Goal: Transaction & Acquisition: Book appointment/travel/reservation

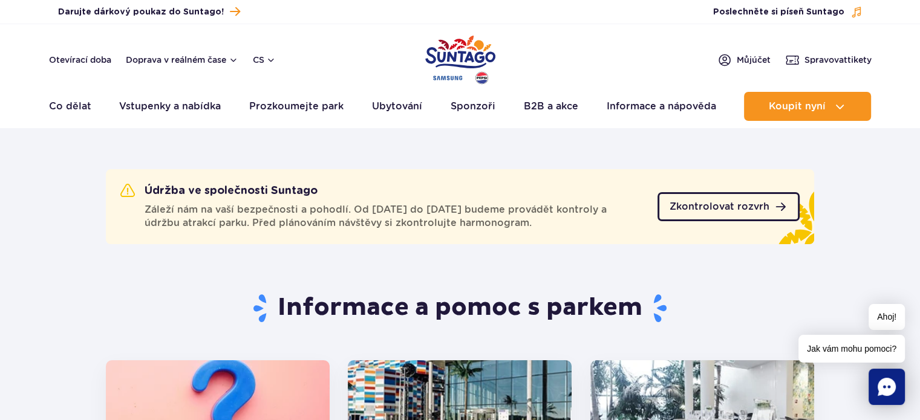
click at [700, 209] on span "Zkontrolovat rozvrh" at bounding box center [719, 207] width 100 height 10
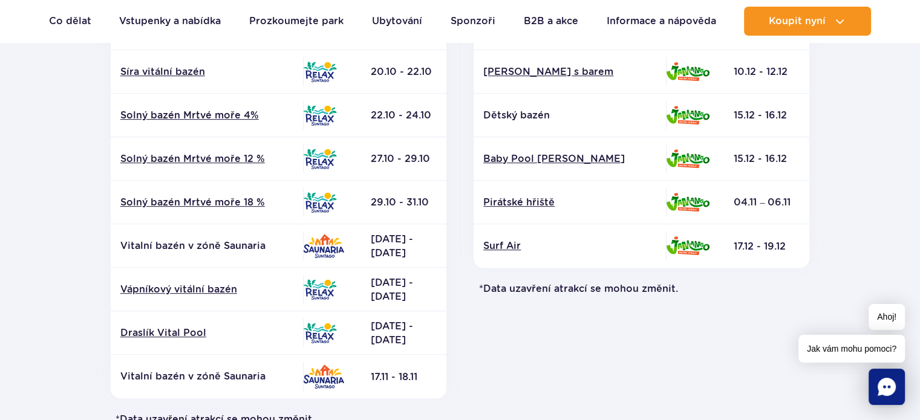
scroll to position [564, 0]
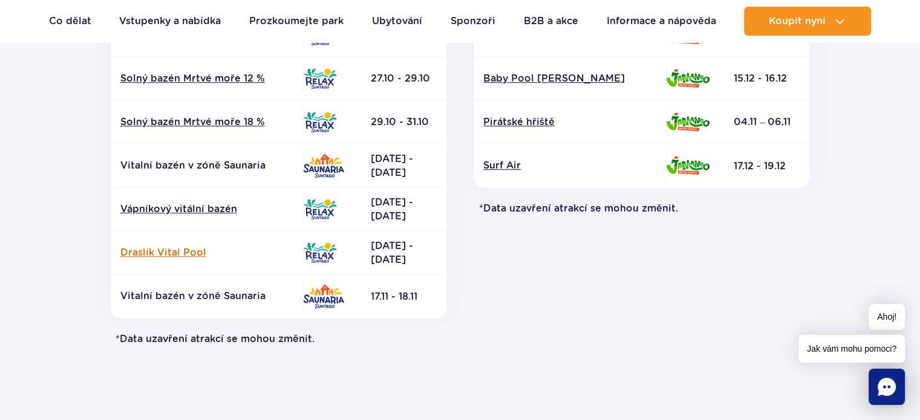
click at [177, 255] on font "Draslík Vital Pool" at bounding box center [163, 252] width 86 height 11
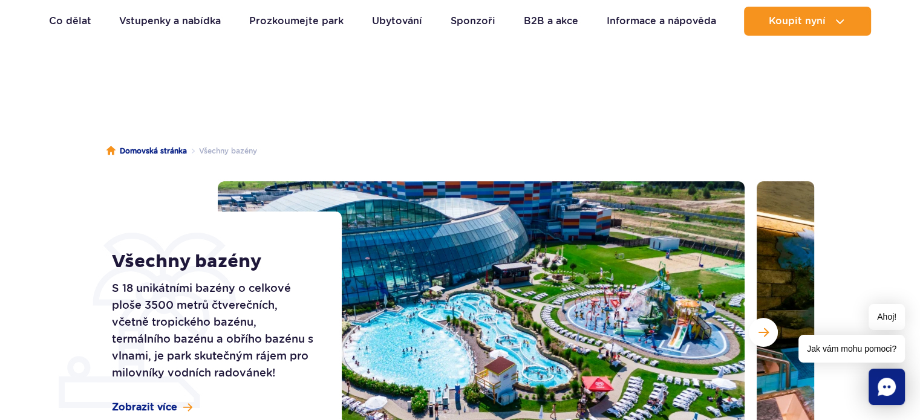
scroll to position [95, 0]
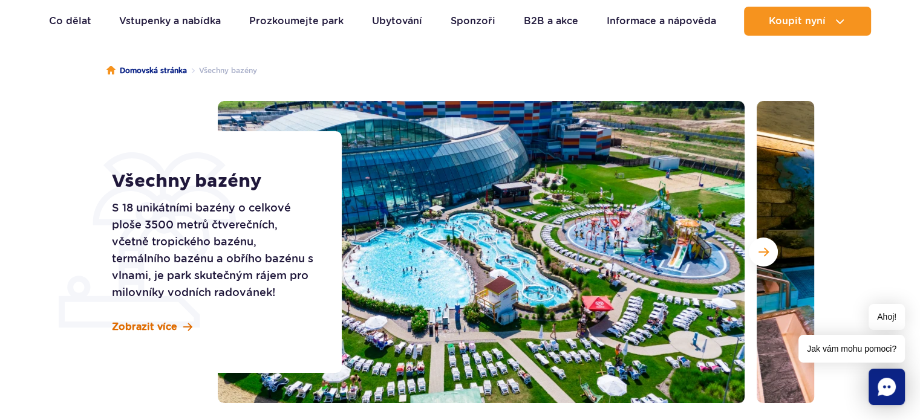
click at [170, 326] on font "Zobrazit více" at bounding box center [144, 326] width 65 height 11
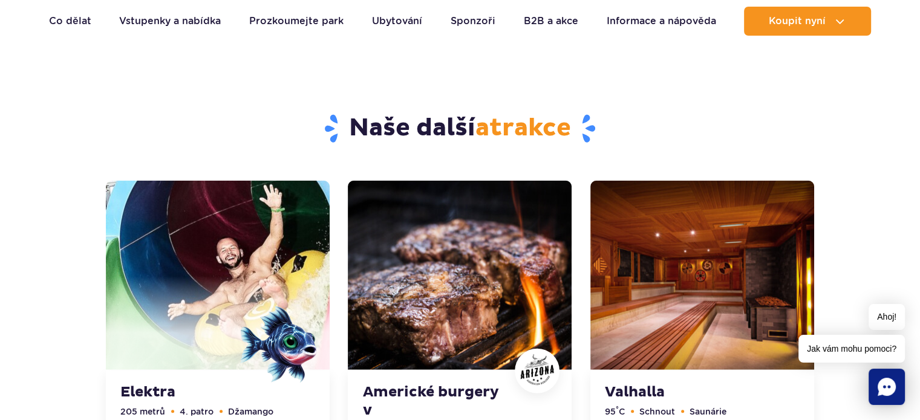
scroll to position [3270, 0]
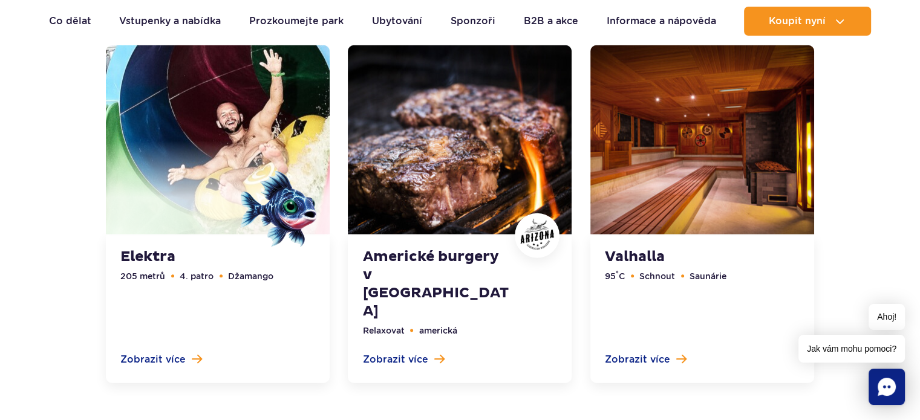
click at [718, 275] on link at bounding box center [702, 214] width 224 height 338
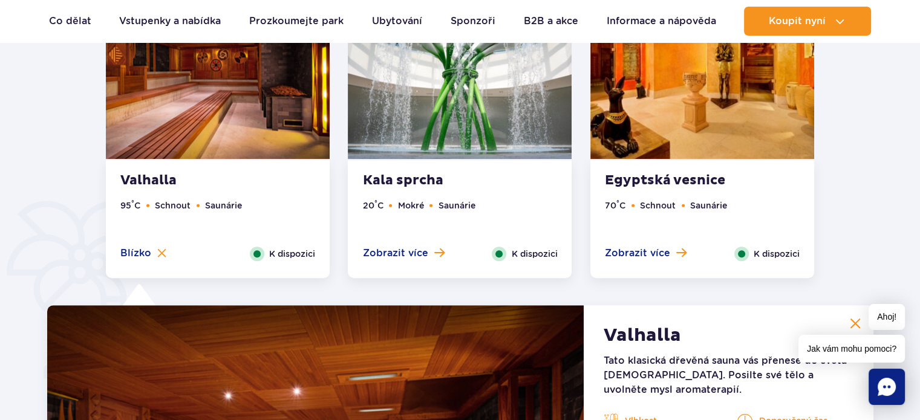
scroll to position [851, 0]
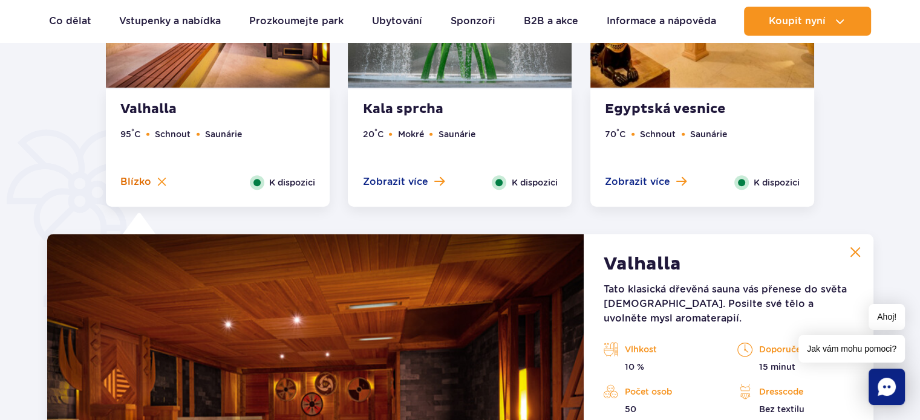
click at [136, 186] on font "Blízko" at bounding box center [135, 181] width 31 height 11
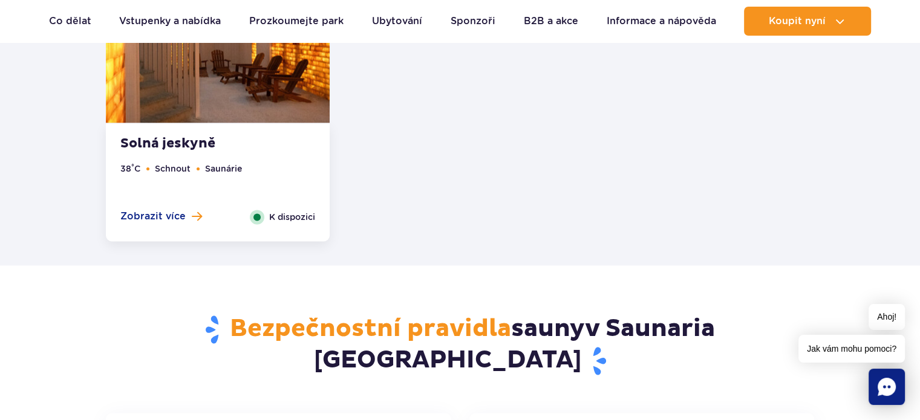
scroll to position [1819, 0]
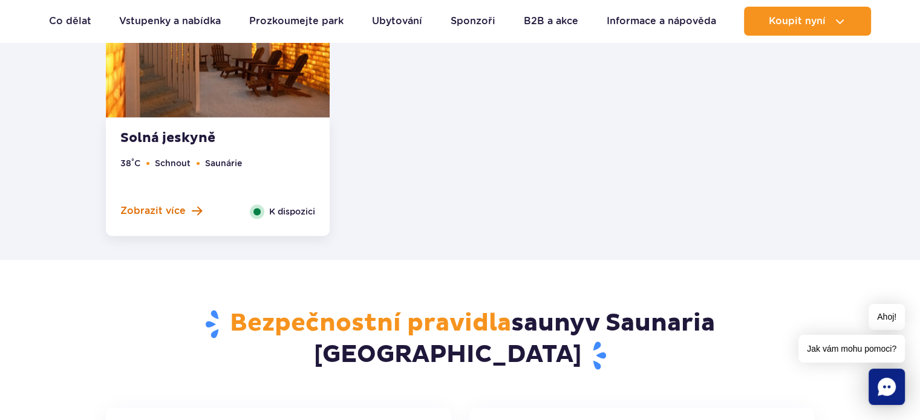
click at [184, 211] on button "Zobrazit více" at bounding box center [161, 210] width 82 height 13
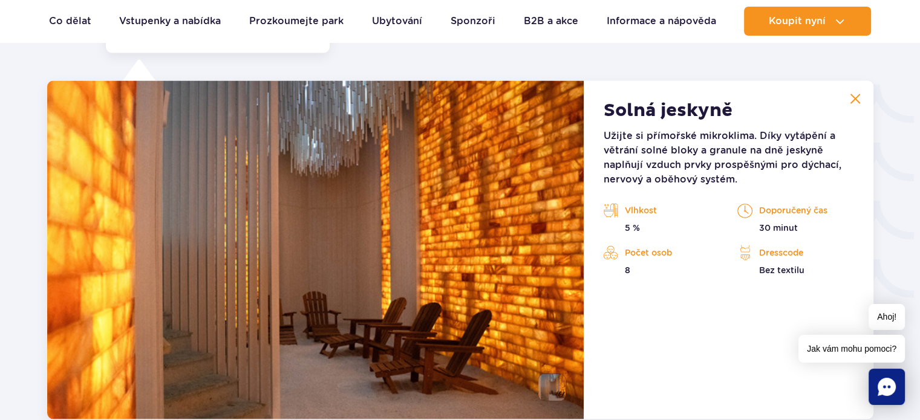
scroll to position [2009, 0]
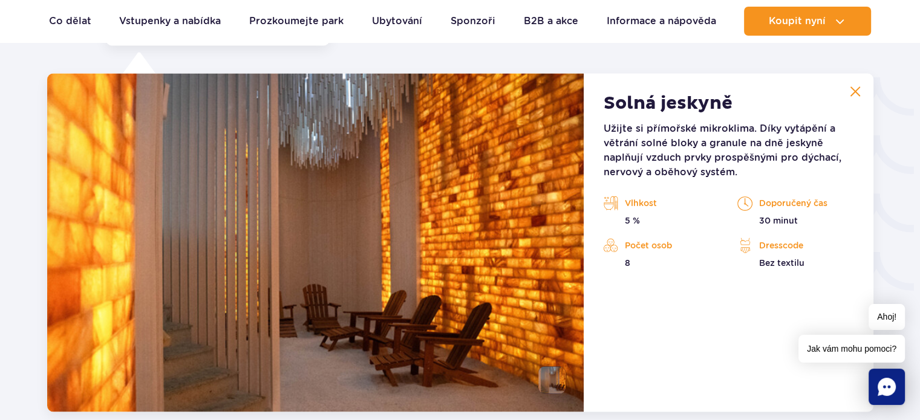
click at [847, 89] on button at bounding box center [855, 91] width 24 height 24
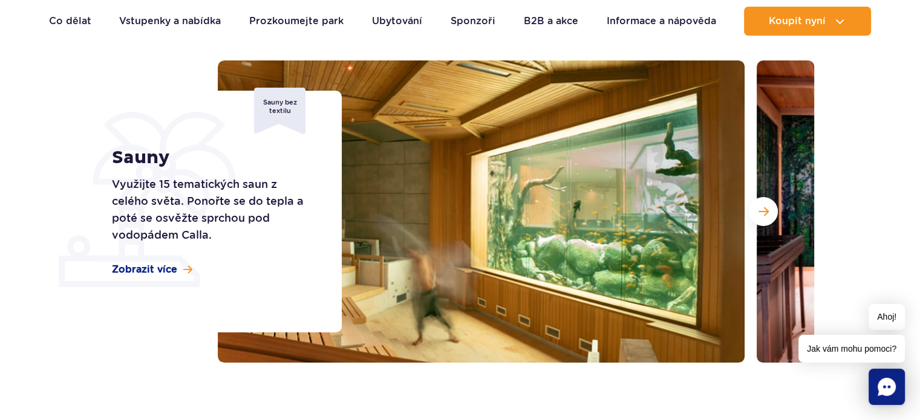
scroll to position [161, 0]
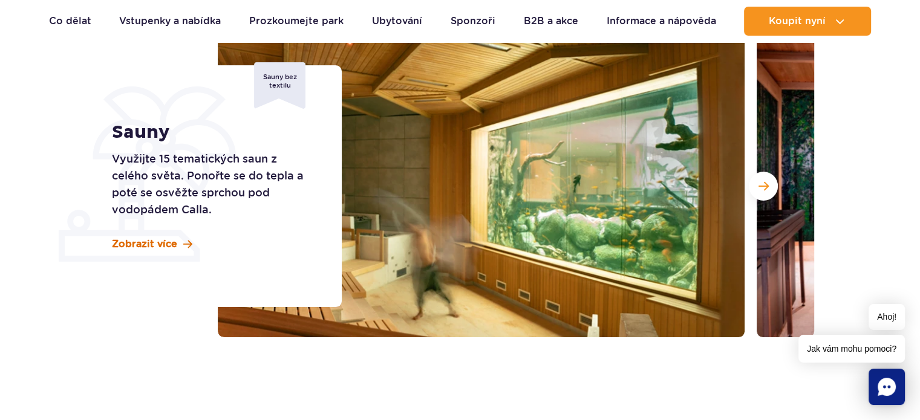
click at [178, 247] on link "Zobrazit více" at bounding box center [152, 244] width 80 height 13
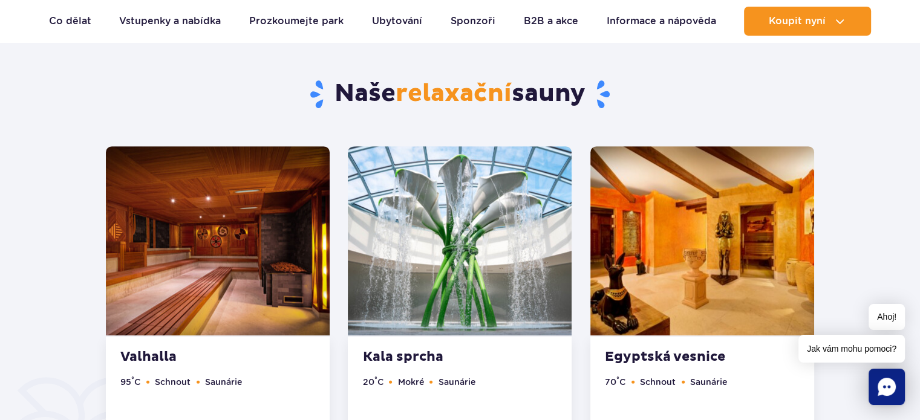
scroll to position [610, 0]
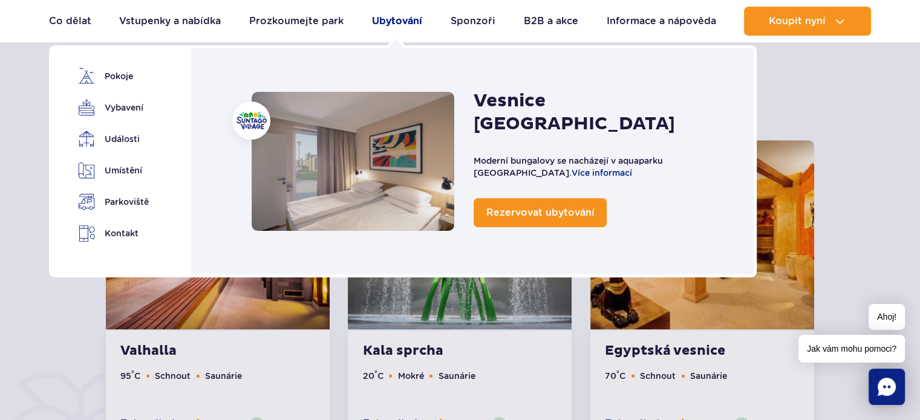
click at [385, 15] on font "Ubytování" at bounding box center [397, 20] width 50 height 11
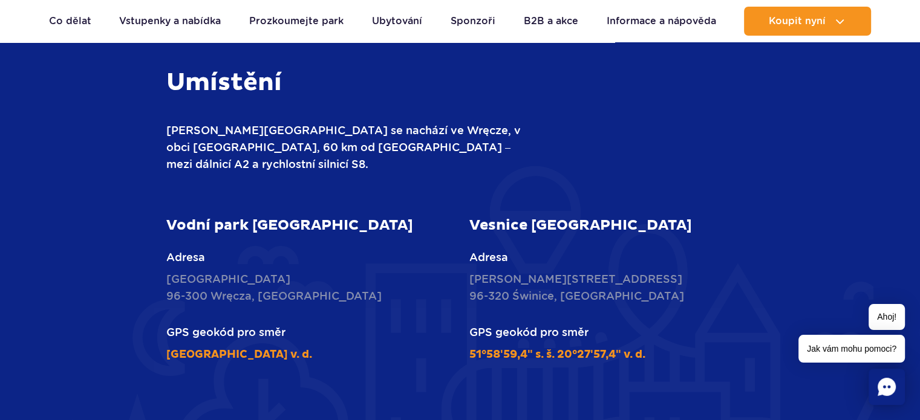
scroll to position [2903, 0]
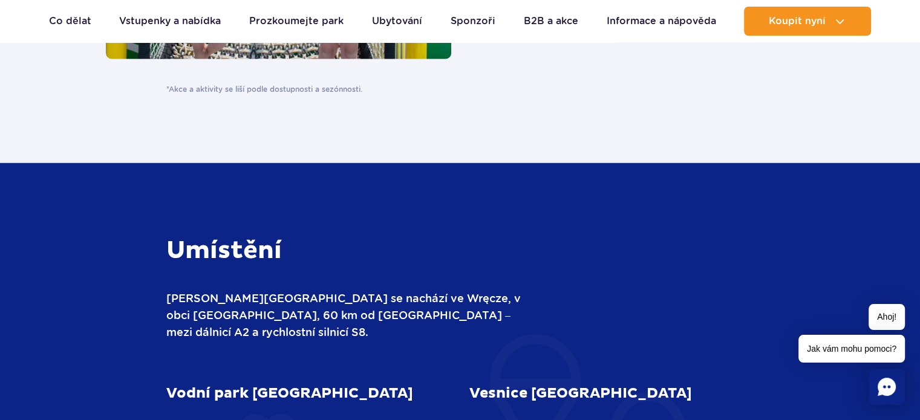
click at [551, 385] on font "Vesnice [GEOGRAPHIC_DATA]" at bounding box center [580, 394] width 223 height 18
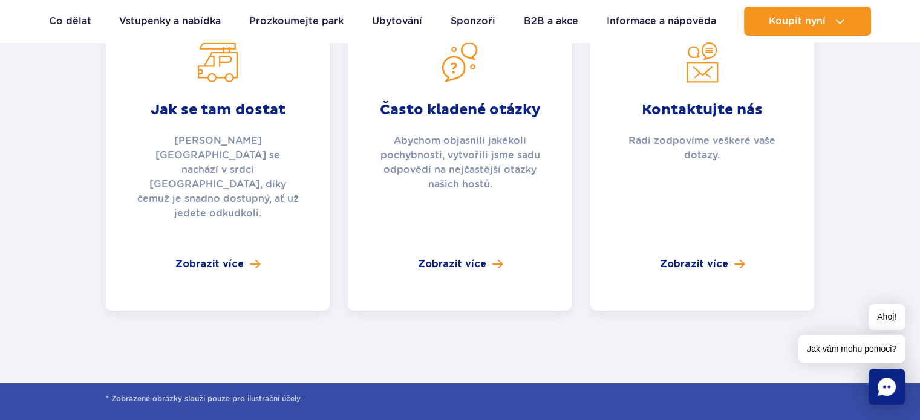
scroll to position [4515, 0]
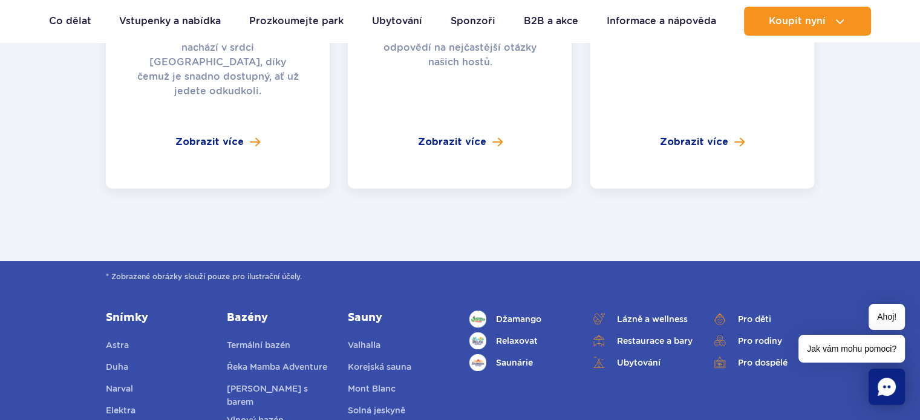
click at [367, 311] on font "Sauny" at bounding box center [365, 318] width 34 height 14
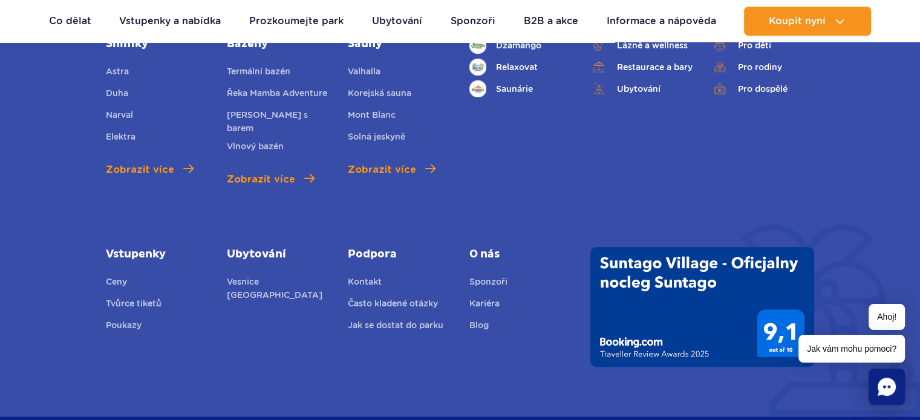
scroll to position [4709, 0]
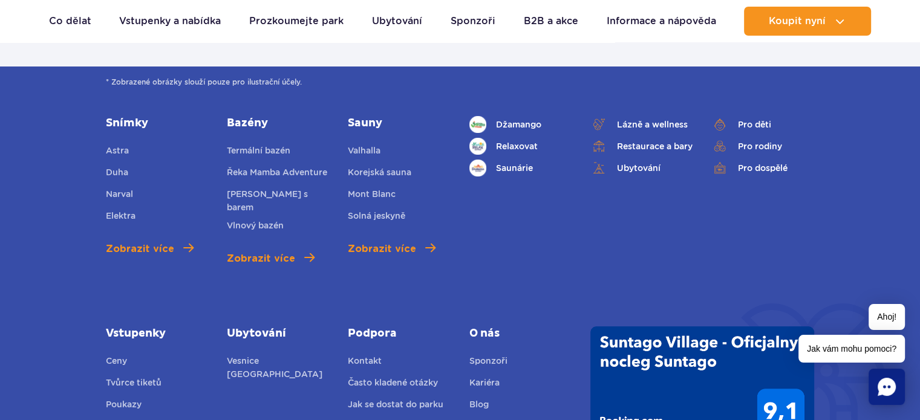
click at [653, 327] on img at bounding box center [702, 387] width 224 height 120
click at [623, 327] on img at bounding box center [702, 387] width 224 height 120
click at [258, 356] on font "Vesnice [GEOGRAPHIC_DATA]" at bounding box center [275, 367] width 96 height 23
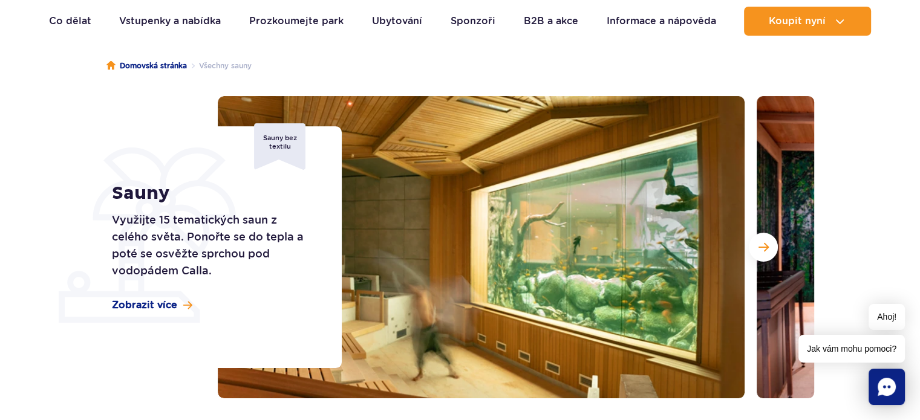
scroll to position [161, 0]
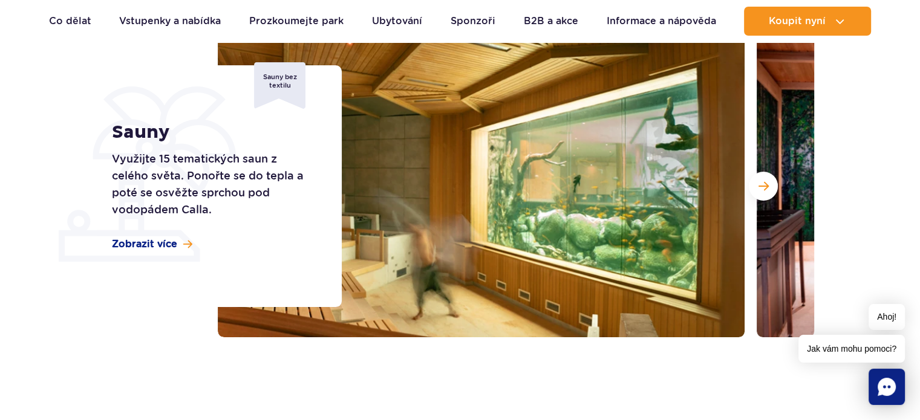
click at [600, 213] on img at bounding box center [481, 186] width 527 height 302
click at [768, 180] on button "Další snímek" at bounding box center [763, 186] width 29 height 29
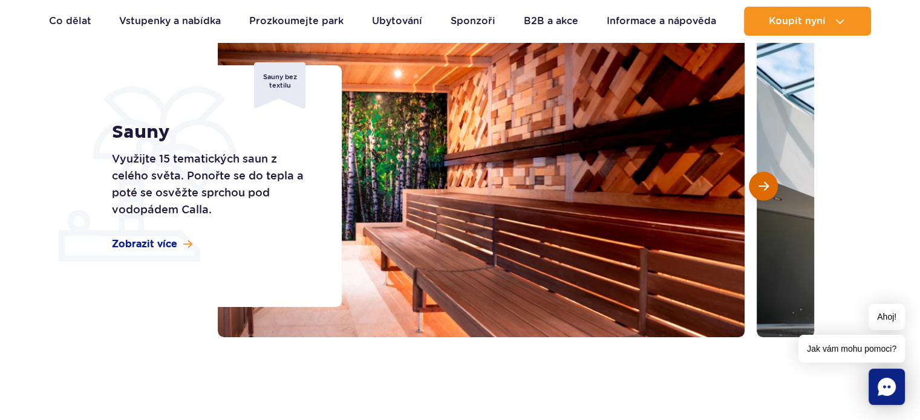
click at [768, 180] on button "Další snímek" at bounding box center [763, 186] width 29 height 29
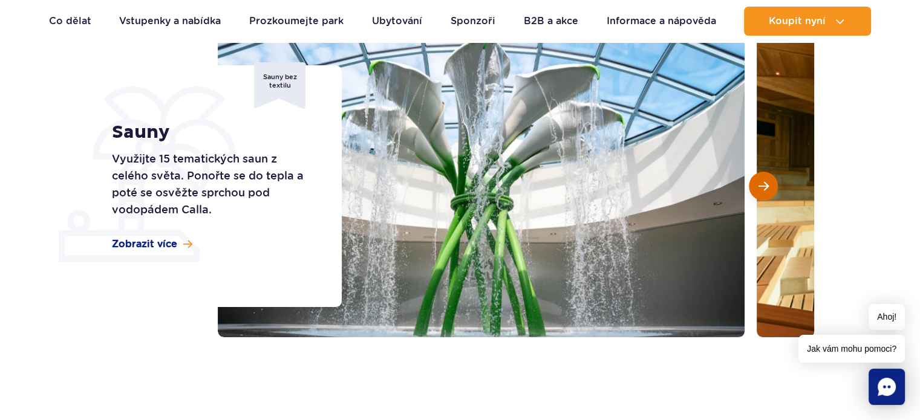
click at [768, 180] on button "Další snímek" at bounding box center [763, 186] width 29 height 29
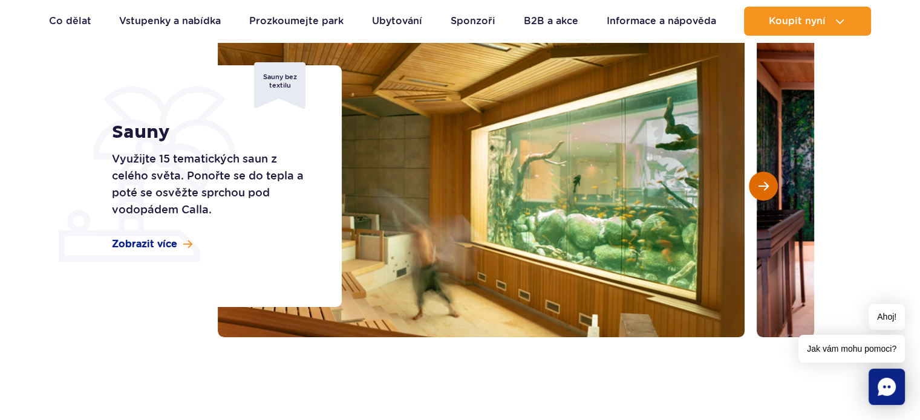
click at [768, 180] on button "Další snímek" at bounding box center [763, 186] width 29 height 29
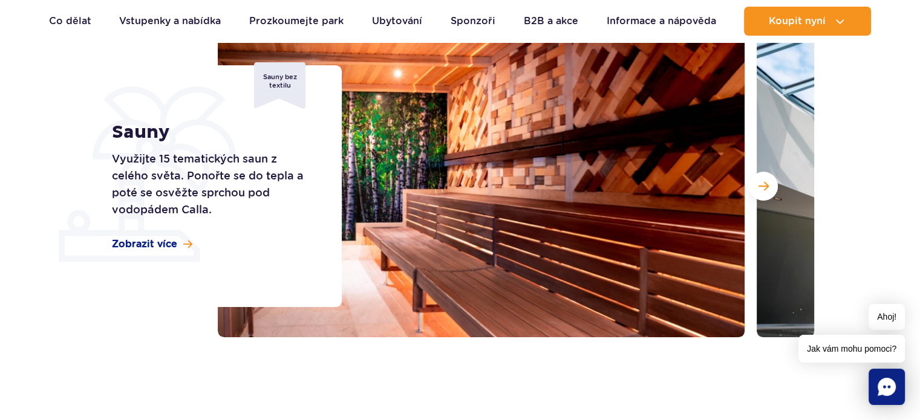
scroll to position [0, 0]
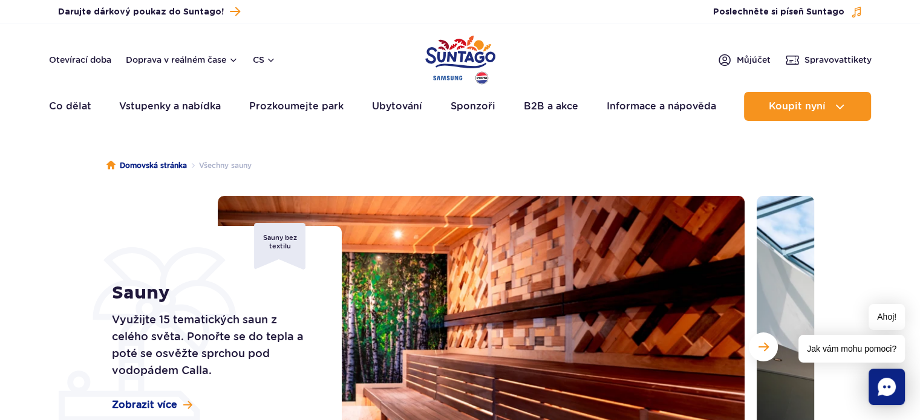
click at [434, 50] on img "Polský park" at bounding box center [460, 60] width 70 height 56
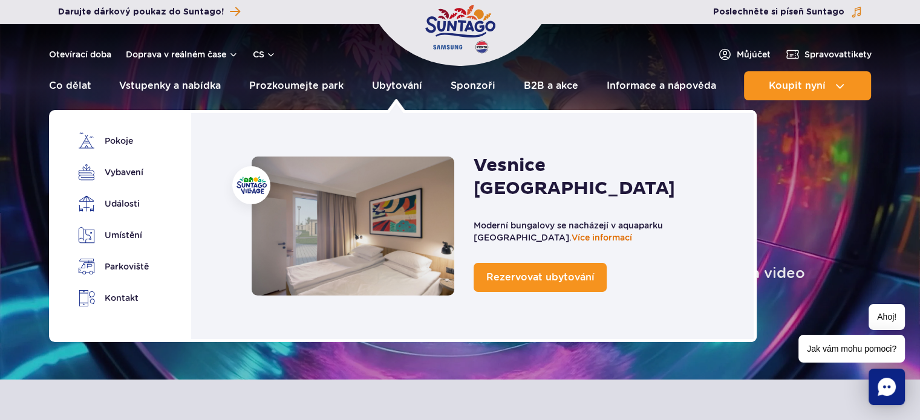
click at [632, 233] on font "Více informací" at bounding box center [601, 238] width 60 height 10
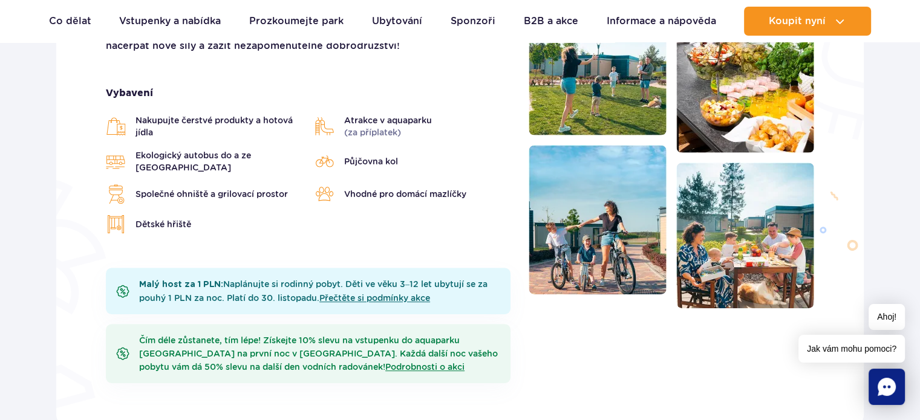
scroll to position [564, 0]
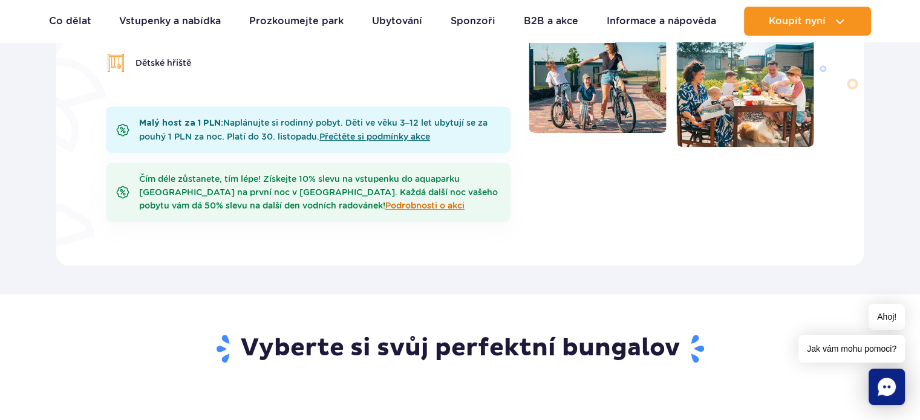
click at [385, 201] on font "Podrobnosti o akci" at bounding box center [424, 206] width 79 height 10
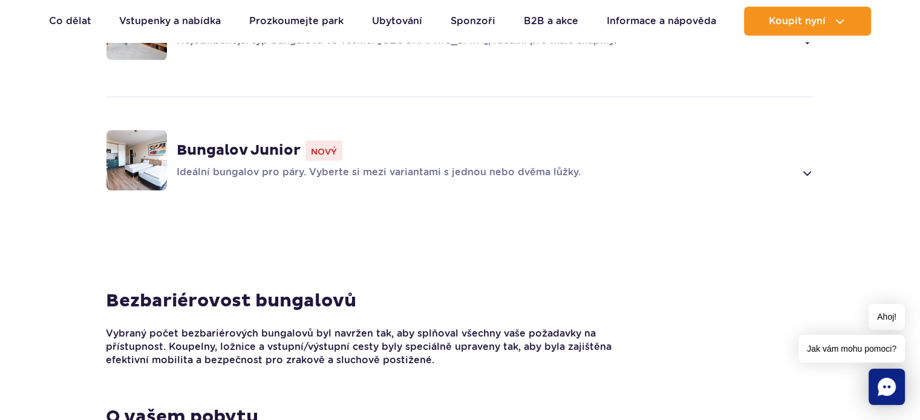
scroll to position [1128, 0]
click at [154, 153] on img at bounding box center [136, 161] width 60 height 60
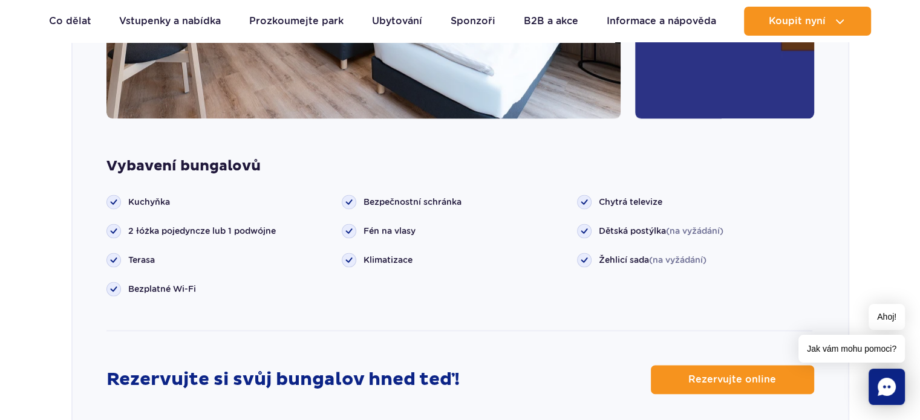
scroll to position [1727, 0]
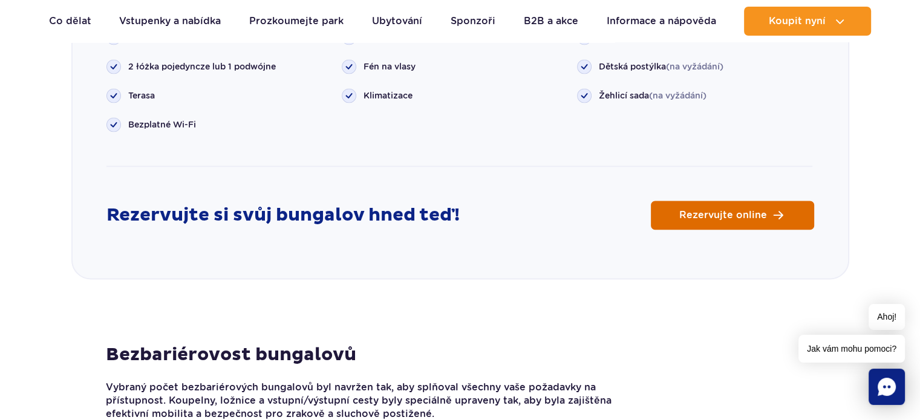
click at [720, 212] on span "Rezervujte online" at bounding box center [723, 215] width 88 height 10
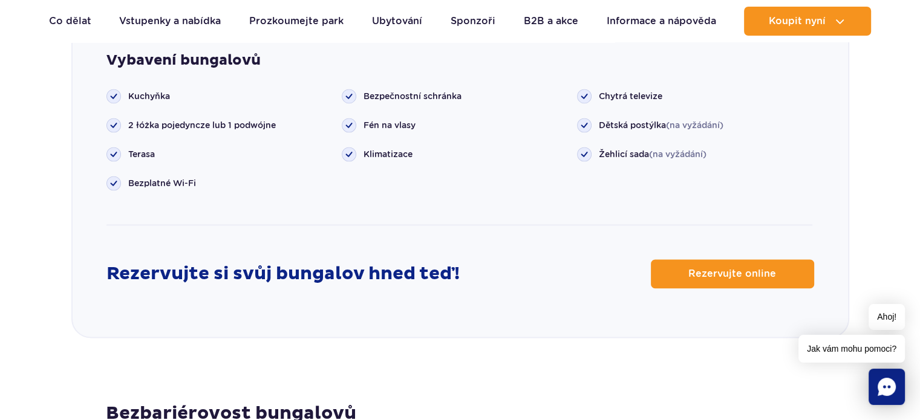
scroll to position [1647, 0]
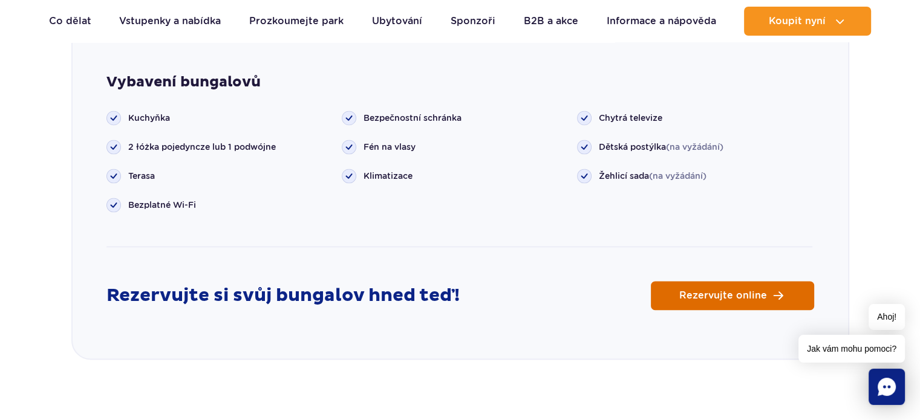
click at [693, 281] on link "Rezervujte online" at bounding box center [732, 295] width 163 height 29
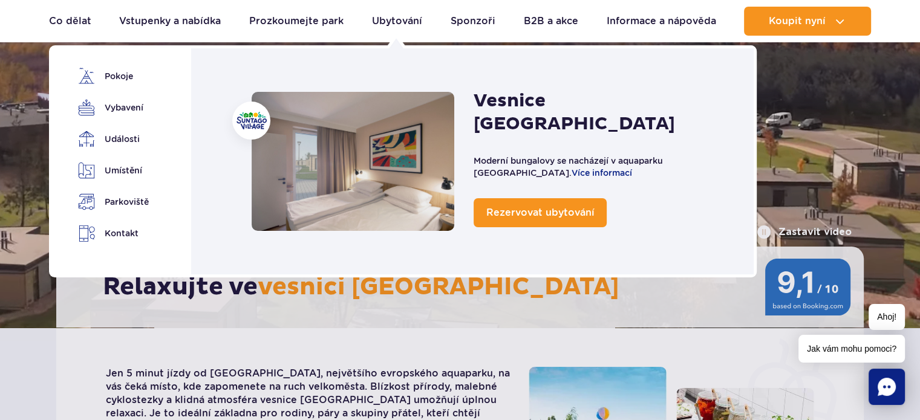
scroll to position [0, 0]
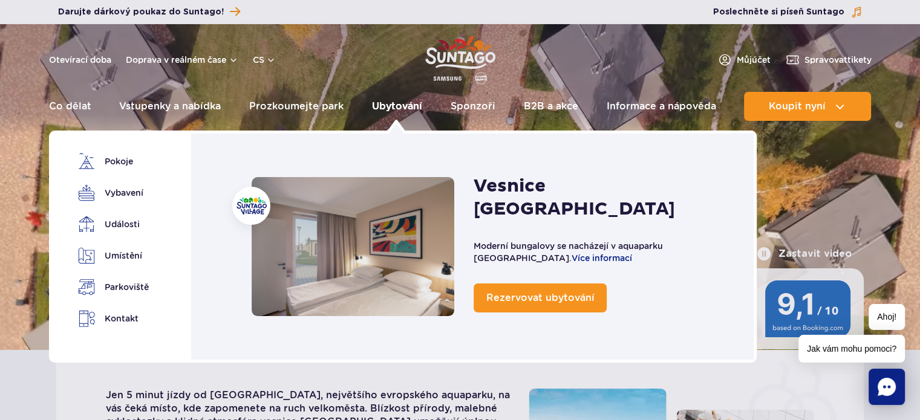
click at [398, 103] on font "Ubytování" at bounding box center [397, 105] width 50 height 11
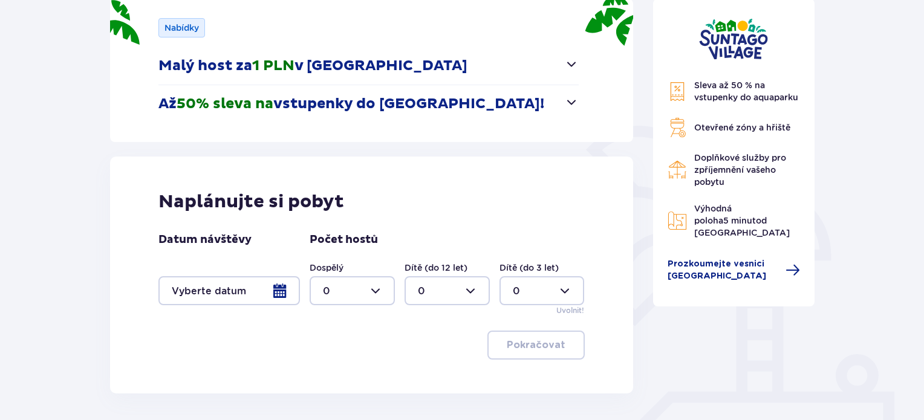
scroll to position [242, 0]
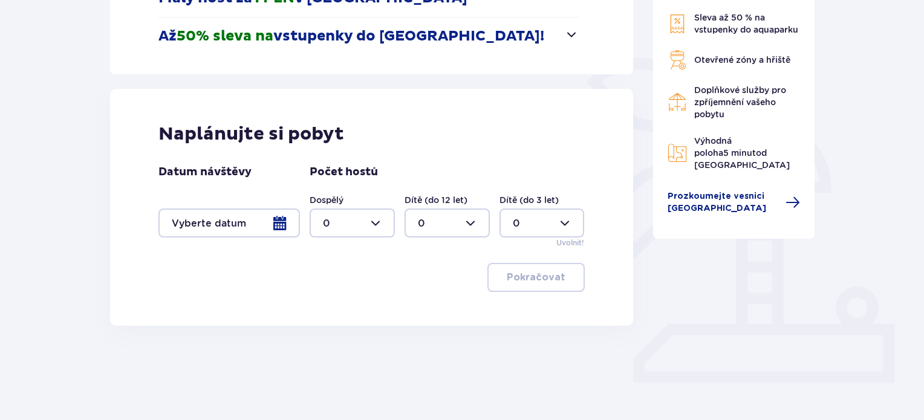
click at [261, 226] on div at bounding box center [228, 223] width 141 height 29
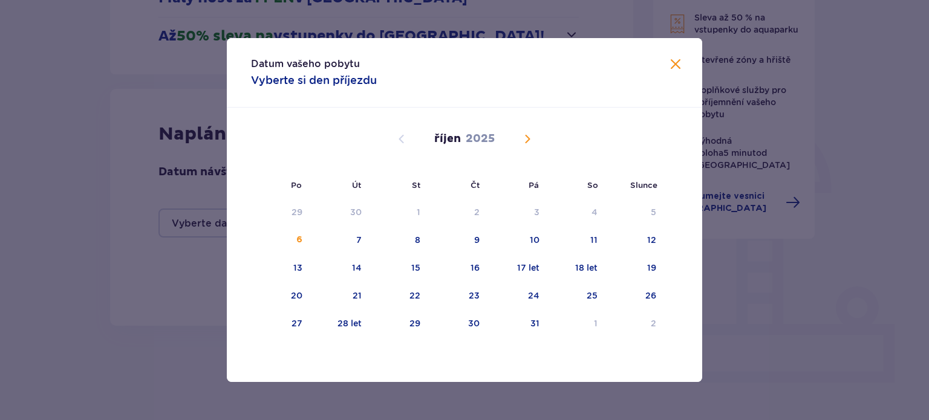
click at [533, 141] on span "Příští měsíc" at bounding box center [527, 139] width 15 height 15
click at [470, 263] on font "13" at bounding box center [474, 268] width 9 height 10
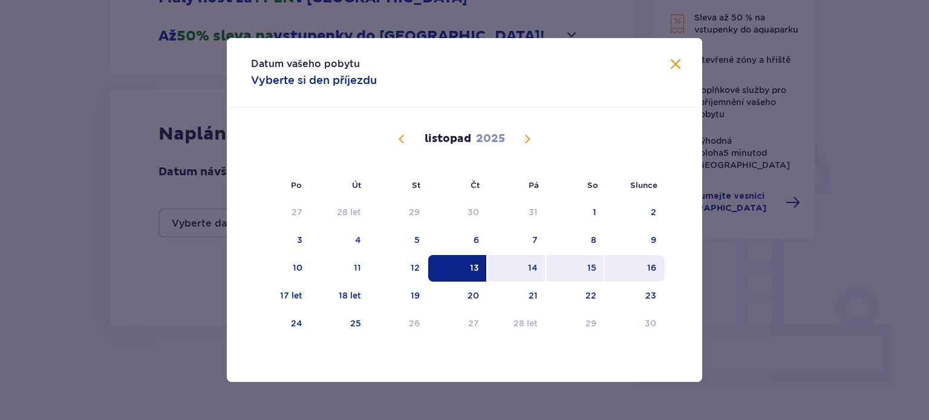
click at [654, 268] on font "16" at bounding box center [651, 268] width 9 height 10
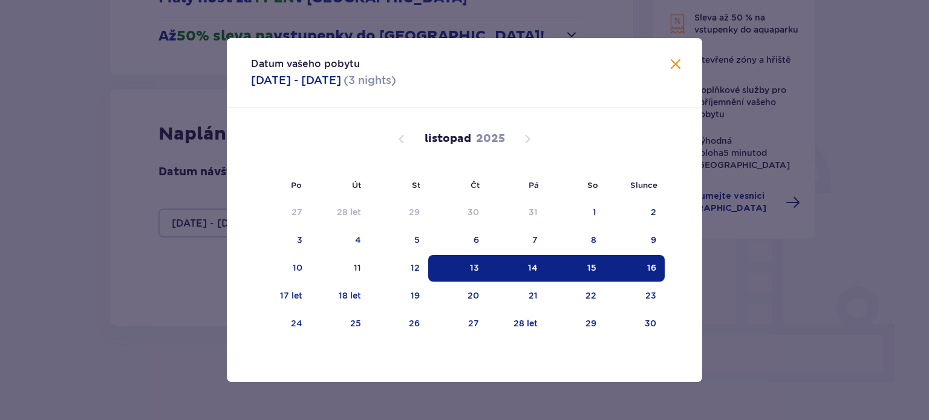
type input "[DATE] - [DATE]"
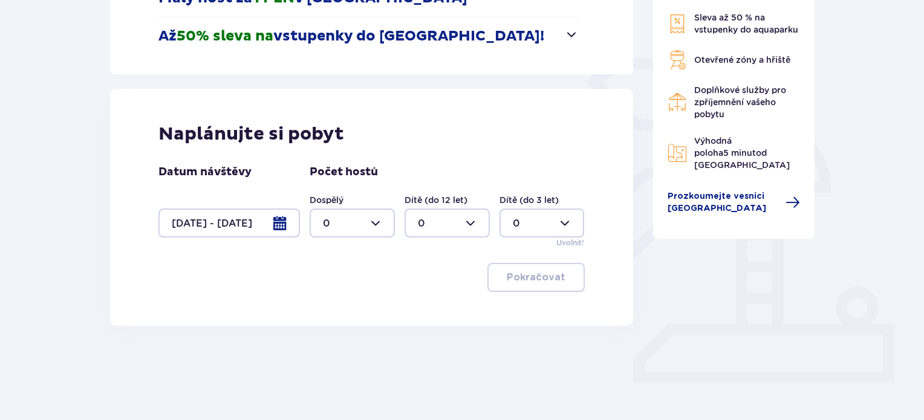
click at [377, 230] on div at bounding box center [352, 223] width 85 height 29
click at [329, 310] on div "2" at bounding box center [352, 310] width 59 height 13
type input "2"
click at [521, 278] on font "Pokračovat" at bounding box center [536, 278] width 59 height 10
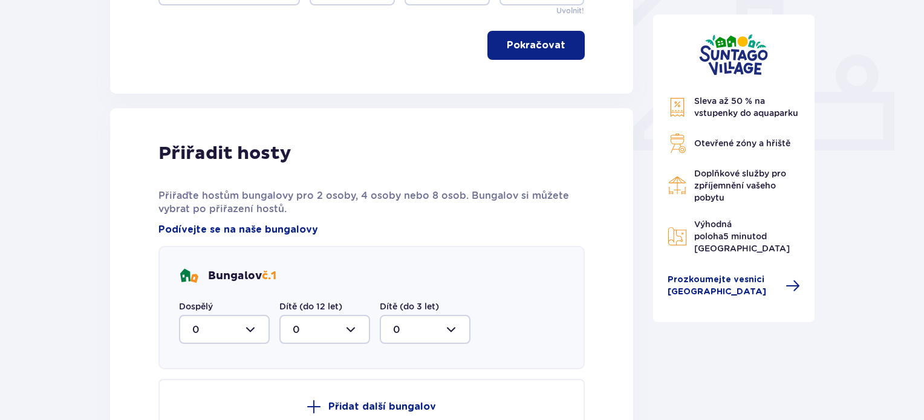
scroll to position [363, 0]
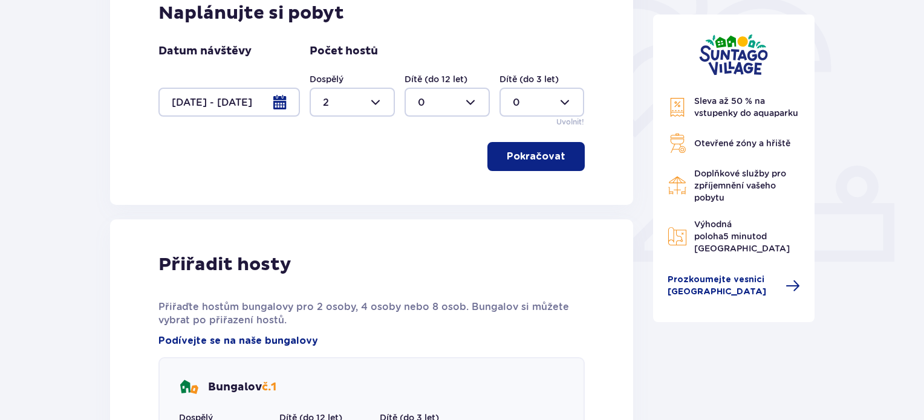
click at [516, 160] on font "Pokračovat" at bounding box center [536, 157] width 59 height 10
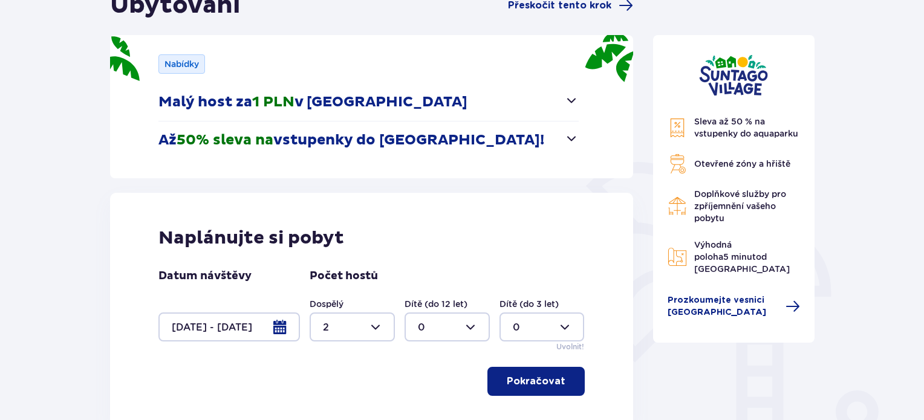
scroll to position [121, 0]
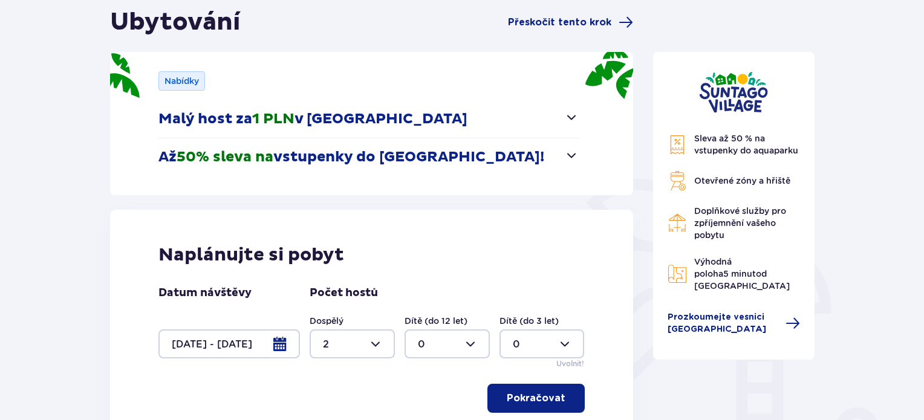
click at [571, 153] on span "button" at bounding box center [571, 155] width 15 height 15
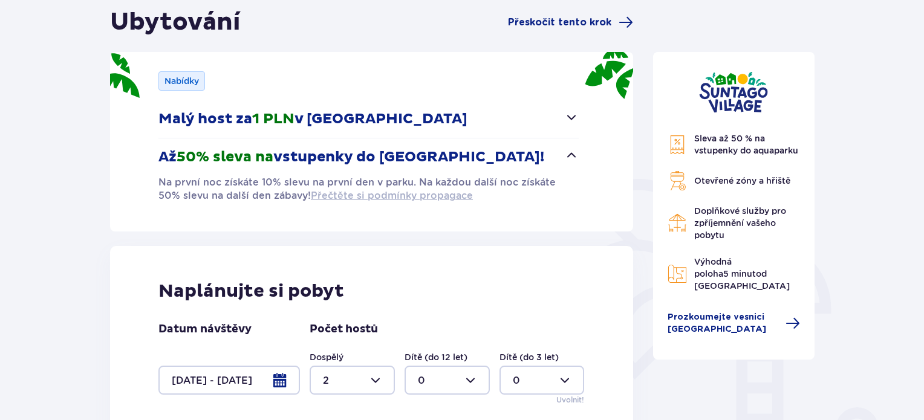
click at [350, 199] on font "Přečtěte si podmínky propagace" at bounding box center [392, 195] width 162 height 11
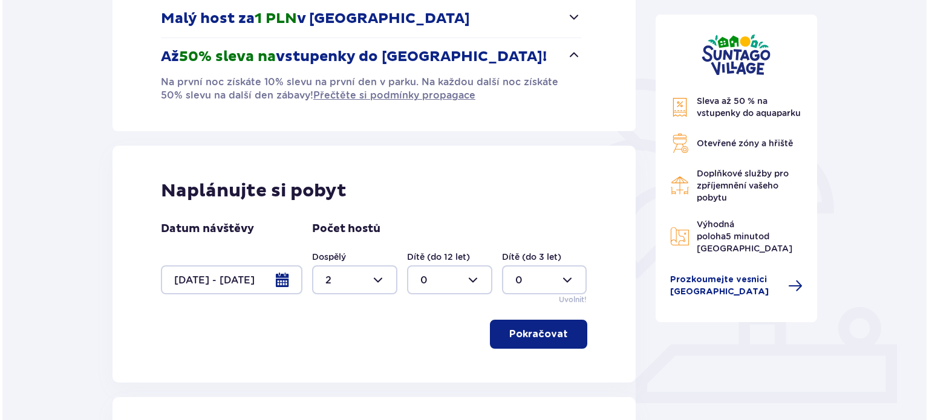
scroll to position [443, 0]
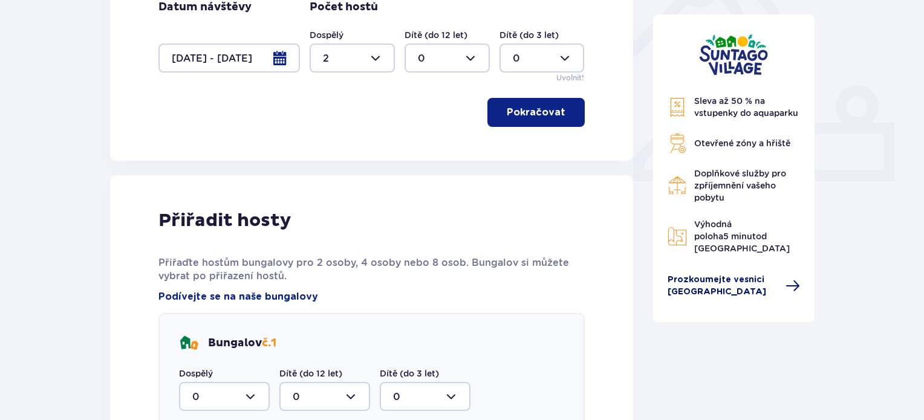
click at [778, 274] on span "Prozkoumejte vesnici Suntago" at bounding box center [734, 286] width 133 height 24
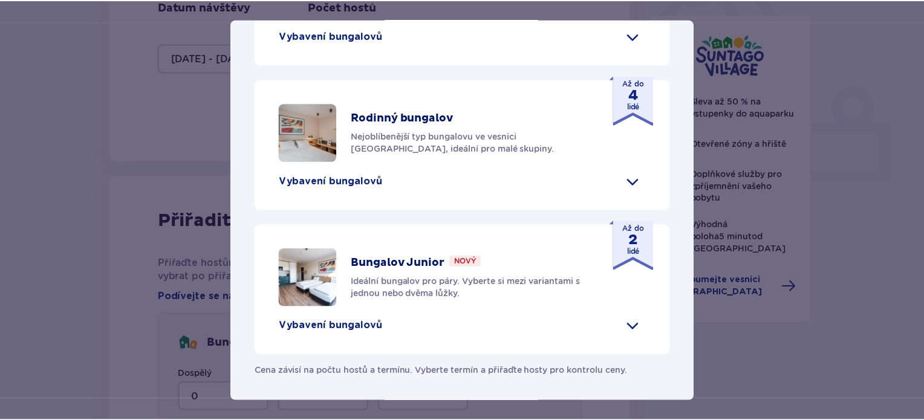
scroll to position [633, 0]
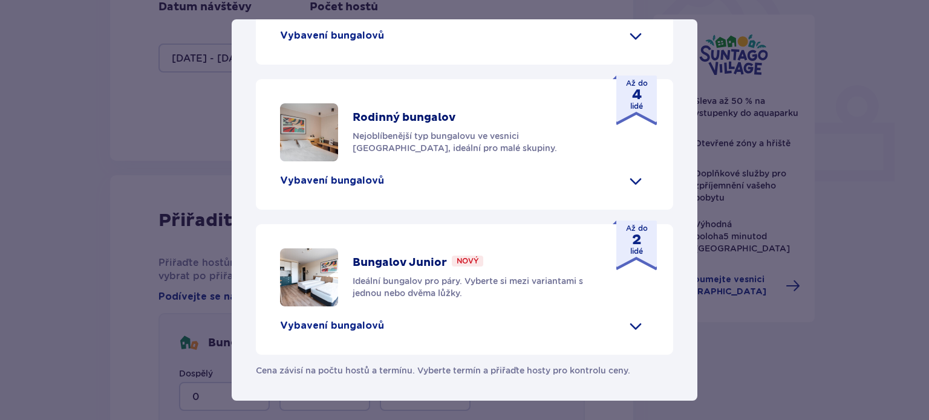
click at [629, 324] on span at bounding box center [635, 325] width 19 height 19
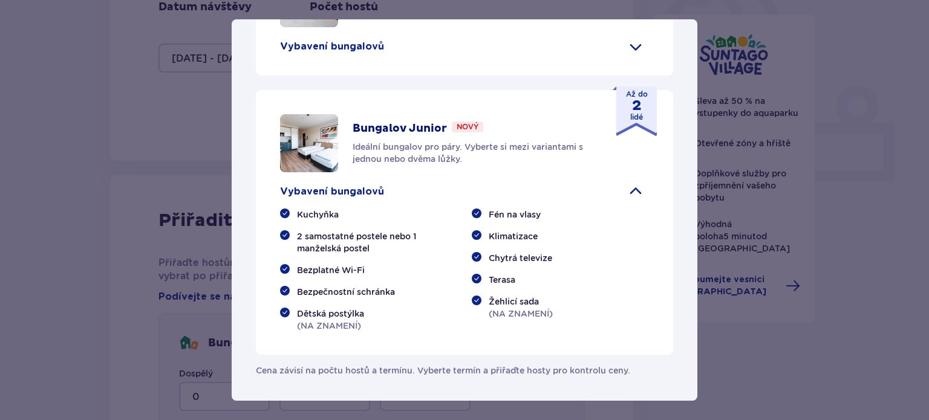
click at [900, 178] on div "Vesnice Suntago Suntago Village je ideálním místem pro milovníky tropického kli…" at bounding box center [464, 210] width 929 height 420
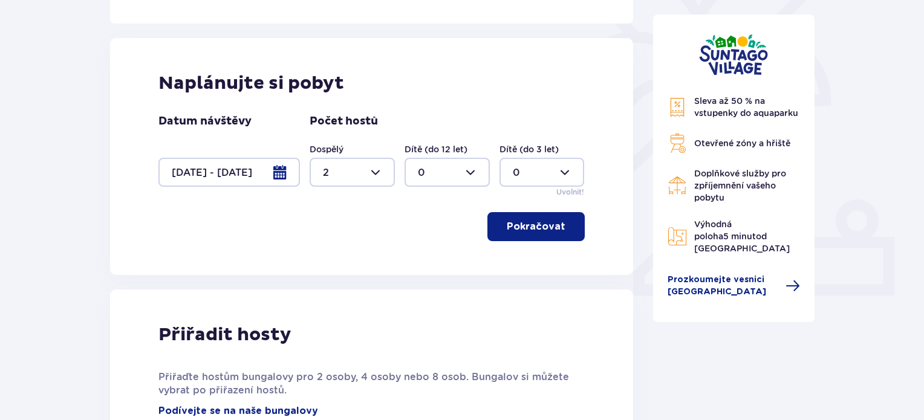
scroll to position [480, 0]
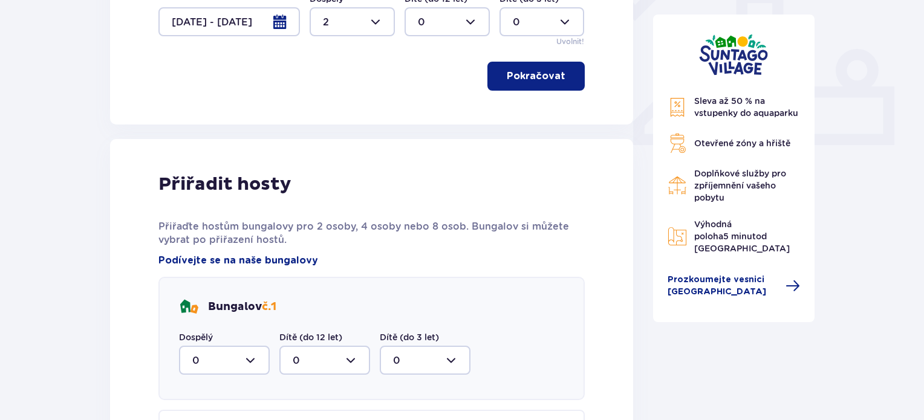
click at [254, 363] on div at bounding box center [224, 360] width 91 height 29
click at [198, 322] on div "2" at bounding box center [224, 323] width 64 height 13
type input "2"
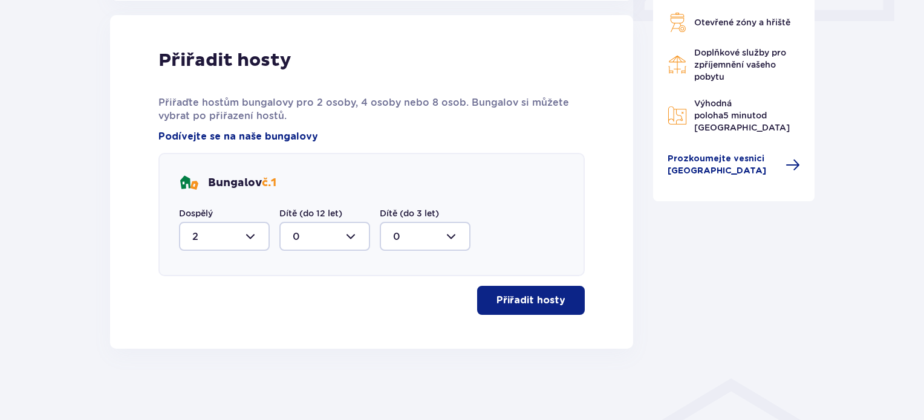
click at [527, 307] on button "Přiřadit hosty" at bounding box center [531, 300] width 108 height 29
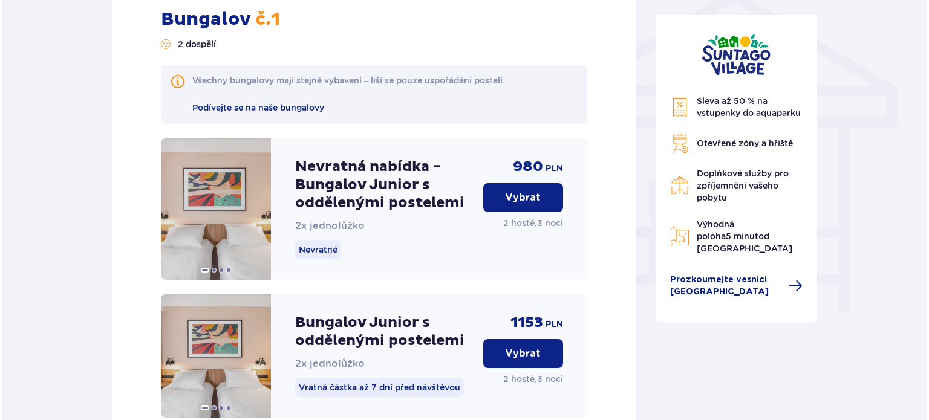
scroll to position [970, 0]
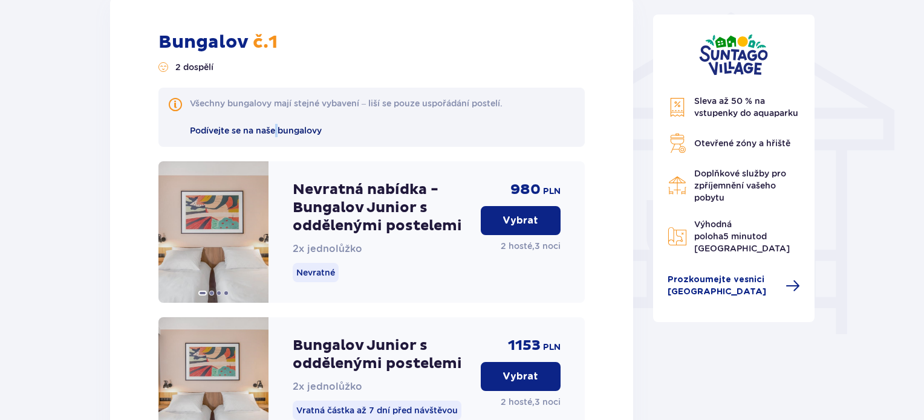
click at [278, 129] on font "Podívejte se na naše bungalovy" at bounding box center [256, 131] width 132 height 10
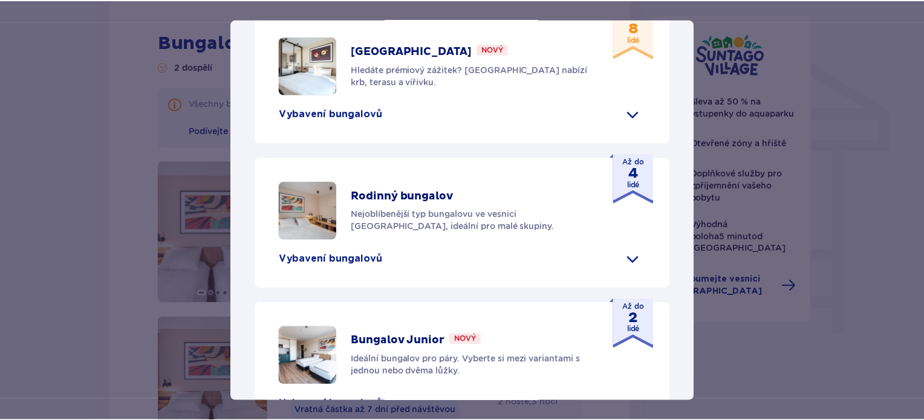
scroll to position [633, 0]
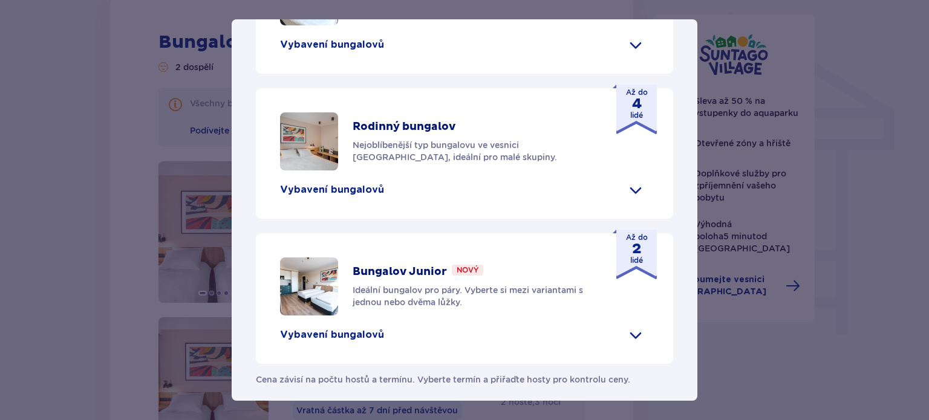
click at [892, 102] on div "Vesnice Suntago Suntago Village je ideálním místem pro milovníky tropického kli…" at bounding box center [464, 210] width 929 height 420
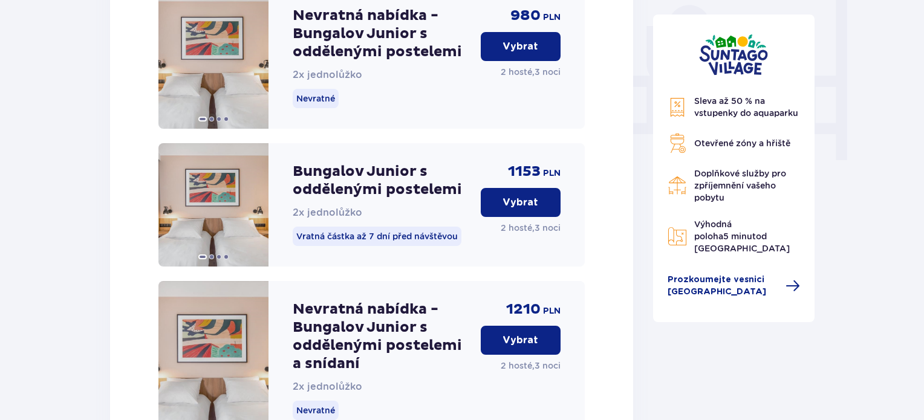
scroll to position [1212, 0]
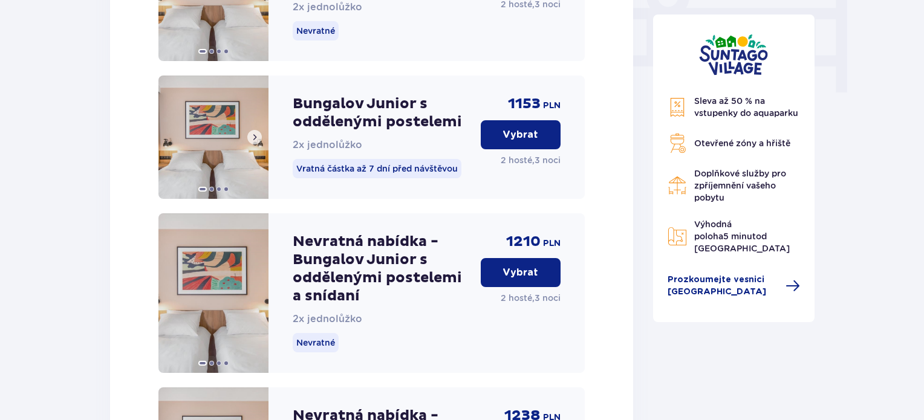
click at [257, 138] on span at bounding box center [255, 137] width 10 height 10
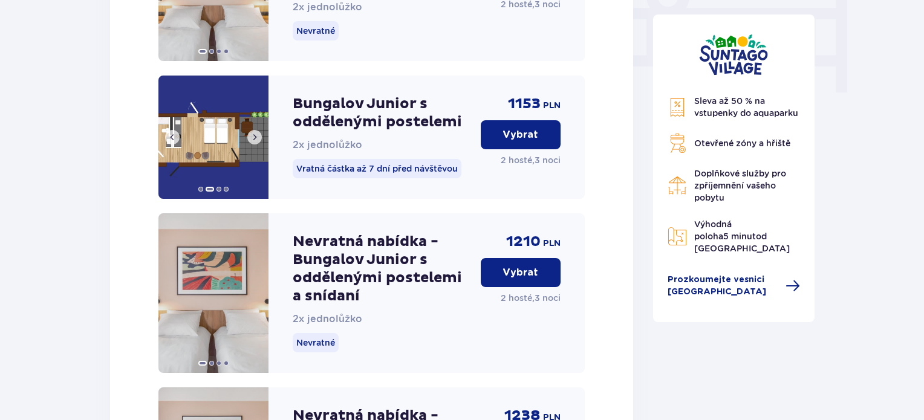
click at [258, 138] on span at bounding box center [255, 137] width 10 height 10
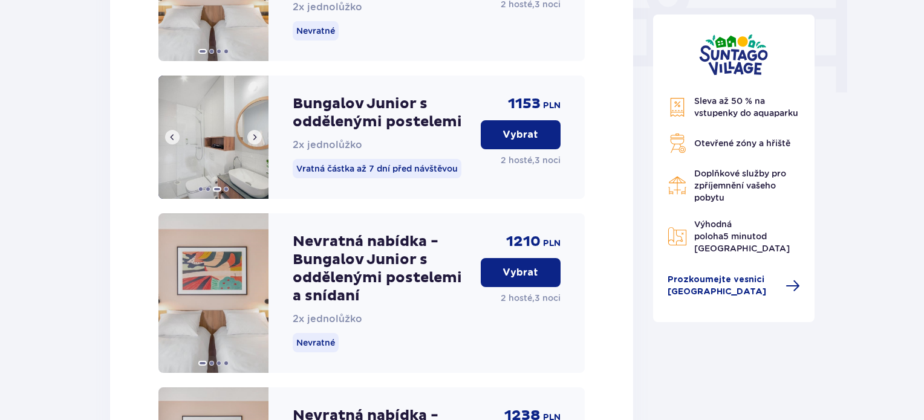
click at [258, 138] on span at bounding box center [255, 137] width 10 height 10
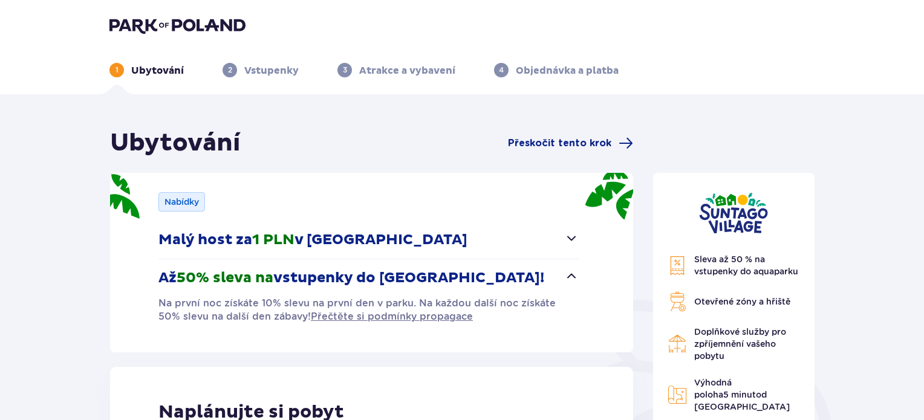
scroll to position [0, 0]
click at [275, 65] on font "Vstupenky" at bounding box center [271, 71] width 54 height 12
click at [233, 67] on span "2" at bounding box center [230, 70] width 15 height 15
click at [230, 70] on font "2" at bounding box center [230, 69] width 4 height 9
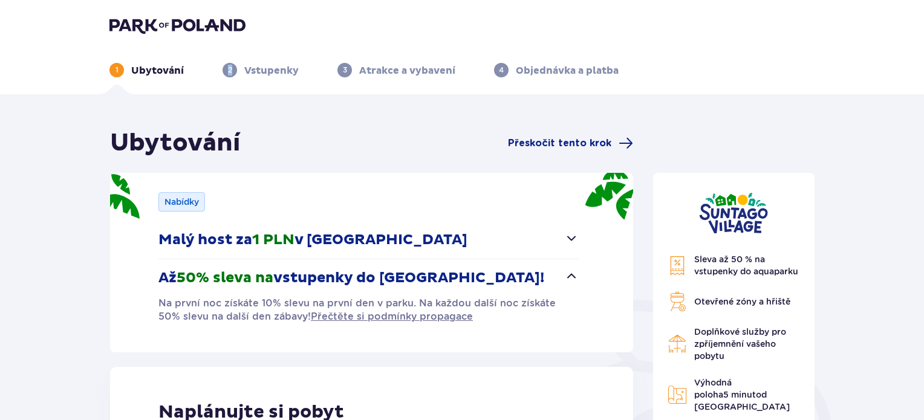
click at [230, 70] on font "2" at bounding box center [230, 69] width 4 height 9
click at [234, 74] on span "2" at bounding box center [230, 70] width 15 height 15
click at [599, 142] on font "Přeskočit tento krok" at bounding box center [559, 143] width 103 height 10
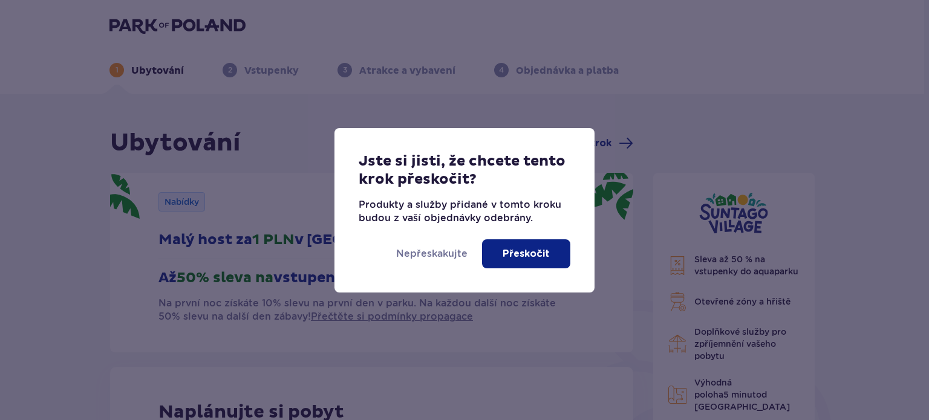
click at [506, 256] on font "Přeskočit" at bounding box center [525, 254] width 47 height 10
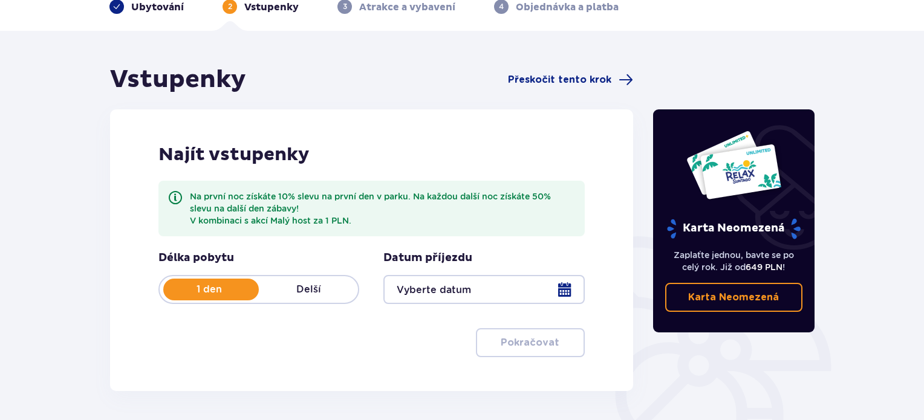
scroll to position [161, 0]
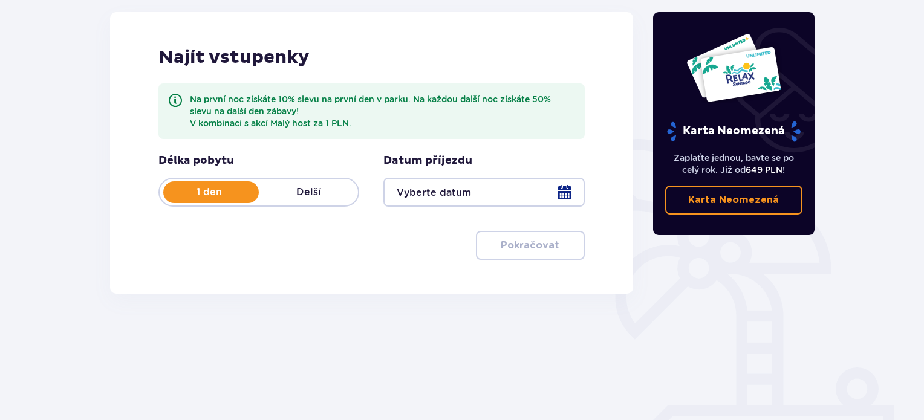
click at [565, 200] on div at bounding box center [483, 192] width 201 height 29
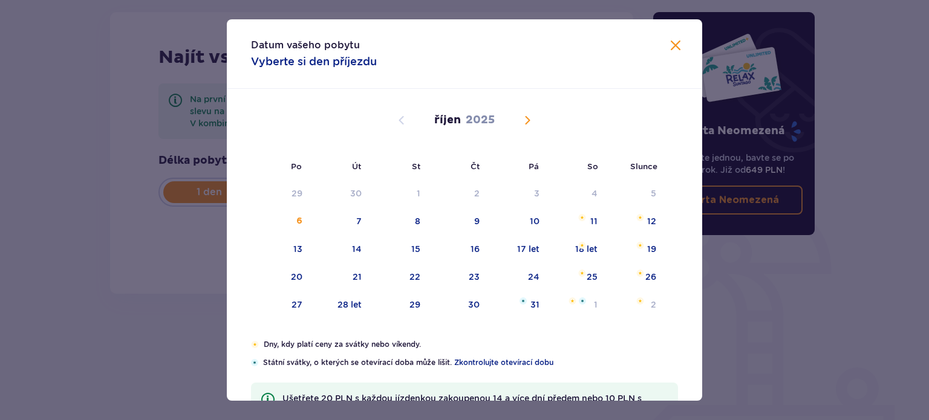
click at [530, 118] on span "Příští měsíc" at bounding box center [527, 120] width 15 height 15
drag, startPoint x: 529, startPoint y: 120, endPoint x: 520, endPoint y: 293, distance: 173.2
click at [529, 121] on span "Příští měsíc" at bounding box center [527, 120] width 15 height 15
click at [397, 120] on span "Předchozí měsíc" at bounding box center [401, 120] width 15 height 15
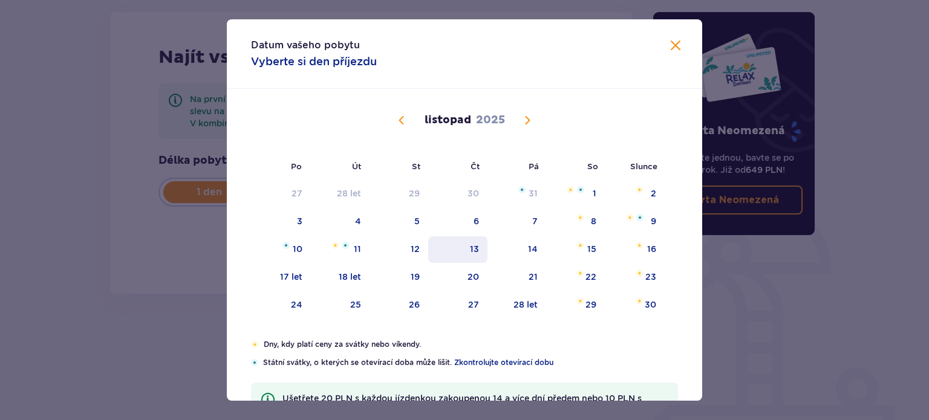
click at [473, 244] on font "13" at bounding box center [474, 249] width 9 height 10
type input "13.11.25"
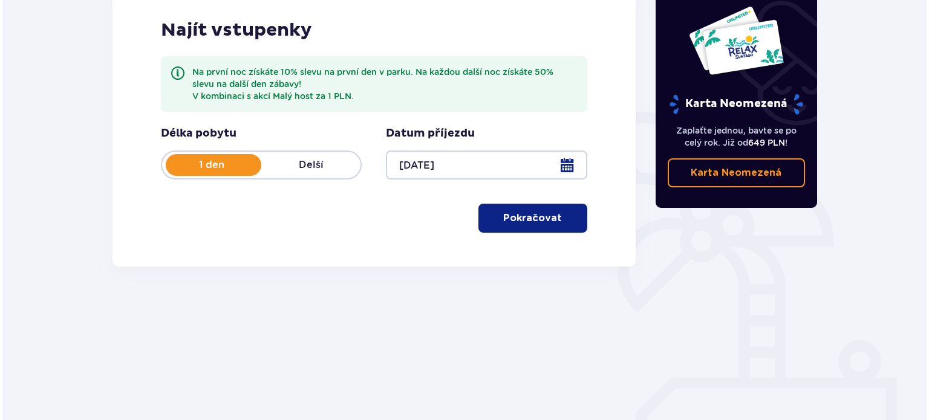
scroll to position [196, 0]
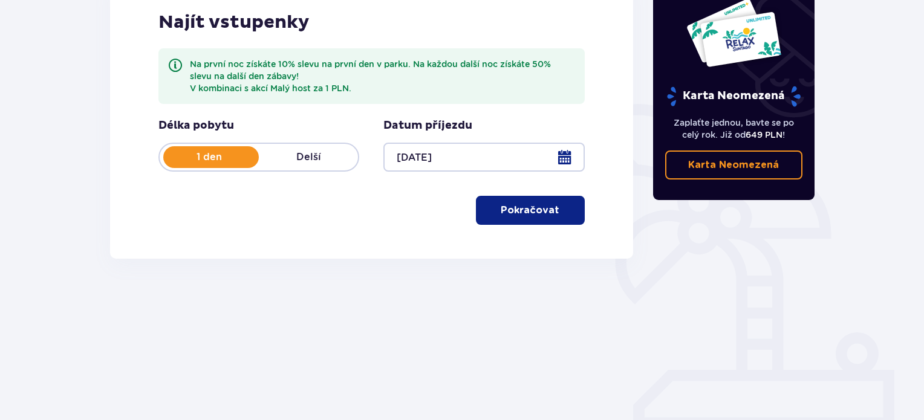
click at [312, 159] on font "Delší" at bounding box center [308, 156] width 25 height 11
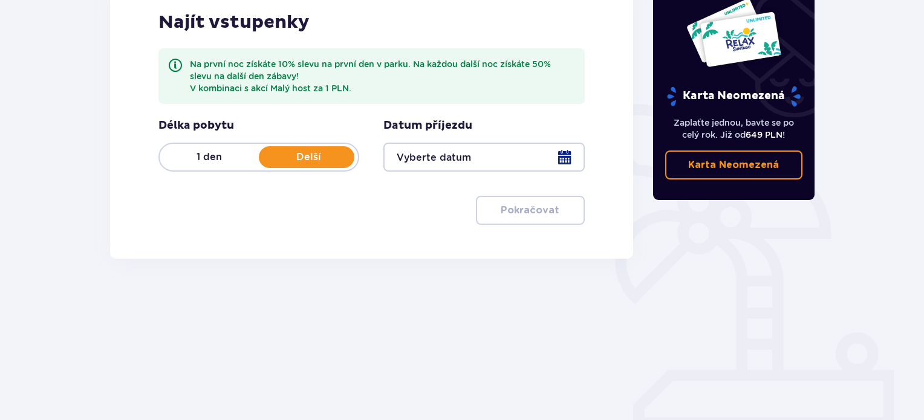
click at [197, 160] on font "1 den" at bounding box center [209, 156] width 25 height 11
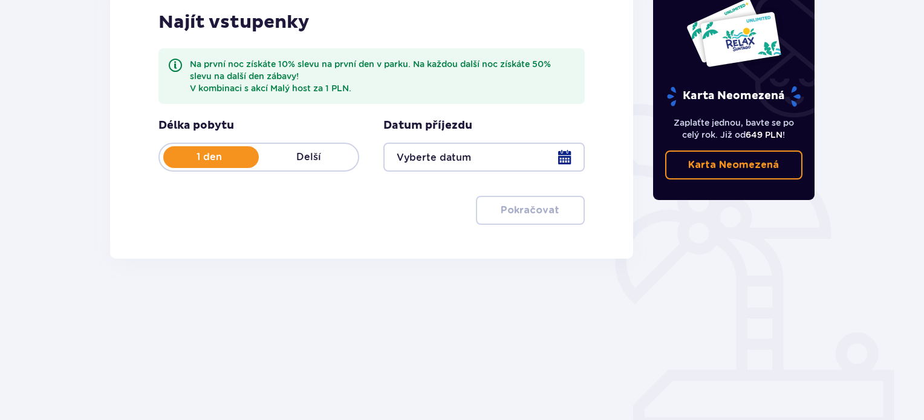
click at [201, 158] on font "1 den" at bounding box center [209, 156] width 25 height 11
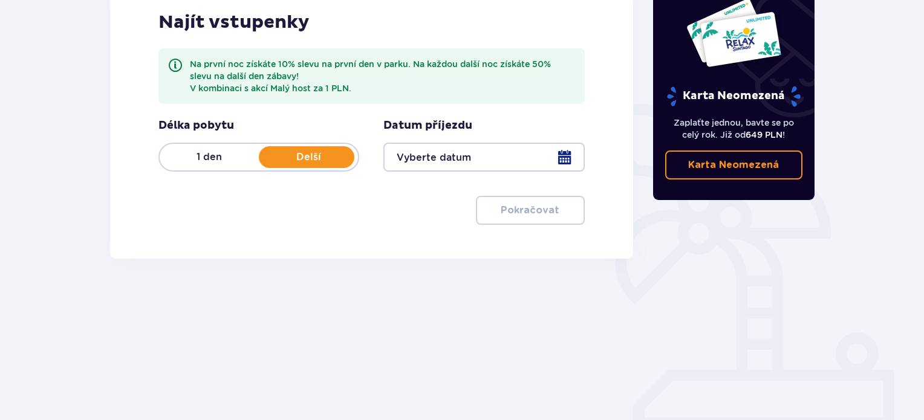
click at [202, 157] on font "1 den" at bounding box center [209, 156] width 25 height 11
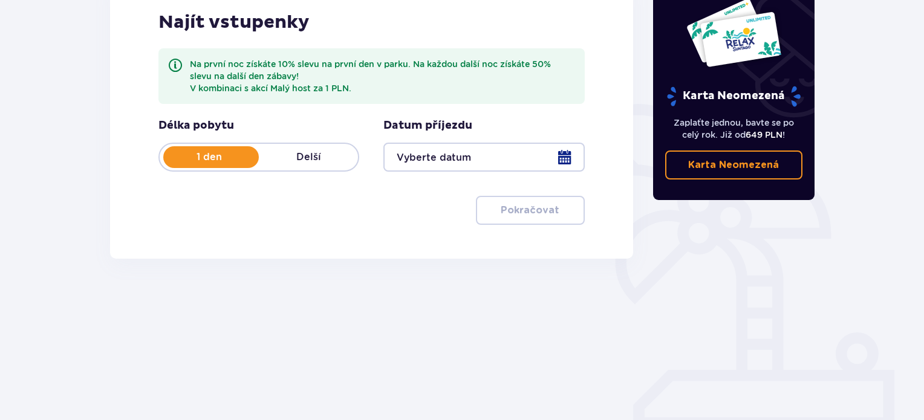
click at [303, 154] on font "Delší" at bounding box center [308, 156] width 25 height 11
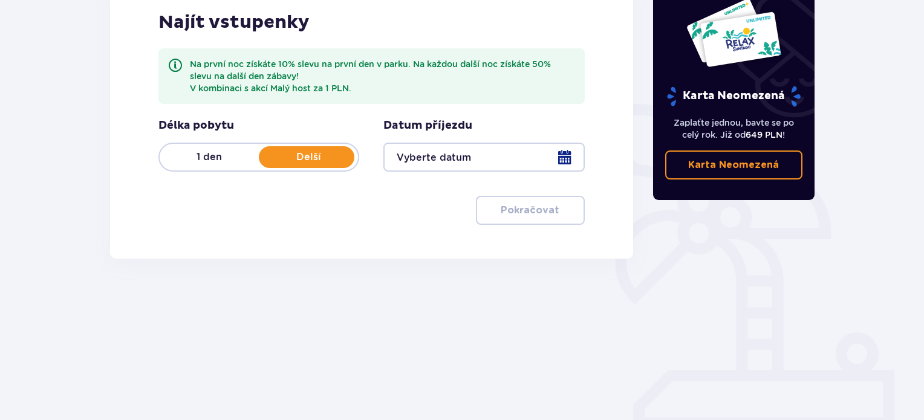
click at [568, 162] on div at bounding box center [483, 157] width 201 height 29
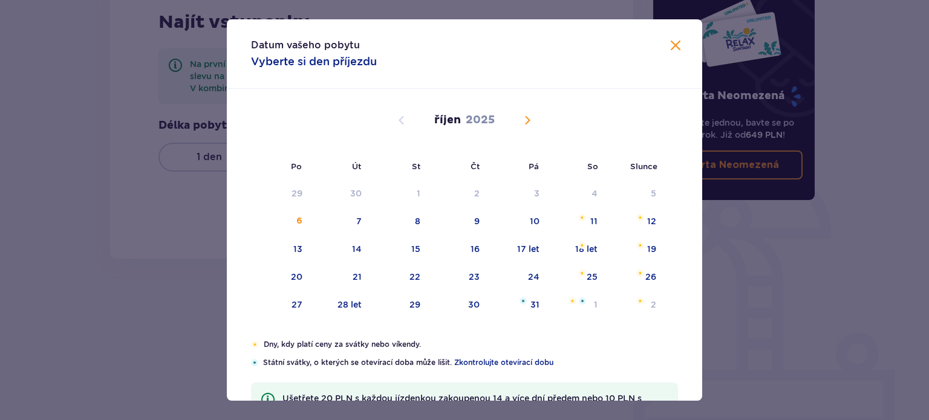
click at [530, 123] on span "Příští měsíc" at bounding box center [527, 120] width 15 height 15
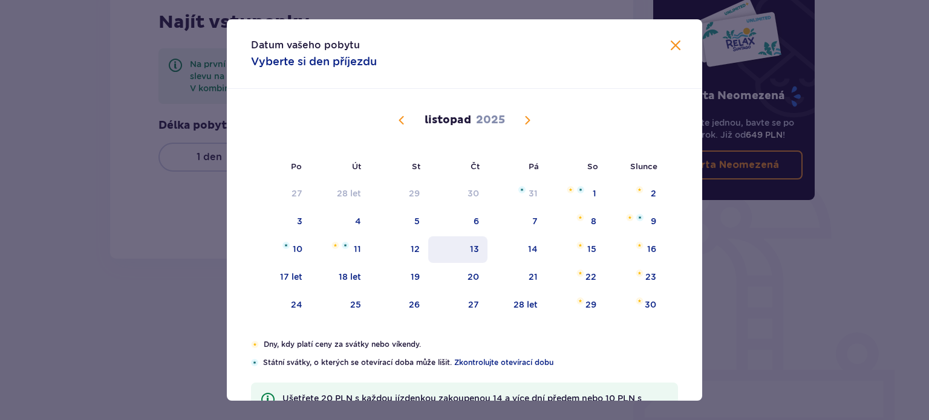
click at [473, 249] on font "13" at bounding box center [474, 249] width 9 height 10
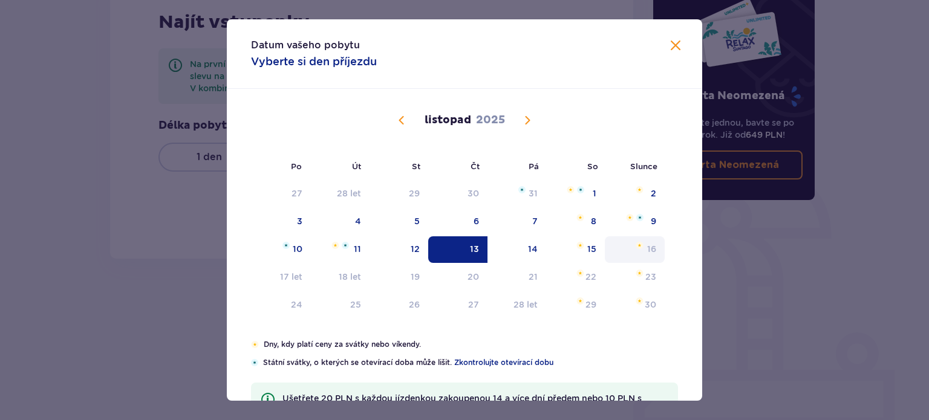
click at [648, 249] on font "16" at bounding box center [651, 249] width 9 height 10
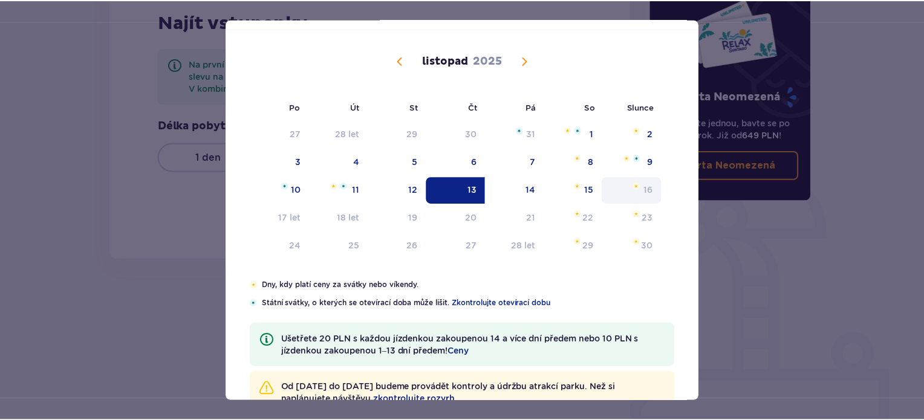
scroll to position [80, 0]
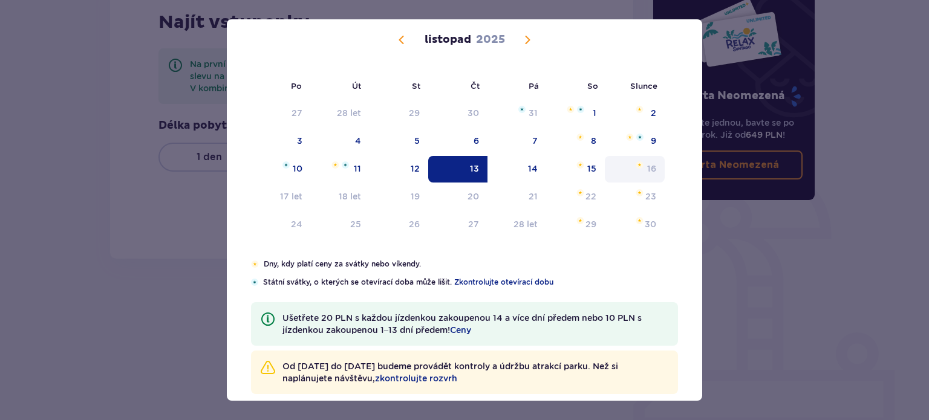
click at [654, 171] on font "16" at bounding box center [651, 169] width 9 height 10
click at [534, 164] on font "14" at bounding box center [533, 169] width 10 height 10
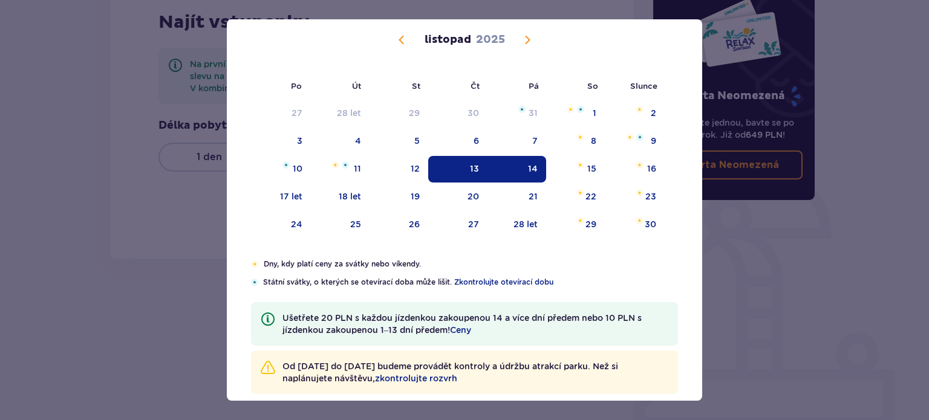
type input "13.11.25 - 14.11.25"
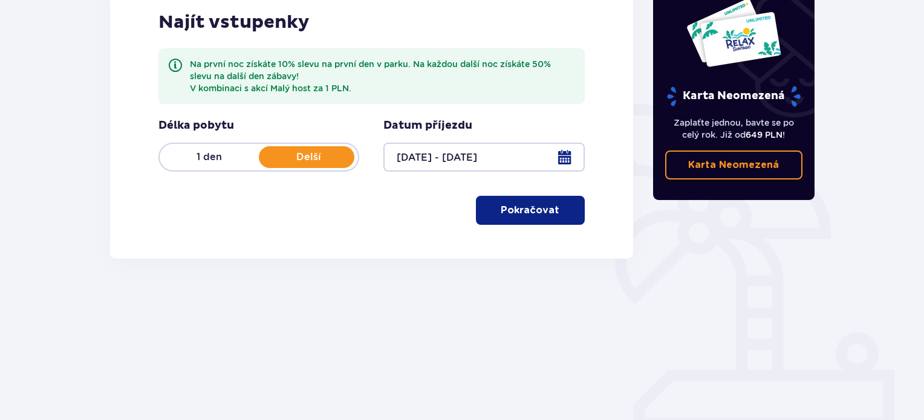
click at [525, 221] on button "Pokračovat" at bounding box center [530, 210] width 109 height 29
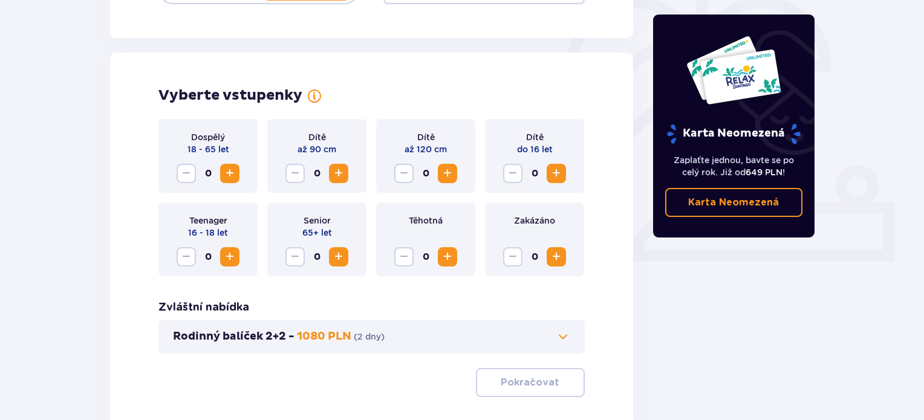
scroll to position [402, 0]
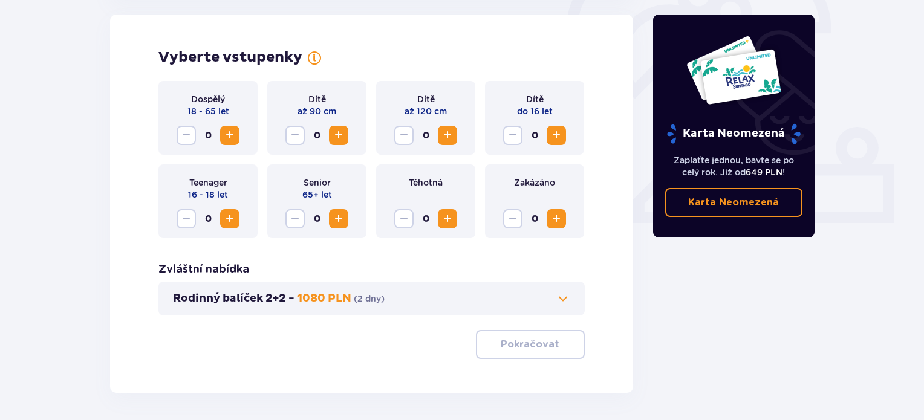
click at [236, 135] on span "Zvýšení" at bounding box center [230, 135] width 15 height 15
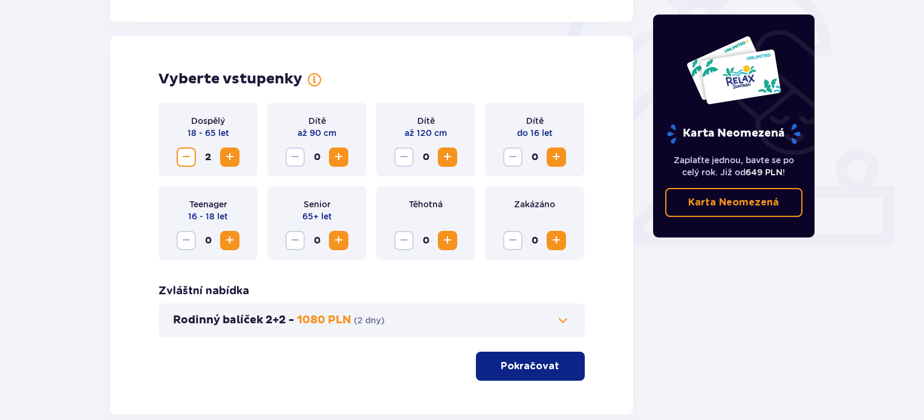
scroll to position [403, 0]
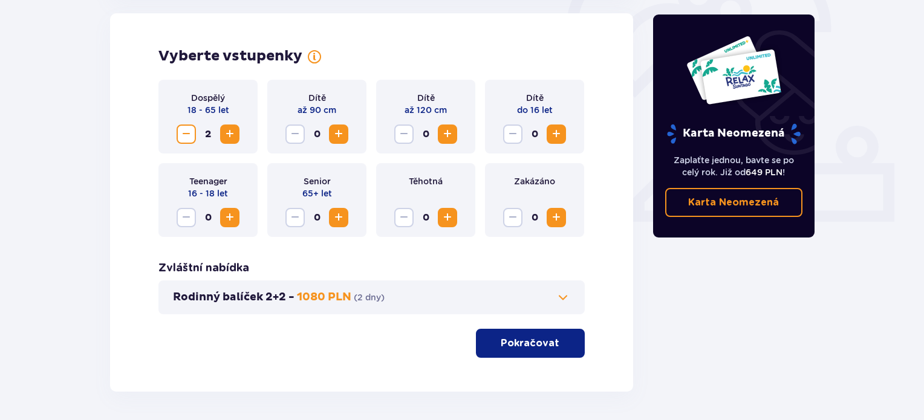
click at [564, 297] on span at bounding box center [563, 297] width 15 height 15
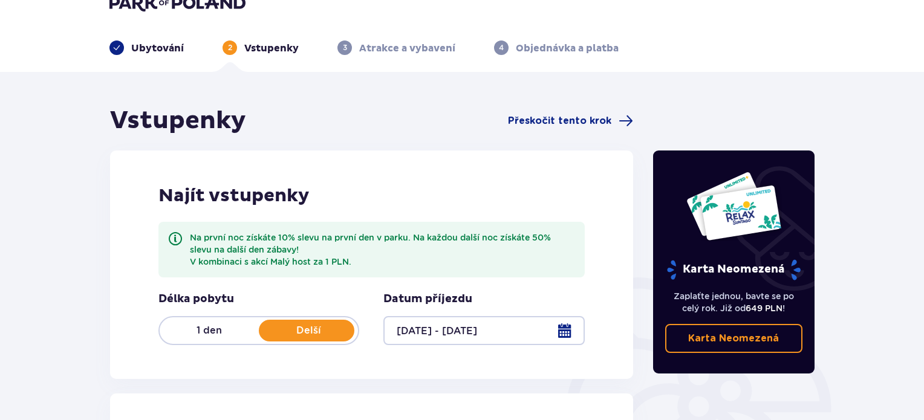
scroll to position [0, 0]
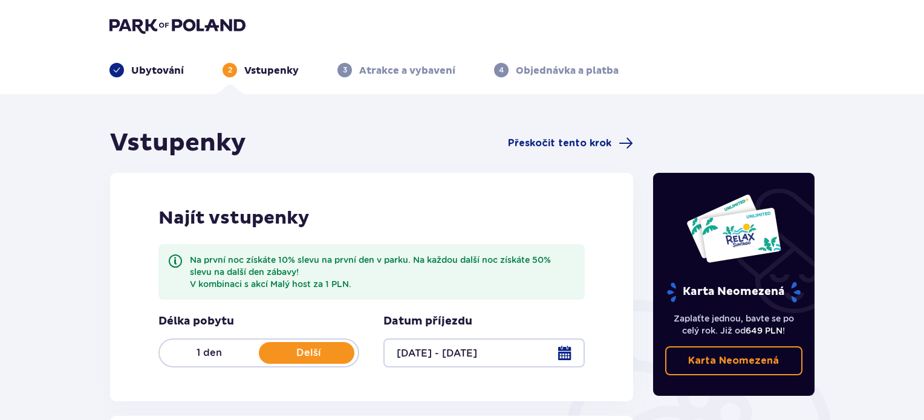
click at [310, 356] on font "Delší" at bounding box center [308, 352] width 25 height 11
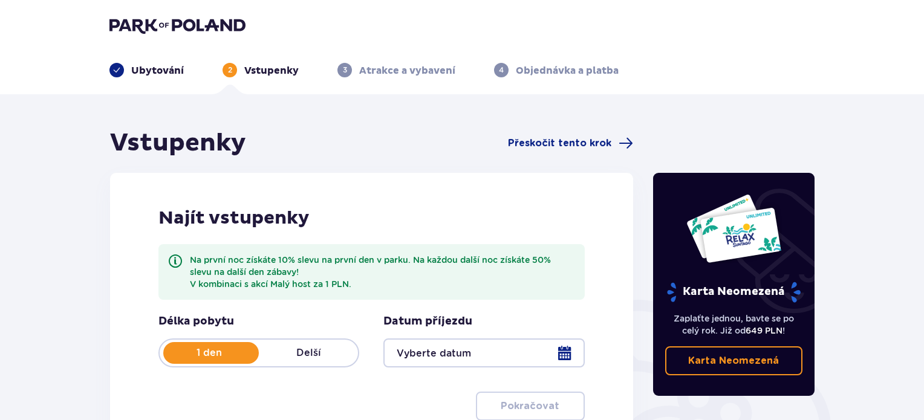
click at [480, 352] on div at bounding box center [483, 353] width 201 height 29
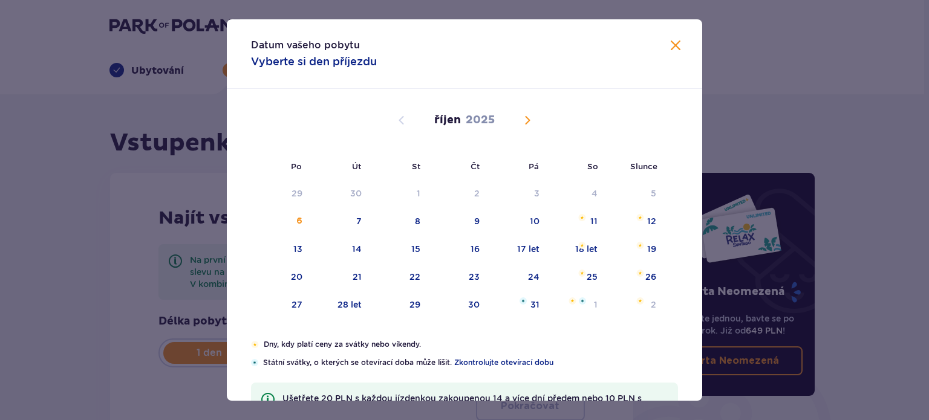
click at [562, 355] on div "Dny, kdy platí ceny za svátky nebo víkendy. Státní svátky, o kterých se otevíra…" at bounding box center [464, 353] width 427 height 29
click at [528, 129] on div "říjen 2025" at bounding box center [464, 134] width 400 height 91
click at [528, 123] on span "Příští měsíc" at bounding box center [527, 120] width 15 height 15
click at [527, 117] on span "Příští měsíc" at bounding box center [527, 120] width 15 height 15
click at [399, 120] on span "Předchozí měsíc" at bounding box center [401, 120] width 15 height 15
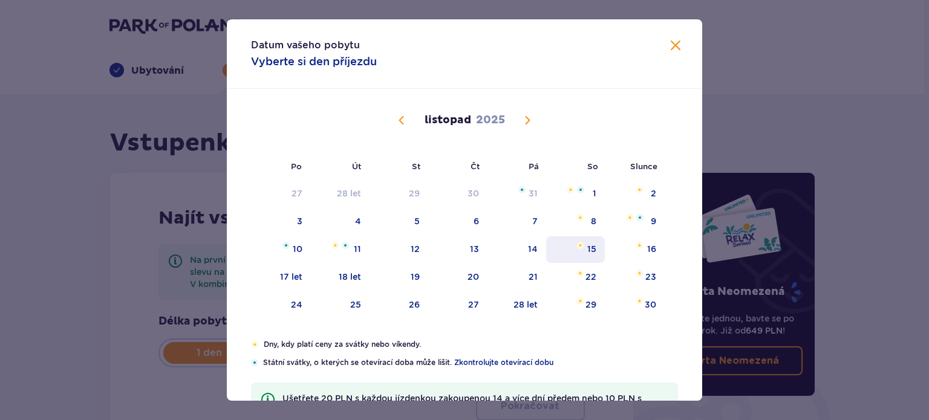
click at [590, 250] on font "15" at bounding box center [591, 249] width 9 height 10
type input "15.11.25"
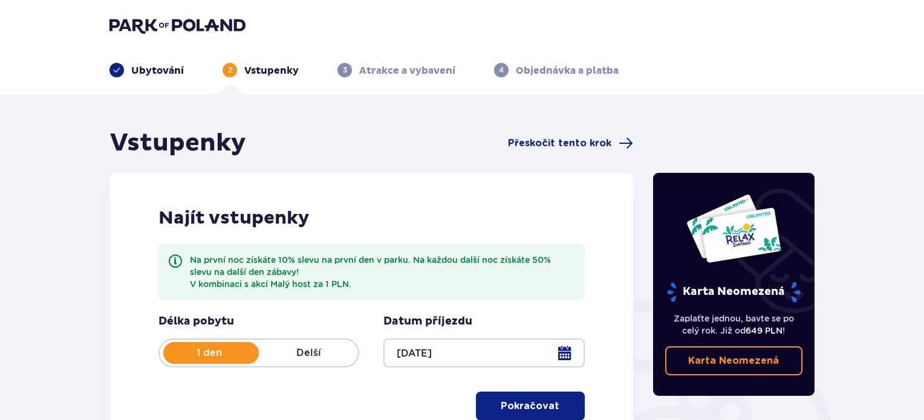
click at [590, 250] on div "Najít vstupenky Na první noc získáte 10% slevu na první den v parku. Na každou …" at bounding box center [371, 314] width 523 height 282
click at [312, 359] on p "Delší" at bounding box center [308, 352] width 99 height 13
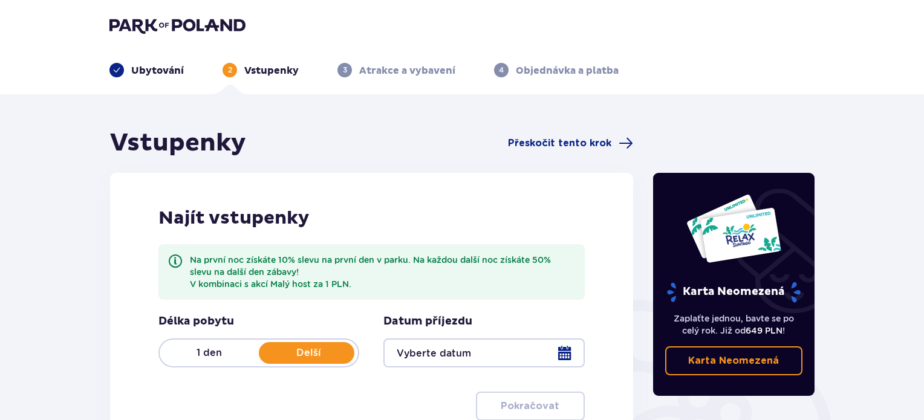
click at [570, 354] on div at bounding box center [483, 353] width 201 height 29
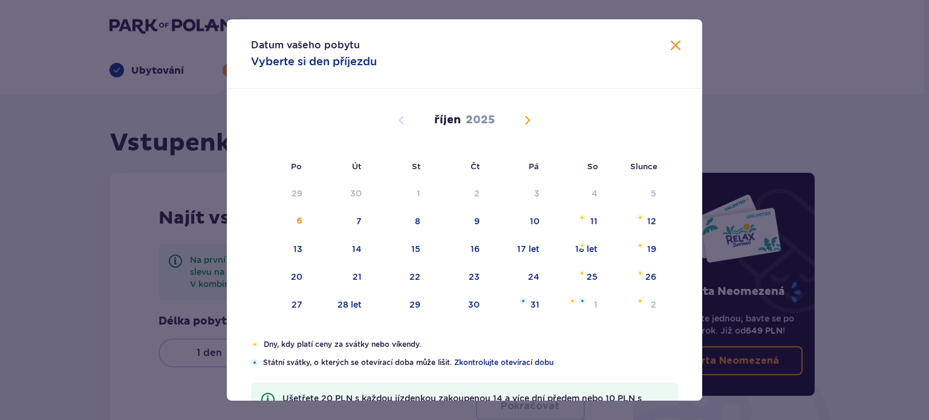
click at [526, 122] on span "Příští měsíc" at bounding box center [527, 120] width 15 height 15
click at [589, 249] on font "15" at bounding box center [591, 249] width 9 height 10
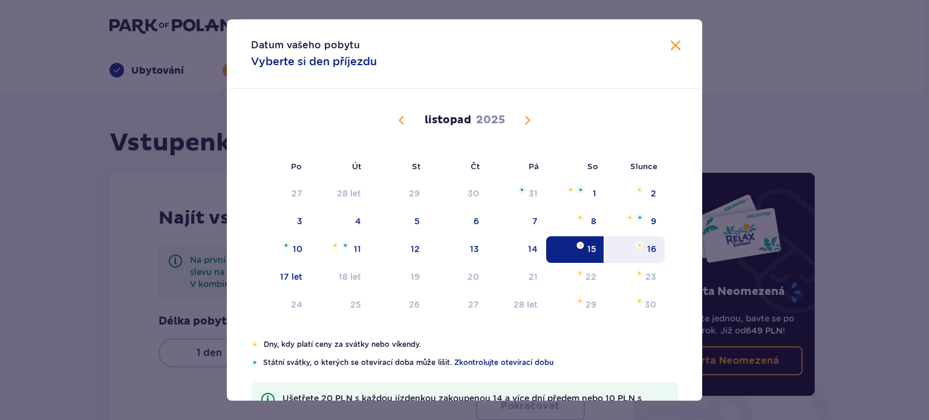
click at [656, 249] on div "16" at bounding box center [635, 249] width 60 height 27
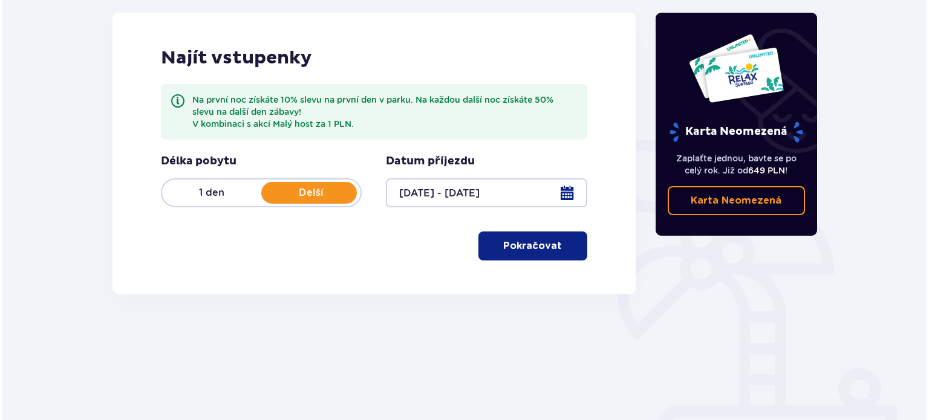
scroll to position [161, 0]
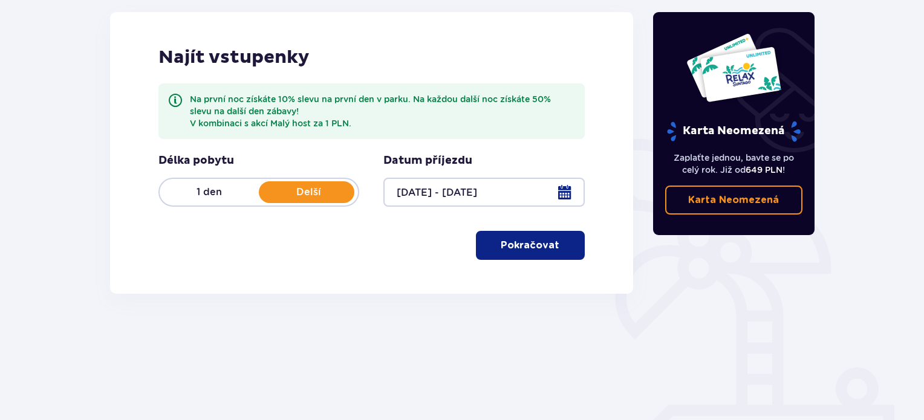
click at [407, 193] on div at bounding box center [483, 192] width 201 height 29
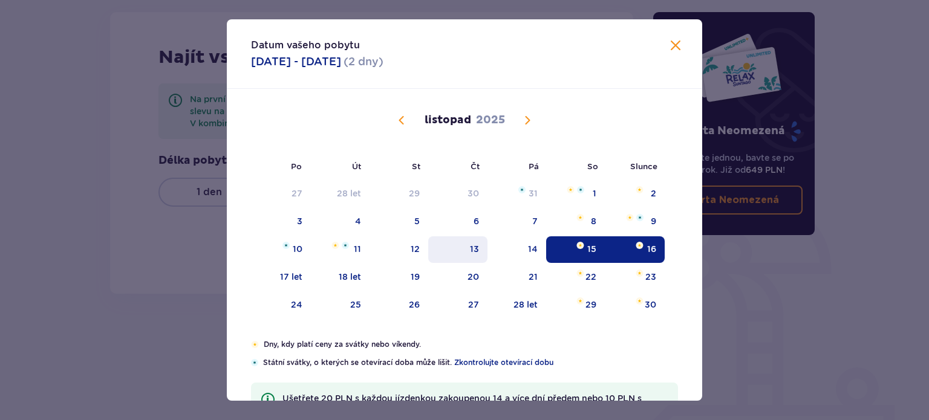
click at [470, 251] on font "13" at bounding box center [474, 249] width 9 height 10
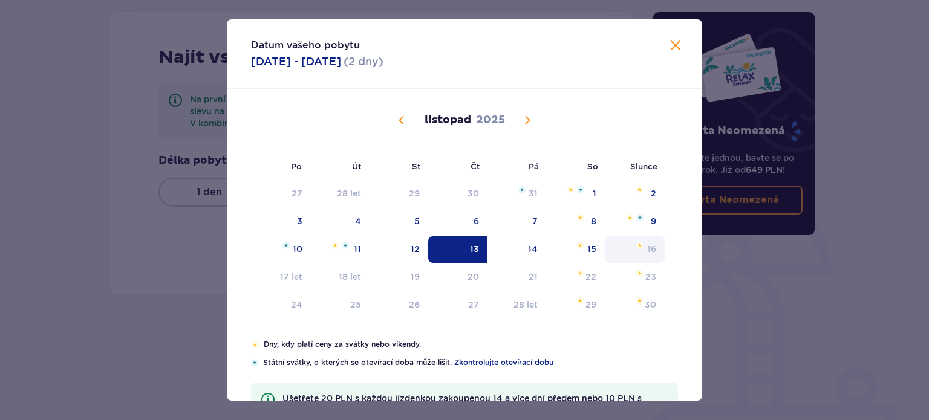
click at [655, 249] on div "16" at bounding box center [635, 249] width 60 height 27
click at [653, 248] on font "16" at bounding box center [651, 249] width 9 height 10
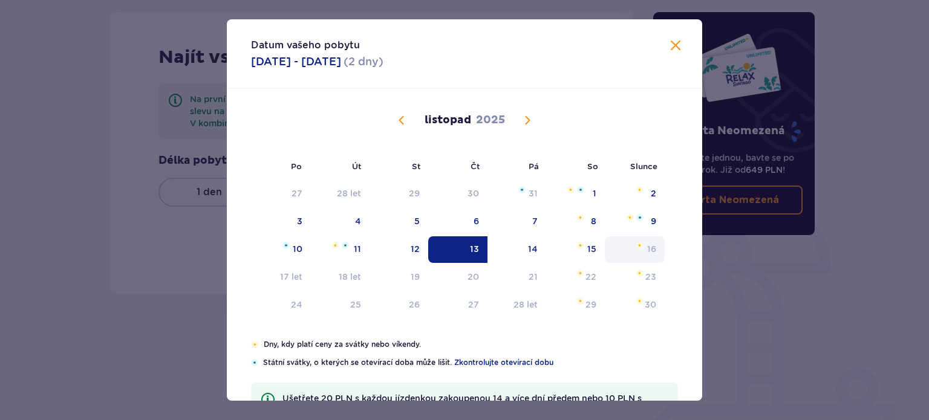
click at [653, 248] on font "16" at bounding box center [651, 249] width 9 height 10
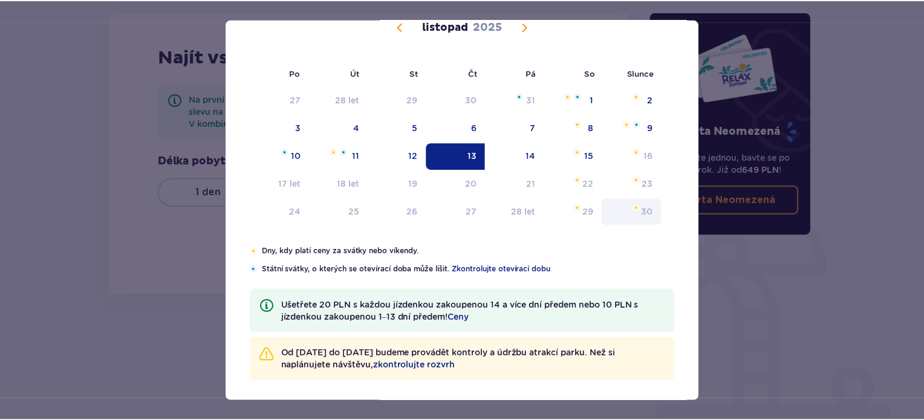
scroll to position [97, 0]
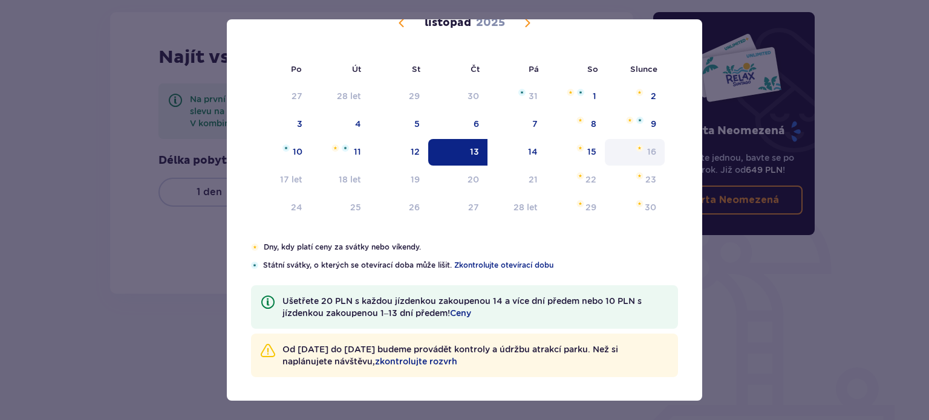
click at [649, 157] on div "16" at bounding box center [635, 152] width 60 height 27
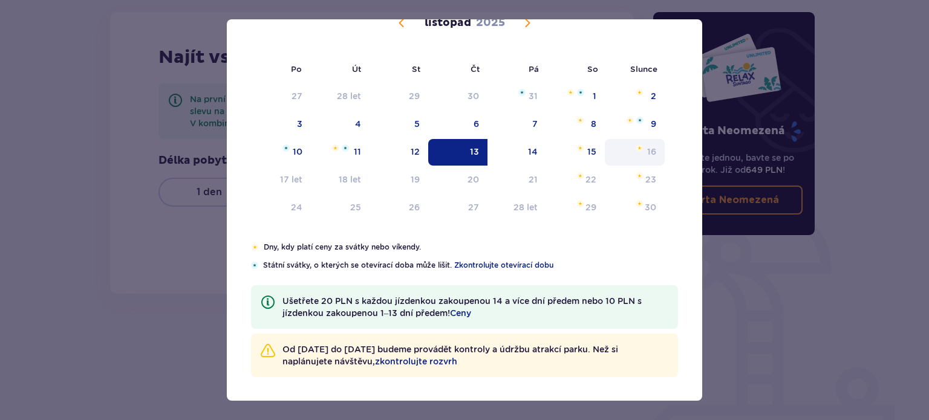
click at [649, 157] on div "16" at bounding box center [635, 152] width 60 height 27
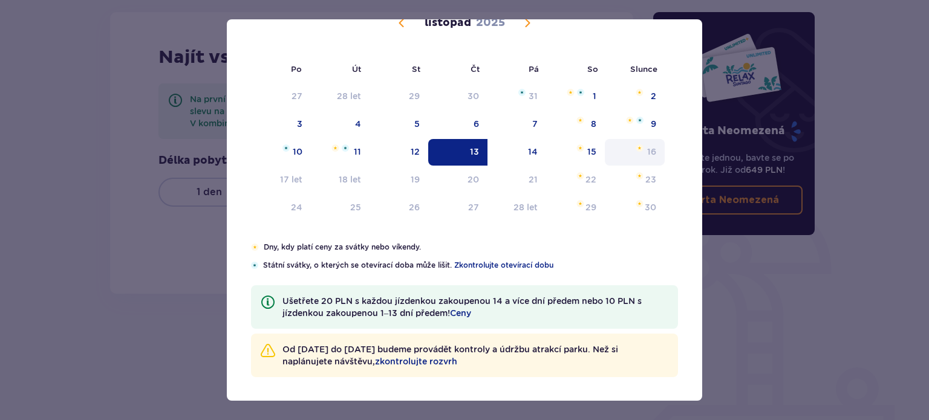
click at [649, 157] on div "16" at bounding box center [635, 152] width 60 height 27
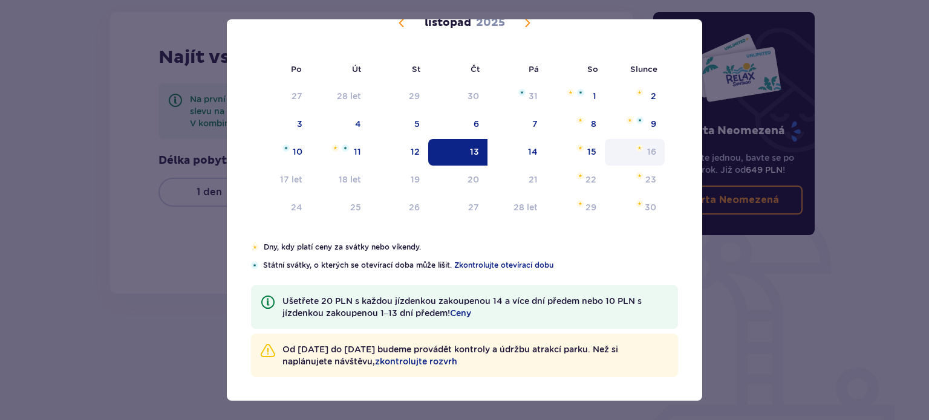
click at [649, 157] on div "16" at bounding box center [635, 152] width 60 height 27
click at [542, 157] on div "14" at bounding box center [516, 152] width 59 height 27
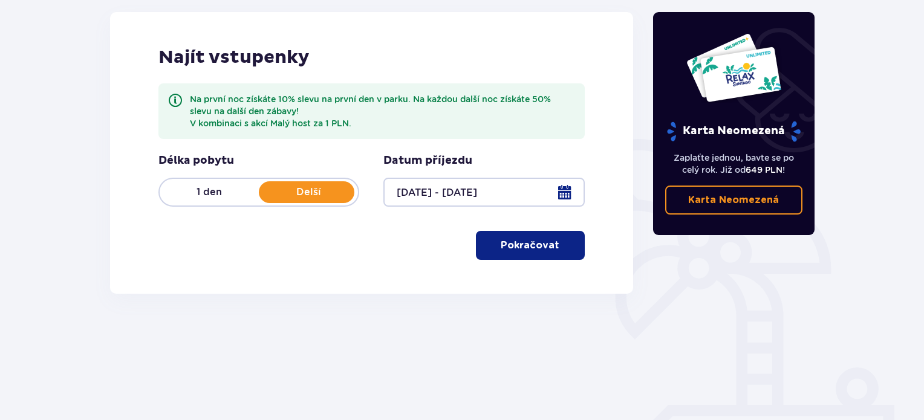
click at [402, 190] on div at bounding box center [483, 192] width 201 height 29
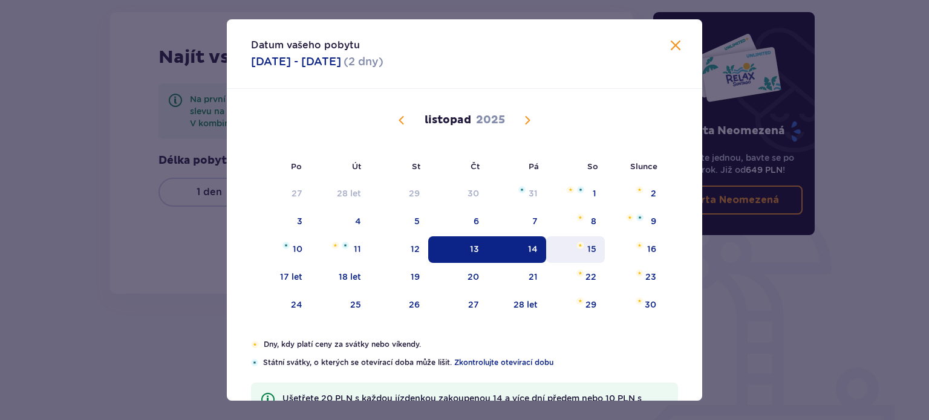
click at [572, 248] on div "15" at bounding box center [575, 249] width 59 height 27
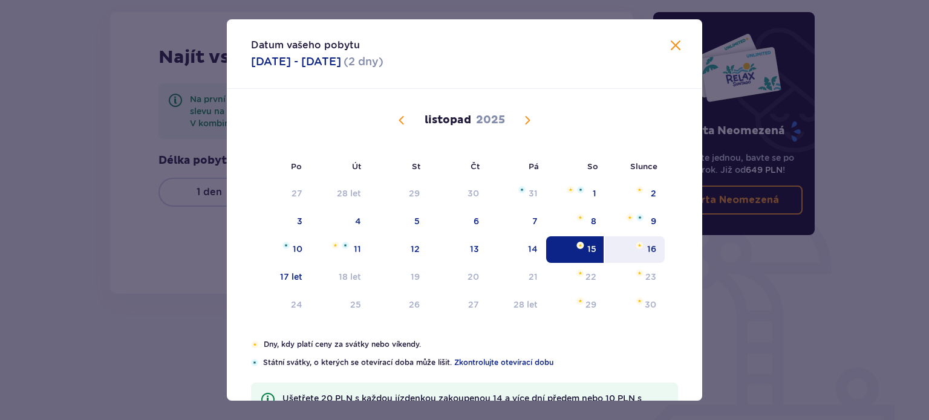
click at [649, 247] on font "16" at bounding box center [651, 249] width 9 height 10
type input "15.11.25 - 16.11.25"
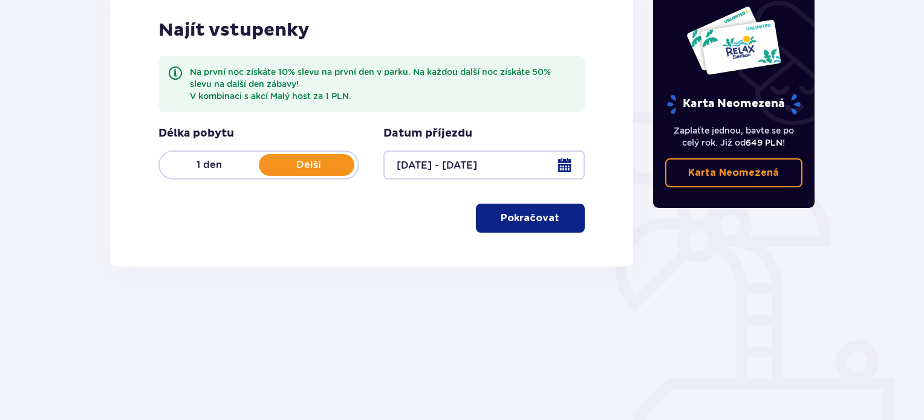
scroll to position [196, 0]
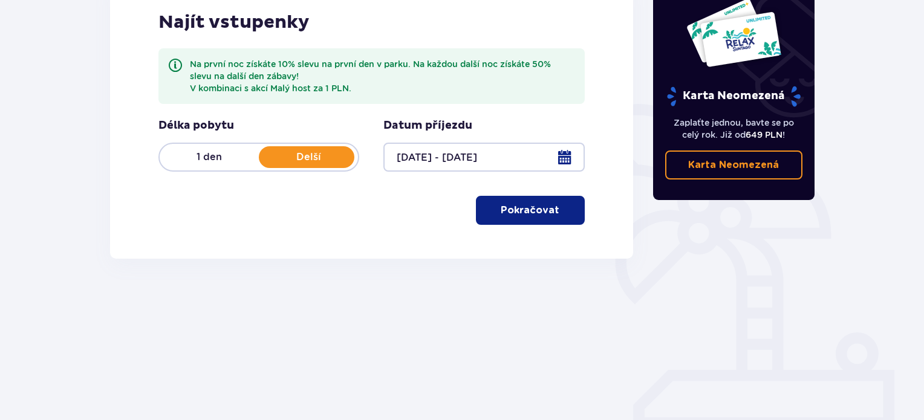
click at [522, 217] on font "Pokračovat" at bounding box center [530, 210] width 59 height 13
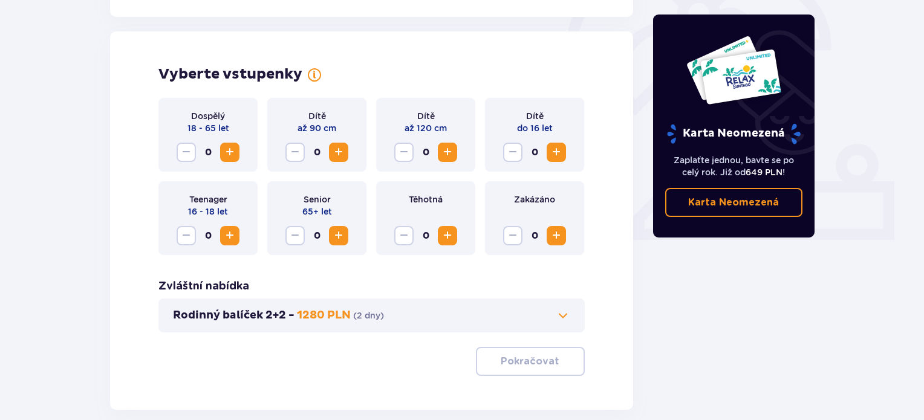
scroll to position [402, 0]
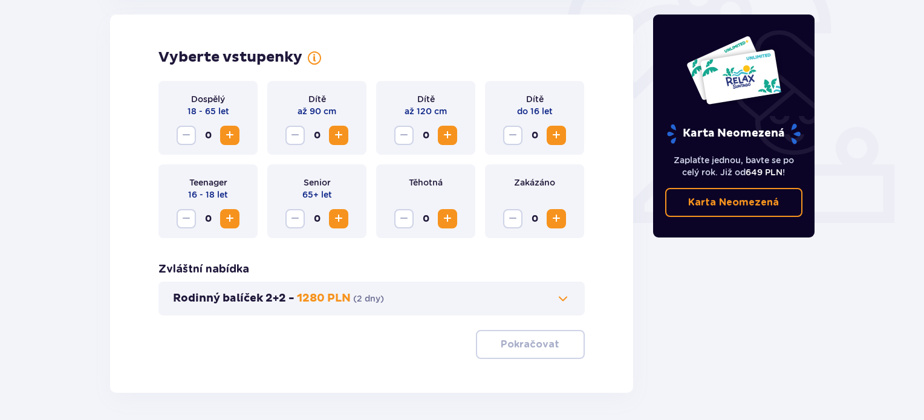
click at [224, 134] on span "Zvýšení" at bounding box center [230, 135] width 15 height 15
click at [550, 348] on button "Pokračovat" at bounding box center [530, 344] width 109 height 29
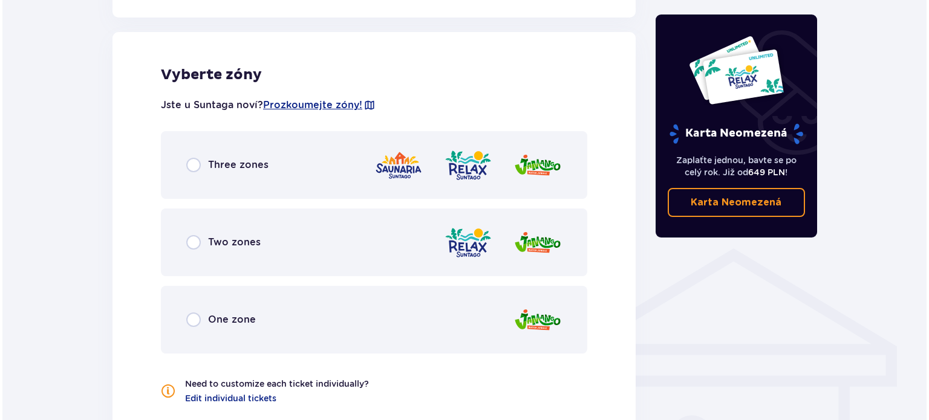
scroll to position [737, 0]
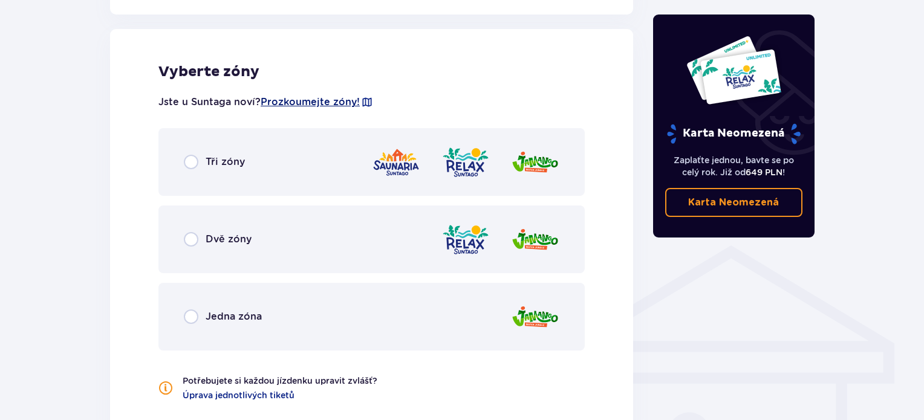
click at [317, 105] on font "Prozkoumejte zóny!" at bounding box center [310, 101] width 99 height 11
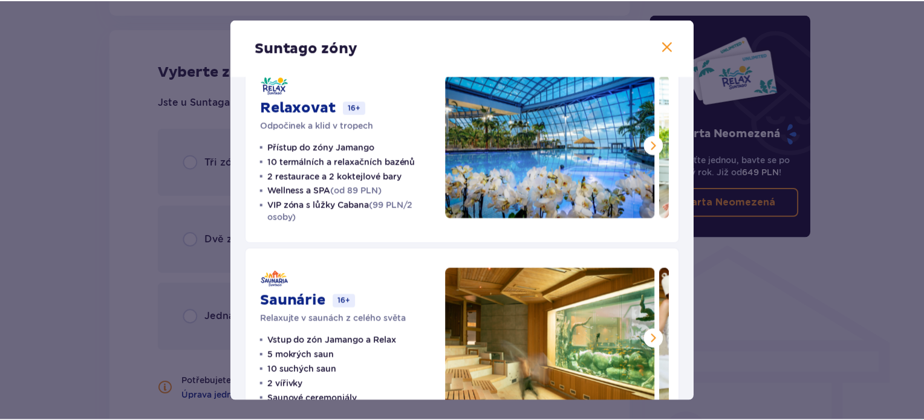
scroll to position [286, 0]
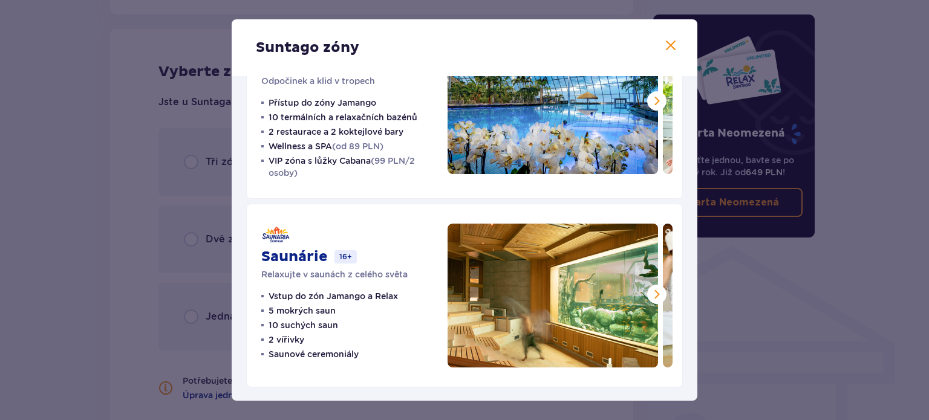
click at [671, 48] on span at bounding box center [670, 46] width 15 height 15
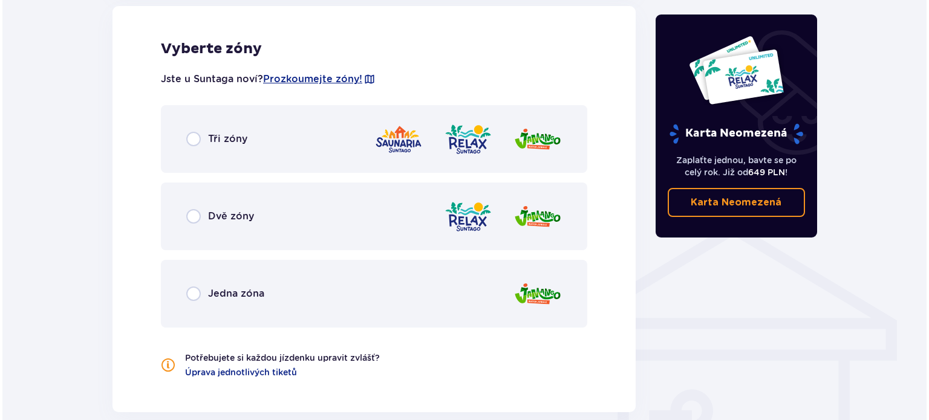
scroll to position [737, 0]
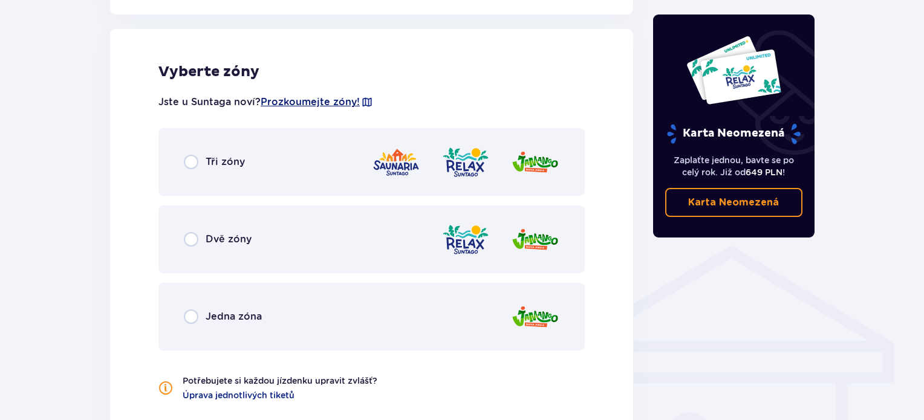
click at [307, 104] on font "Prozkoumejte zóny!" at bounding box center [310, 101] width 99 height 11
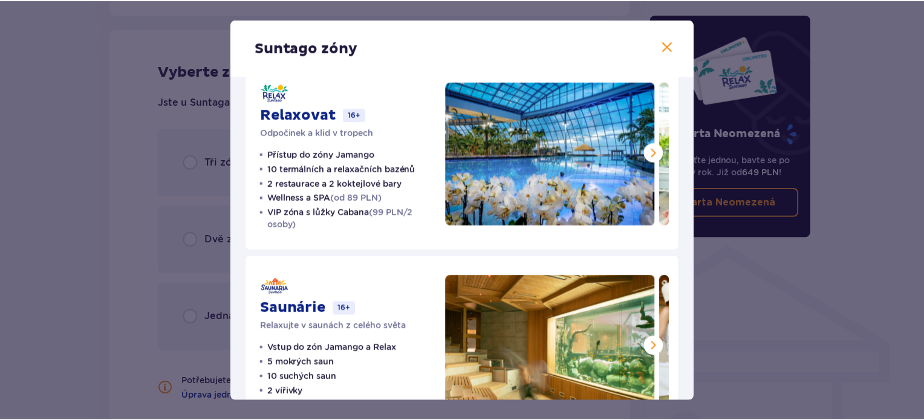
scroll to position [242, 0]
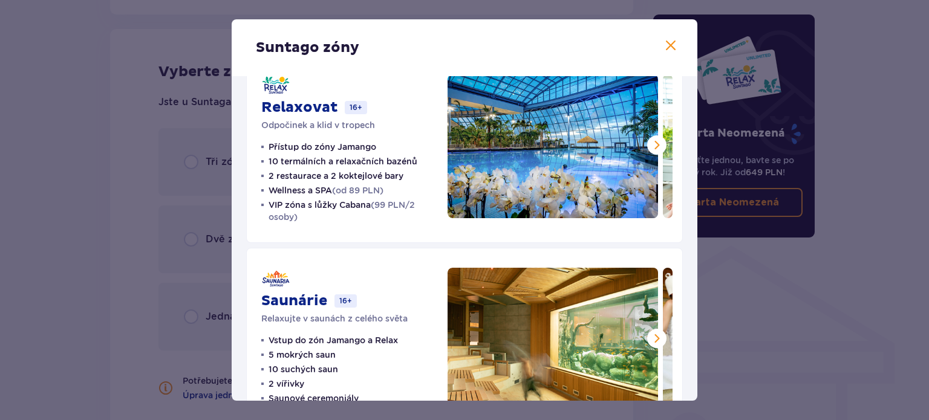
click at [676, 50] on div "Suntago zóny" at bounding box center [465, 47] width 466 height 57
click at [671, 49] on span at bounding box center [670, 46] width 15 height 15
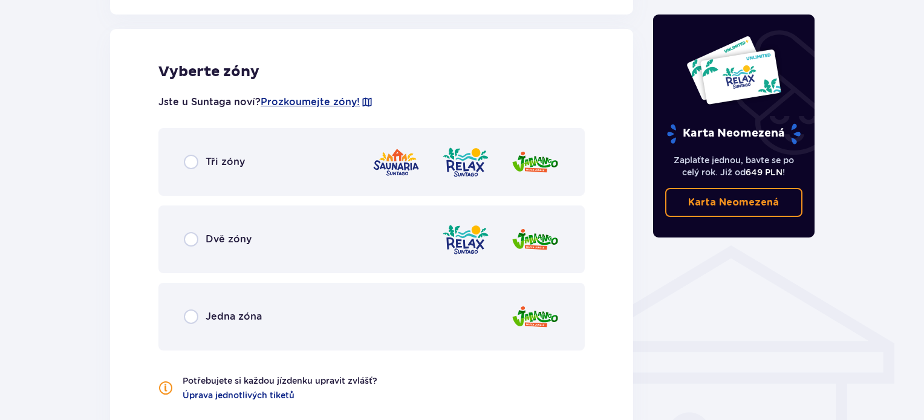
click at [193, 158] on input "radio" at bounding box center [191, 162] width 15 height 15
radio input "true"
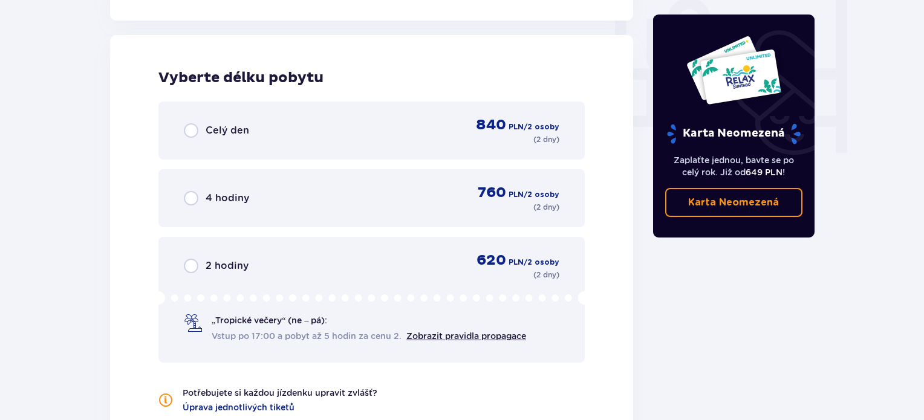
scroll to position [1157, 0]
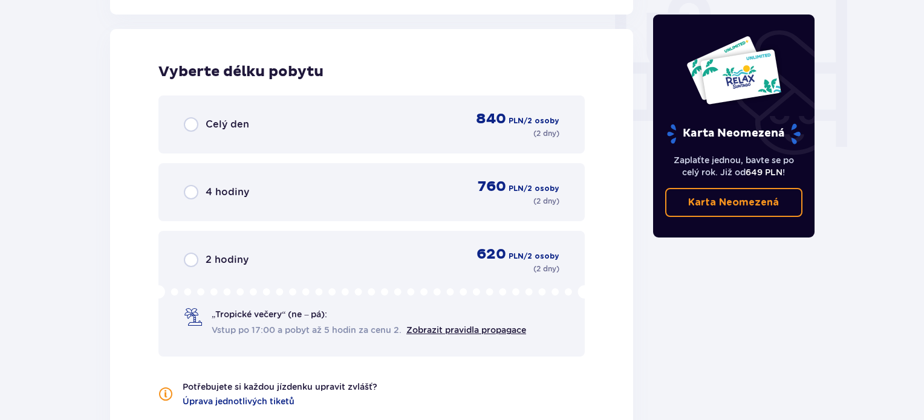
click at [195, 123] on input "radio" at bounding box center [191, 124] width 15 height 15
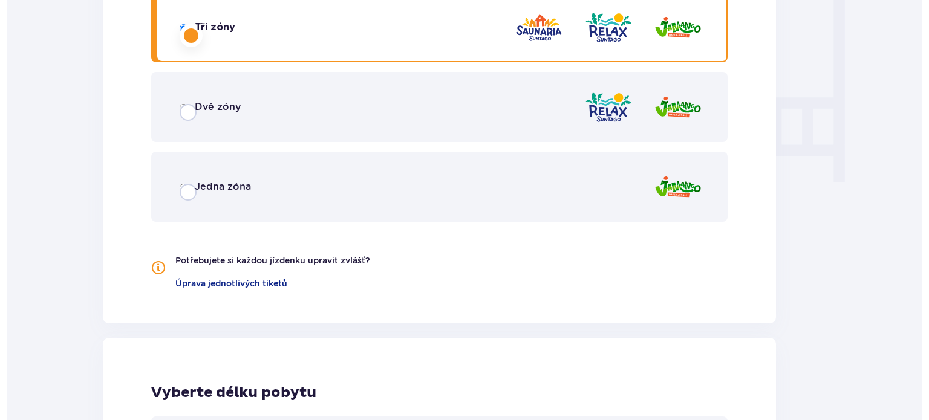
scroll to position [0, 0]
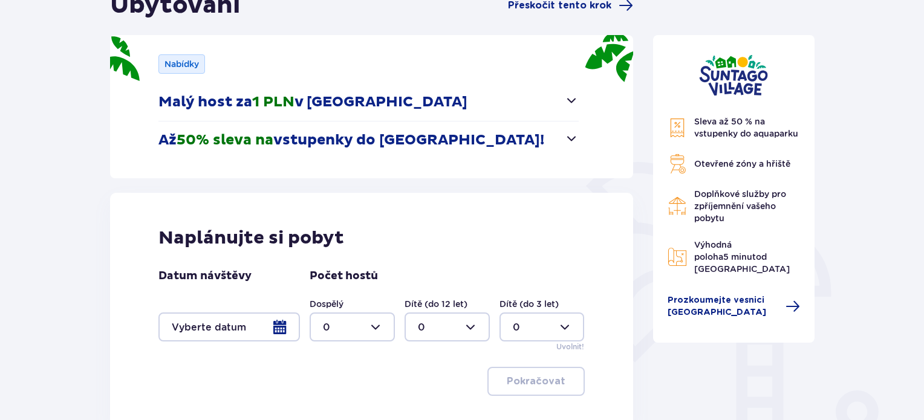
scroll to position [161, 0]
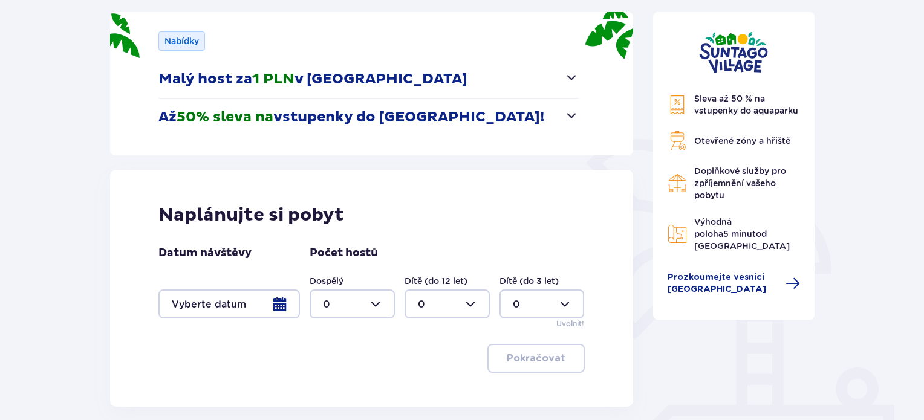
click at [575, 115] on span "button" at bounding box center [571, 115] width 15 height 15
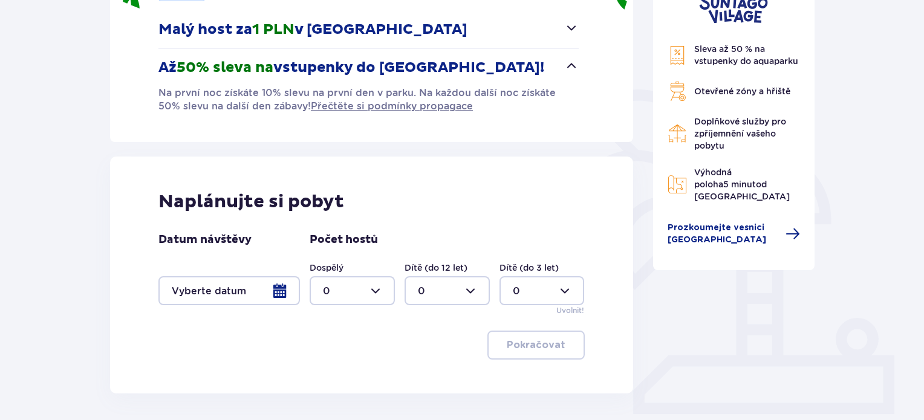
scroll to position [242, 0]
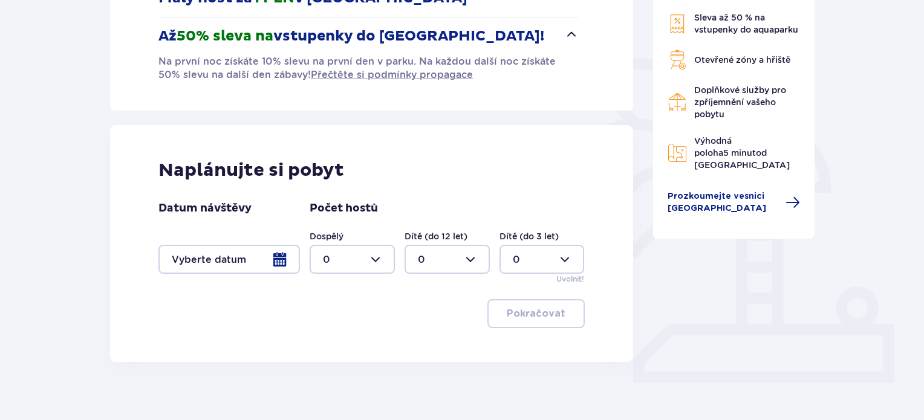
click at [281, 262] on div at bounding box center [228, 259] width 141 height 29
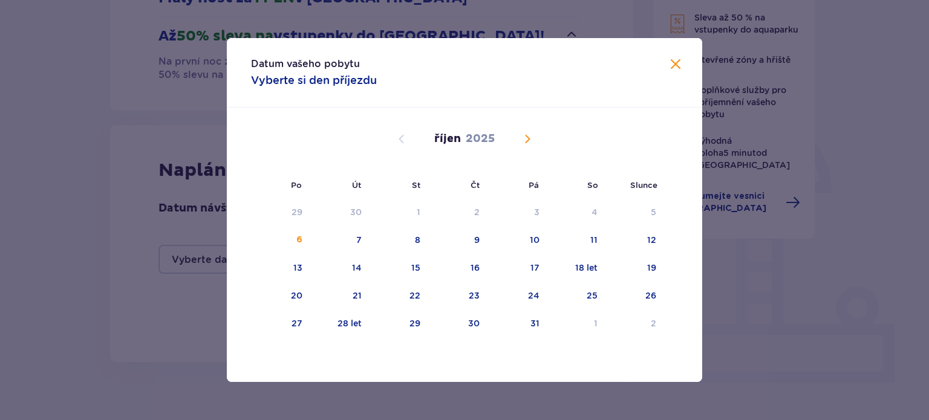
click at [528, 138] on span "Příští měsíc" at bounding box center [527, 139] width 15 height 15
click at [467, 268] on div "13" at bounding box center [458, 268] width 60 height 27
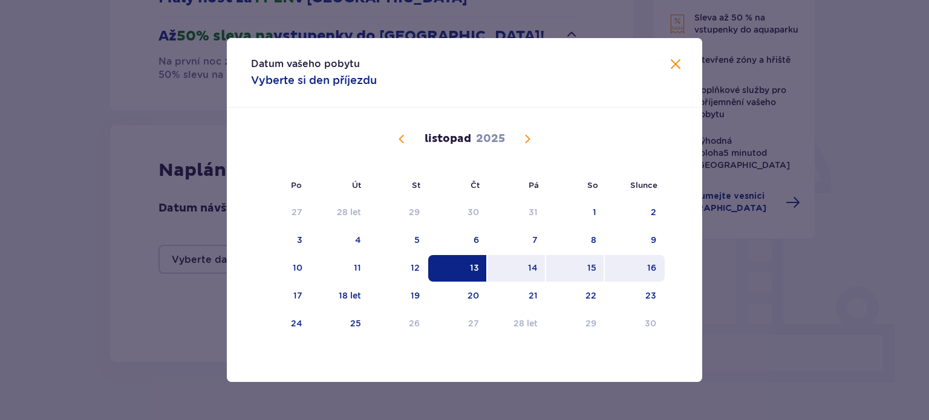
click at [650, 263] on font "16" at bounding box center [651, 268] width 9 height 10
type input "[DATE] - [DATE]"
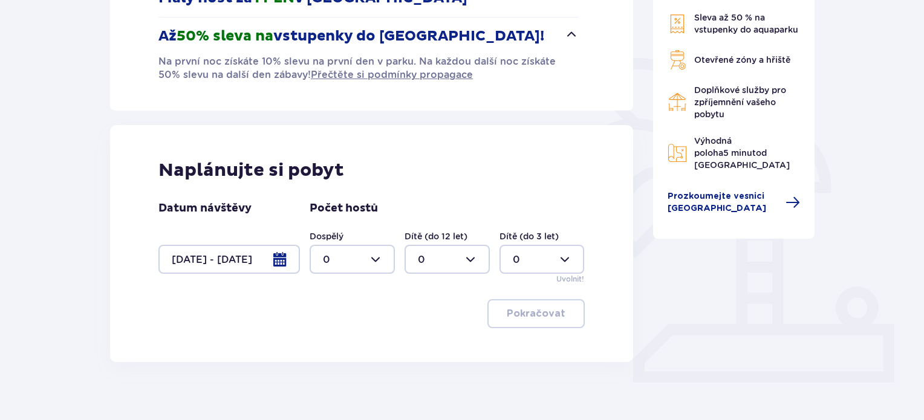
click at [377, 264] on div at bounding box center [352, 259] width 85 height 29
click at [332, 343] on div "2" at bounding box center [352, 346] width 59 height 13
type input "2"
click at [562, 307] on span "button" at bounding box center [568, 314] width 15 height 15
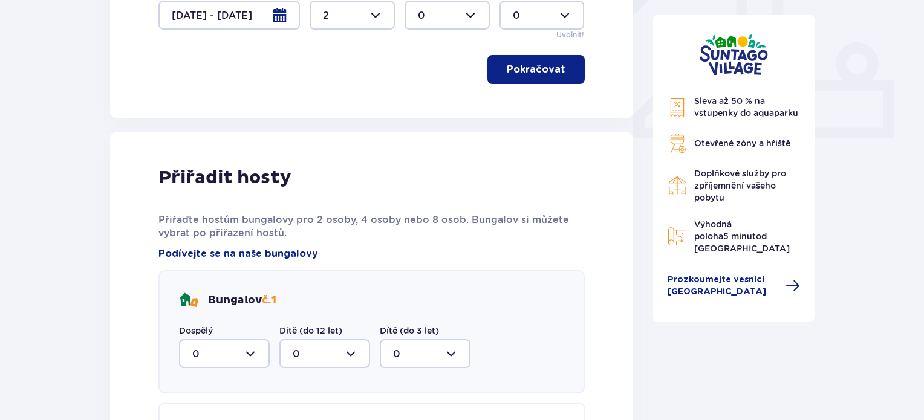
scroll to position [480, 0]
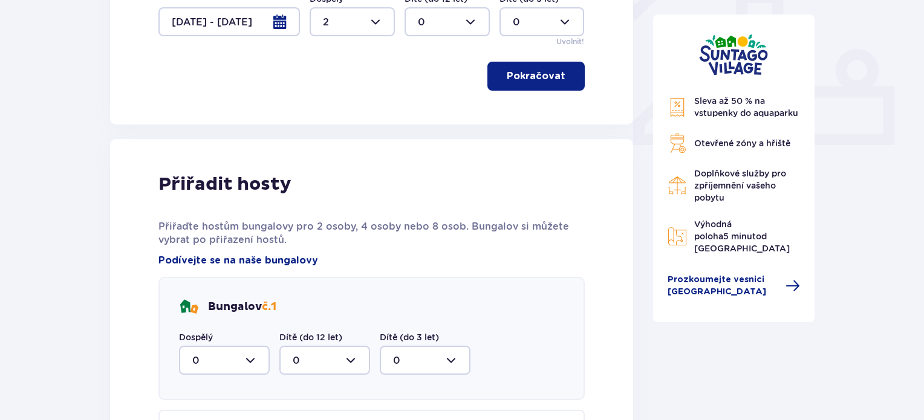
click at [254, 360] on div at bounding box center [224, 360] width 91 height 29
click at [206, 321] on div "2" at bounding box center [224, 323] width 64 height 13
type input "2"
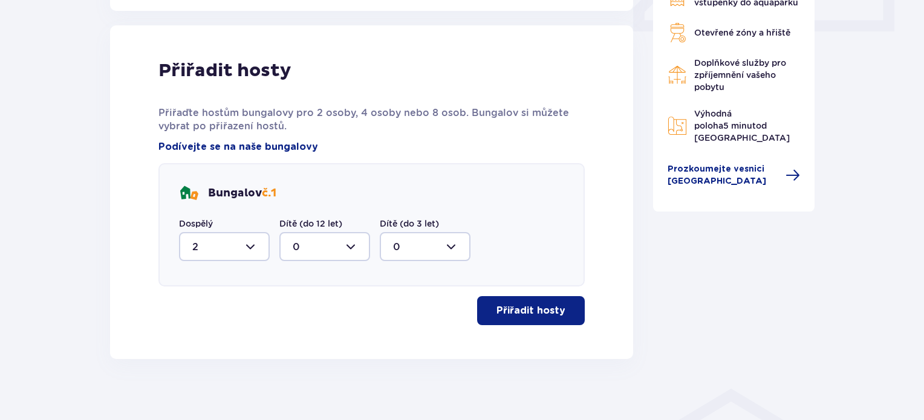
scroll to position [603, 0]
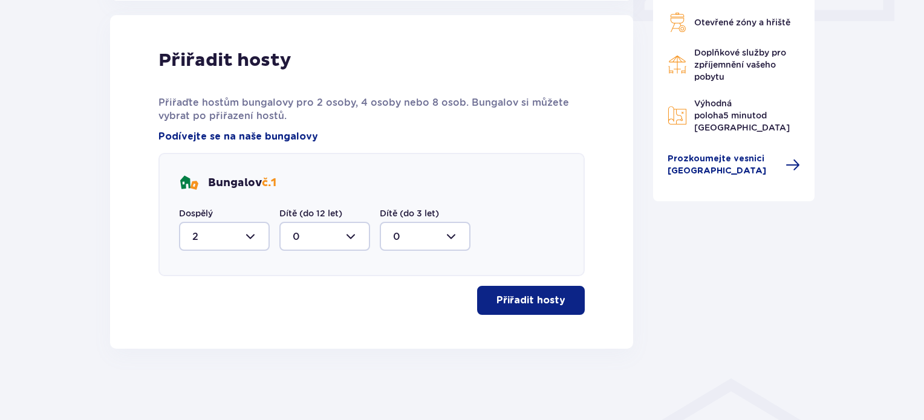
click at [565, 295] on span "button" at bounding box center [568, 300] width 15 height 15
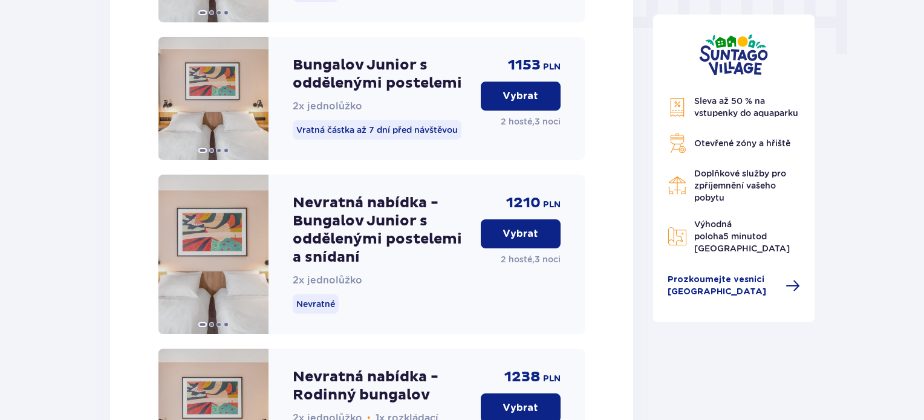
scroll to position [1274, 0]
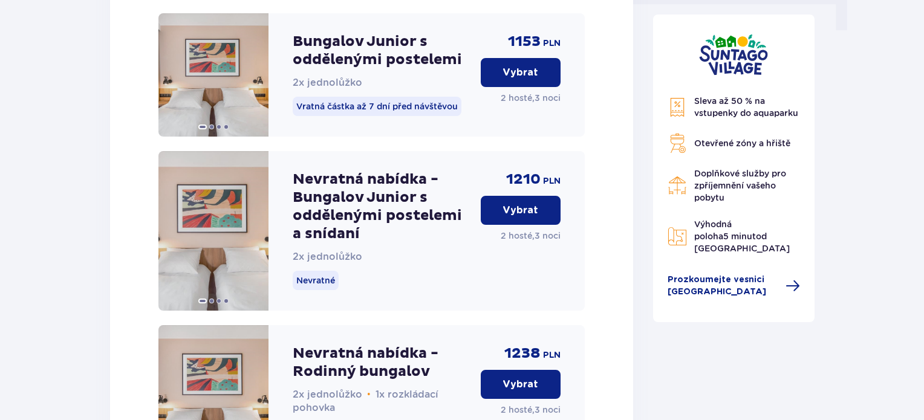
click at [327, 205] on font "Nevratná nabídka - Bungalov Junior s oddělenými postelemi a snídaní" at bounding box center [377, 207] width 169 height 73
click at [254, 230] on span at bounding box center [255, 231] width 10 height 10
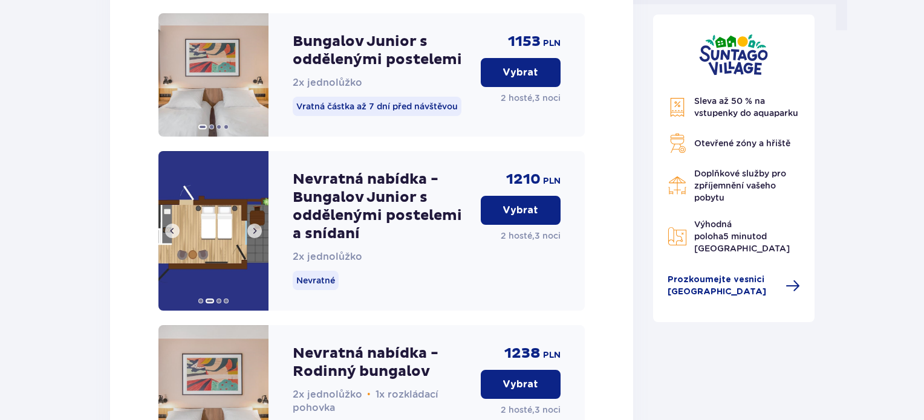
click at [254, 230] on span at bounding box center [255, 231] width 10 height 10
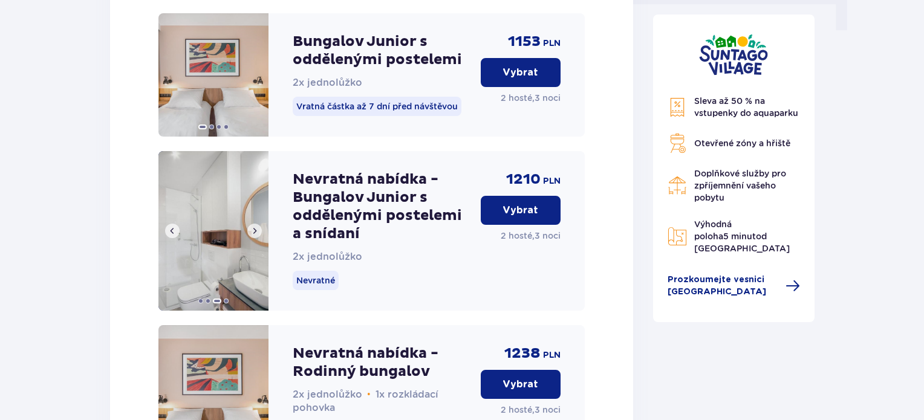
click at [254, 230] on span at bounding box center [255, 231] width 10 height 10
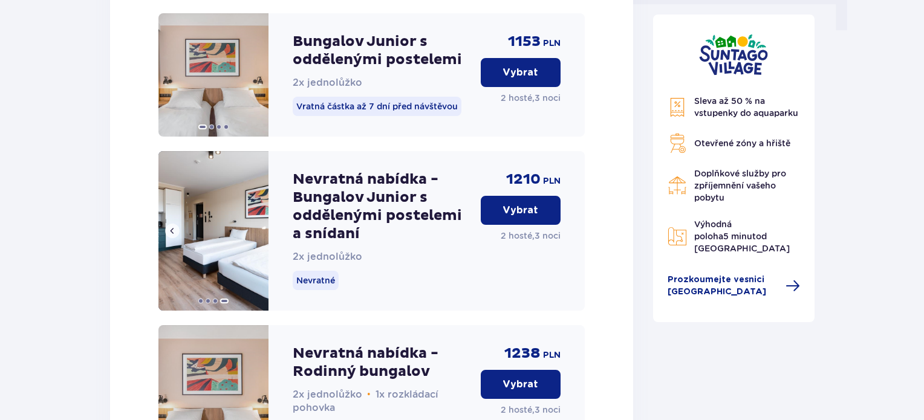
click at [254, 230] on img at bounding box center [213, 231] width 110 height 160
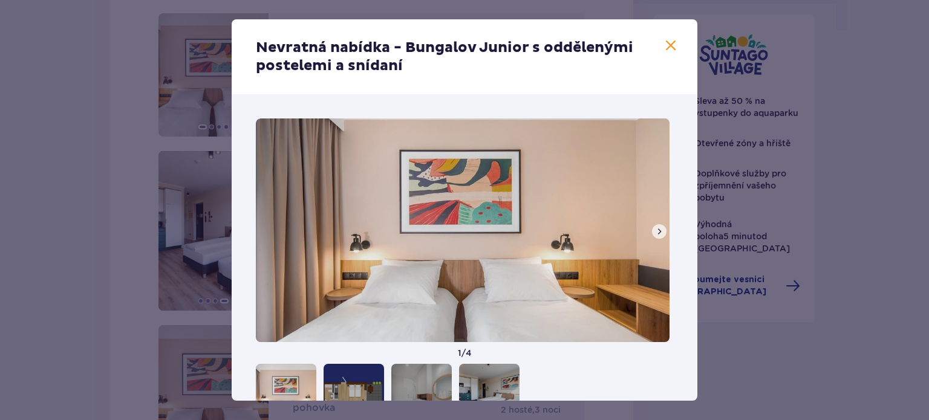
drag, startPoint x: 350, startPoint y: 73, endPoint x: 398, endPoint y: 67, distance: 48.2
click at [356, 73] on font "Nevratná nabídka - Bungalov Junior s oddělenými postelemi a snídaní" at bounding box center [444, 57] width 377 height 36
click at [669, 45] on span at bounding box center [670, 46] width 15 height 15
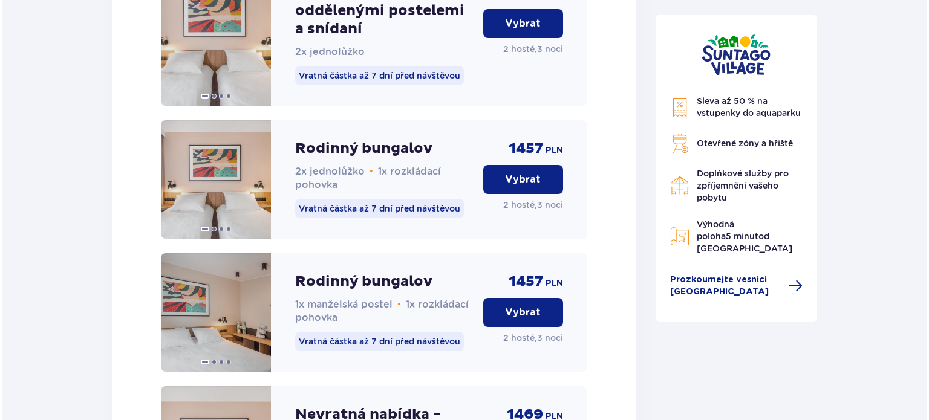
scroll to position [1857, 0]
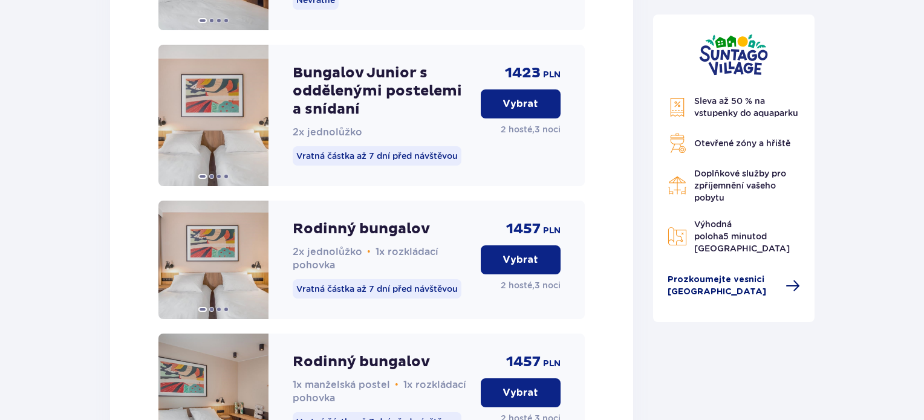
click at [793, 279] on span at bounding box center [792, 286] width 15 height 15
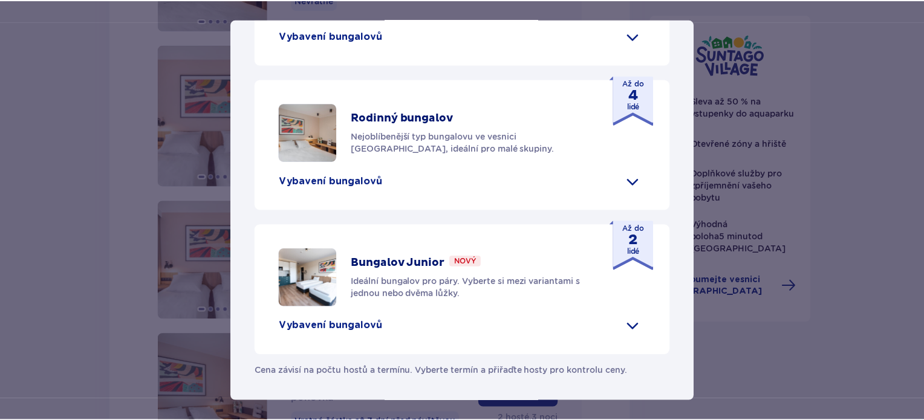
scroll to position [633, 0]
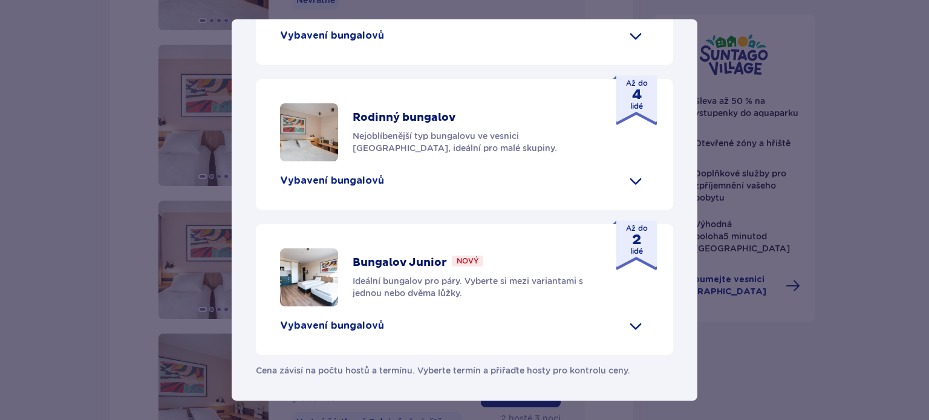
click at [736, 376] on div "Vesnice Suntago Suntago Village je ideálním místem pro milovníky tropického kli…" at bounding box center [464, 210] width 929 height 420
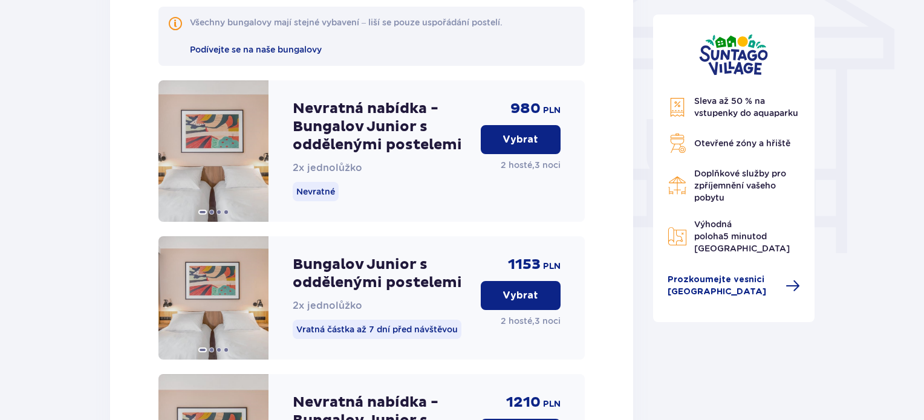
scroll to position [970, 0]
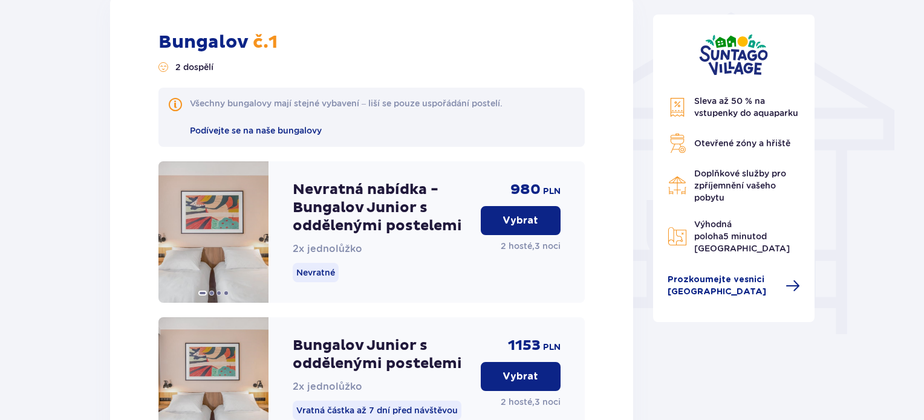
click at [521, 216] on font "Vybrat" at bounding box center [520, 221] width 36 height 10
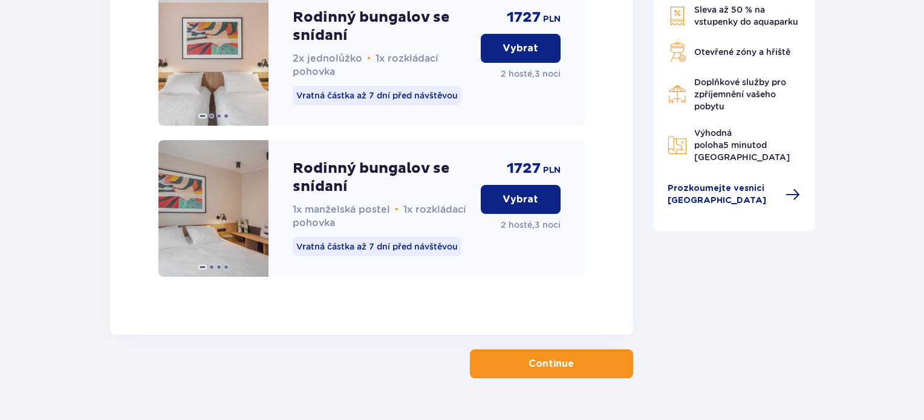
scroll to position [2707, 0]
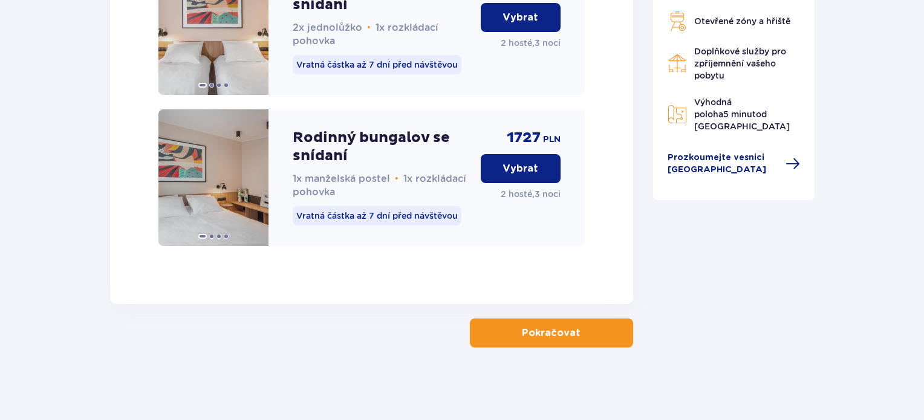
click at [571, 343] on button "Pokračovat" at bounding box center [551, 333] width 163 height 29
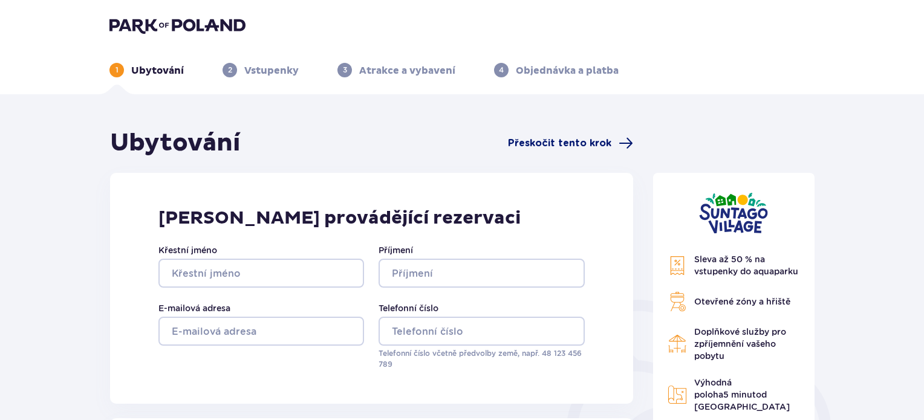
click at [581, 140] on font "Přeskočit tento krok" at bounding box center [559, 143] width 103 height 10
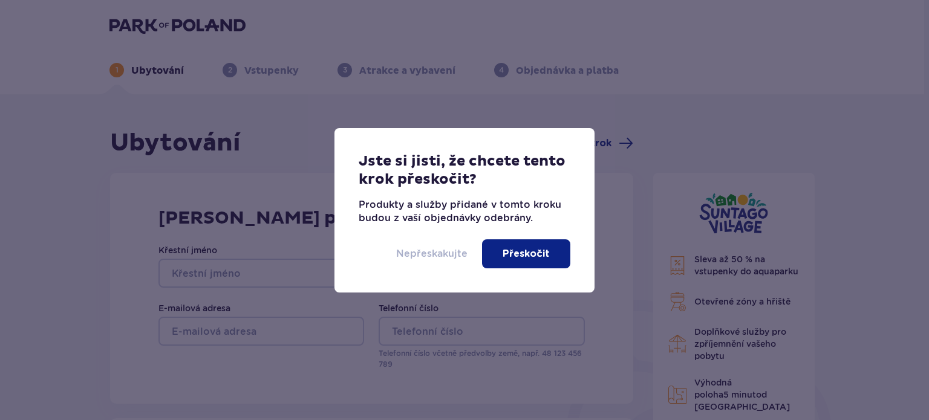
click at [449, 251] on font "Nepřeskakujte" at bounding box center [431, 253] width 71 height 11
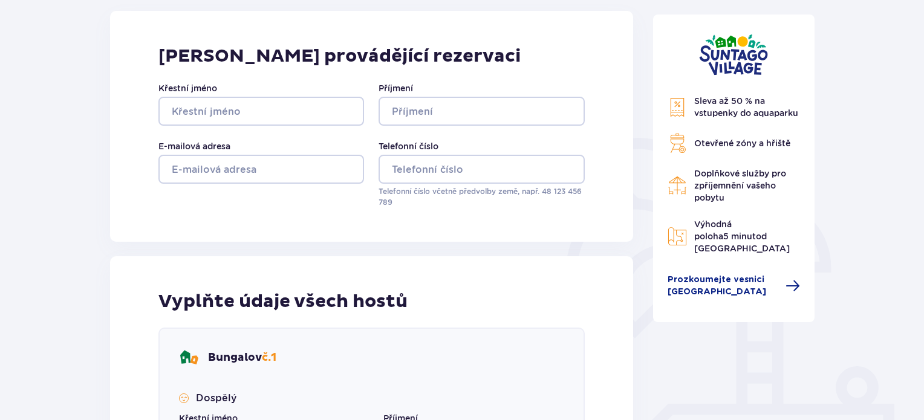
scroll to position [161, 0]
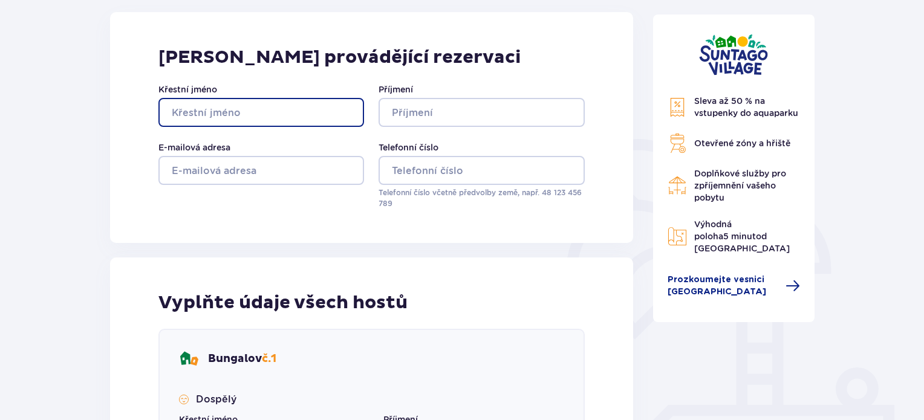
click at [259, 103] on input "Křestní jméno" at bounding box center [261, 112] width 206 height 29
type input "Kateřina"
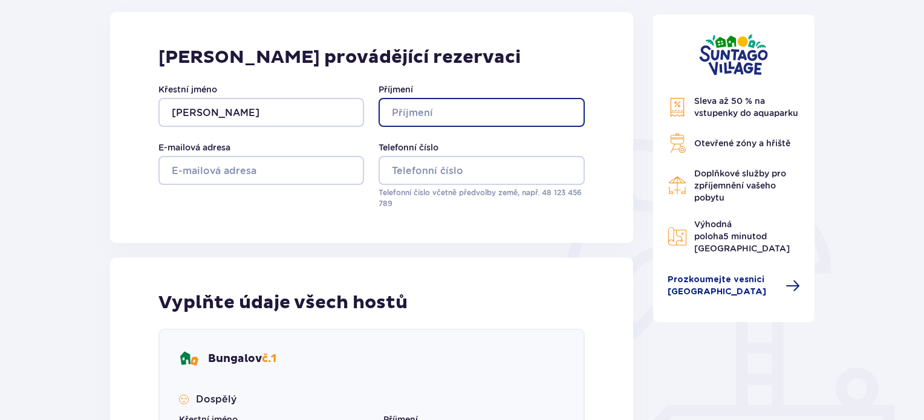
type input "Čajková"
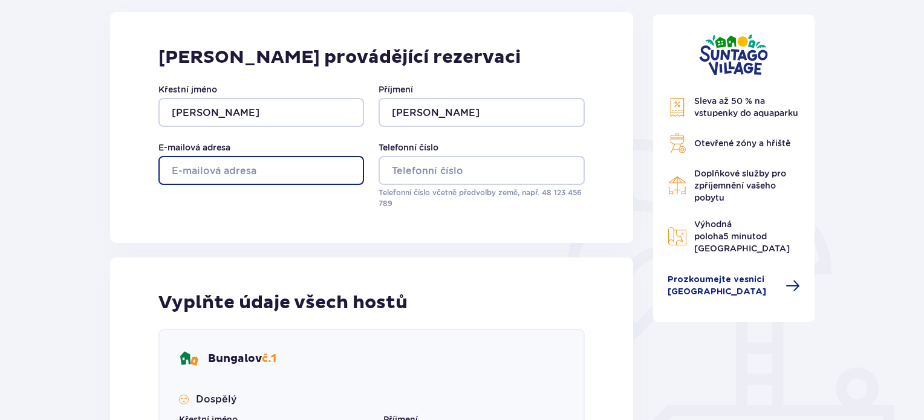
type input "bcnu@seznam.cz"
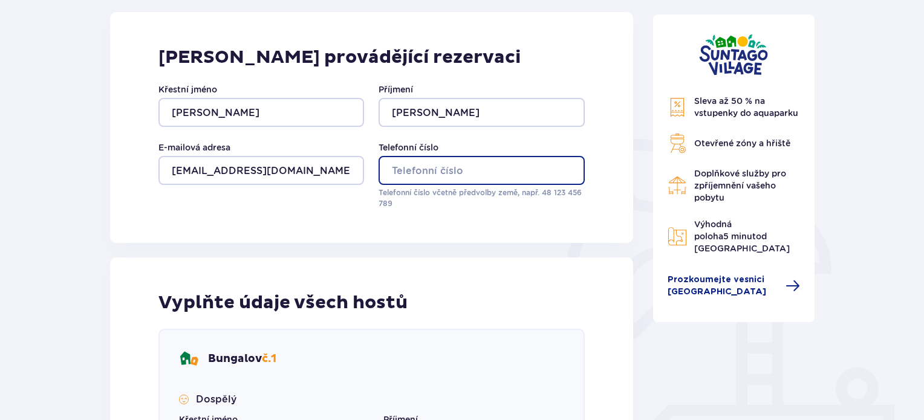
type input "605833178"
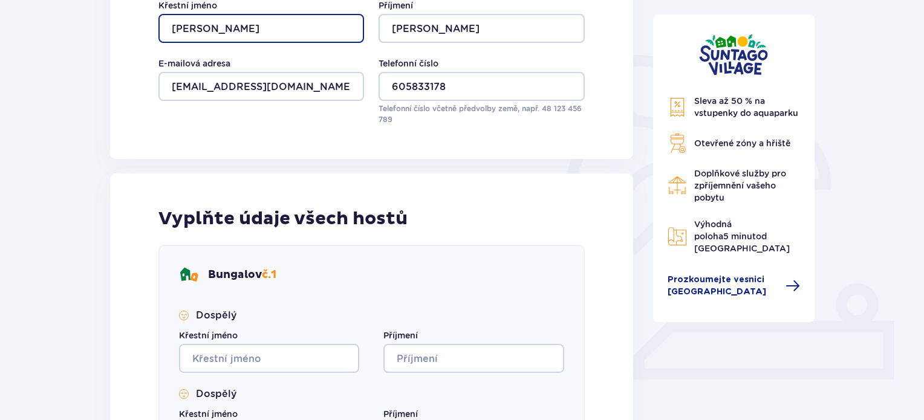
scroll to position [322, 0]
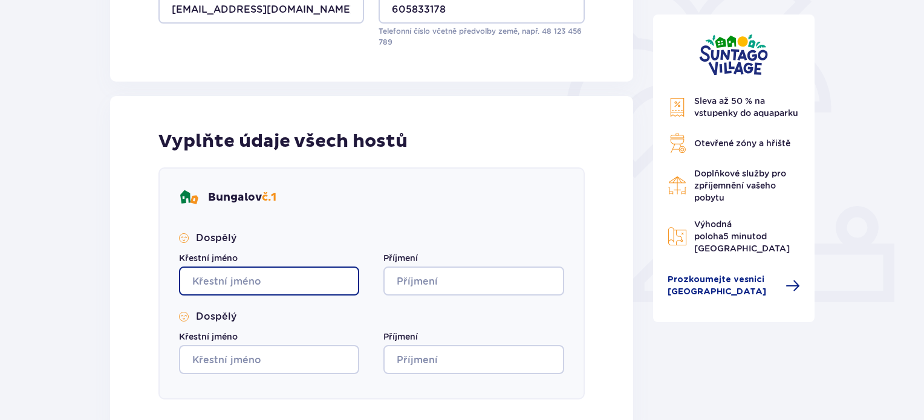
click at [295, 274] on input "Křestní jméno" at bounding box center [269, 281] width 180 height 29
type input "Kateřina"
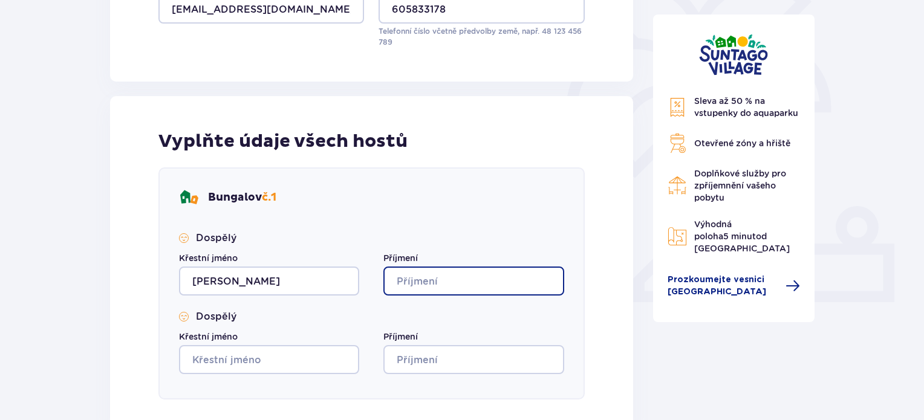
type input "Čajková"
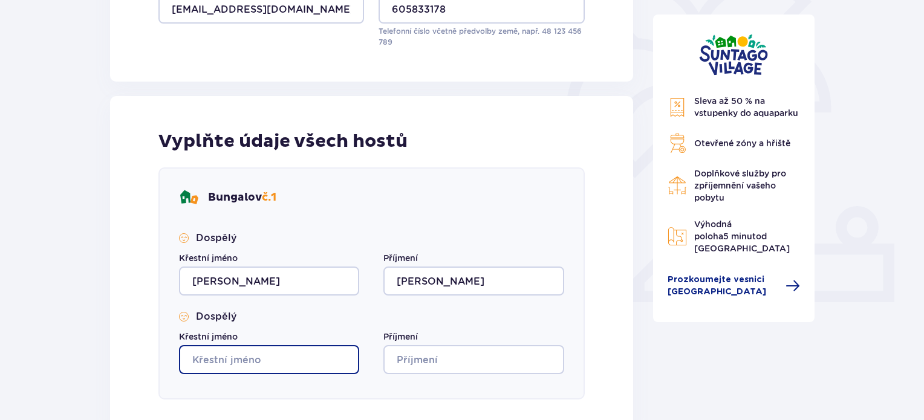
click at [295, 356] on input "Křestní jméno" at bounding box center [269, 359] width 180 height 29
type input "Petr"
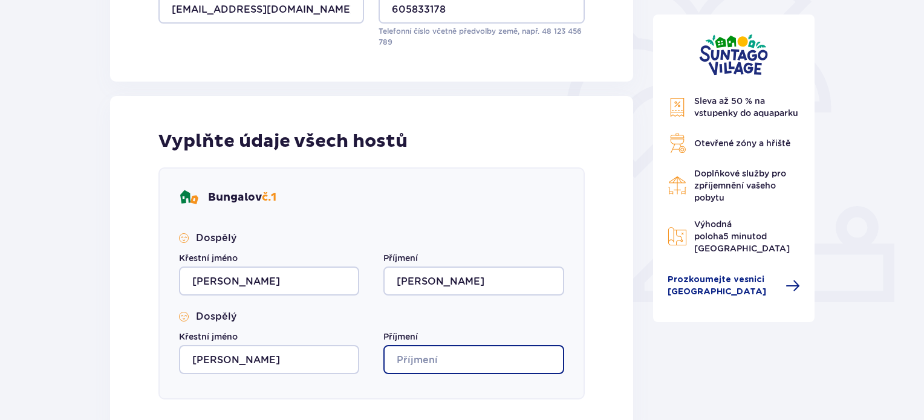
click at [444, 362] on input "Příjmení" at bounding box center [473, 359] width 180 height 29
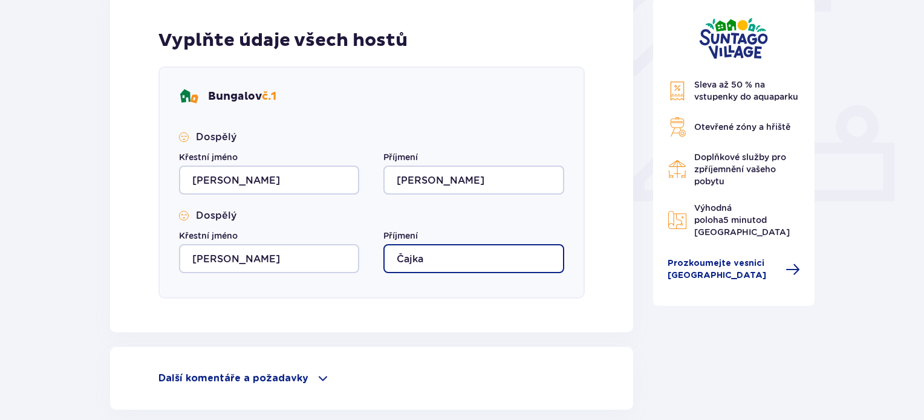
scroll to position [528, 0]
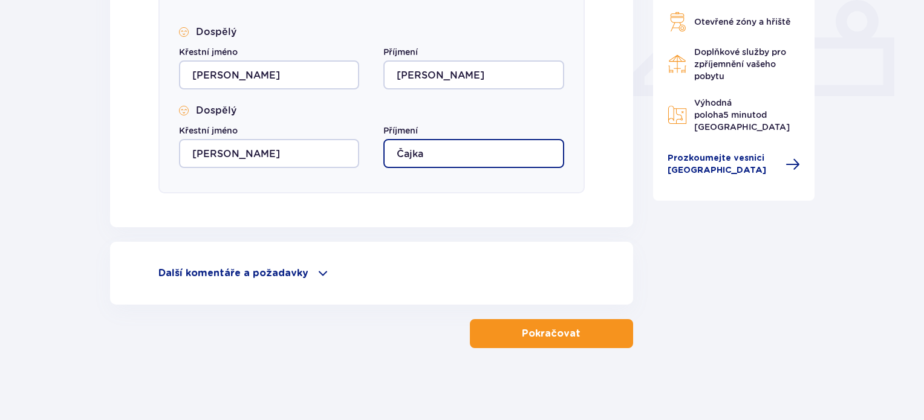
type input "Čajka"
click at [316, 270] on span at bounding box center [323, 273] width 15 height 15
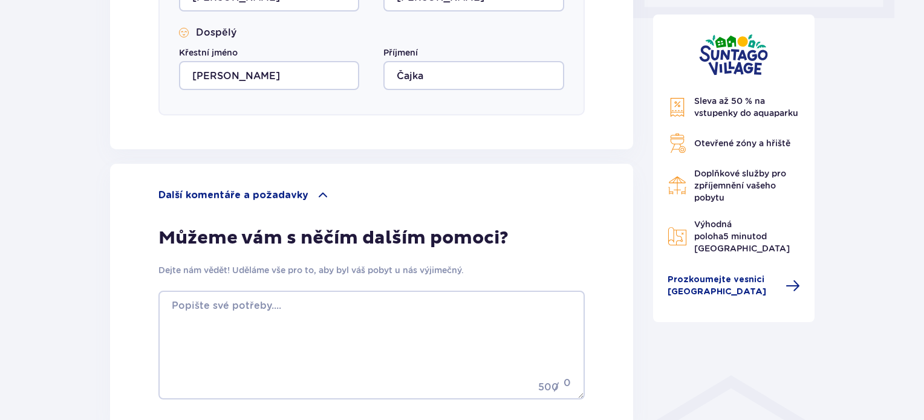
scroll to position [728, 0]
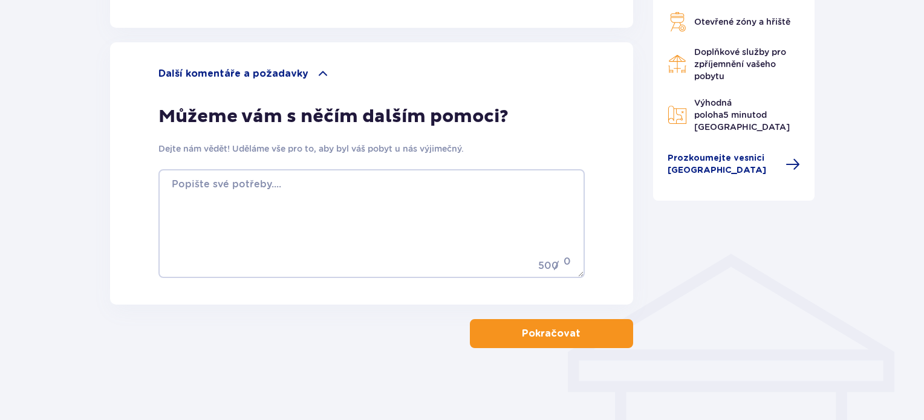
click at [602, 331] on button "Pokračovat" at bounding box center [551, 333] width 163 height 29
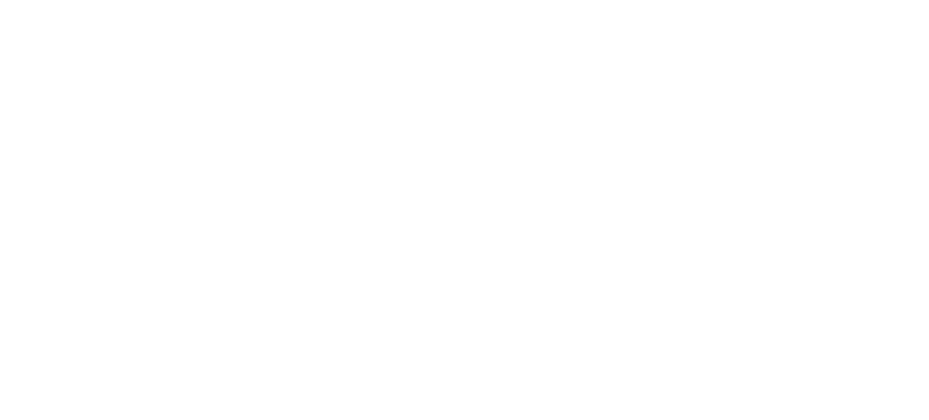
scroll to position [0, 0]
click at [373, 5] on html "Původní text Ohodnoťte tento překlad Vaše zpětná vazba bude použita k vylepšení…" at bounding box center [464, 2] width 929 height 5
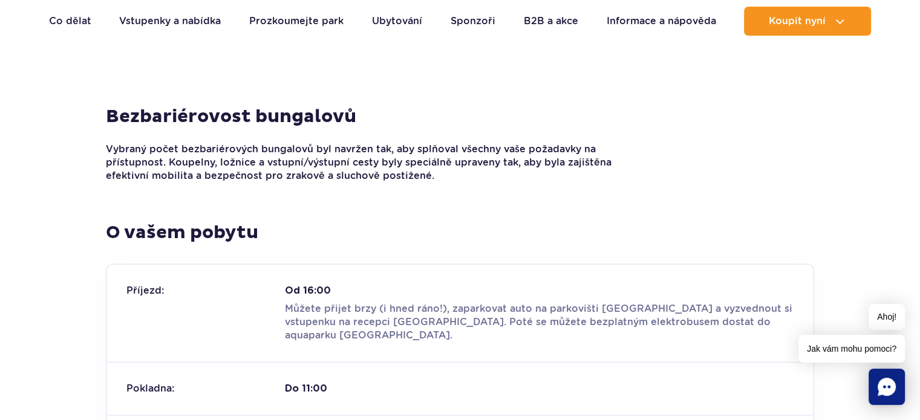
scroll to position [1290, 0]
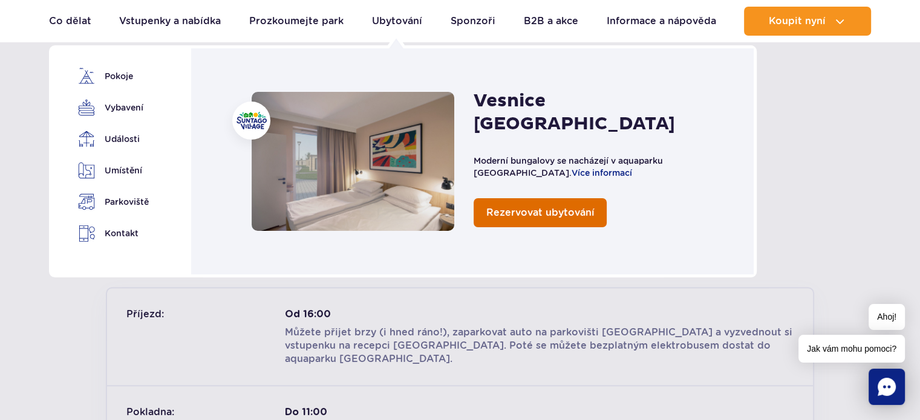
click at [515, 207] on span "Rezervovat ubytování" at bounding box center [540, 212] width 108 height 11
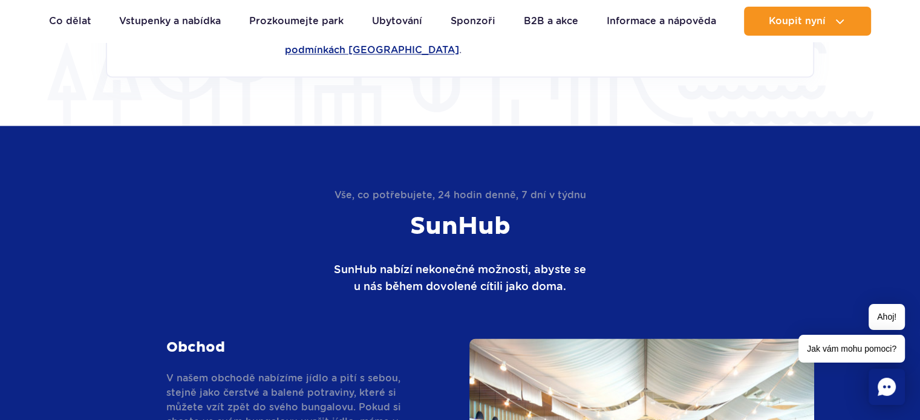
scroll to position [1774, 0]
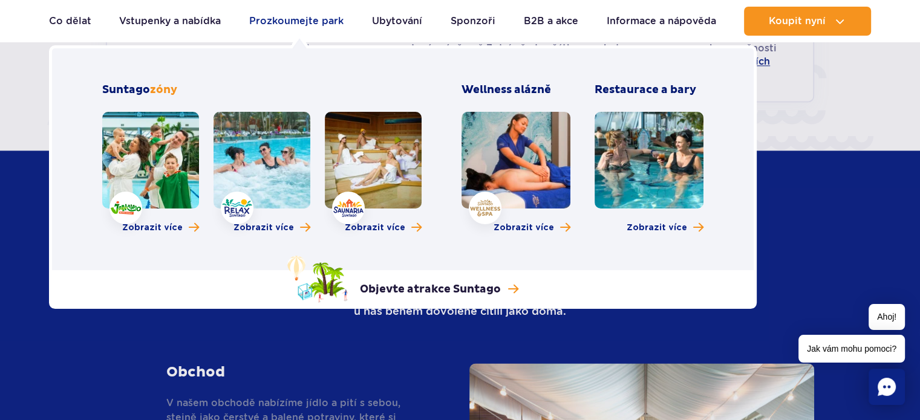
click at [310, 16] on font "Prozkoumejte park" at bounding box center [296, 20] width 94 height 11
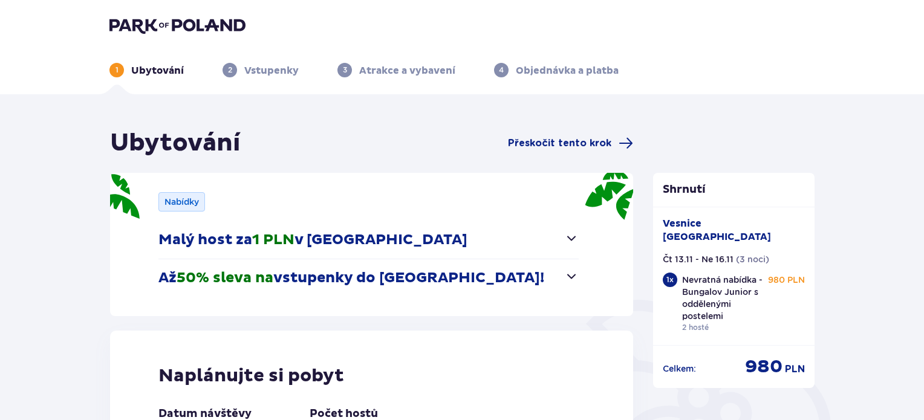
click at [568, 276] on span "button" at bounding box center [571, 276] width 15 height 15
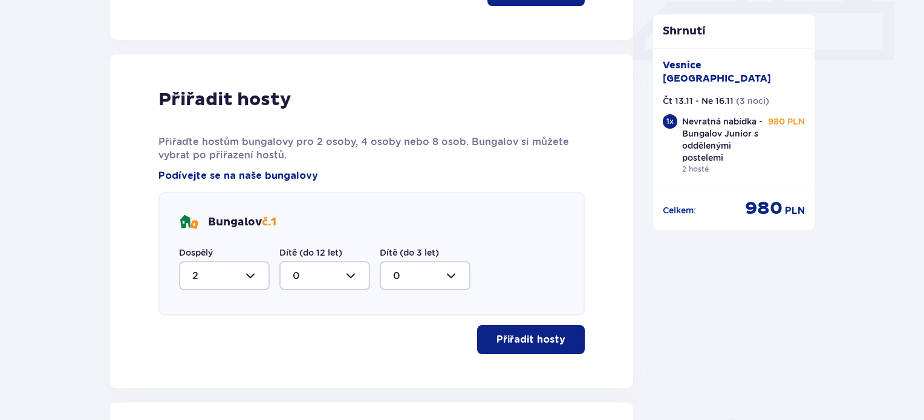
scroll to position [322, 0]
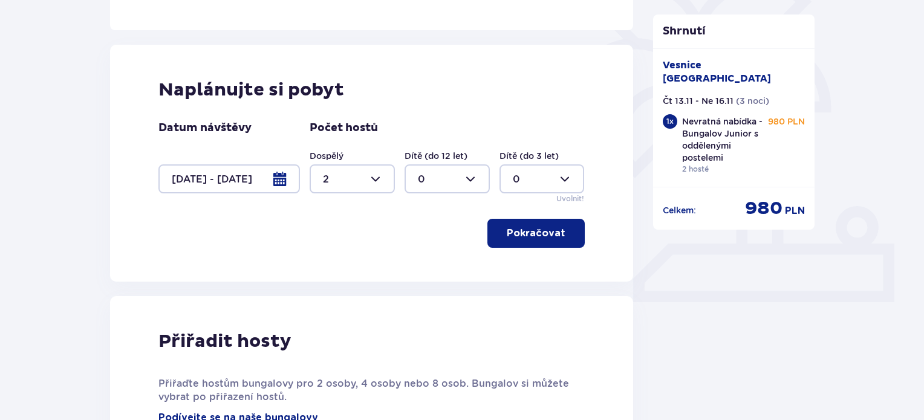
click at [527, 236] on font "Pokračovat" at bounding box center [536, 234] width 59 height 10
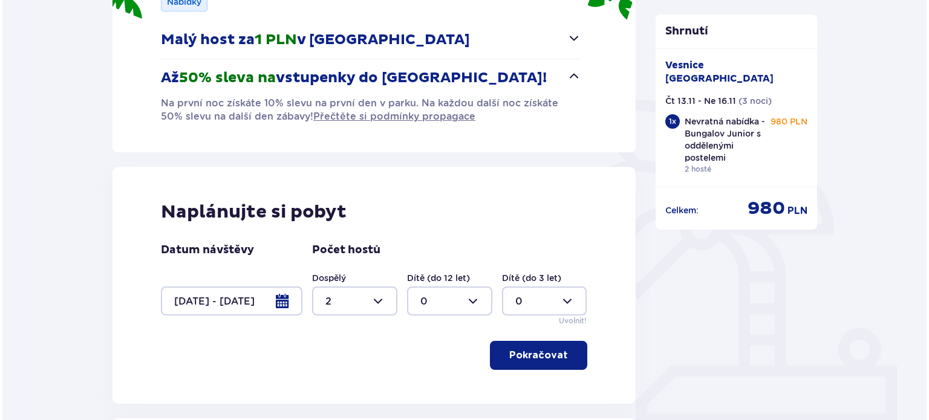
scroll to position [0, 0]
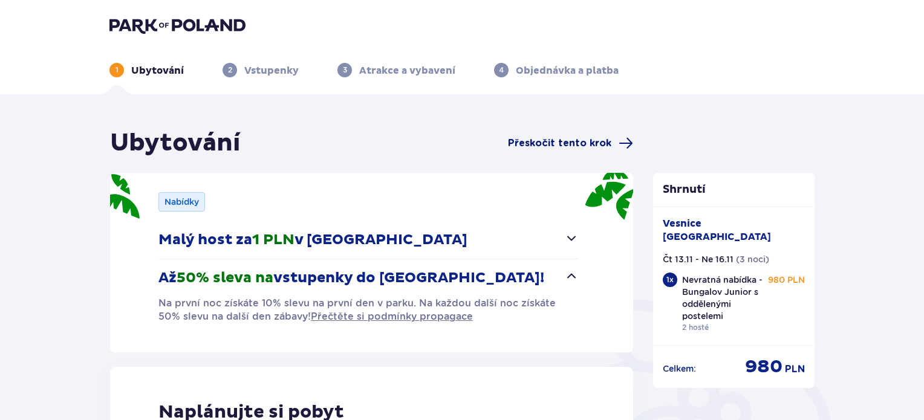
click at [585, 140] on font "Přeskočit tento krok" at bounding box center [559, 143] width 103 height 10
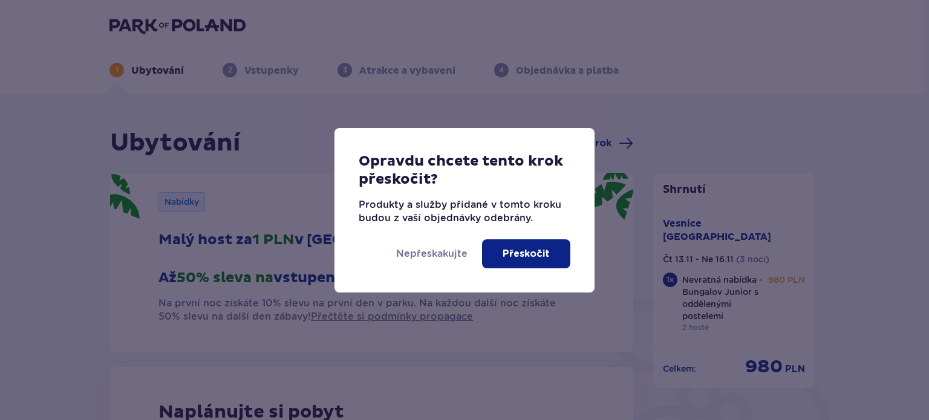
click at [539, 249] on font "Přeskočit" at bounding box center [525, 254] width 47 height 10
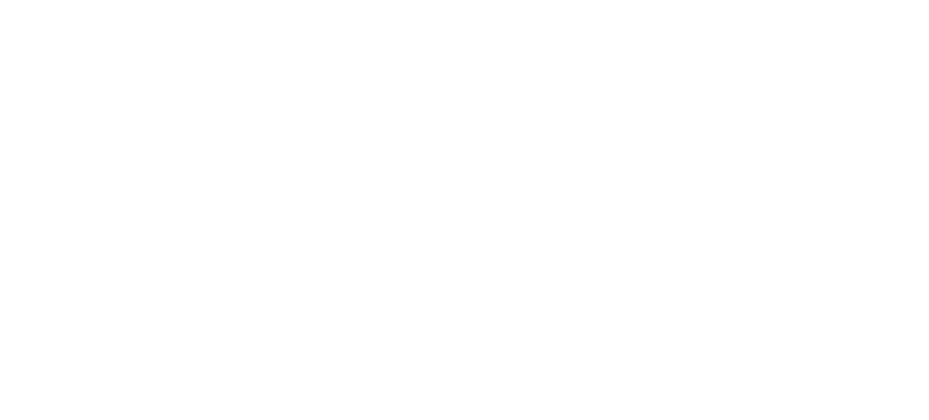
drag, startPoint x: 651, startPoint y: 222, endPoint x: 629, endPoint y: 248, distance: 33.5
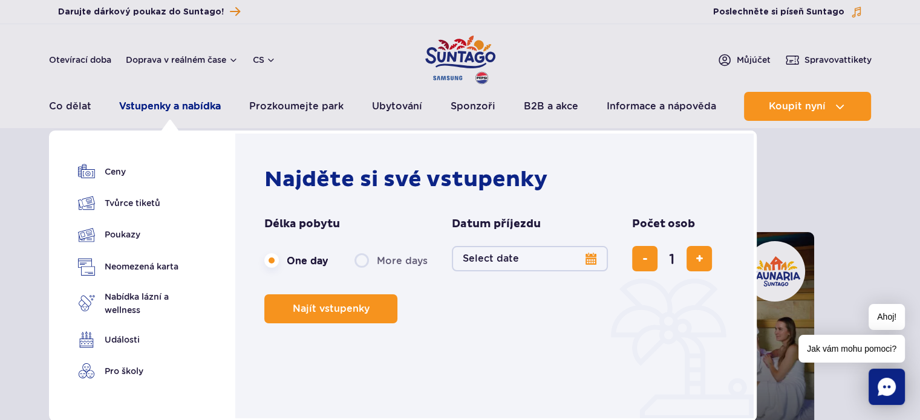
click at [178, 105] on font "Vstupenky a nabídka" at bounding box center [170, 105] width 102 height 11
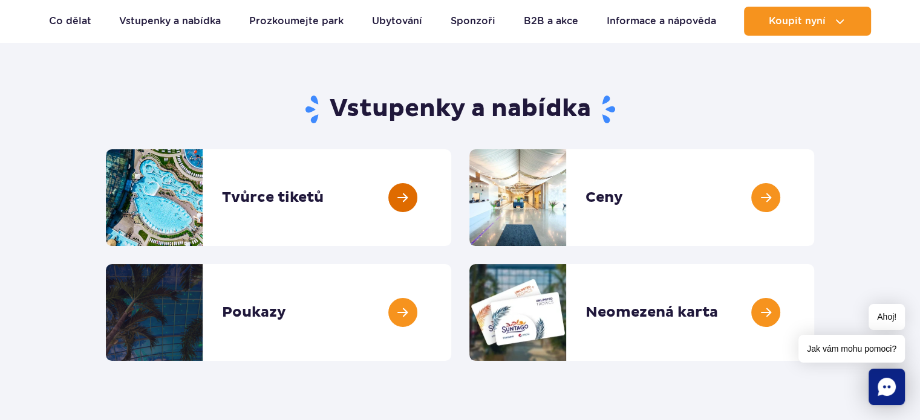
click at [451, 204] on link at bounding box center [451, 197] width 0 height 97
click at [814, 192] on link at bounding box center [814, 197] width 0 height 97
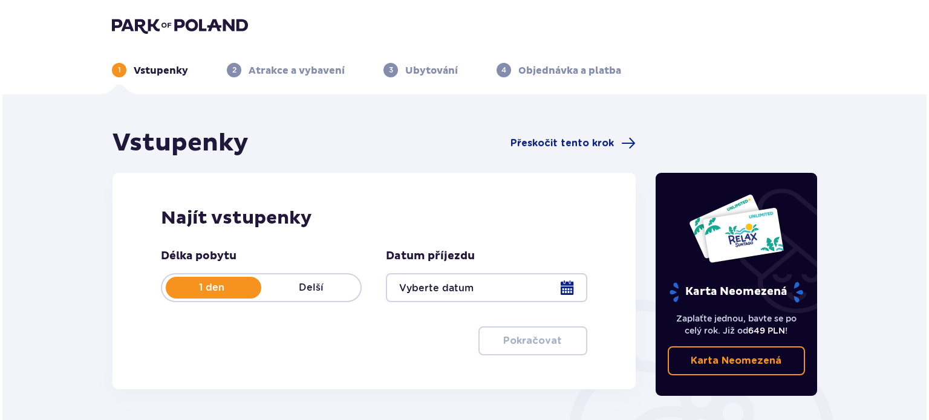
scroll to position [80, 0]
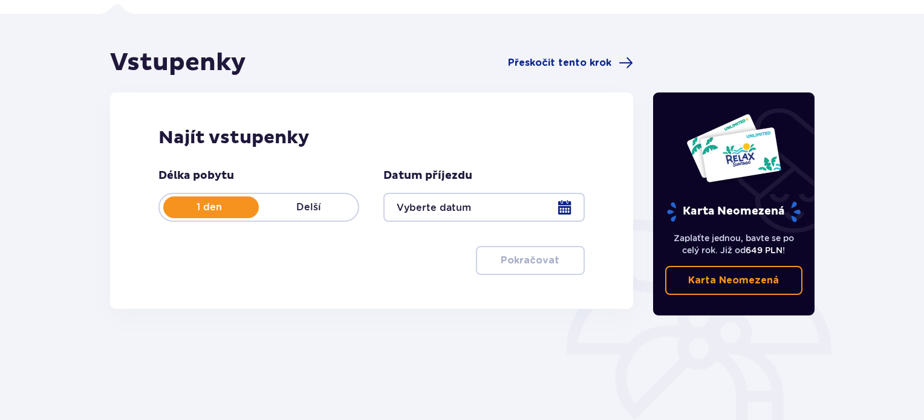
click at [334, 207] on p "Delší" at bounding box center [308, 207] width 99 height 13
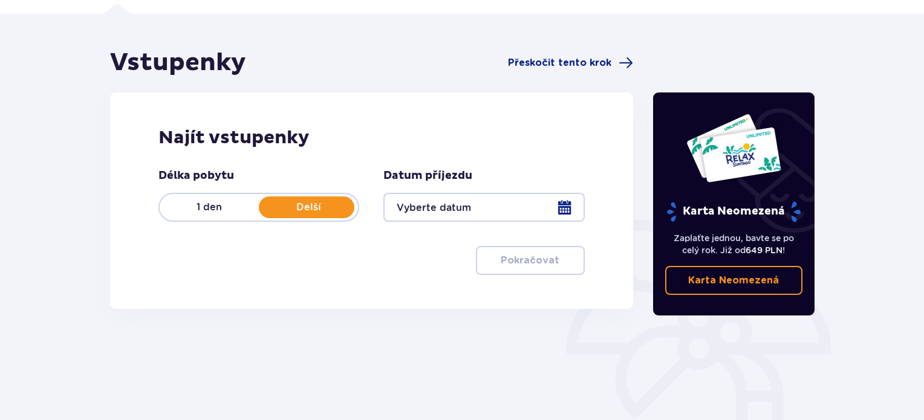
click at [430, 205] on div at bounding box center [483, 207] width 201 height 29
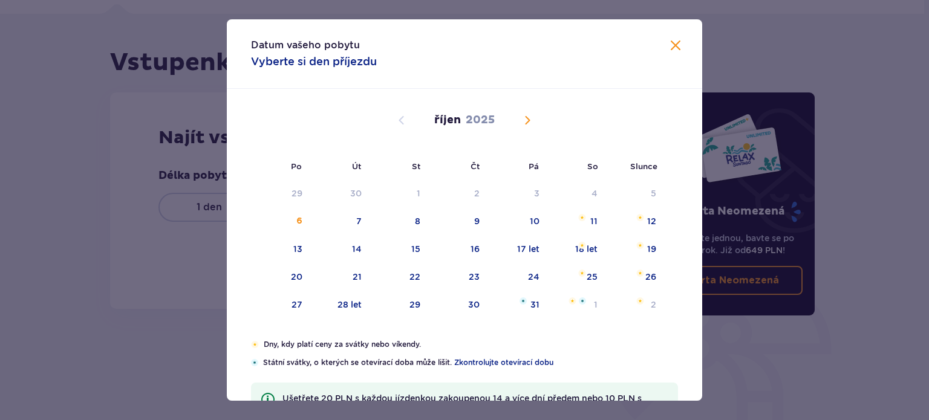
drag, startPoint x: 530, startPoint y: 118, endPoint x: 524, endPoint y: 123, distance: 7.7
click at [531, 118] on span "Příští měsíc" at bounding box center [527, 120] width 15 height 15
click at [524, 123] on span "Příští měsíc" at bounding box center [527, 120] width 15 height 15
click at [402, 126] on span "Předchozí měsíc" at bounding box center [401, 120] width 15 height 15
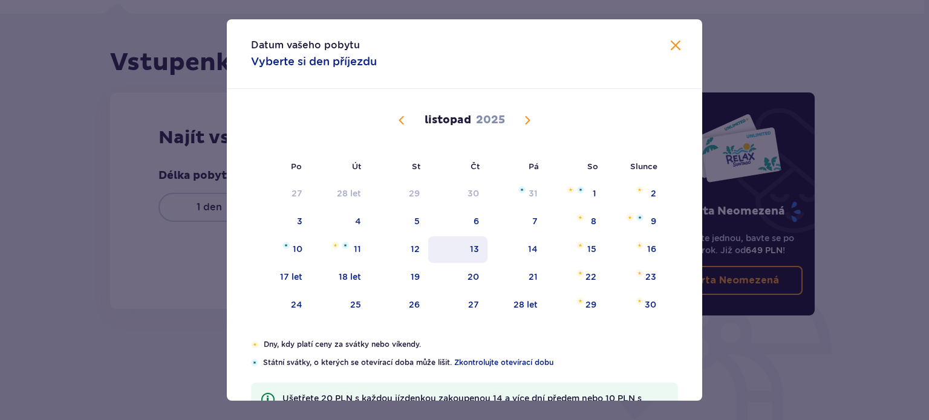
click at [472, 250] on font "13" at bounding box center [474, 249] width 9 height 10
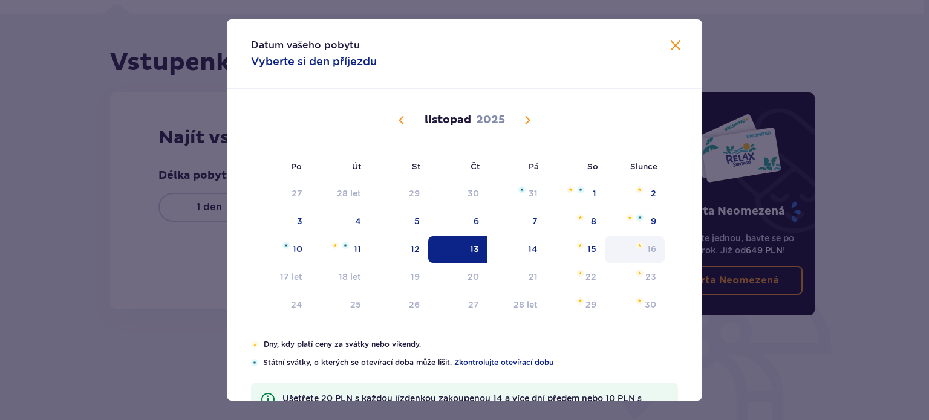
click at [651, 249] on font "16" at bounding box center [651, 249] width 9 height 10
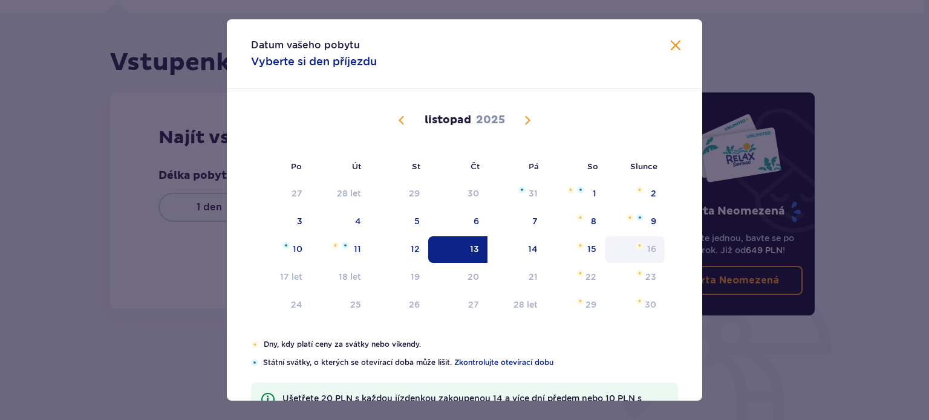
click at [651, 249] on font "16" at bounding box center [651, 249] width 9 height 10
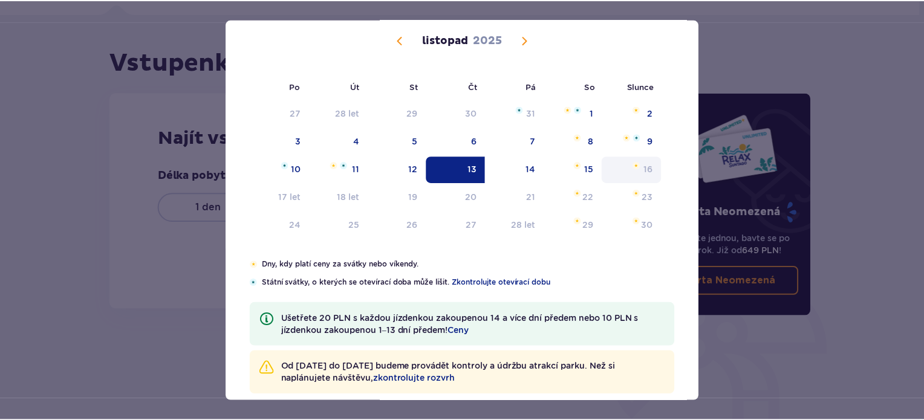
scroll to position [97, 0]
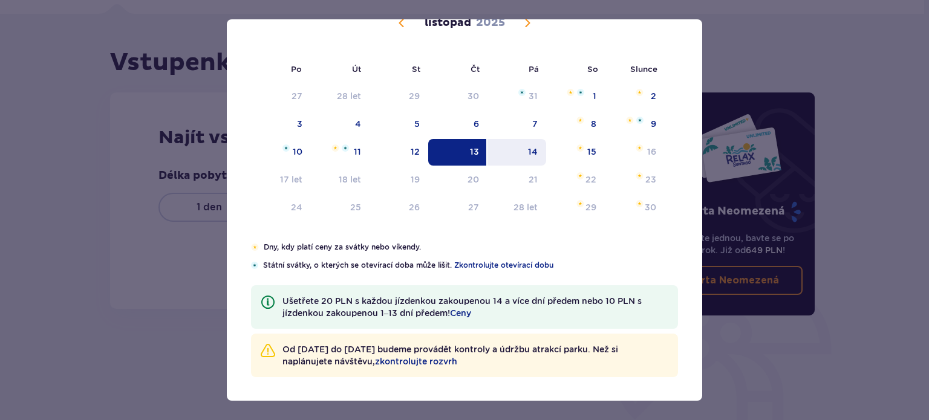
click at [533, 147] on font "14" at bounding box center [533, 152] width 10 height 10
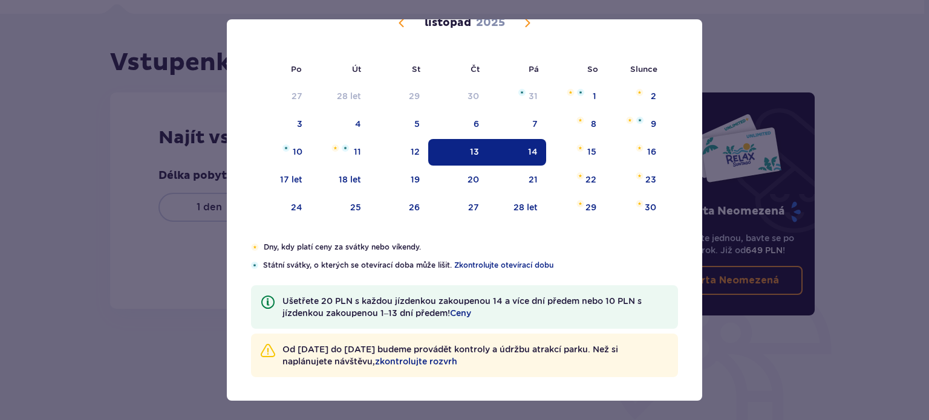
type input "13.11.25 - 14.11.25"
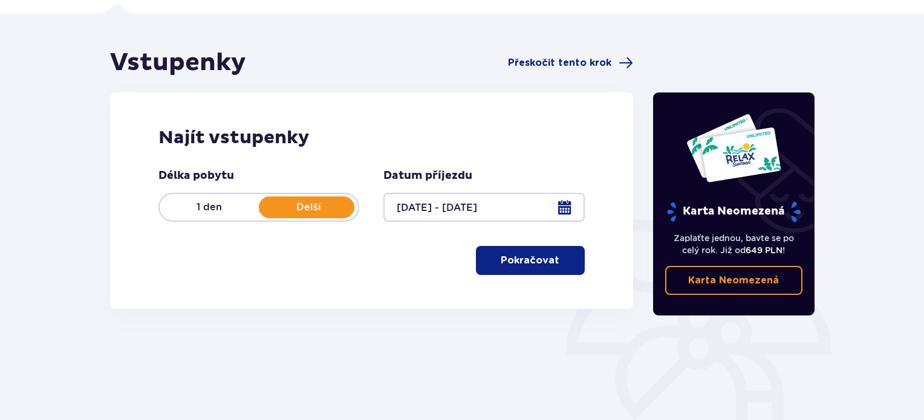
click at [554, 249] on button "Pokračovat" at bounding box center [530, 260] width 109 height 29
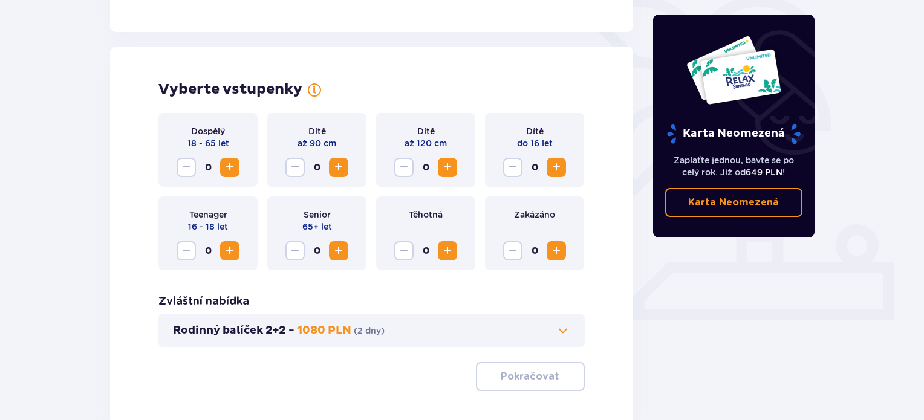
scroll to position [336, 0]
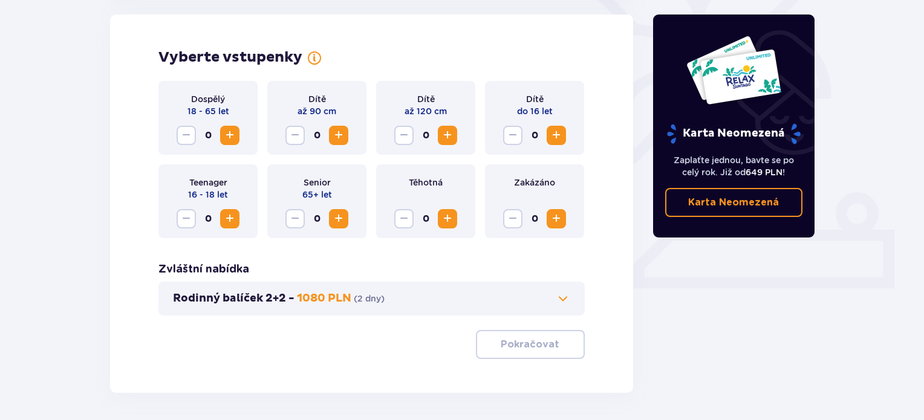
click at [566, 296] on span at bounding box center [563, 298] width 15 height 15
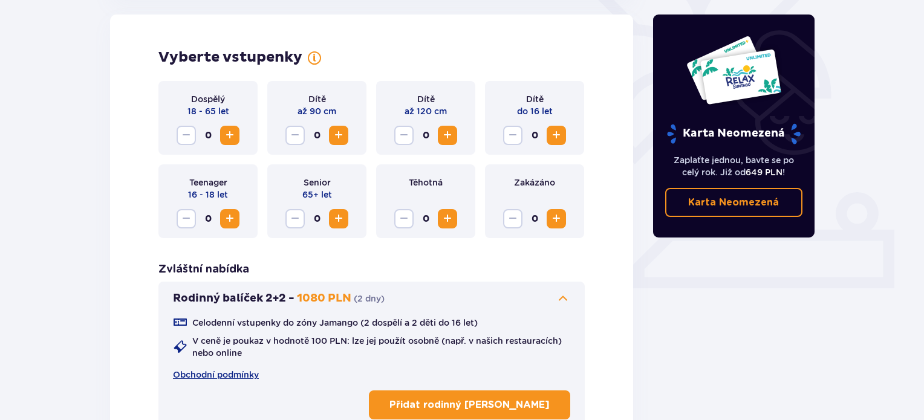
click at [226, 137] on span "Zvýšení" at bounding box center [230, 135] width 15 height 15
click at [227, 137] on span "Zvýšení" at bounding box center [230, 135] width 15 height 15
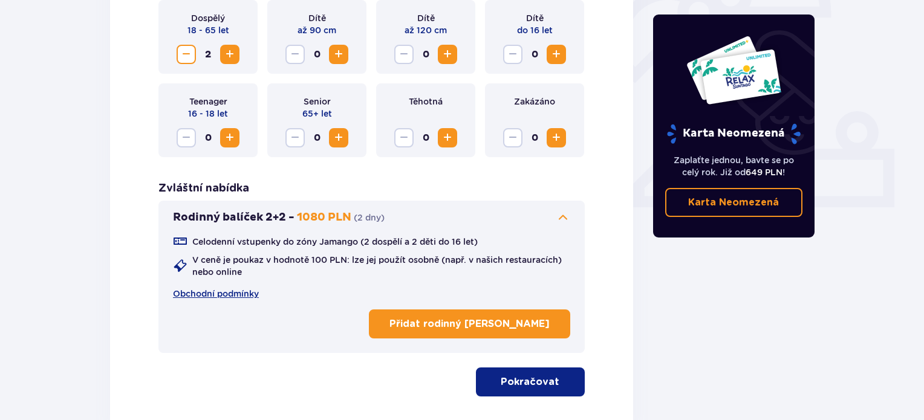
scroll to position [497, 0]
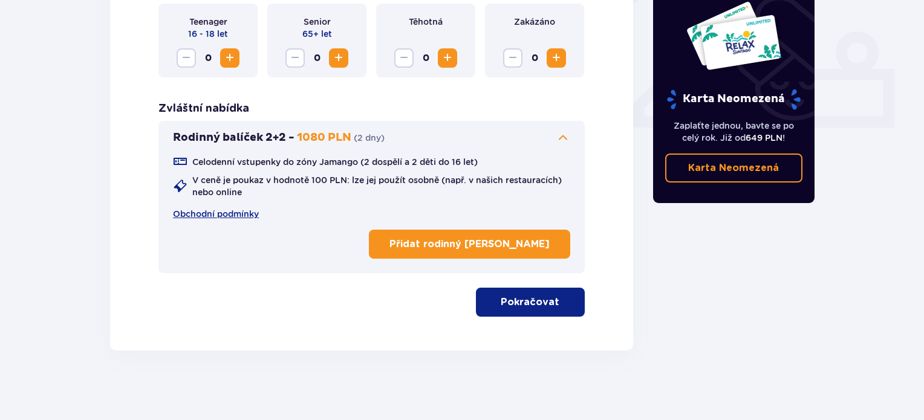
click at [512, 298] on font "Pokračovat" at bounding box center [530, 303] width 59 height 10
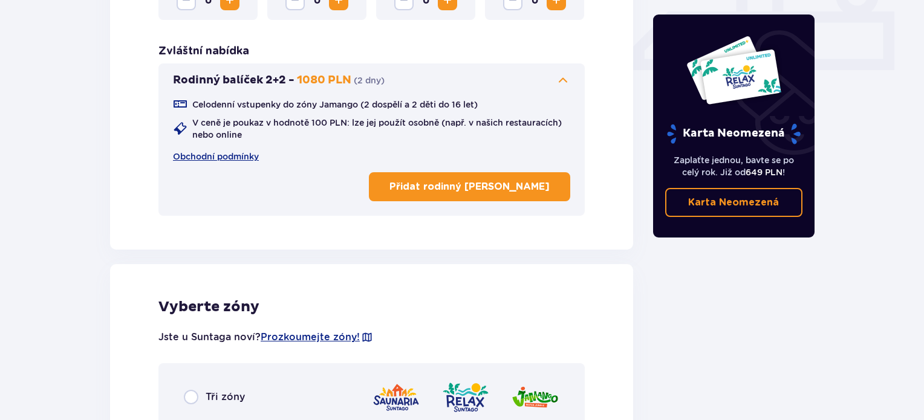
scroll to position [629, 0]
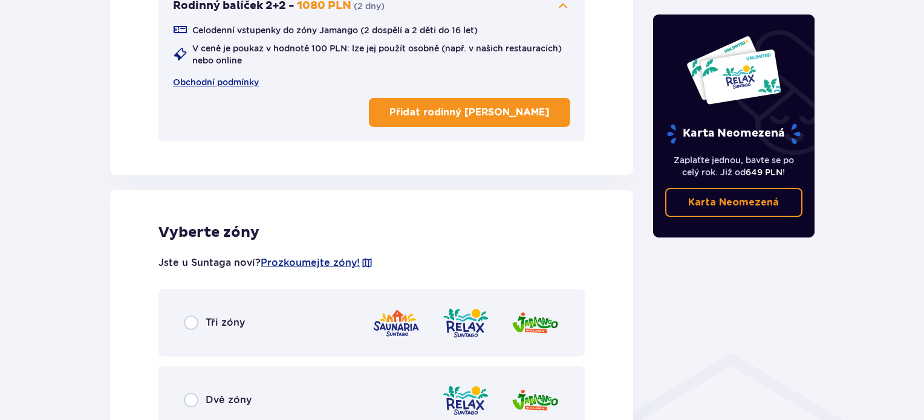
click at [189, 322] on input "radio" at bounding box center [191, 323] width 15 height 15
radio input "true"
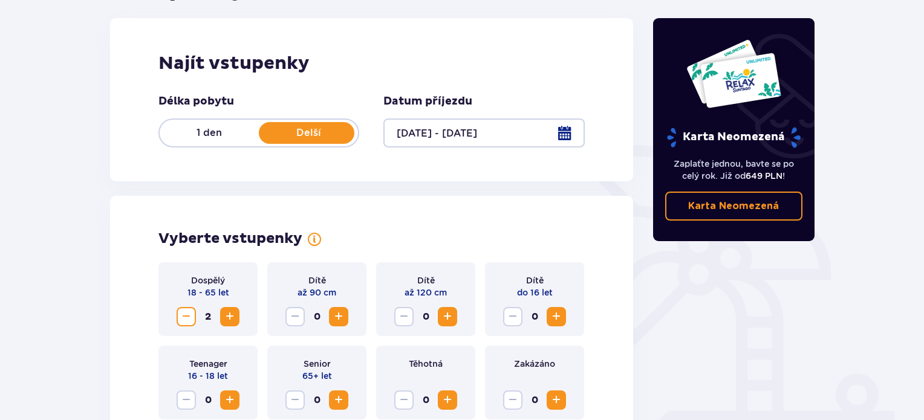
scroll to position [0, 0]
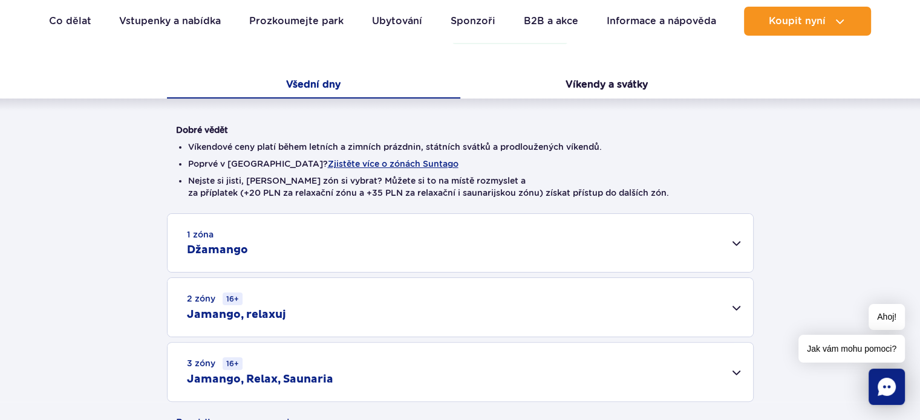
scroll to position [322, 0]
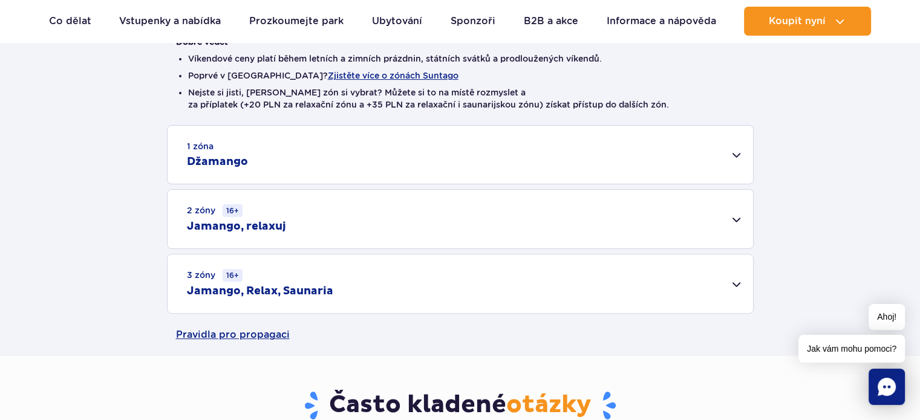
click at [737, 282] on div "3 zóny 16+ Jamango, Relax, Saunaria" at bounding box center [459, 284] width 585 height 59
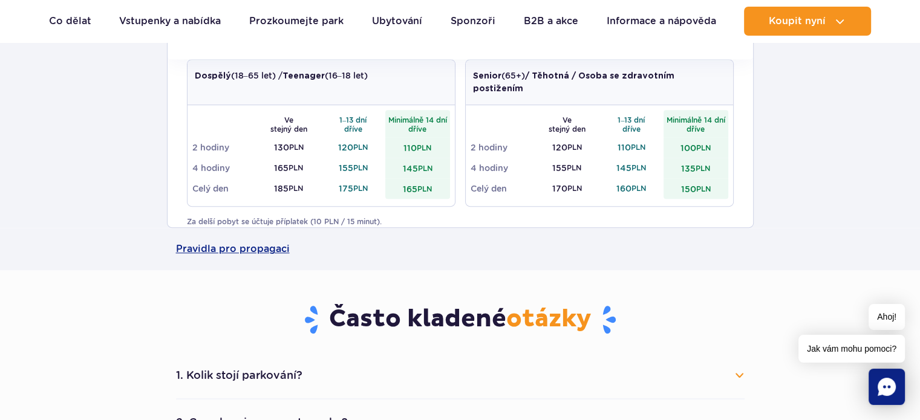
scroll to position [726, 0]
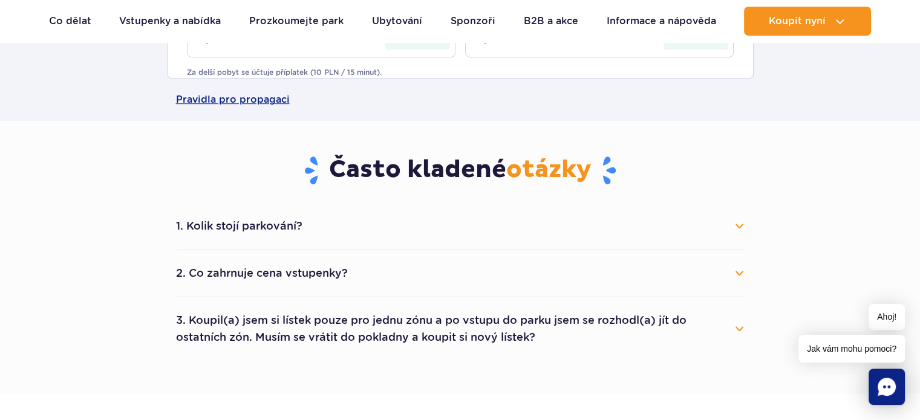
click at [743, 274] on button "2. Co zahrnuje cena vstupenky?" at bounding box center [460, 273] width 568 height 27
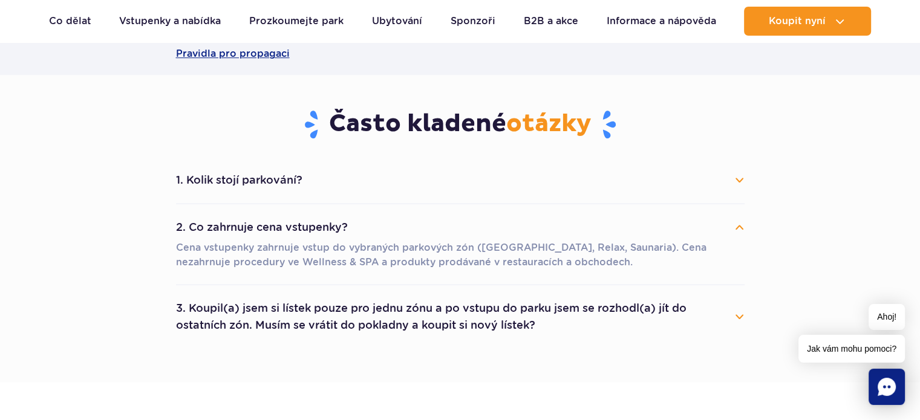
scroll to position [806, 0]
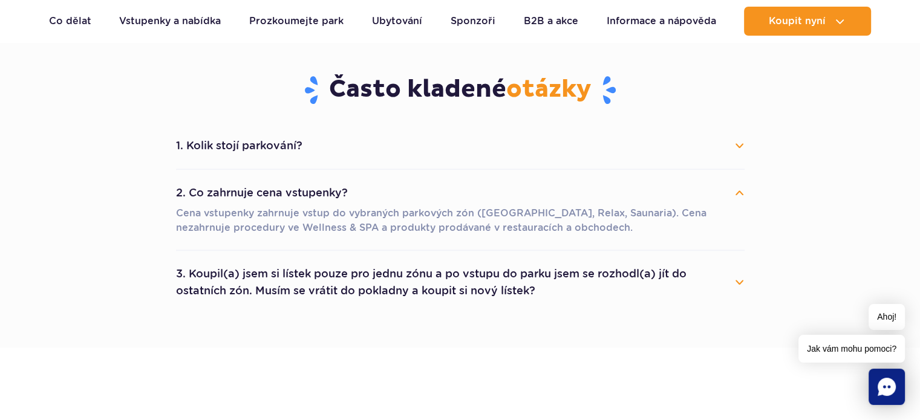
click at [739, 280] on button "3. Koupil(a) jsem si lístek pouze pro jednu zónu a po vstupu do parku jsem se r…" at bounding box center [460, 283] width 568 height 44
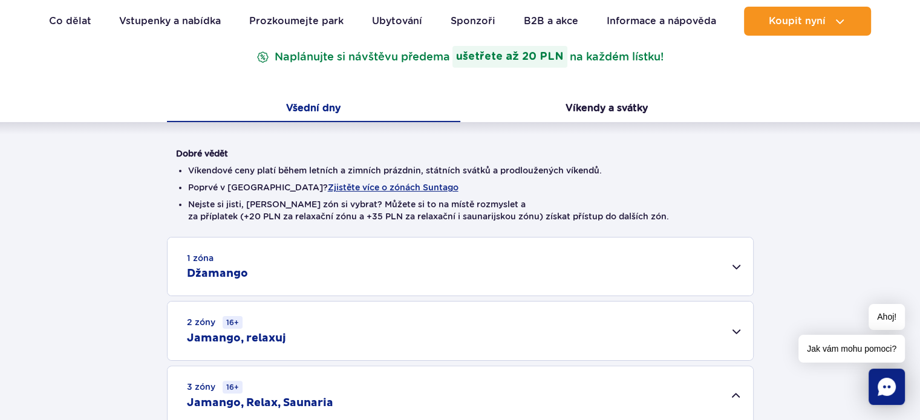
scroll to position [242, 0]
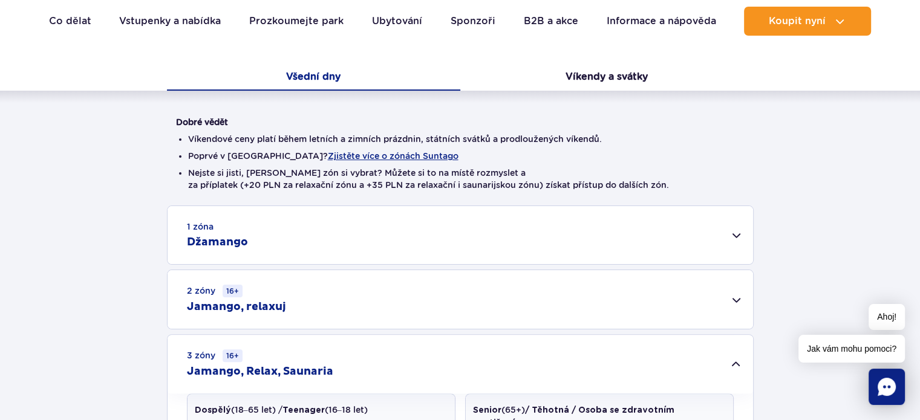
click at [242, 248] on font "Džamango" at bounding box center [217, 242] width 61 height 14
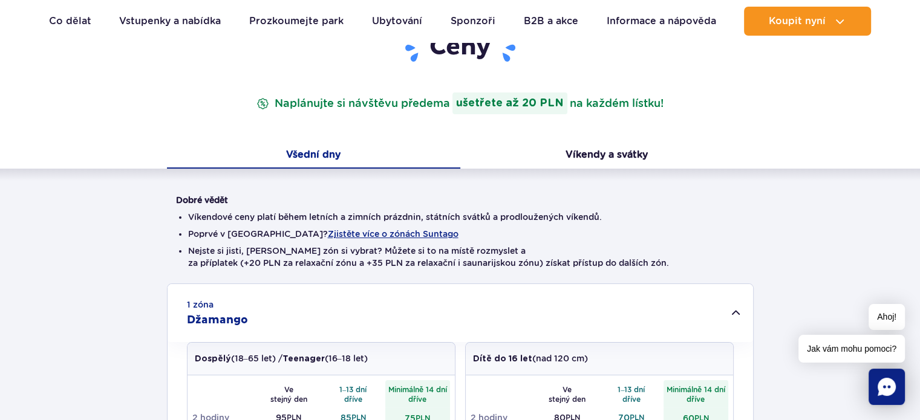
scroll to position [161, 0]
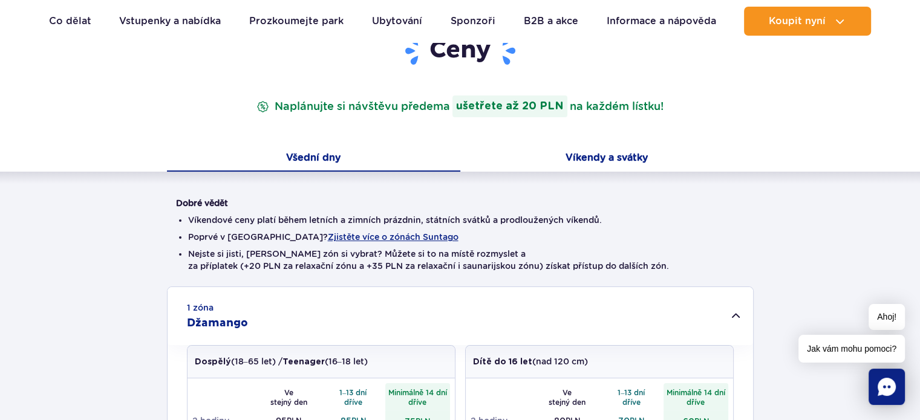
click at [626, 157] on font "Víkendy a svátky" at bounding box center [606, 157] width 82 height 11
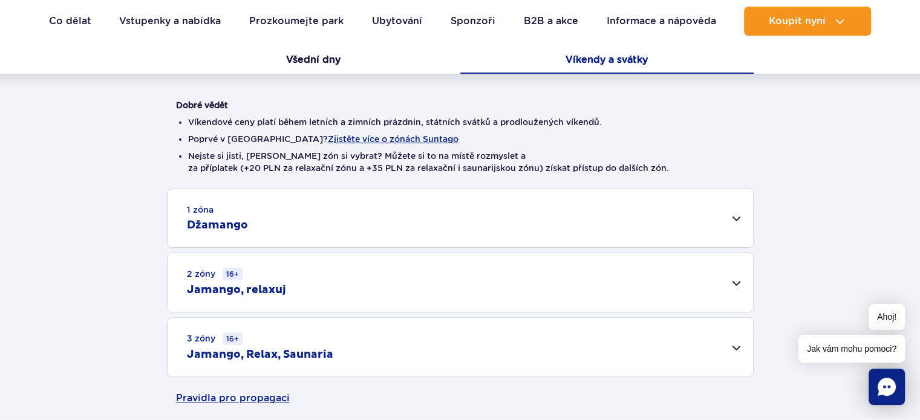
scroll to position [322, 0]
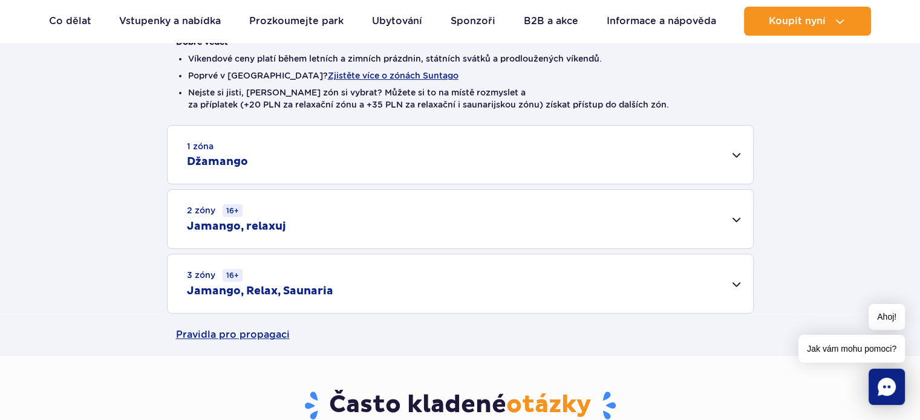
click at [443, 296] on div "3 zóny 16+ Jamango, Relax, Saunaria" at bounding box center [459, 284] width 585 height 59
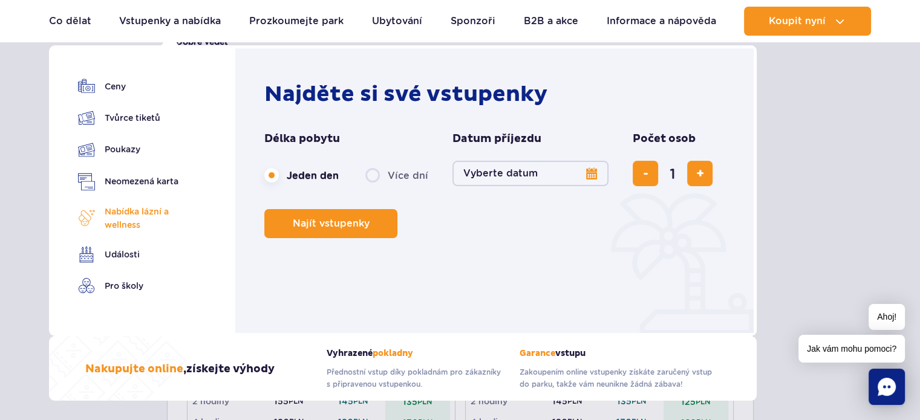
click at [138, 215] on font "Nabídka lázní a wellness" at bounding box center [137, 218] width 64 height 23
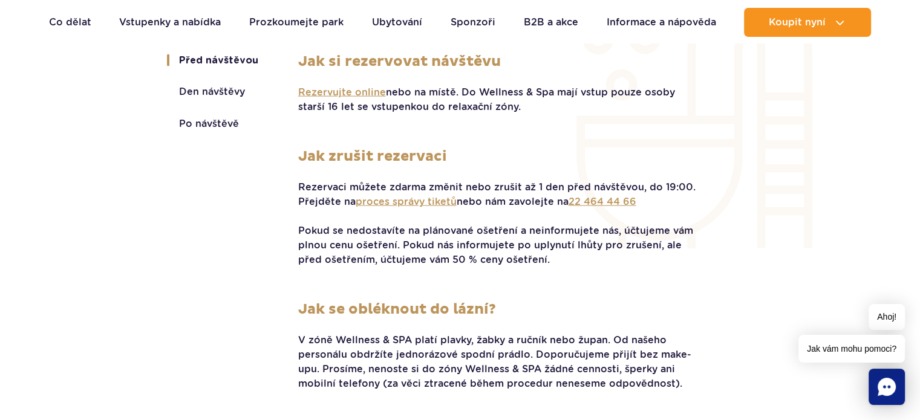
scroll to position [2646, 0]
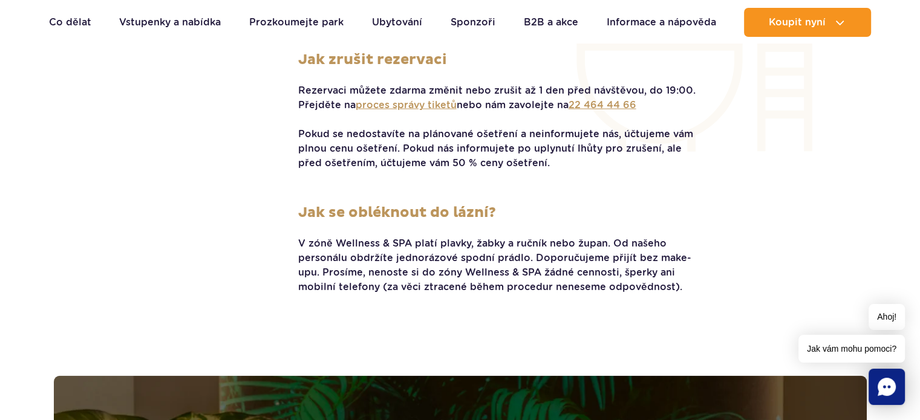
click at [764, 231] on div "Před návštěvou Den návštěvy Po návštěvě Before the visit Jak si rezervovat návš…" at bounding box center [459, 130] width 707 height 348
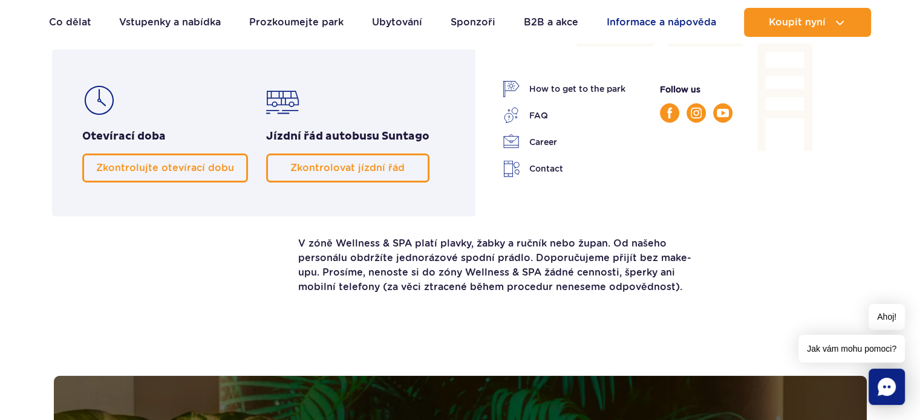
click at [680, 19] on font "Informace a nápověda" at bounding box center [661, 21] width 109 height 11
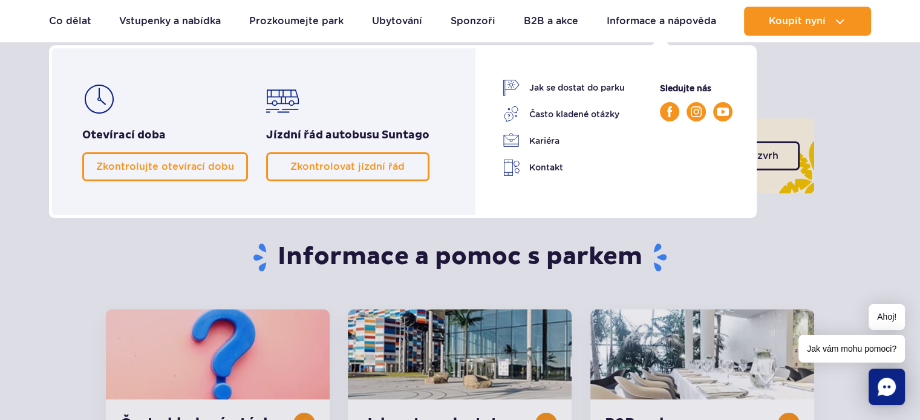
scroll to position [80, 0]
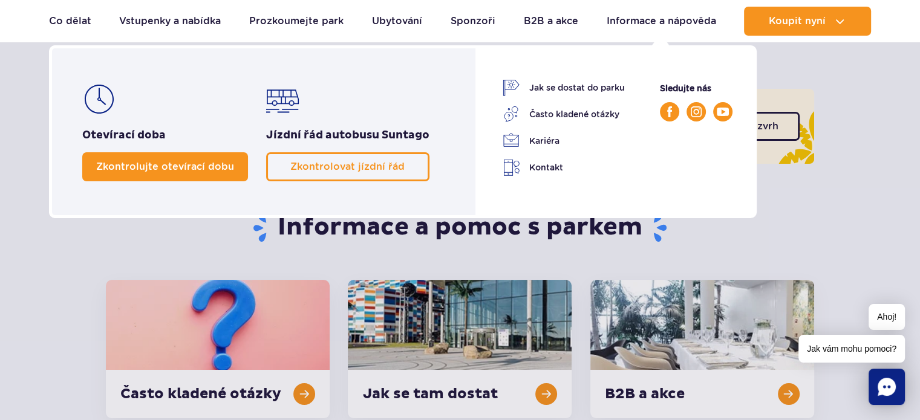
click at [183, 164] on span "Zkontrolujte otevírací dobu" at bounding box center [165, 166] width 138 height 11
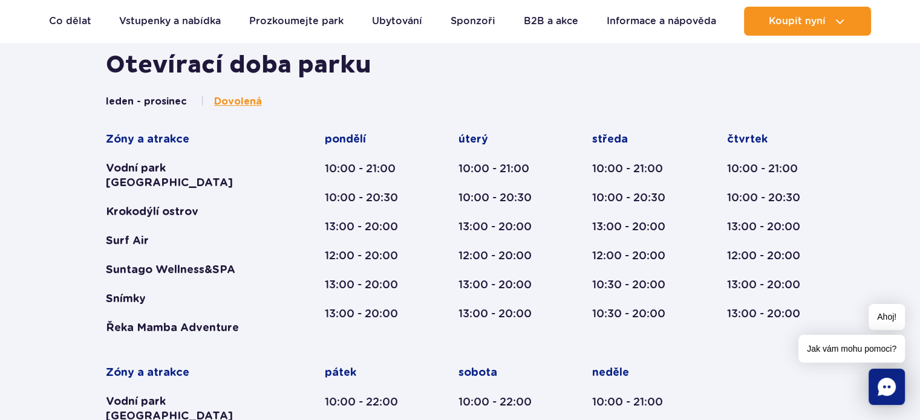
scroll to position [628, 0]
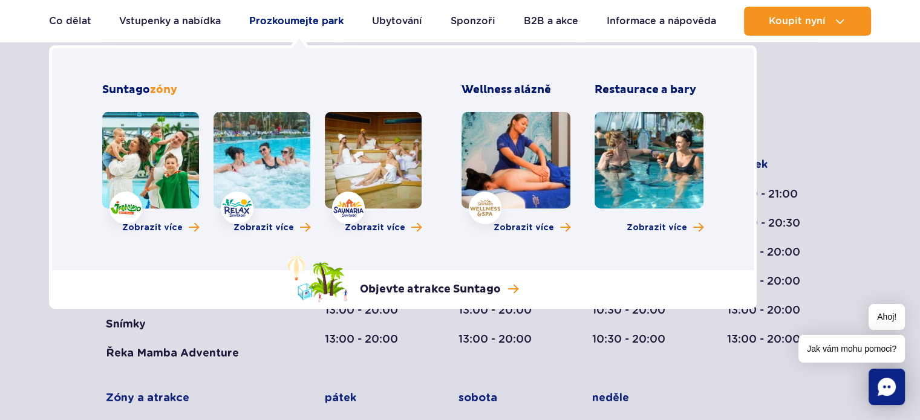
click at [298, 29] on link "Prozkoumejte park" at bounding box center [296, 21] width 94 height 29
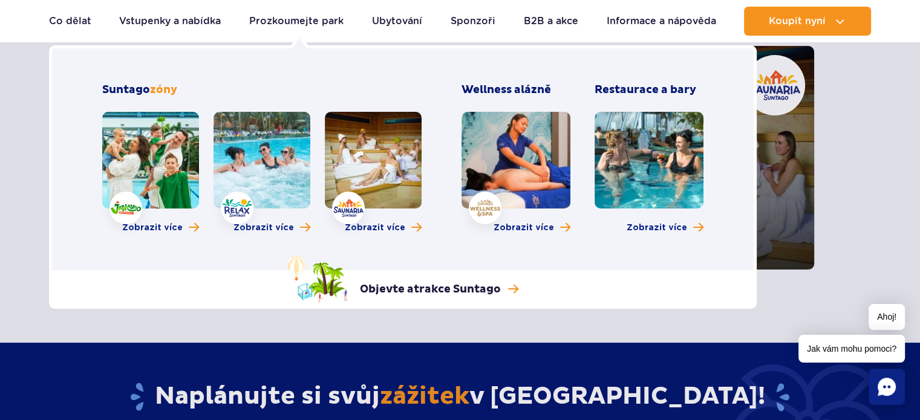
scroll to position [242, 0]
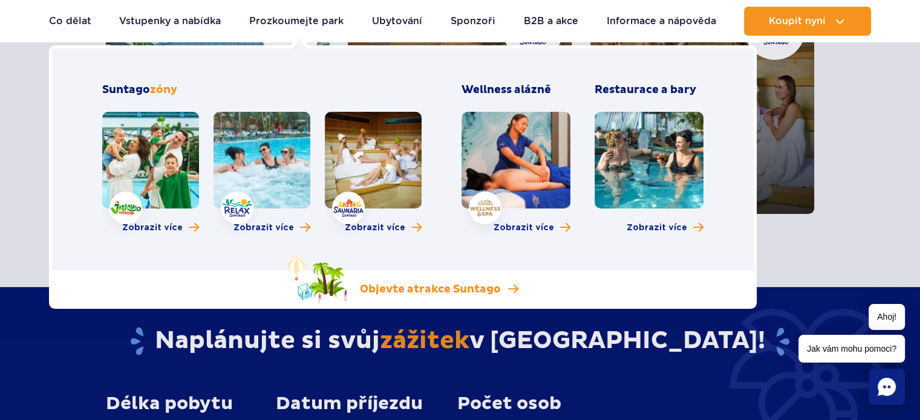
click at [486, 286] on font "Objevte atrakce Suntago" at bounding box center [430, 289] width 141 height 14
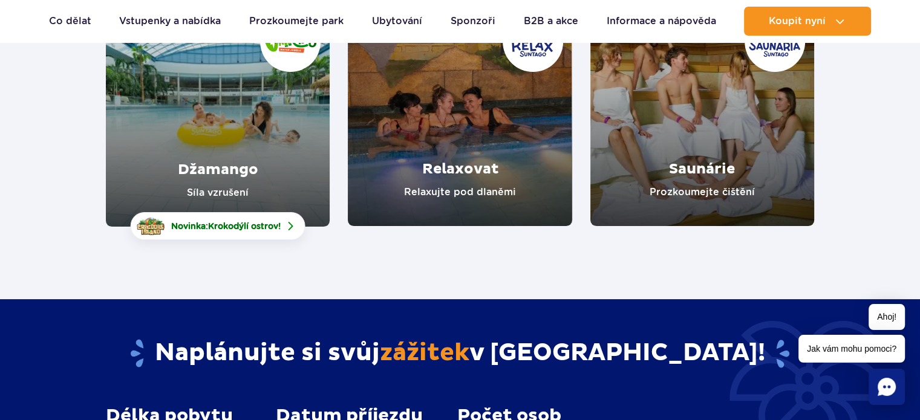
scroll to position [161, 0]
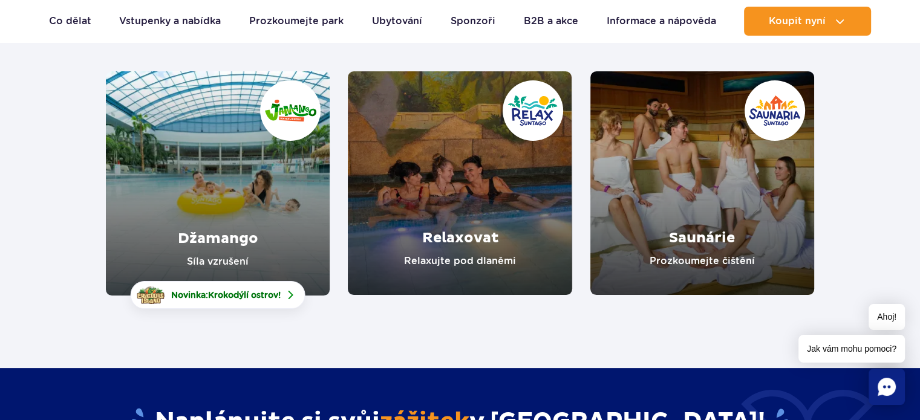
click at [753, 198] on link "Saunárie" at bounding box center [702, 183] width 224 height 224
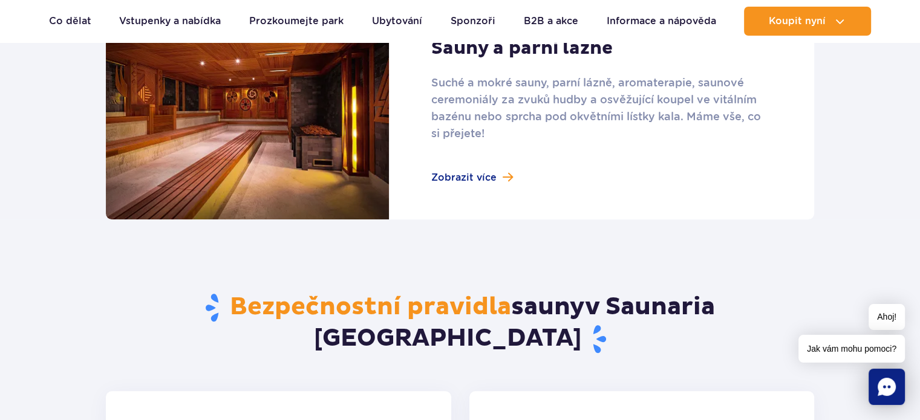
scroll to position [886, 0]
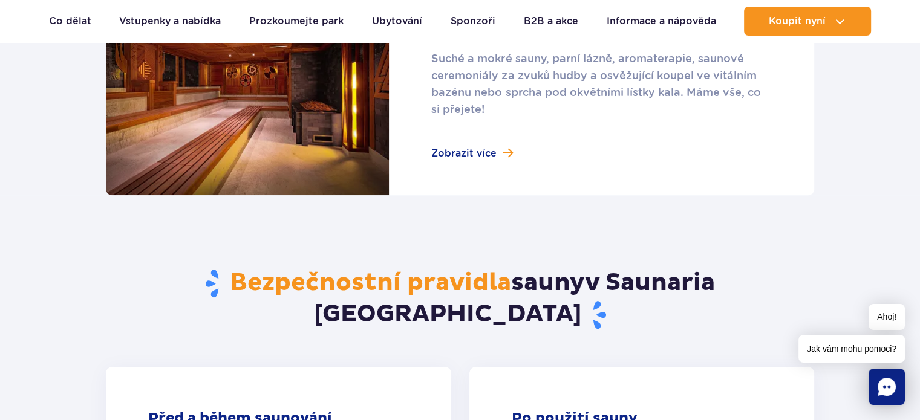
click at [510, 149] on link at bounding box center [460, 86] width 708 height 217
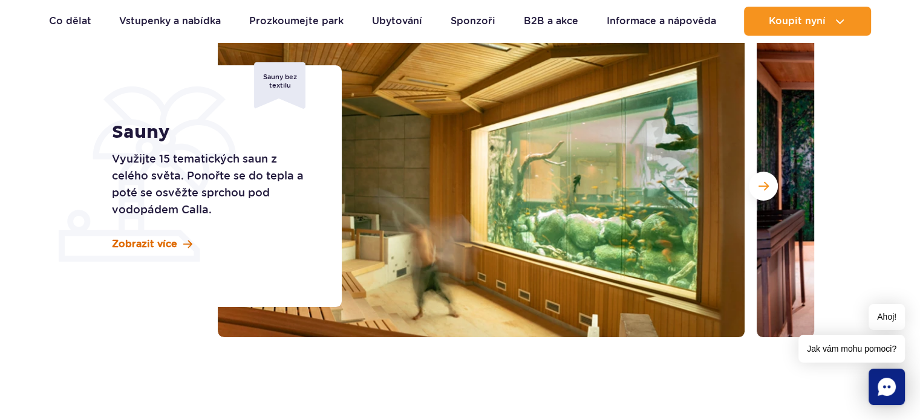
click at [162, 244] on font "Zobrazit více" at bounding box center [144, 243] width 65 height 11
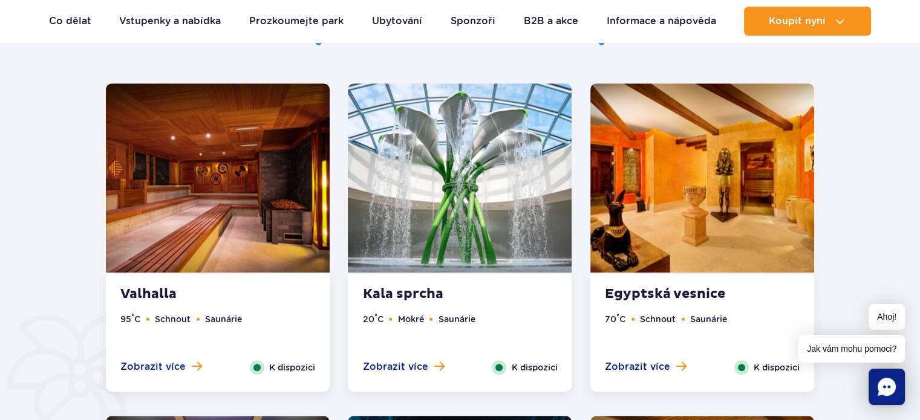
scroll to position [690, 0]
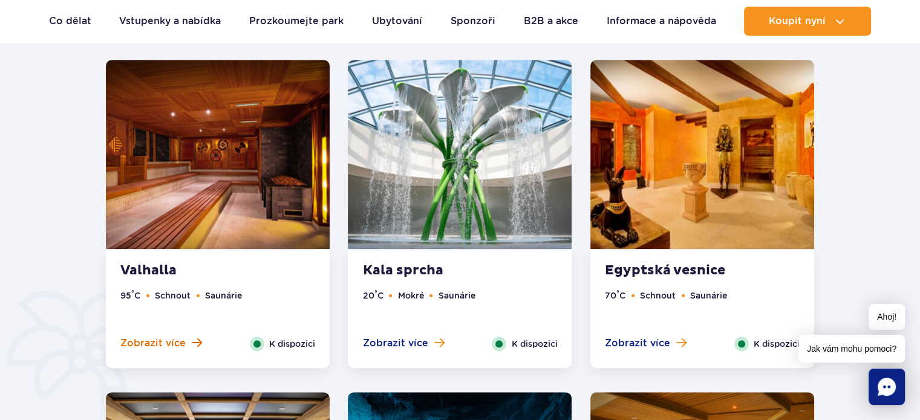
click at [194, 342] on span at bounding box center [197, 342] width 10 height 11
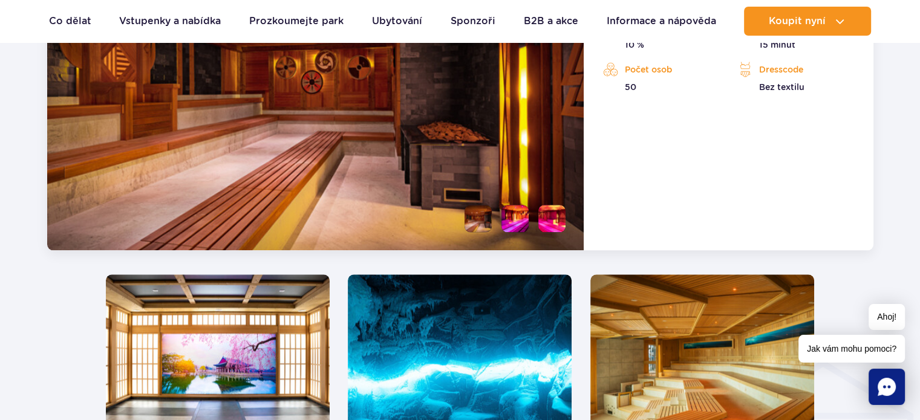
scroll to position [1416, 0]
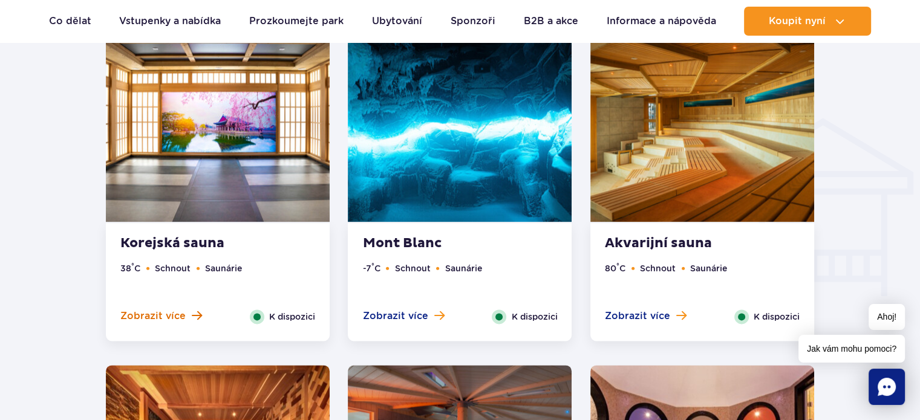
click at [151, 314] on font "Zobrazit více" at bounding box center [152, 315] width 65 height 11
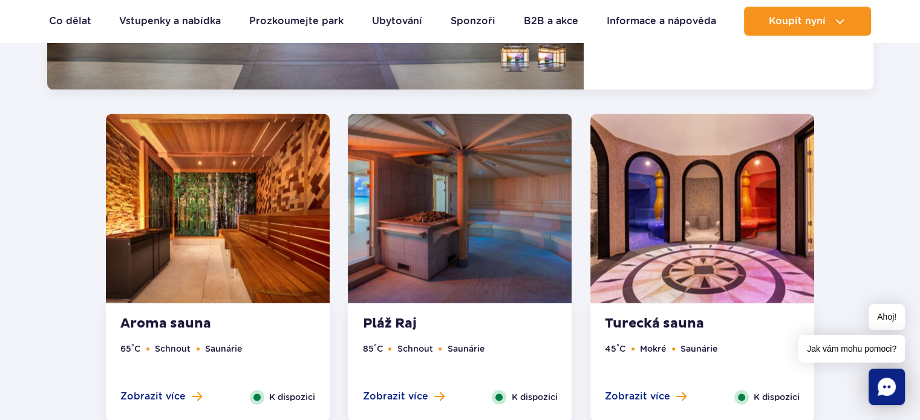
scroll to position [1748, 0]
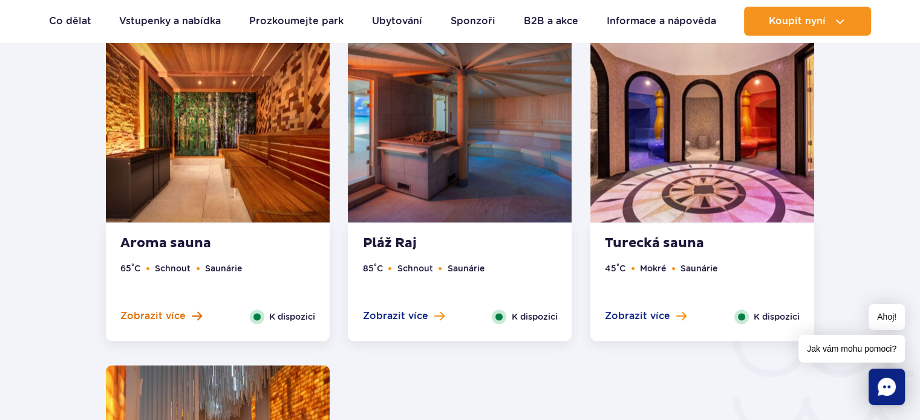
click at [172, 316] on font "Zobrazit více" at bounding box center [152, 315] width 65 height 11
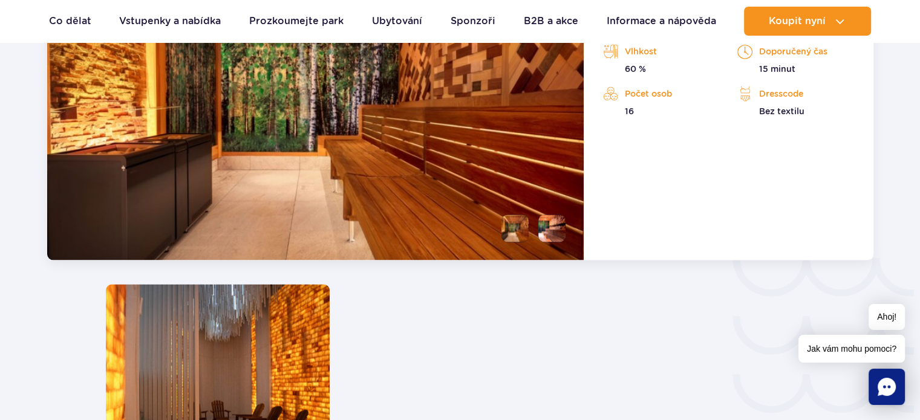
scroll to position [1758, 0]
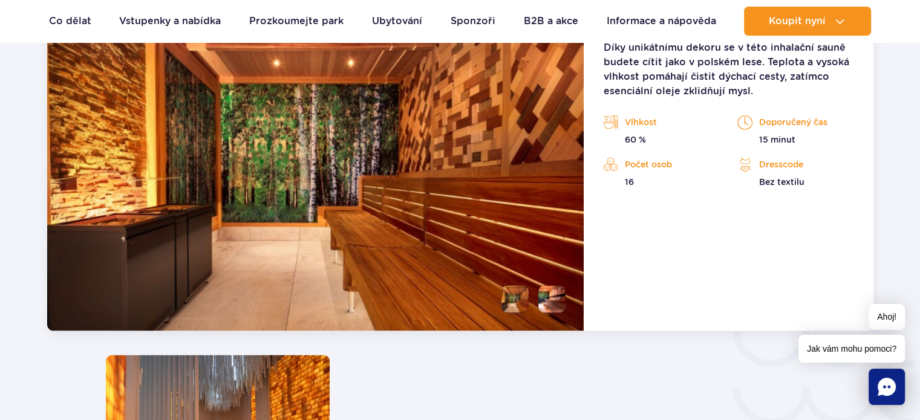
click at [334, 243] on img at bounding box center [315, 161] width 537 height 339
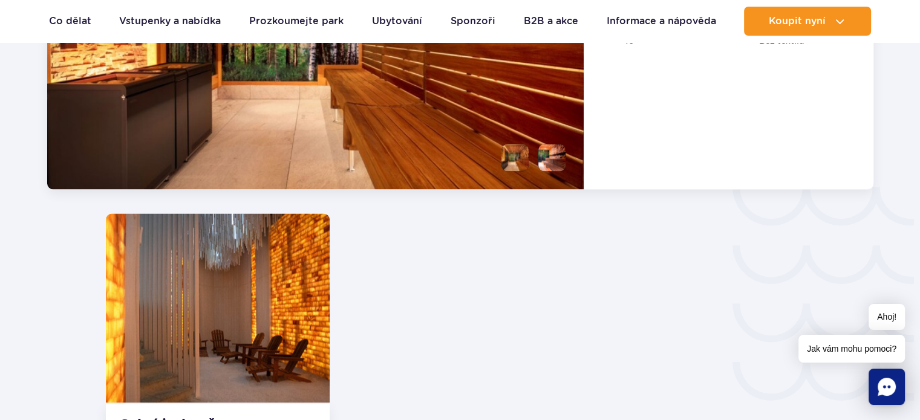
scroll to position [2000, 0]
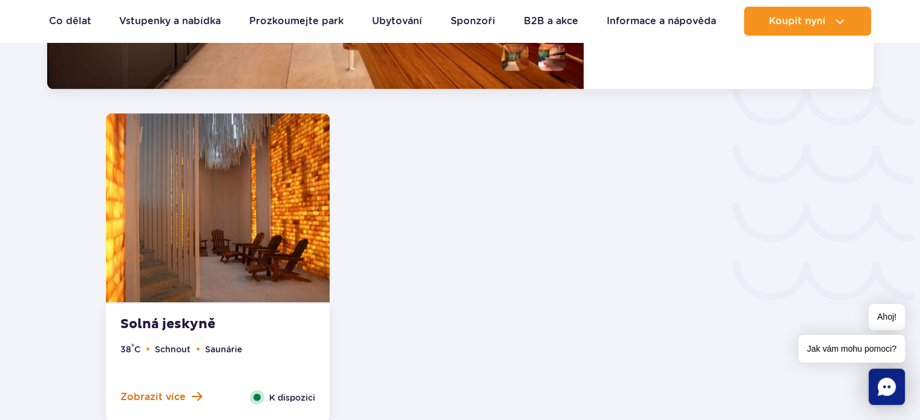
click at [145, 398] on font "Zobrazit více" at bounding box center [152, 396] width 65 height 11
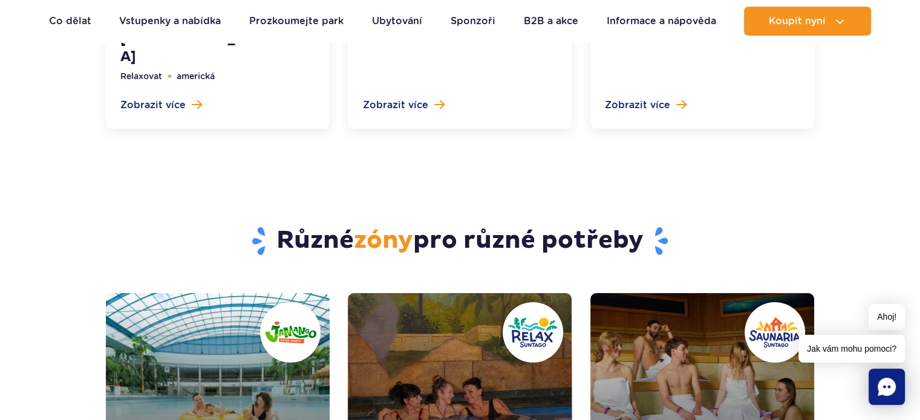
scroll to position [4186, 0]
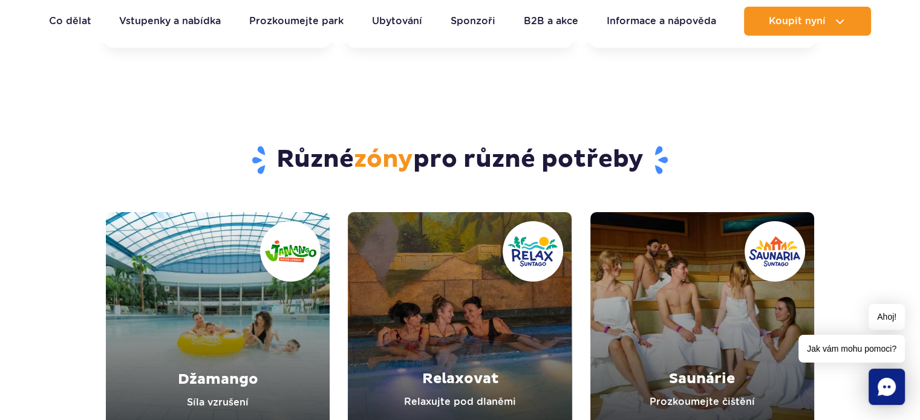
click at [728, 320] on link "Saunárie" at bounding box center [702, 324] width 224 height 224
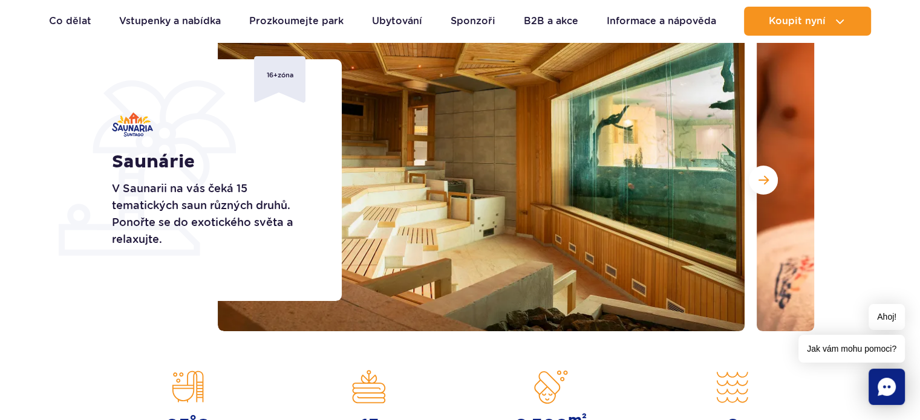
scroll to position [80, 0]
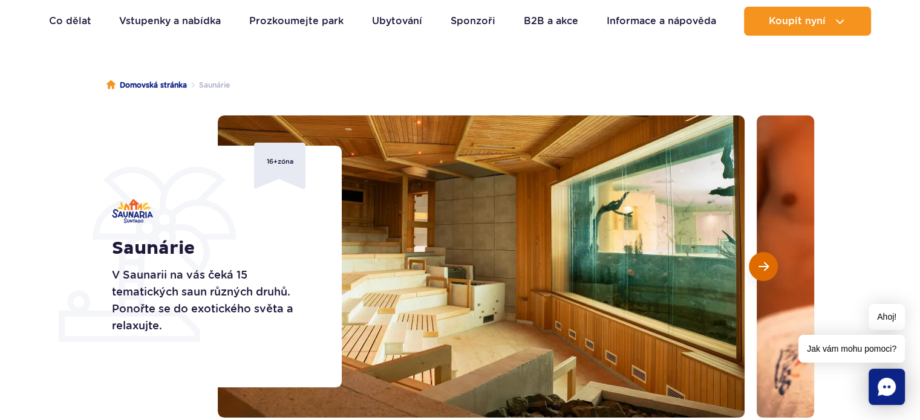
click at [764, 268] on span "Další snímek" at bounding box center [763, 266] width 10 height 11
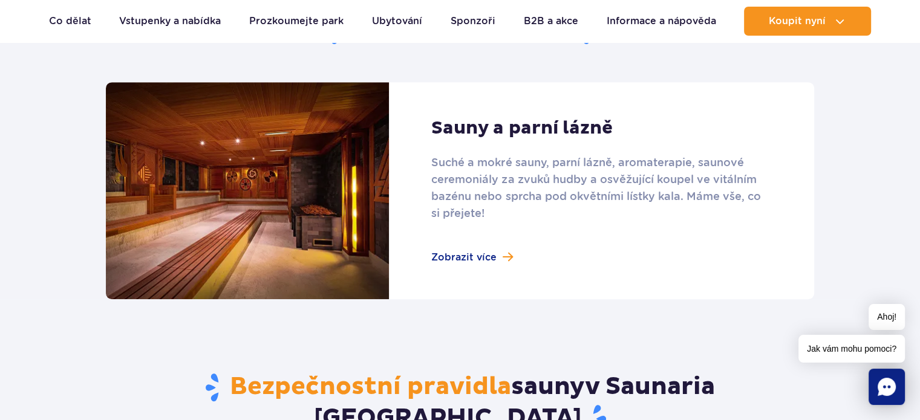
scroll to position [806, 0]
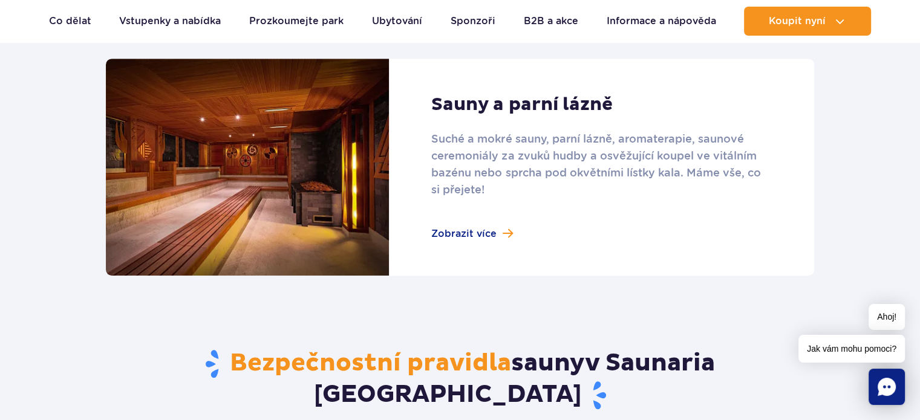
click at [501, 232] on link at bounding box center [460, 167] width 708 height 217
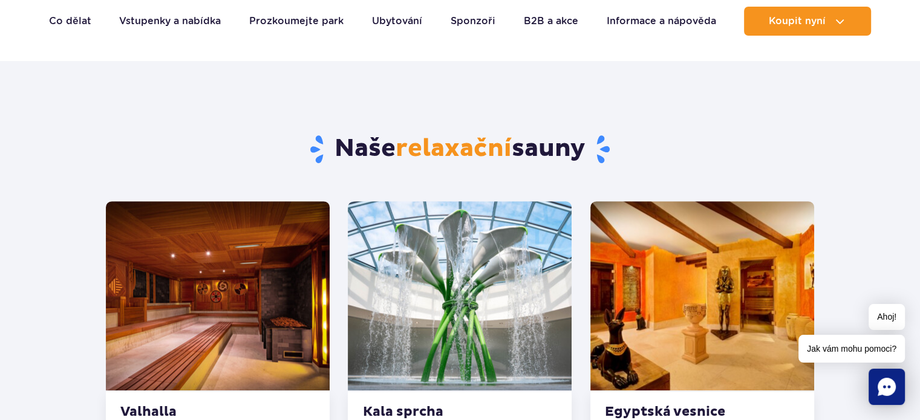
scroll to position [726, 0]
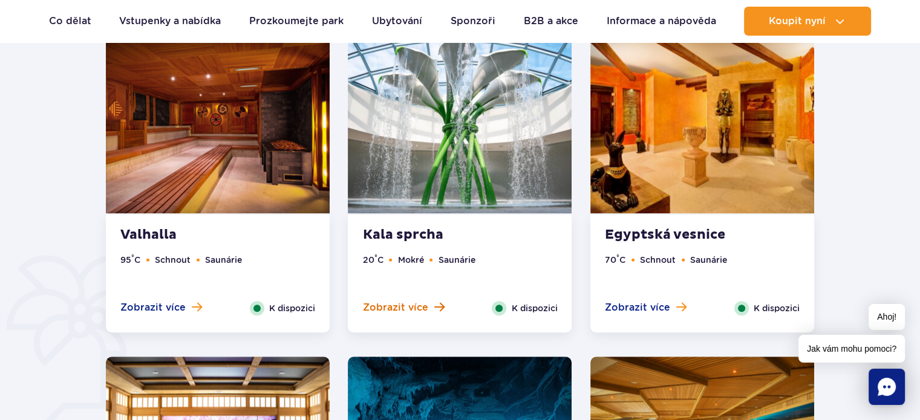
click at [434, 307] on span at bounding box center [439, 307] width 10 height 11
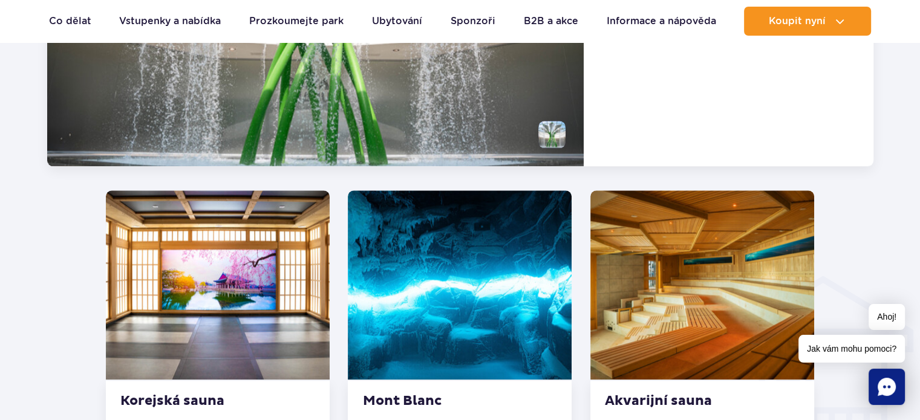
scroll to position [1416, 0]
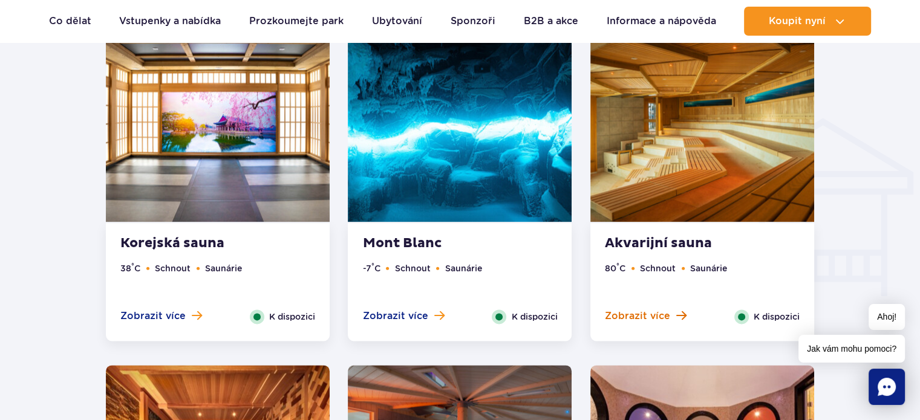
click at [672, 316] on button "Zobrazit více" at bounding box center [646, 316] width 82 height 13
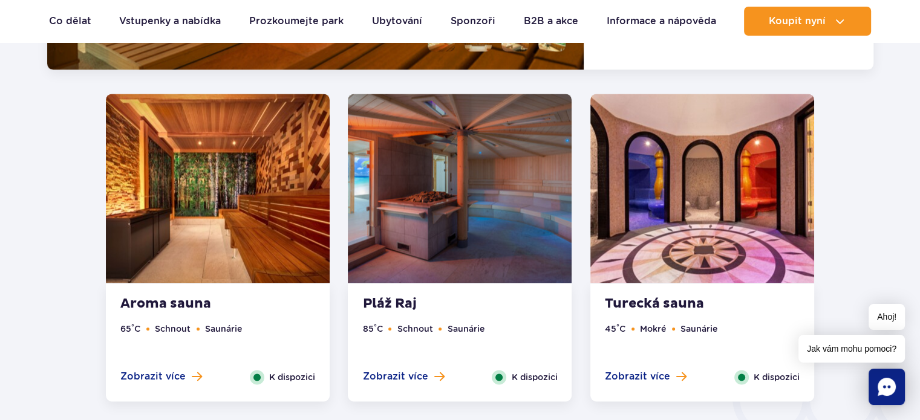
scroll to position [1748, 0]
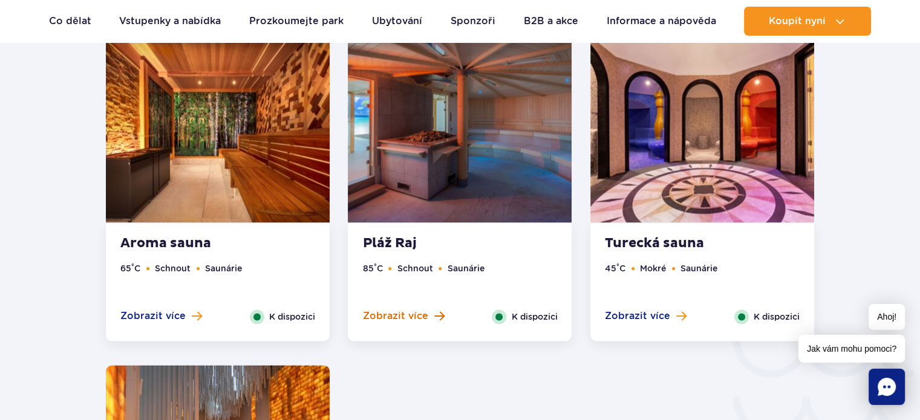
click at [385, 313] on font "Zobrazit více" at bounding box center [394, 315] width 65 height 11
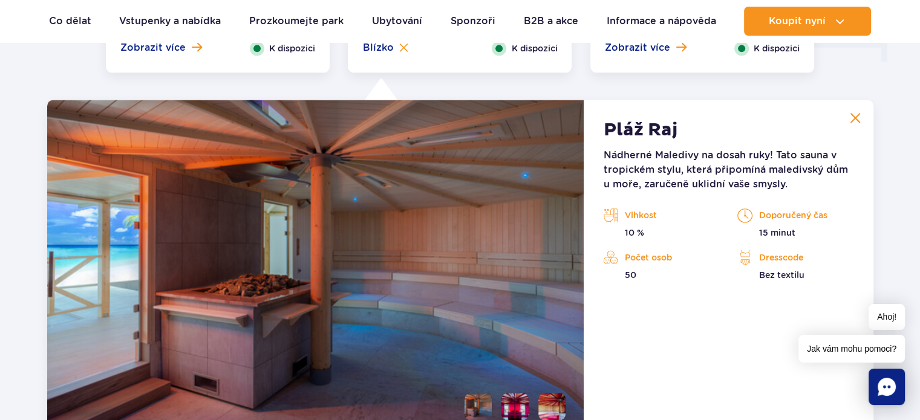
scroll to position [1516, 0]
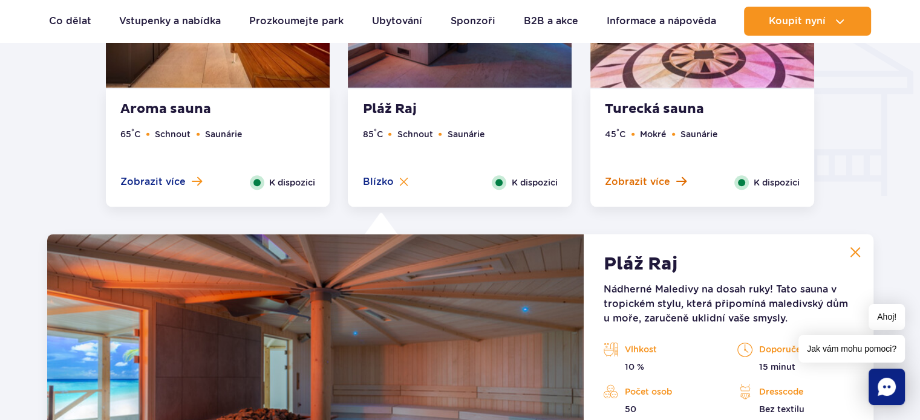
click at [663, 183] on font "Zobrazit více" at bounding box center [637, 181] width 65 height 11
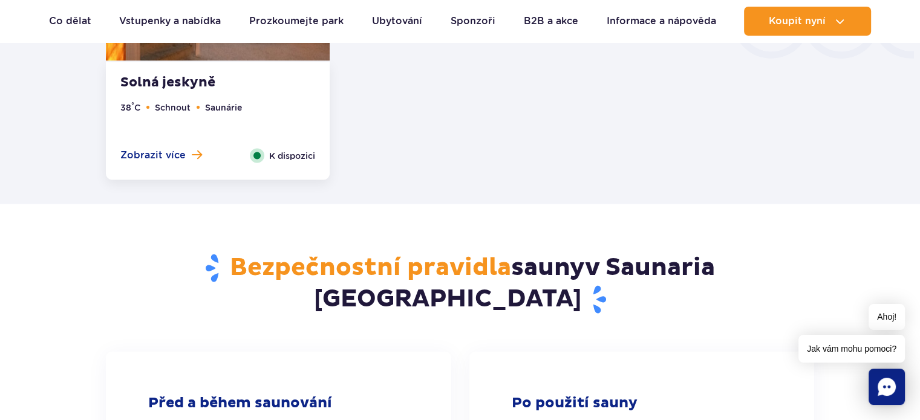
scroll to position [2000, 0]
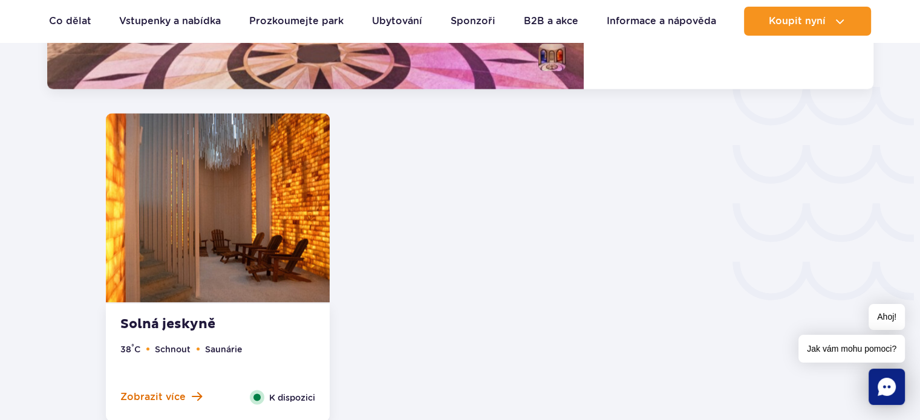
click at [162, 394] on font "Zobrazit více" at bounding box center [152, 396] width 65 height 11
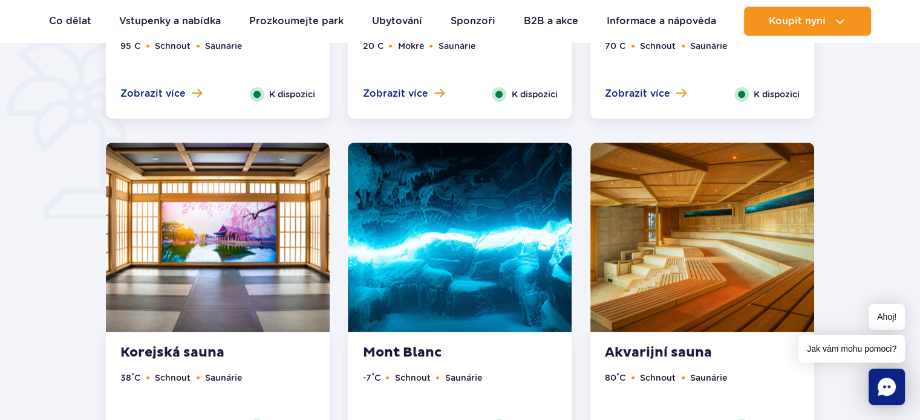
scroll to position [719, 0]
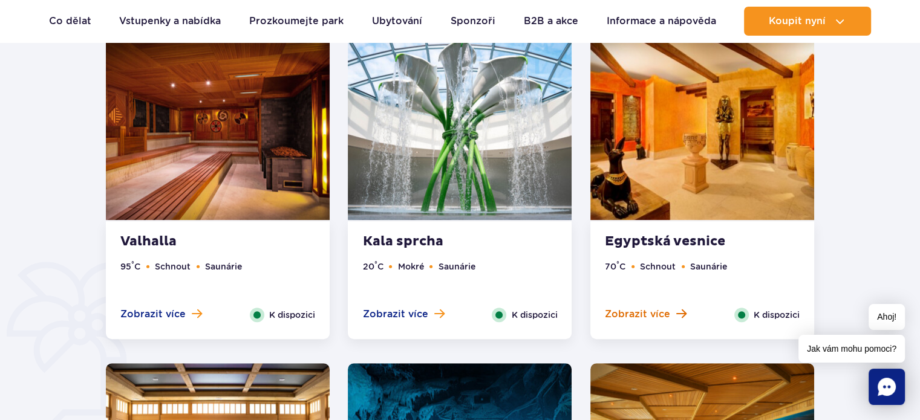
click at [665, 316] on font "Zobrazit více" at bounding box center [637, 313] width 65 height 11
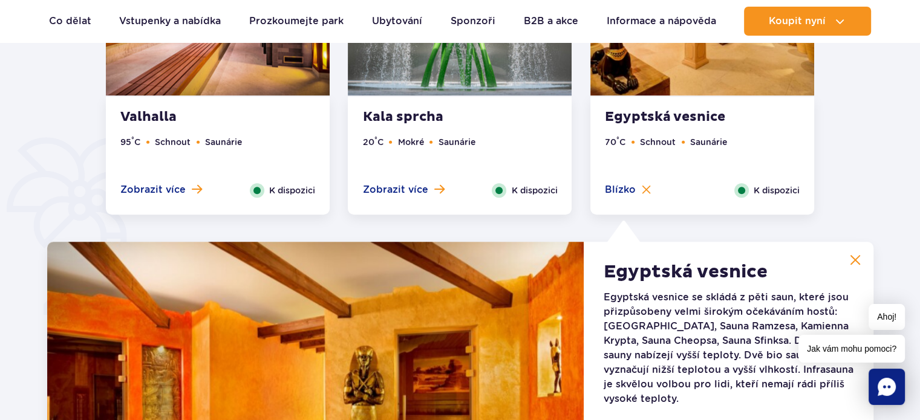
scroll to position [851, 0]
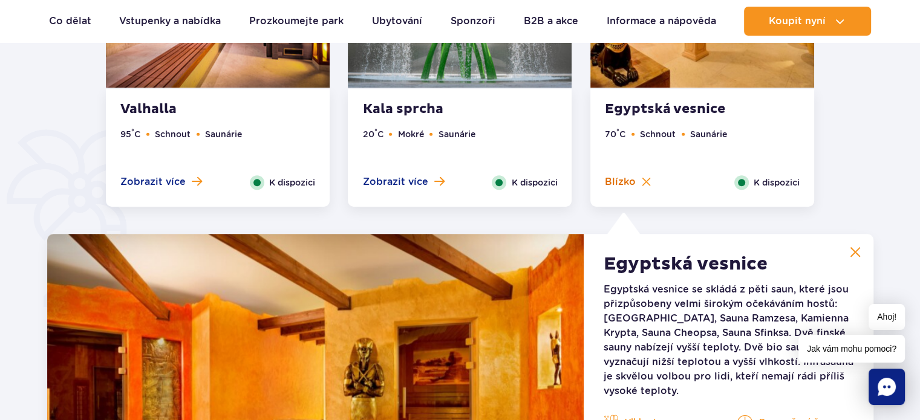
click at [643, 181] on img at bounding box center [646, 181] width 9 height 9
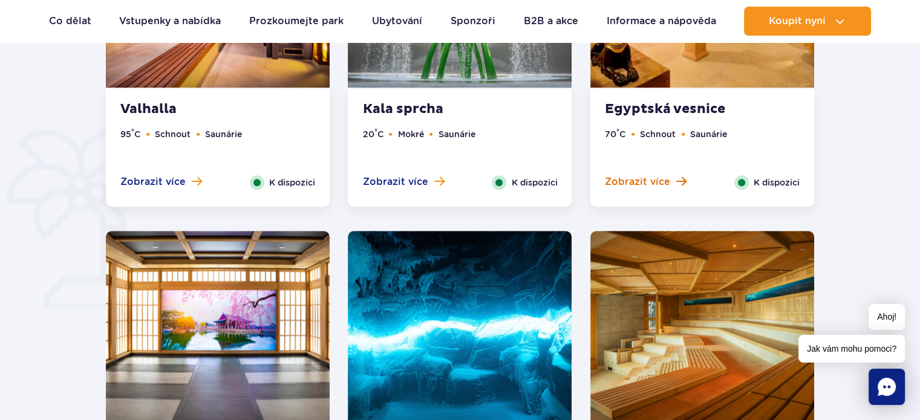
click at [651, 180] on font "Zobrazit více" at bounding box center [637, 181] width 65 height 11
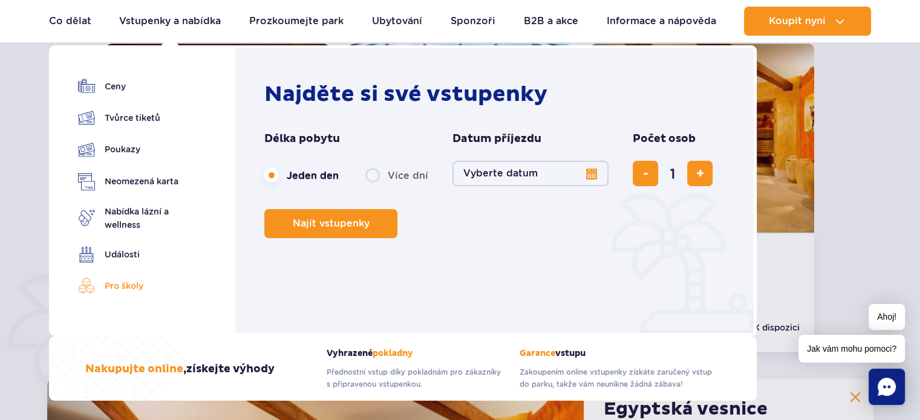
scroll to position [610, 0]
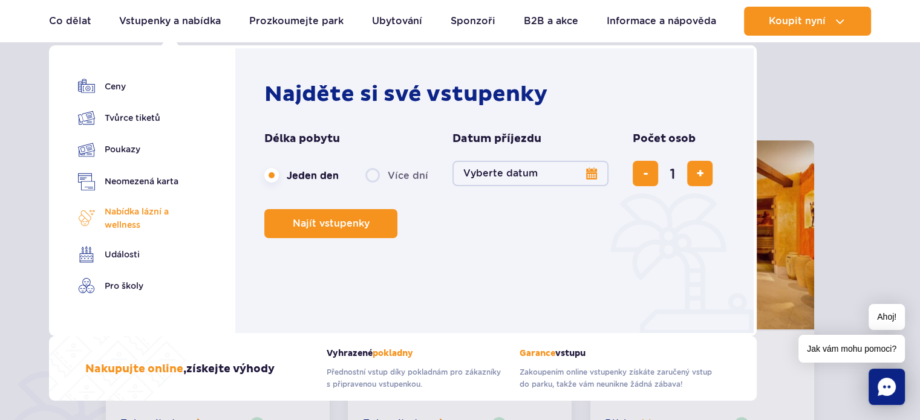
click at [137, 212] on font "Nabídka lázní a wellness" at bounding box center [137, 218] width 64 height 23
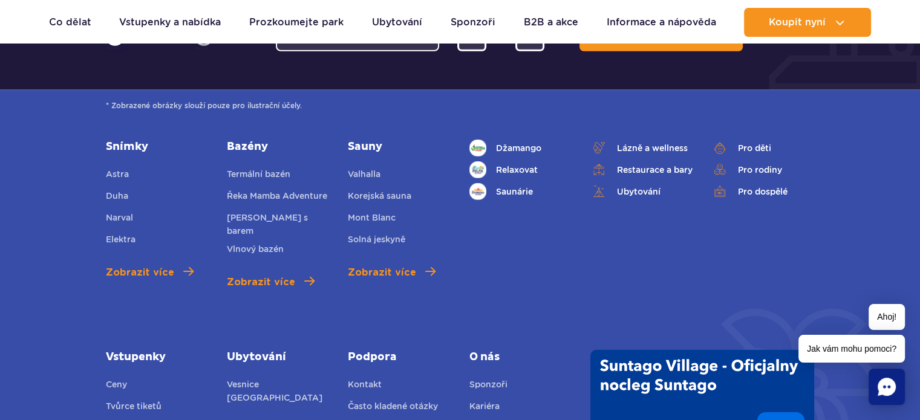
scroll to position [3799, 0]
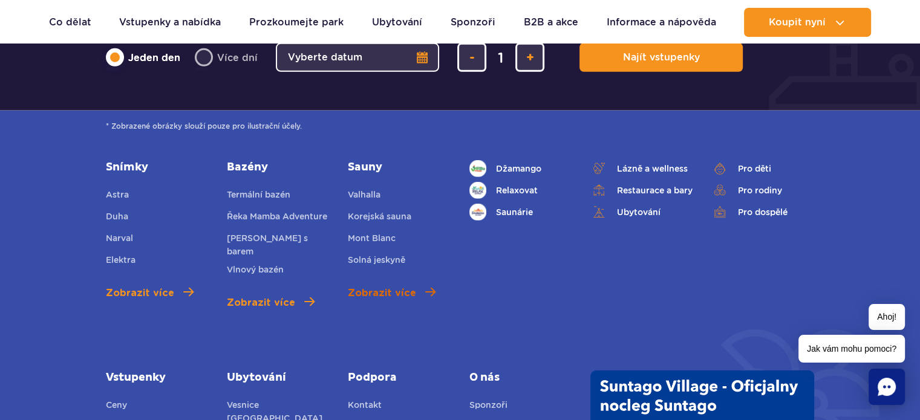
click at [389, 288] on font "Zobrazit více" at bounding box center [382, 293] width 68 height 10
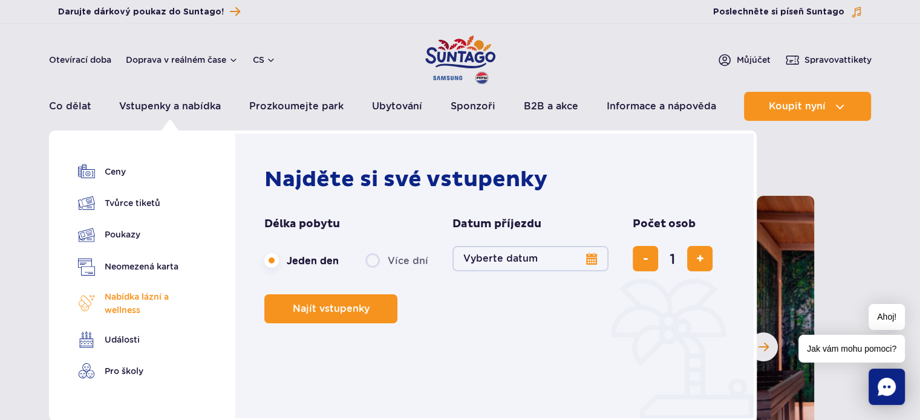
click at [119, 307] on font "Nabídka lázní a wellness" at bounding box center [137, 303] width 64 height 23
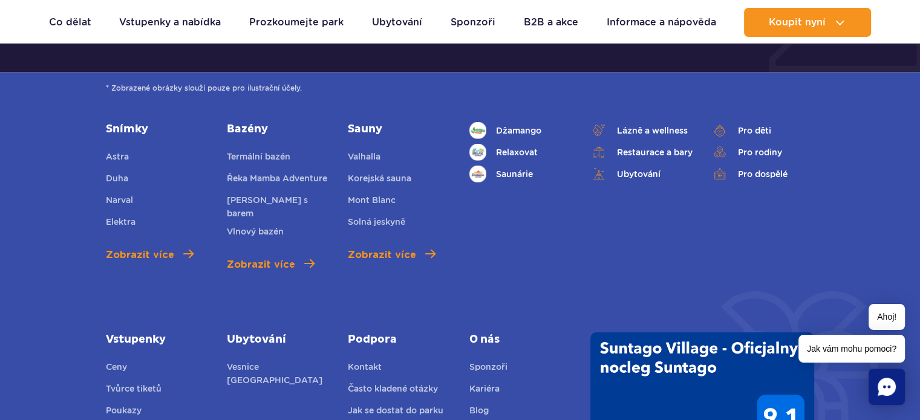
scroll to position [3856, 0]
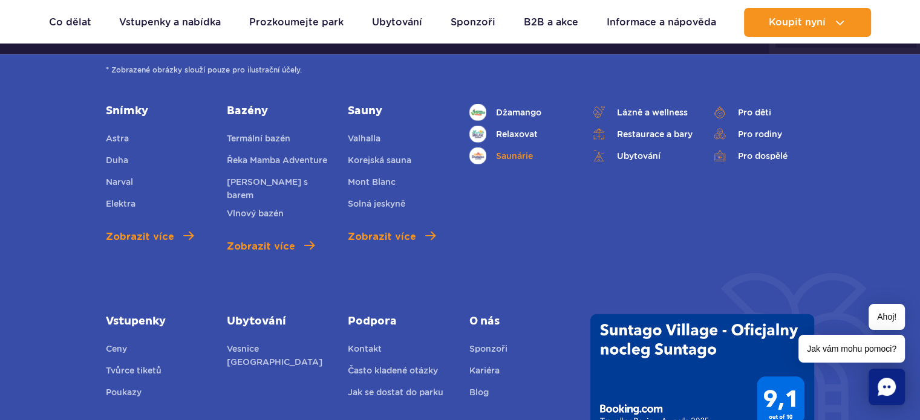
click at [493, 148] on link "Saunárie" at bounding box center [520, 156] width 103 height 17
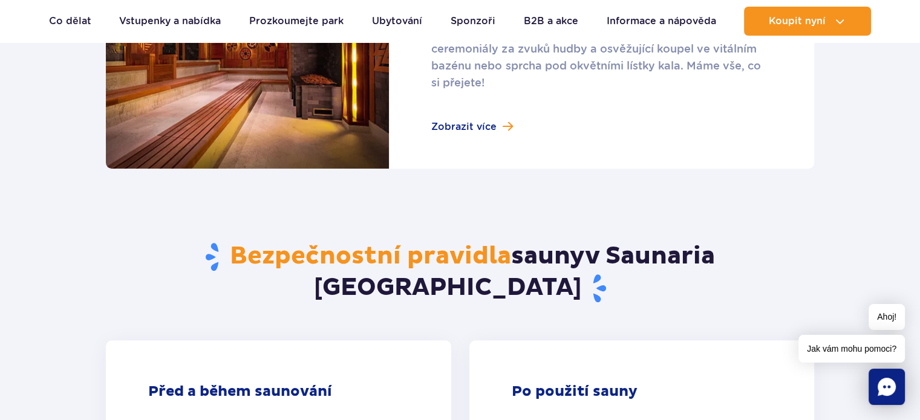
scroll to position [806, 0]
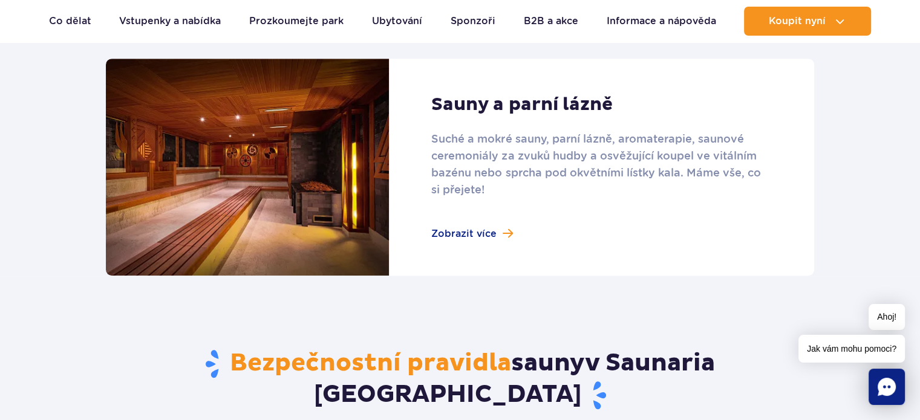
click at [484, 236] on link at bounding box center [460, 167] width 708 height 217
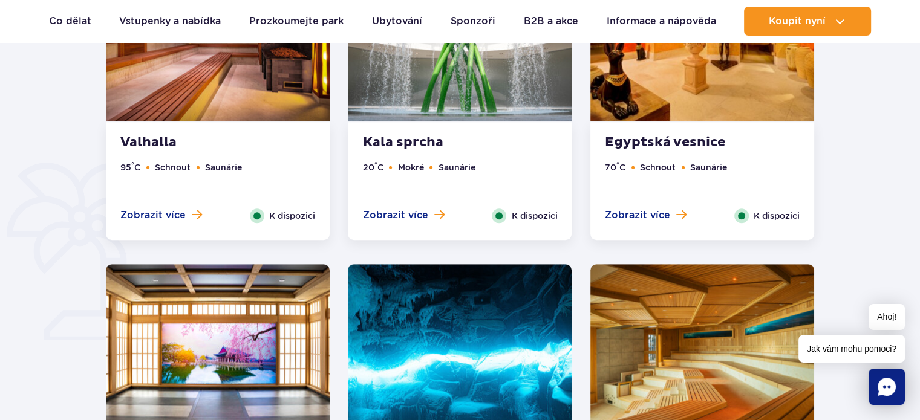
scroll to position [806, 0]
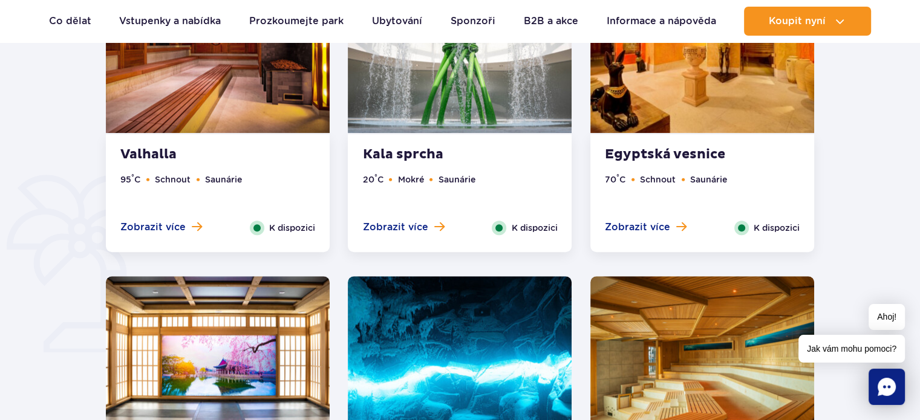
click at [711, 176] on font "Saunárie" at bounding box center [708, 180] width 37 height 10
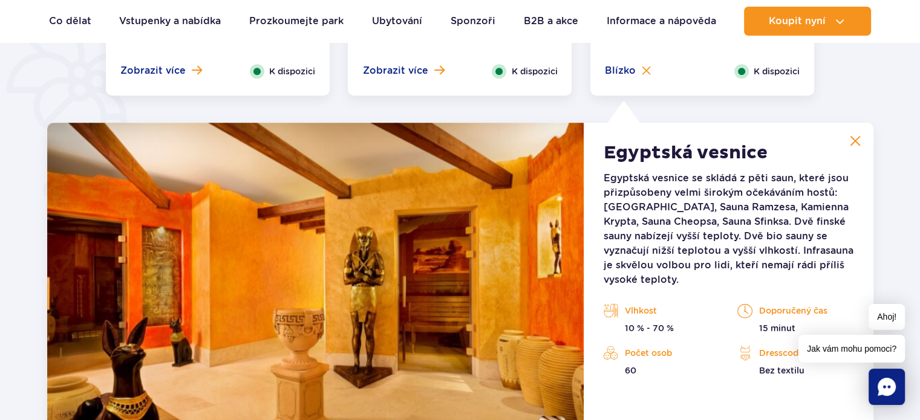
scroll to position [932, 0]
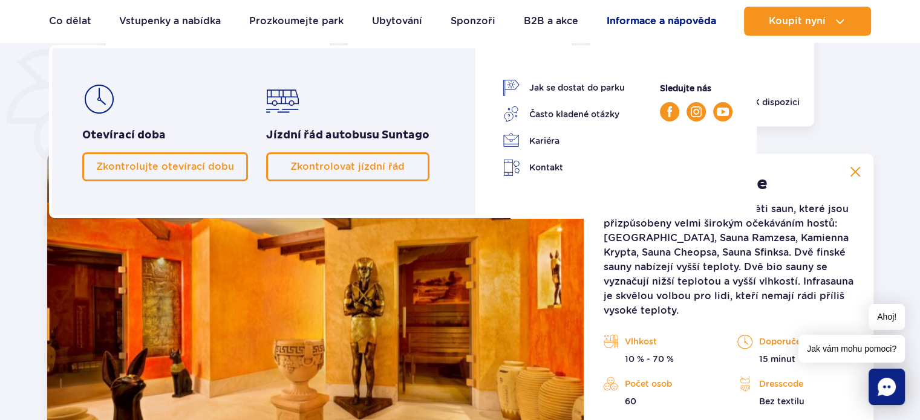
click at [671, 19] on font "Informace a nápověda" at bounding box center [661, 20] width 109 height 11
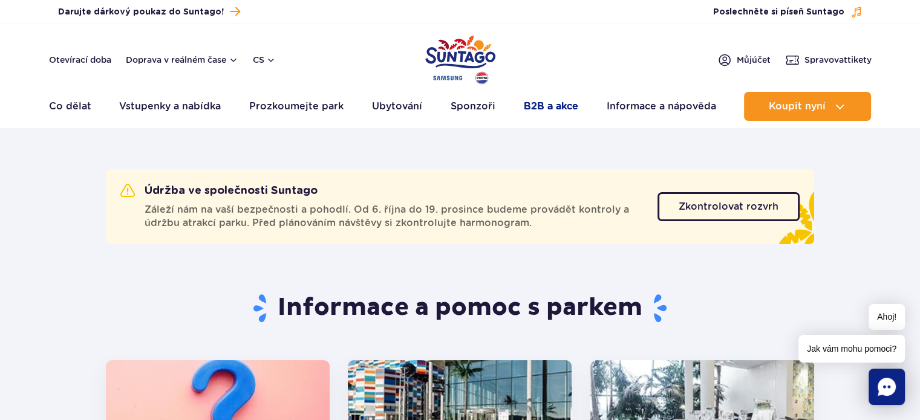
click at [551, 109] on font "B2B a akce" at bounding box center [551, 105] width 54 height 11
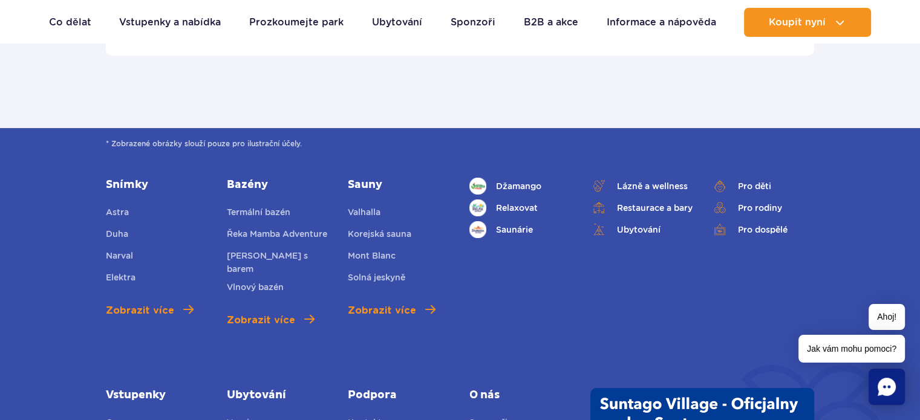
scroll to position [4071, 0]
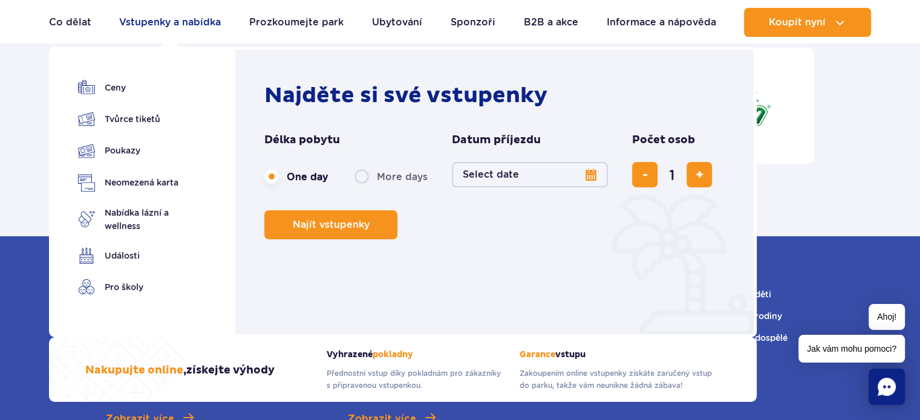
click at [187, 22] on font "Vstupenky a nabídka" at bounding box center [170, 21] width 102 height 11
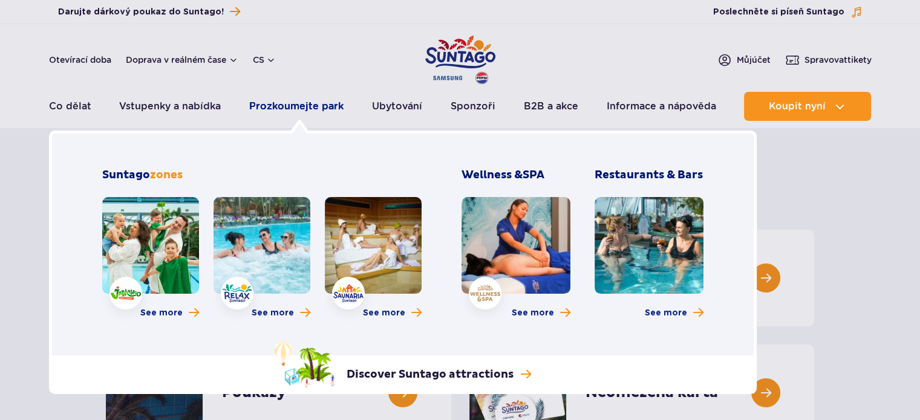
click at [282, 110] on font "Prozkoumejte park" at bounding box center [296, 105] width 94 height 11
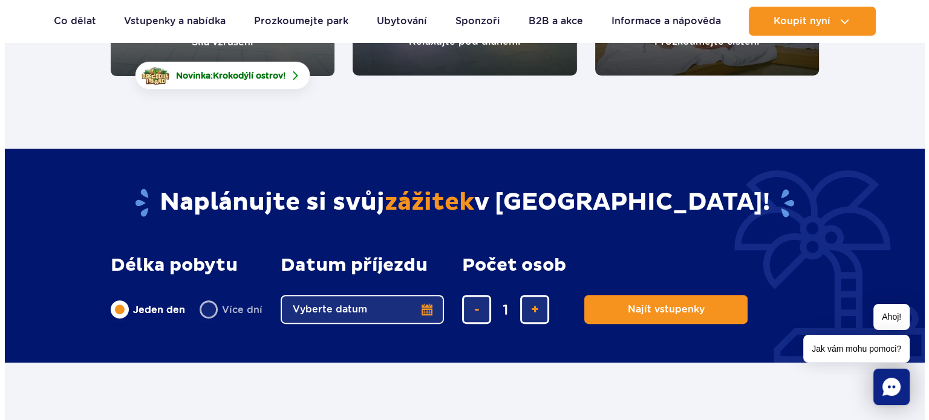
scroll to position [403, 0]
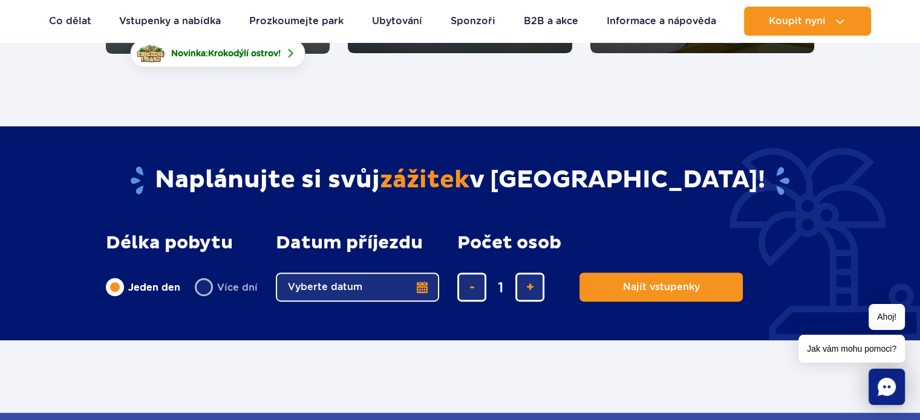
click at [208, 283] on label "Více dní" at bounding box center [226, 287] width 63 height 25
click at [208, 298] on input "Více dní" at bounding box center [201, 299] width 13 height 2
radio input "false"
radio input "true"
click at [425, 284] on button "Vyberte datum" at bounding box center [357, 287] width 163 height 29
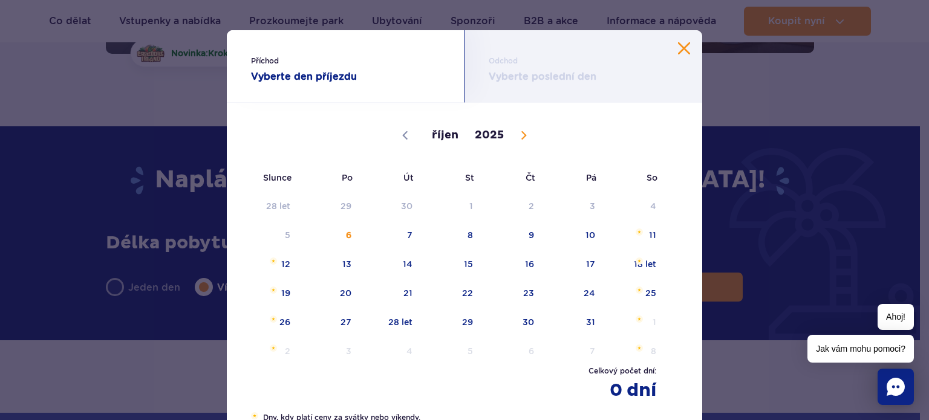
click at [521, 137] on icon at bounding box center [523, 135] width 8 height 8
select select "10"
click at [520, 269] on span "13" at bounding box center [513, 264] width 61 height 28
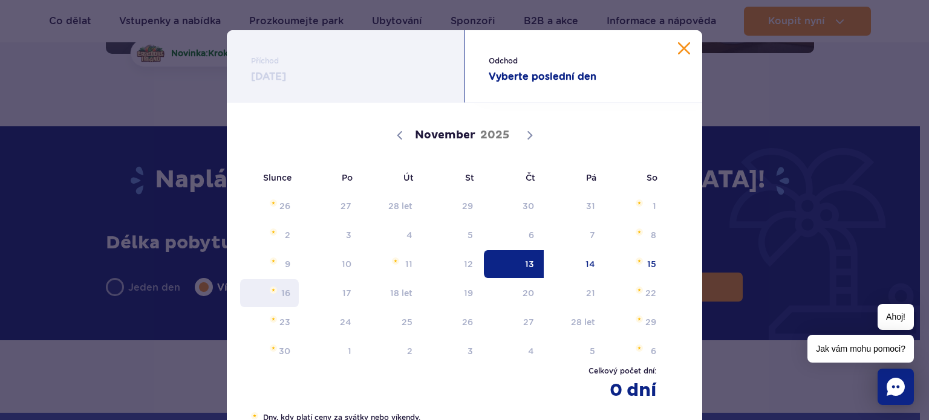
click at [281, 296] on font "16" at bounding box center [285, 293] width 9 height 10
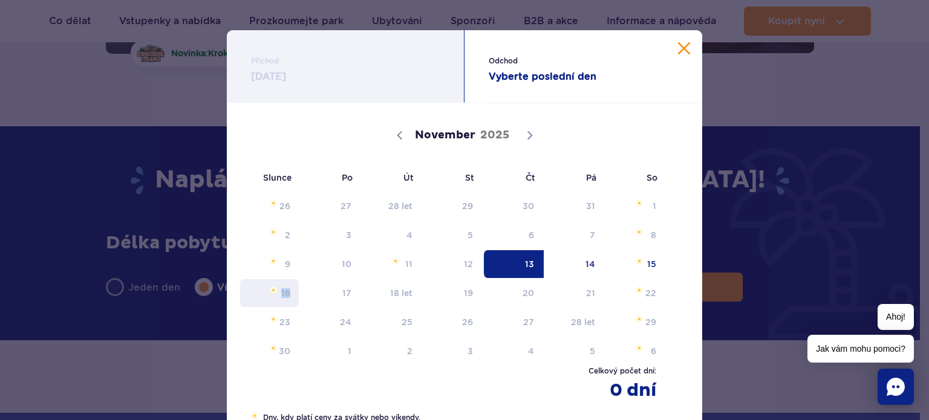
click at [281, 296] on font "16" at bounding box center [285, 293] width 9 height 10
click at [270, 291] on span "16. listopadu 2025" at bounding box center [273, 290] width 7 height 7
click at [275, 297] on span "16" at bounding box center [269, 293] width 61 height 28
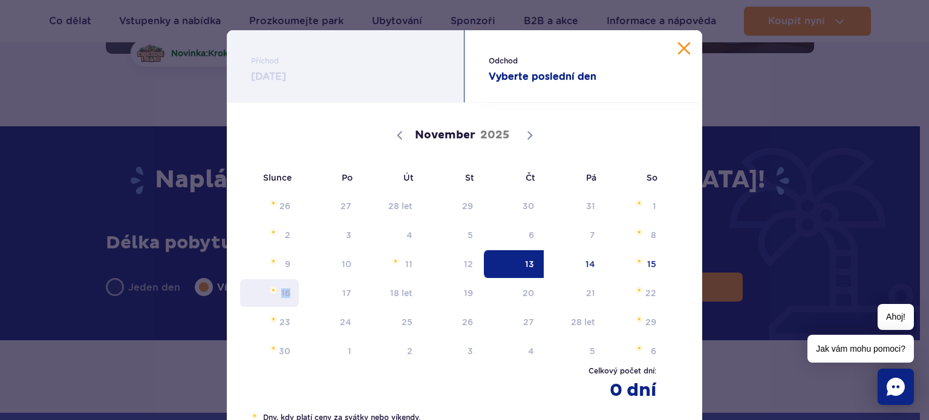
click at [275, 297] on span "16" at bounding box center [269, 293] width 61 height 28
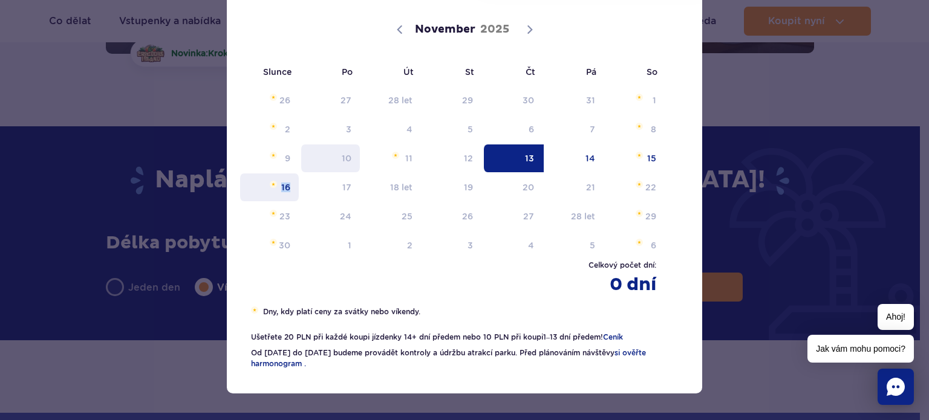
scroll to position [109, 0]
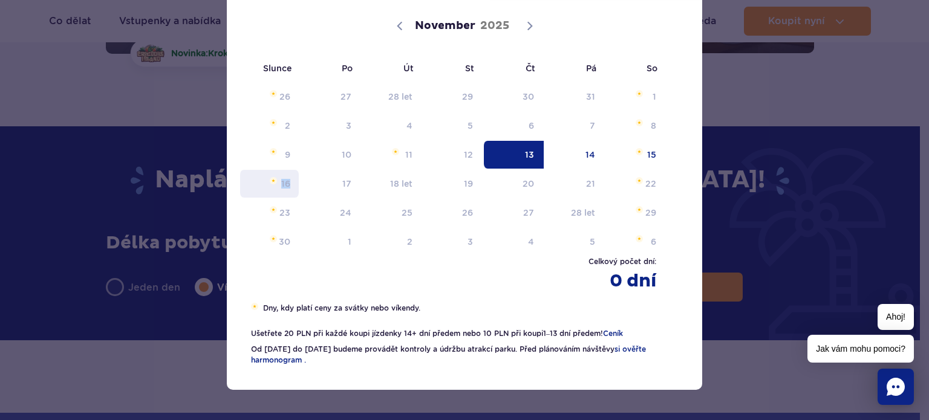
click at [281, 181] on font "16" at bounding box center [285, 184] width 9 height 10
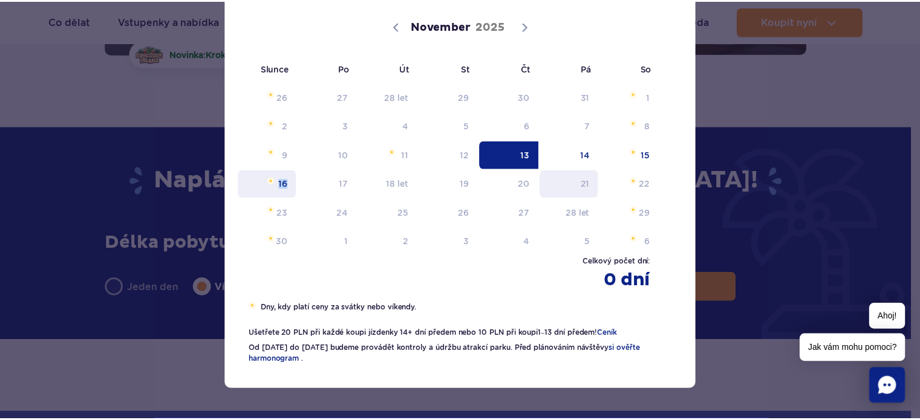
scroll to position [0, 0]
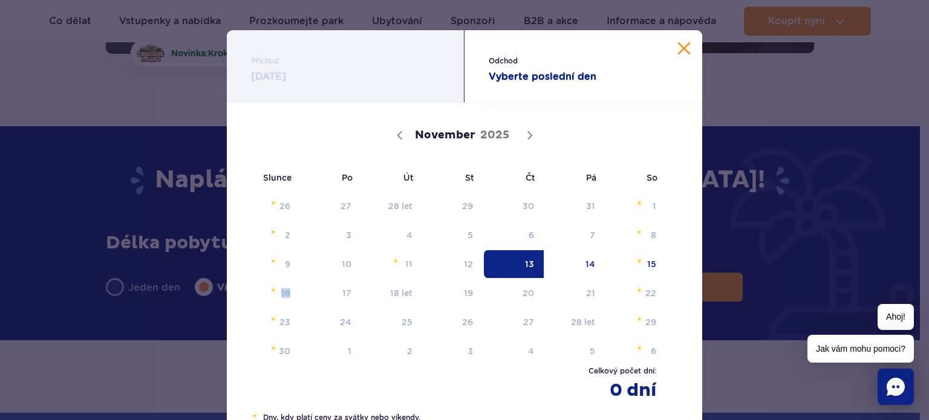
click at [678, 49] on button "Zavřít kalendář" at bounding box center [684, 48] width 12 height 12
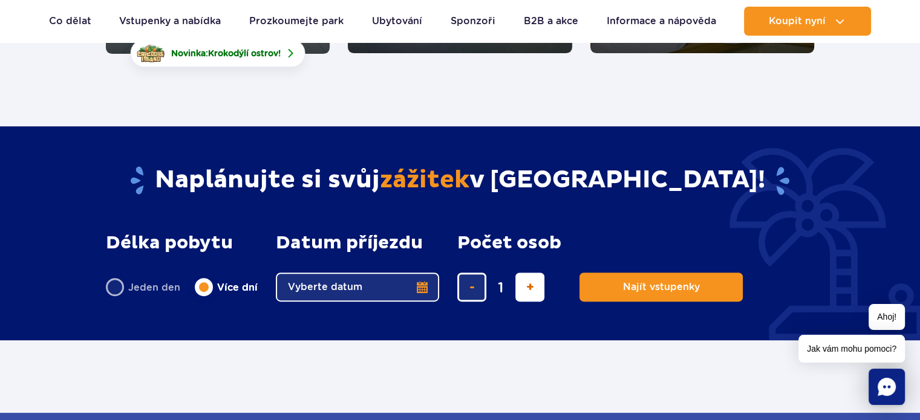
click at [538, 289] on button "přidat lístek" at bounding box center [529, 287] width 29 height 29
type input "2"
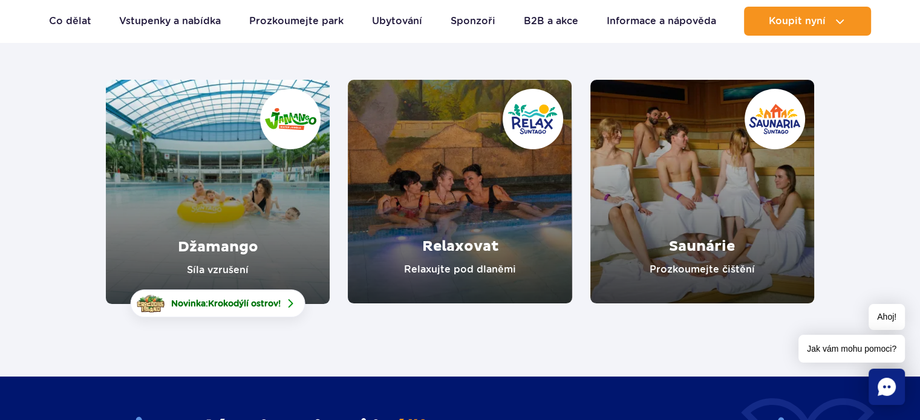
scroll to position [80, 0]
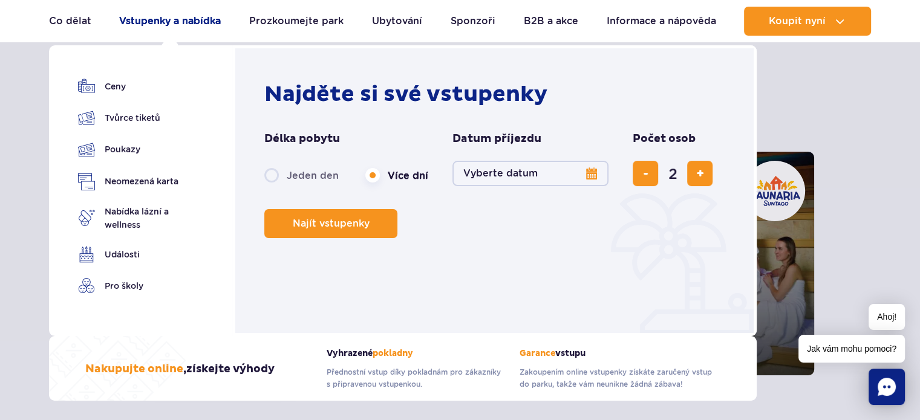
click at [175, 19] on font "Vstupenky a nabídka" at bounding box center [170, 20] width 102 height 11
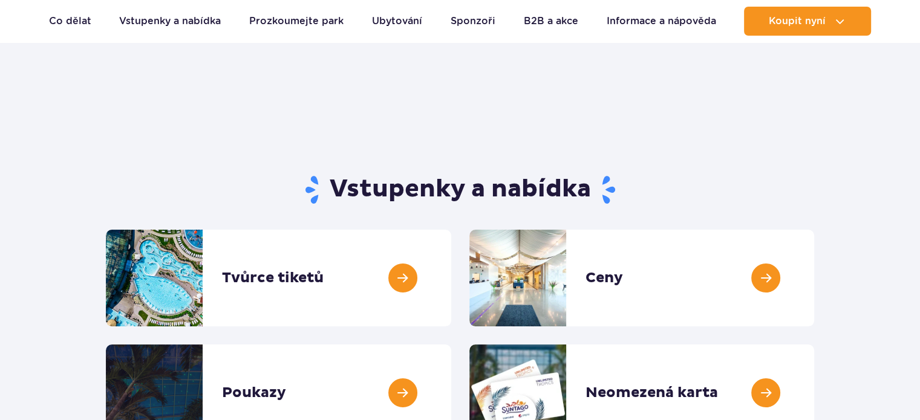
scroll to position [161, 0]
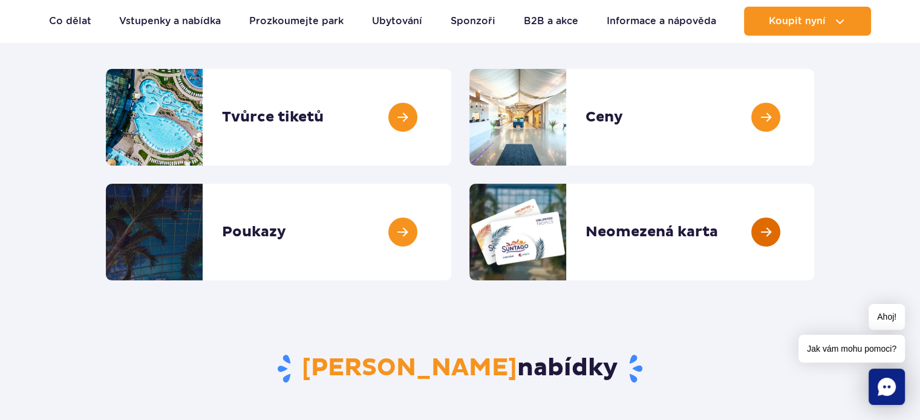
click at [814, 234] on link at bounding box center [814, 232] width 0 height 97
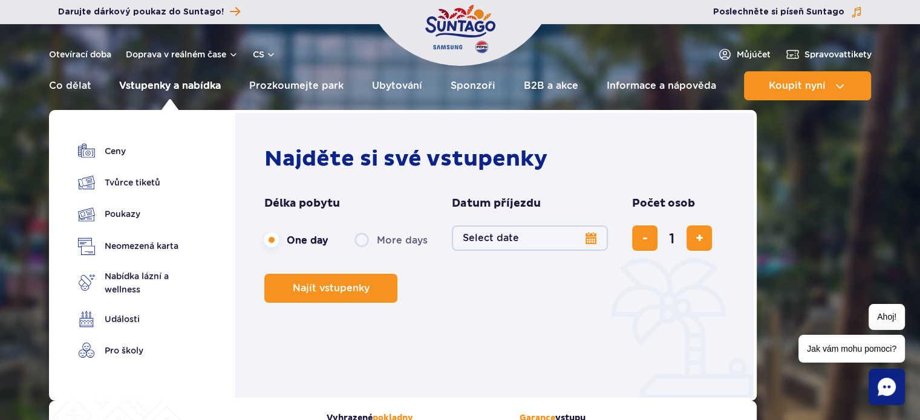
click at [160, 85] on font "Vstupenky a nabídka" at bounding box center [170, 85] width 102 height 11
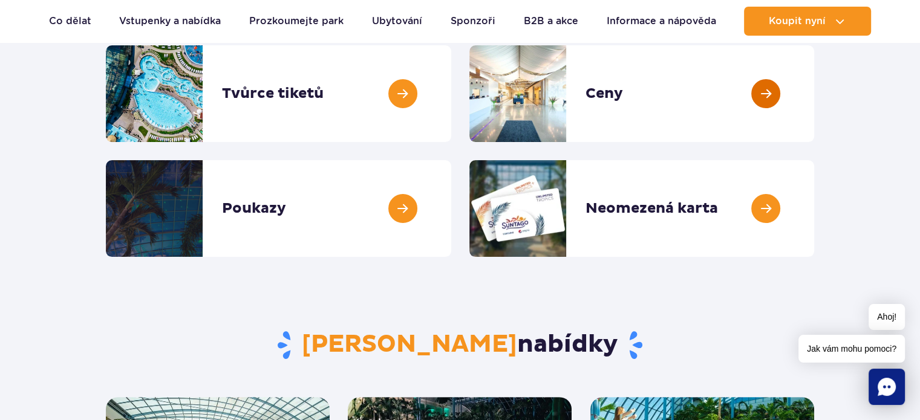
scroll to position [161, 0]
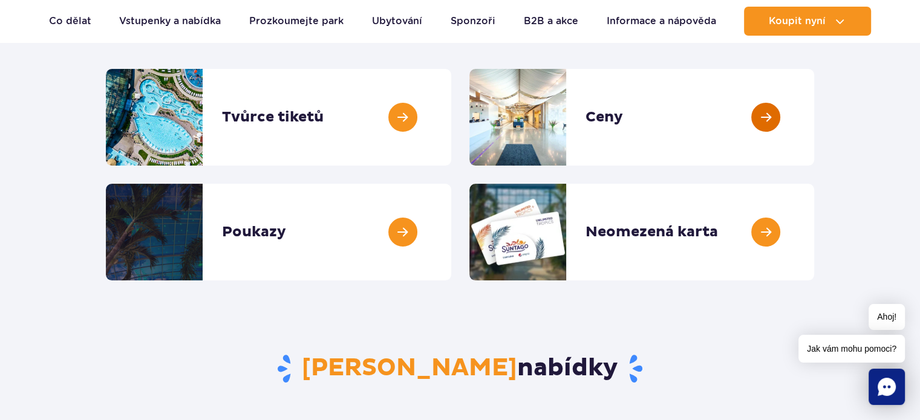
click at [814, 119] on link at bounding box center [814, 117] width 0 height 97
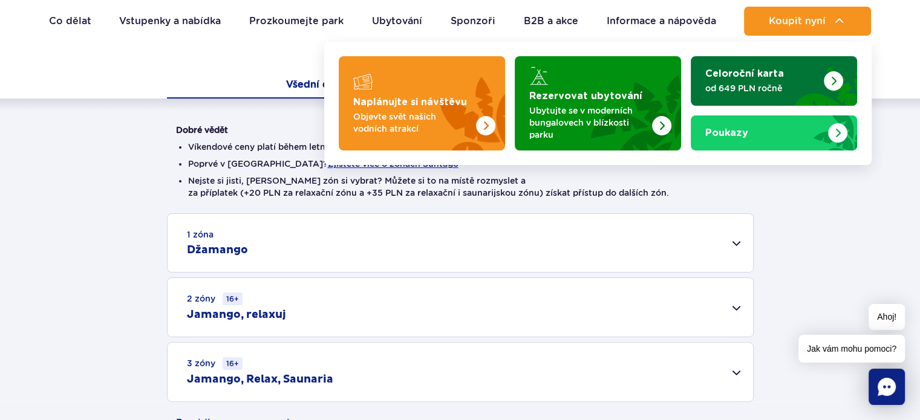
scroll to position [322, 0]
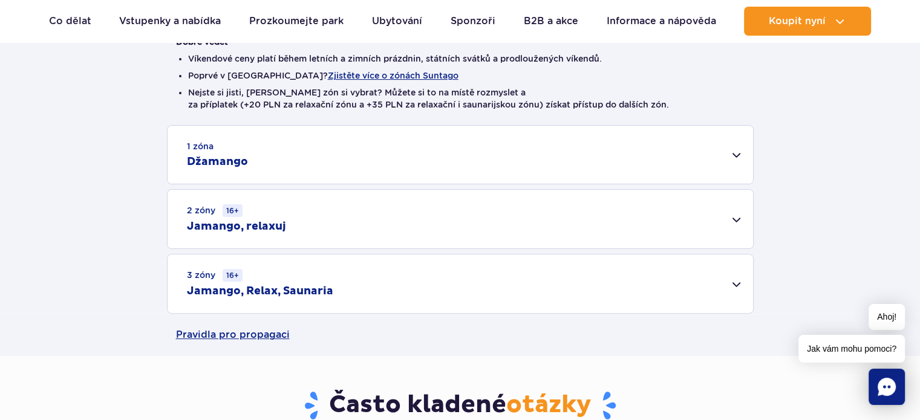
click at [304, 290] on font "Jamango, Relax, Saunaria" at bounding box center [260, 291] width 146 height 14
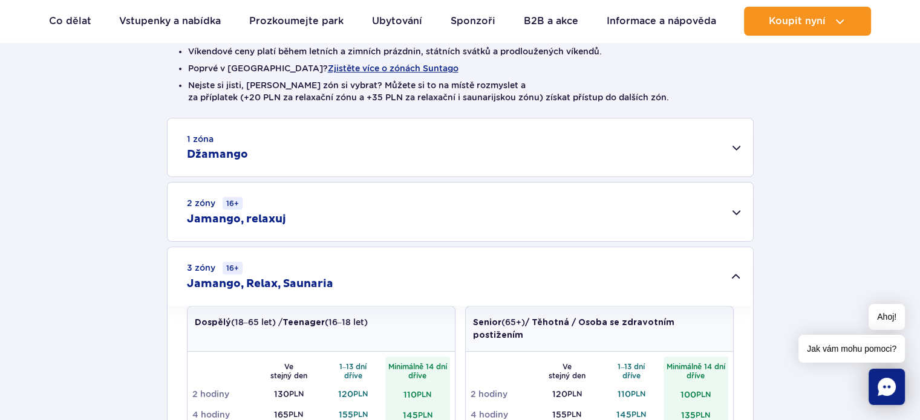
scroll to position [403, 0]
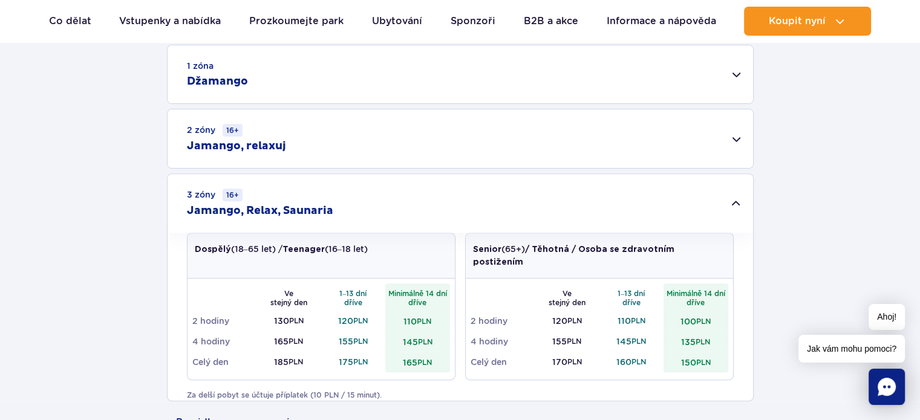
click at [288, 149] on div "2 zóny 16+ Jamango, relaxuj" at bounding box center [459, 138] width 585 height 59
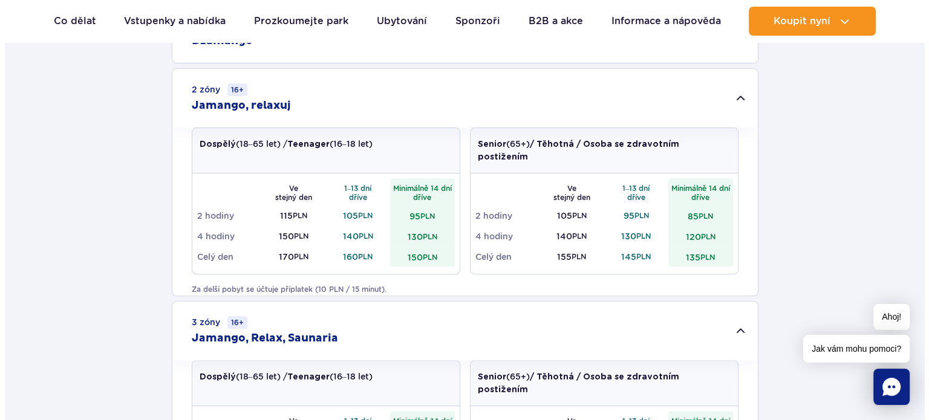
scroll to position [242, 0]
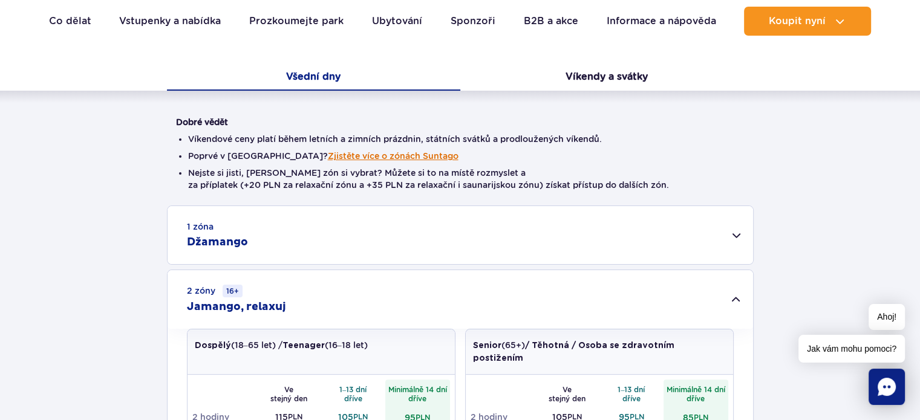
click at [380, 160] on font "Zjistěte více o zónách Suntago" at bounding box center [393, 156] width 131 height 10
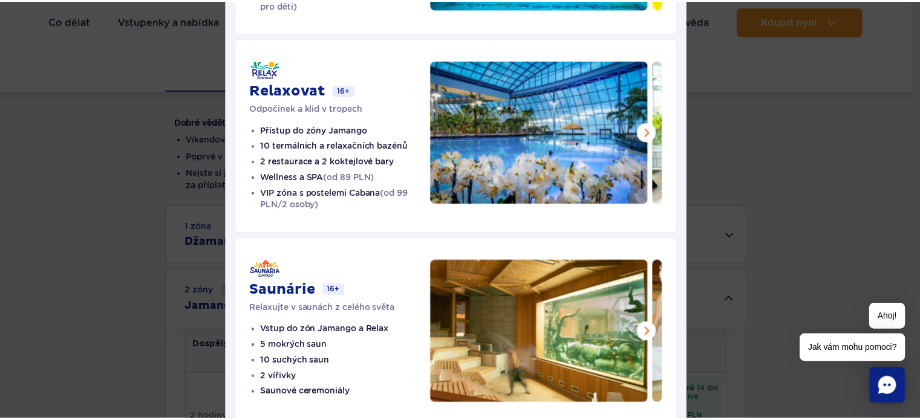
scroll to position [249, 0]
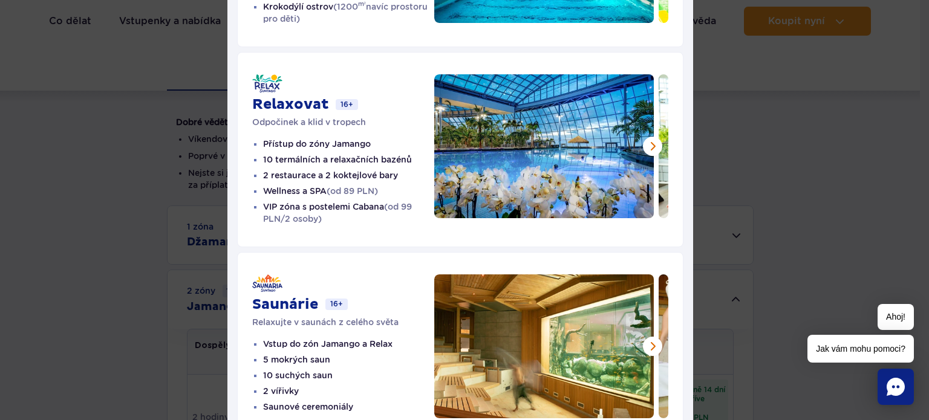
click at [785, 154] on div "Suntago zóny Džamango Vodní zábava pro celou rodinu 35 slajdů 7 bazénů 5 restau…" at bounding box center [460, 120] width 920 height 738
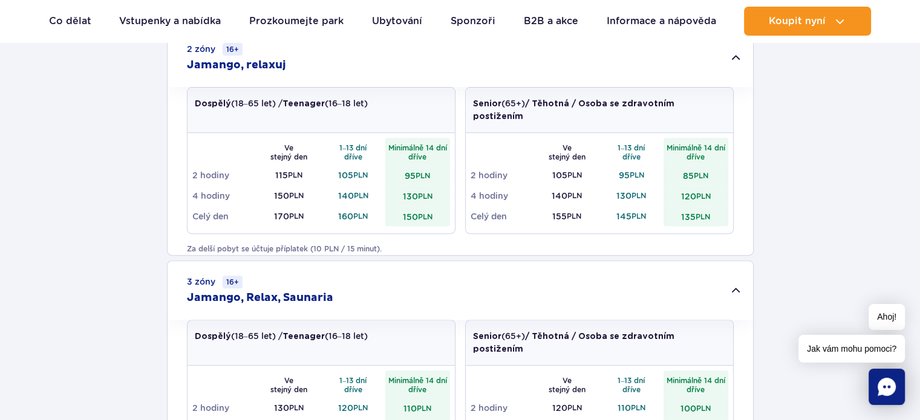
scroll to position [242, 0]
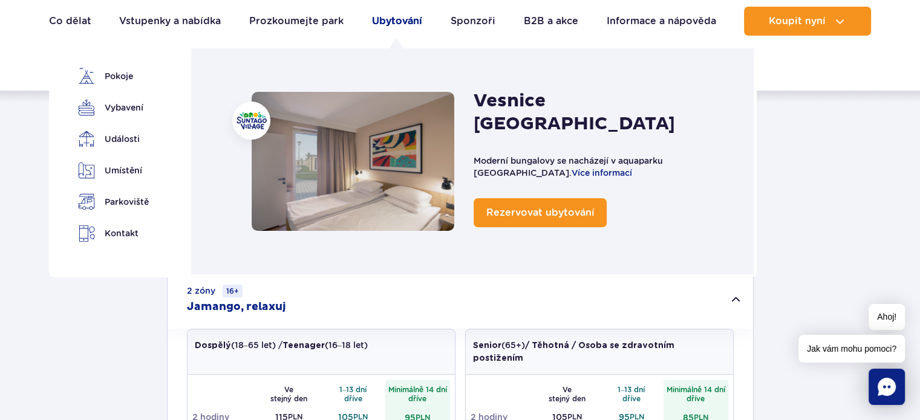
click at [415, 20] on font "Ubytování" at bounding box center [397, 20] width 50 height 11
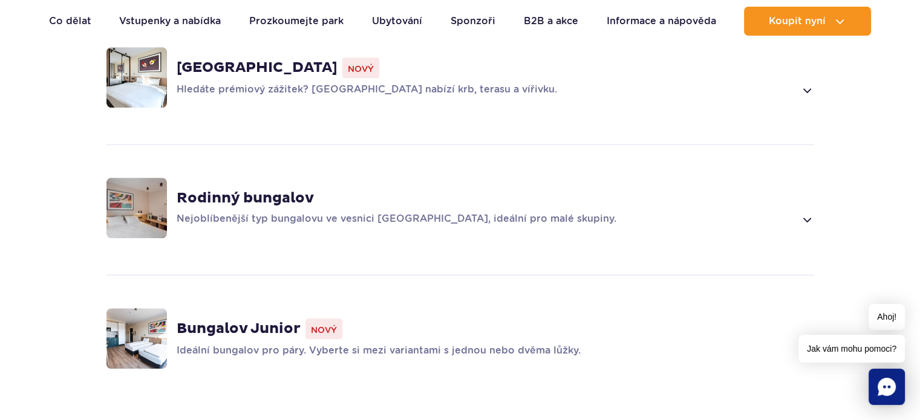
scroll to position [968, 0]
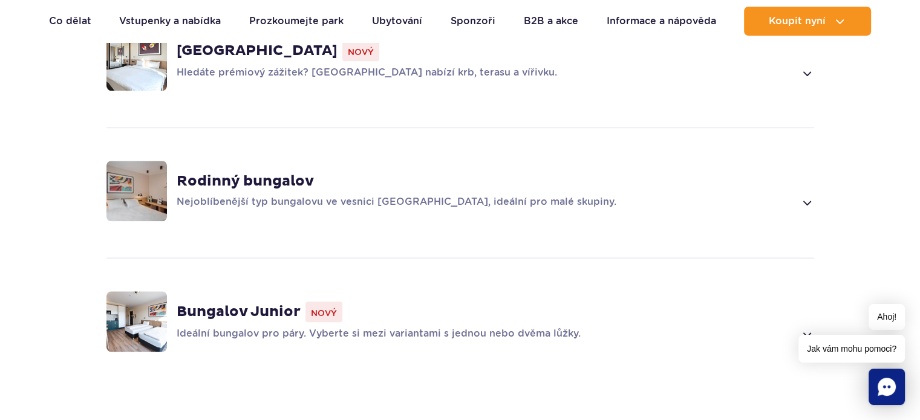
click at [326, 308] on font "Nový" at bounding box center [324, 313] width 26 height 10
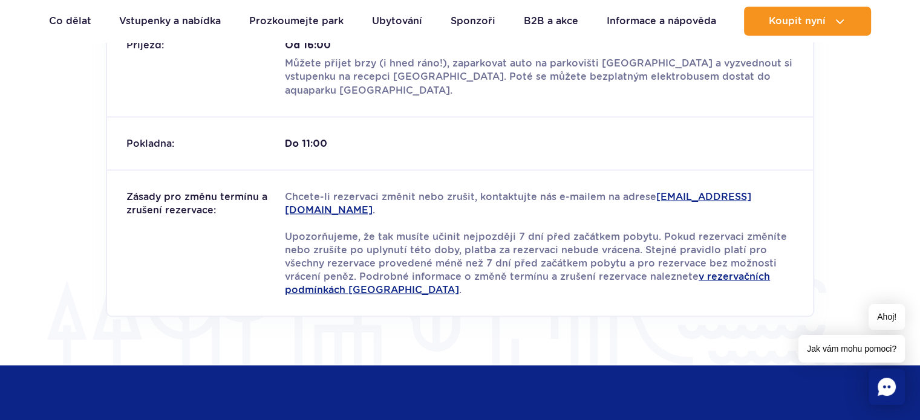
scroll to position [2049, 0]
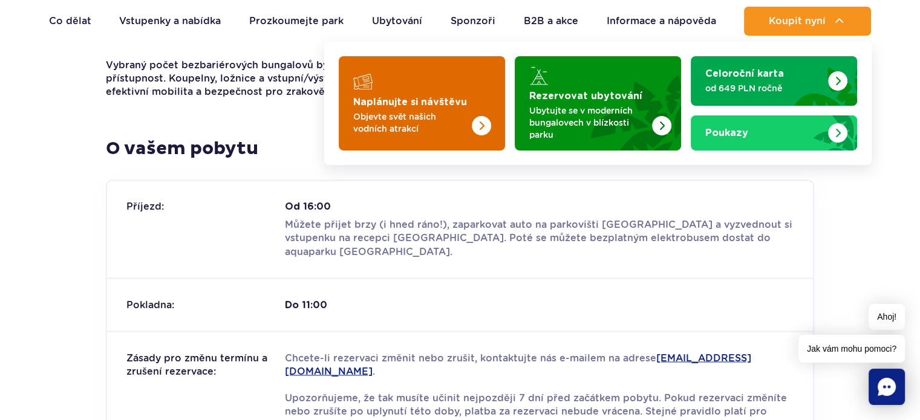
click at [475, 121] on img "Naplánujte si návštěvu" at bounding box center [481, 125] width 19 height 19
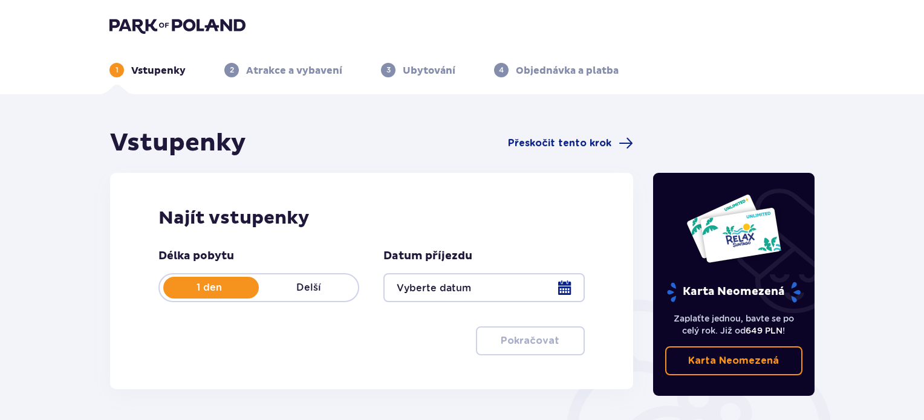
click at [331, 285] on p "Delší" at bounding box center [308, 287] width 99 height 13
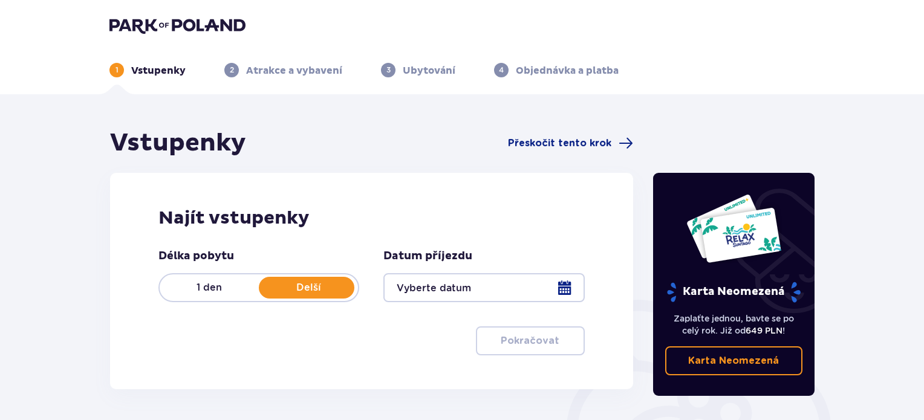
click at [694, 365] on font "Karta Neomezená" at bounding box center [733, 361] width 91 height 10
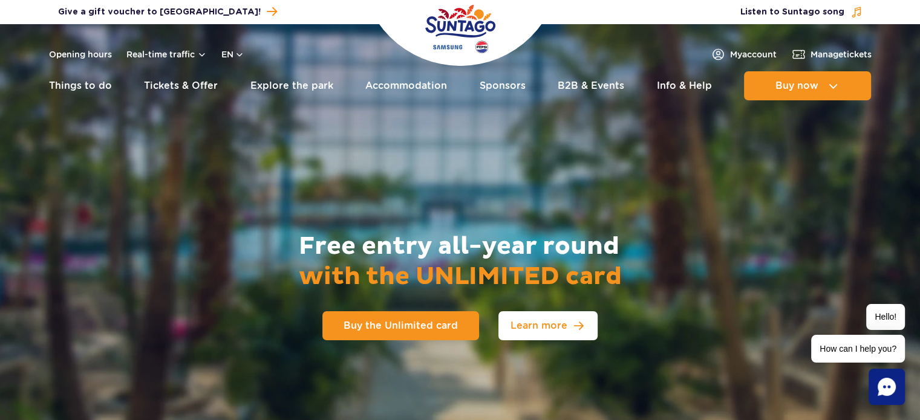
click at [559, 334] on link "Learn more" at bounding box center [547, 325] width 99 height 29
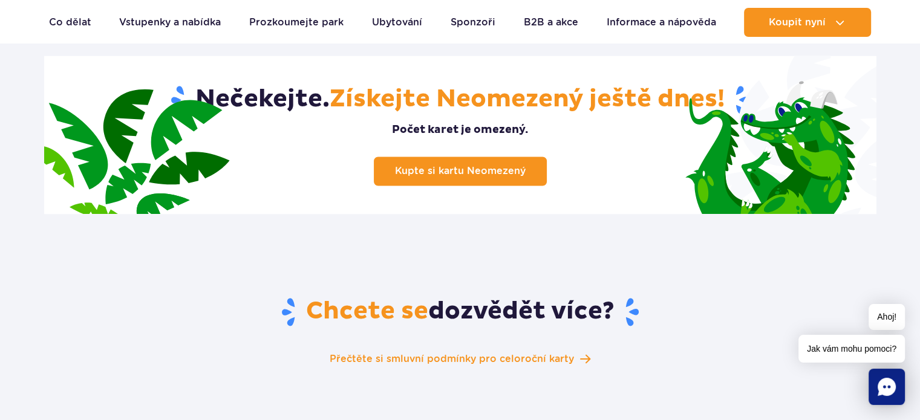
scroll to position [1973, 0]
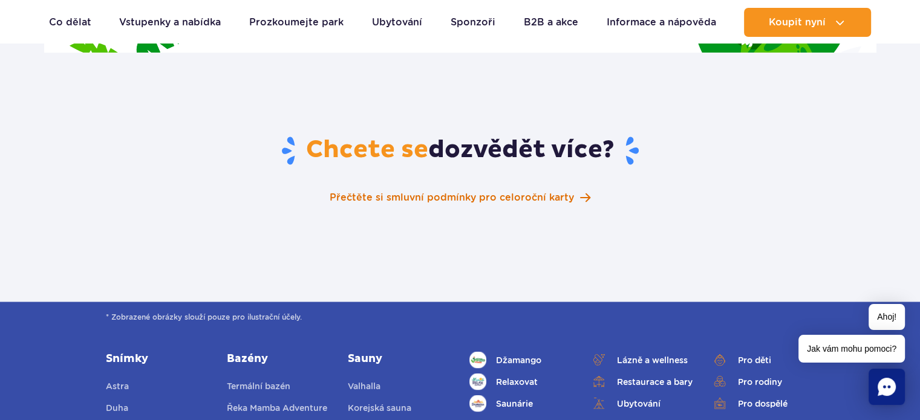
click at [581, 192] on span at bounding box center [585, 197] width 10 height 11
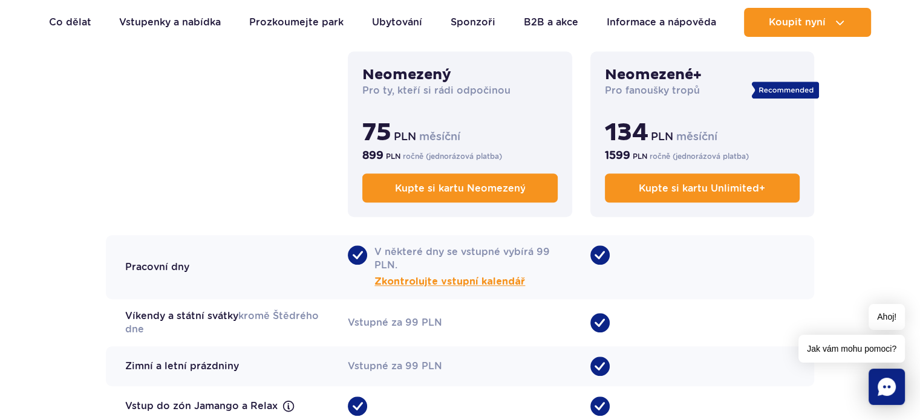
scroll to position [844, 0]
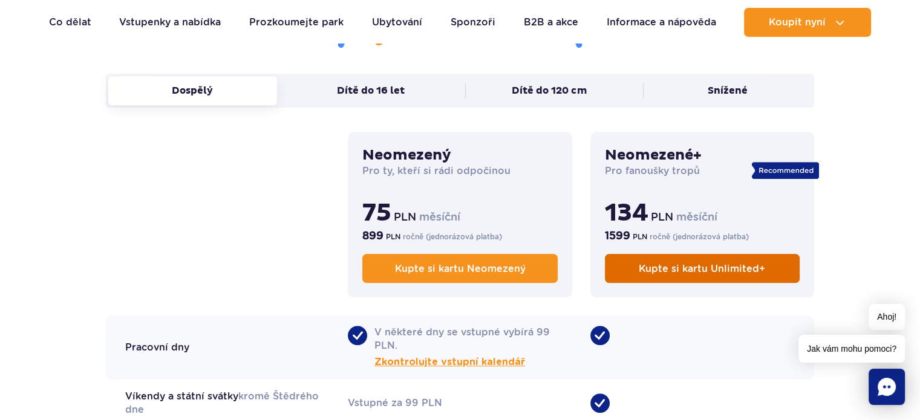
click at [659, 267] on span "Kupte si kartu Unlimited+" at bounding box center [702, 268] width 126 height 11
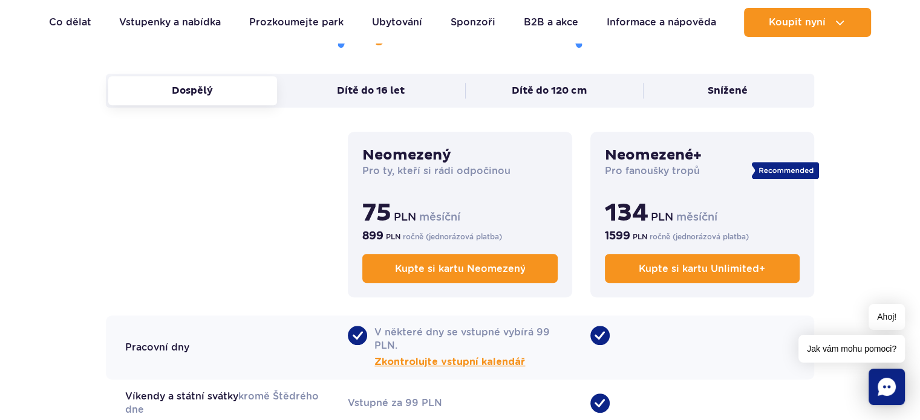
click at [672, 159] on font "Neomezené+" at bounding box center [653, 155] width 97 height 18
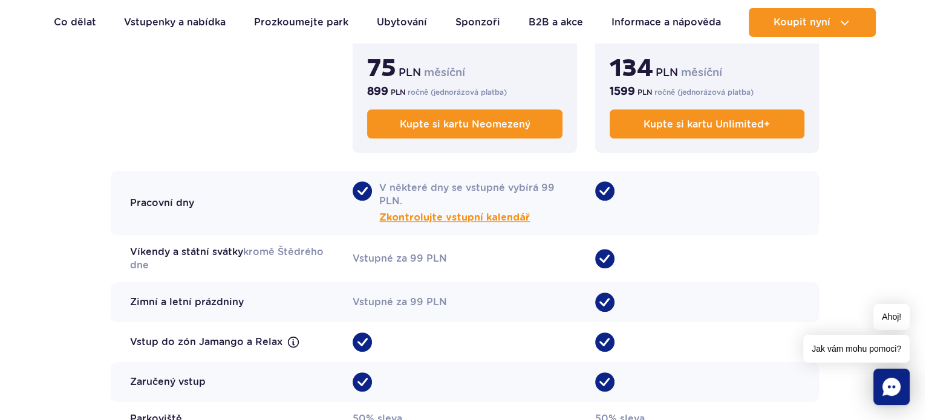
scroll to position [1006, 0]
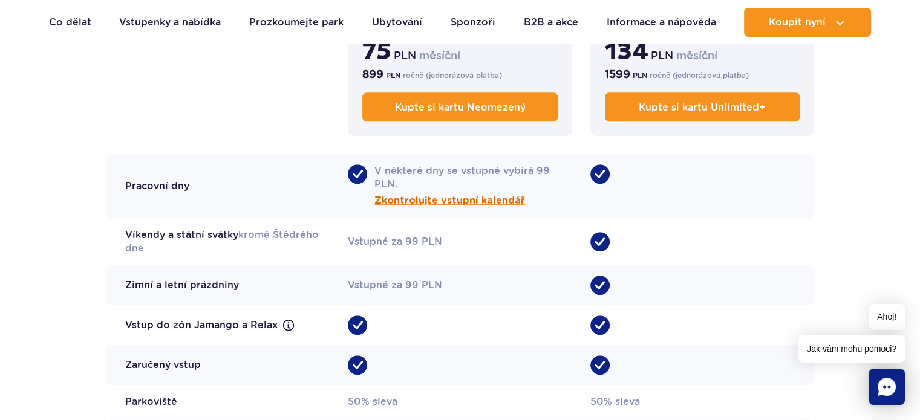
click at [496, 196] on font "Zkontrolujte vstupní kalendář" at bounding box center [449, 201] width 151 height 10
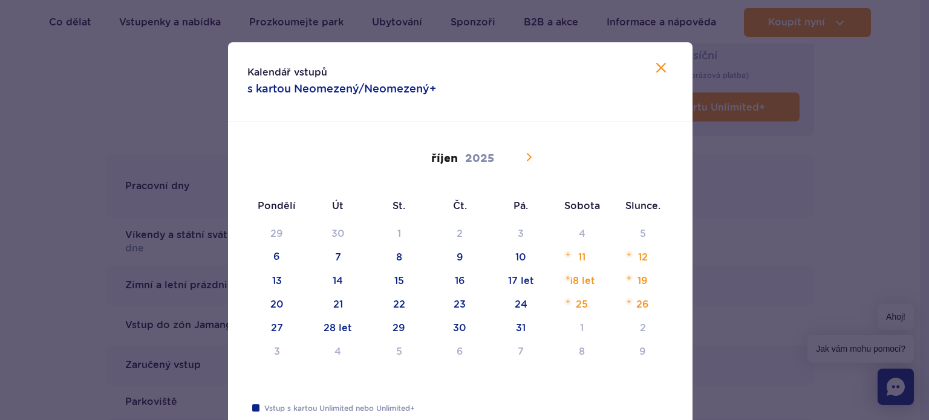
click at [532, 161] on span at bounding box center [528, 157] width 21 height 21
click at [452, 285] on div "27 28 let 29 30 31 1 2 3 4 5 6 7 8 9 10 11 12 13 14 15 16 17 let 18 let 19 20 2…" at bounding box center [460, 297] width 427 height 141
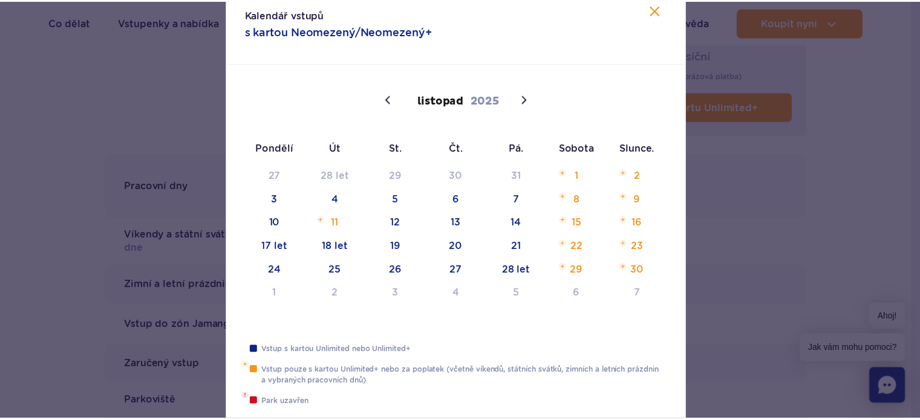
scroll to position [80, 0]
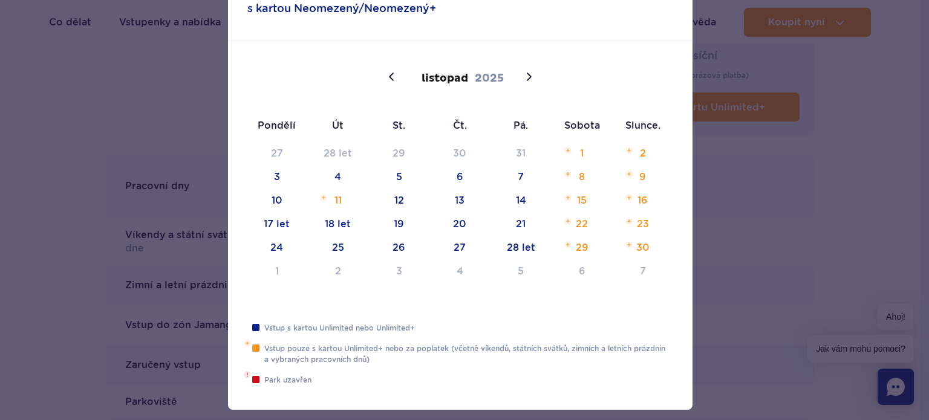
click at [461, 202] on div "27 28 let 29 30 31 1 2 3 4 5 6 7 8 9 10 11 12 13 14 15 16 17 let 18 let 19 20 2…" at bounding box center [460, 216] width 427 height 141
click at [457, 199] on div "27 28 let 29 30 31 1 2 3 4 5 6 7 8 9 10 11 12 13 14 15 16 17 let 18 let 19 20 2…" at bounding box center [460, 216] width 427 height 141
click at [641, 194] on div "27 28 let 29 30 31 1 2 3 4 5 6 7 8 9 10 11 12 13 14 15 16 17 let 18 let 19 20 2…" at bounding box center [460, 216] width 427 height 141
click at [826, 179] on div at bounding box center [464, 210] width 929 height 420
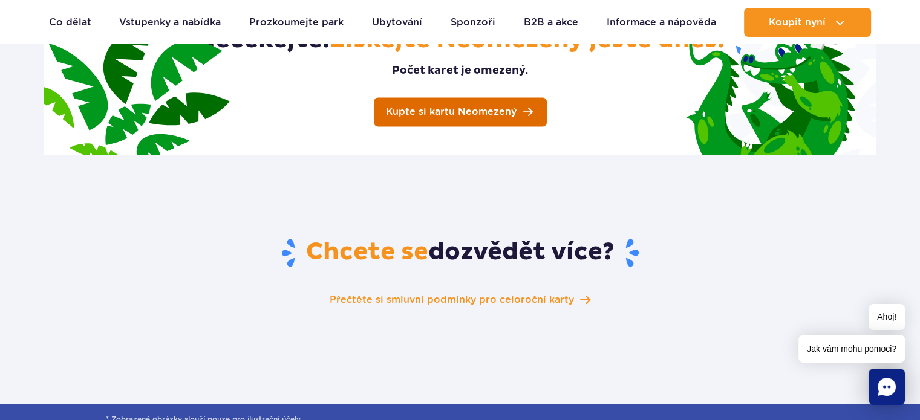
scroll to position [1893, 0]
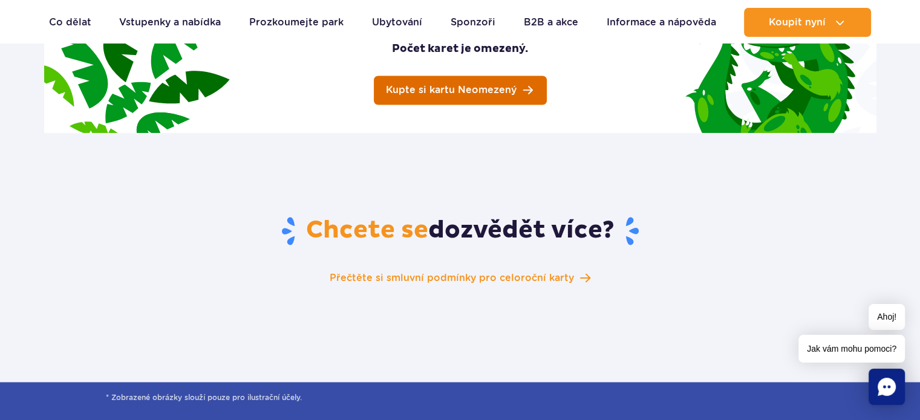
click at [526, 79] on link "Kupte si kartu Neomezený" at bounding box center [460, 90] width 173 height 29
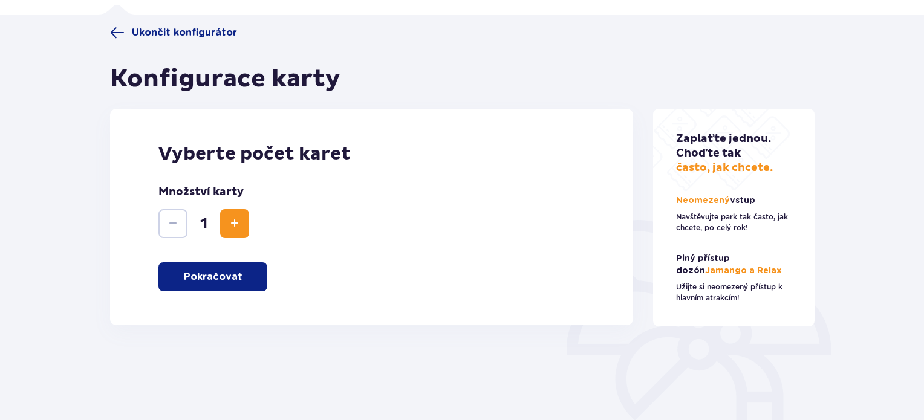
scroll to position [45, 0]
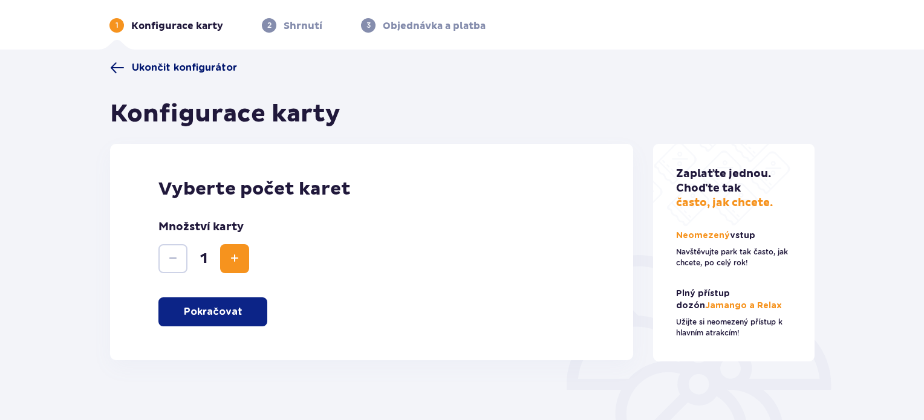
click at [119, 67] on span at bounding box center [117, 67] width 15 height 15
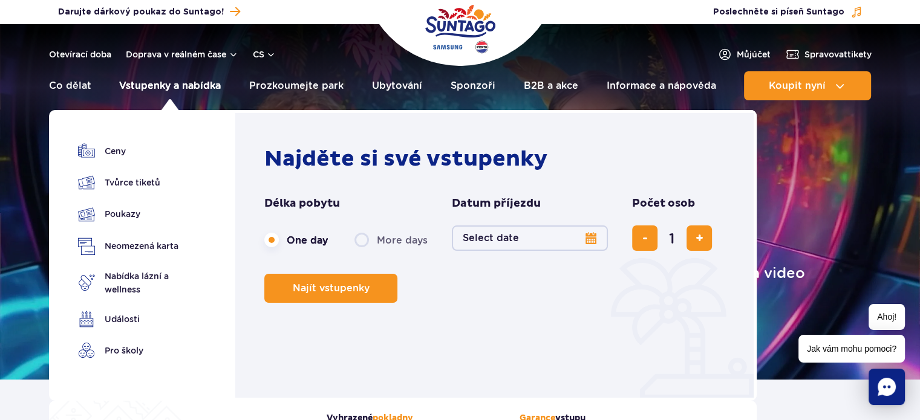
click at [187, 88] on font "Vstupenky a nabídka" at bounding box center [170, 85] width 102 height 11
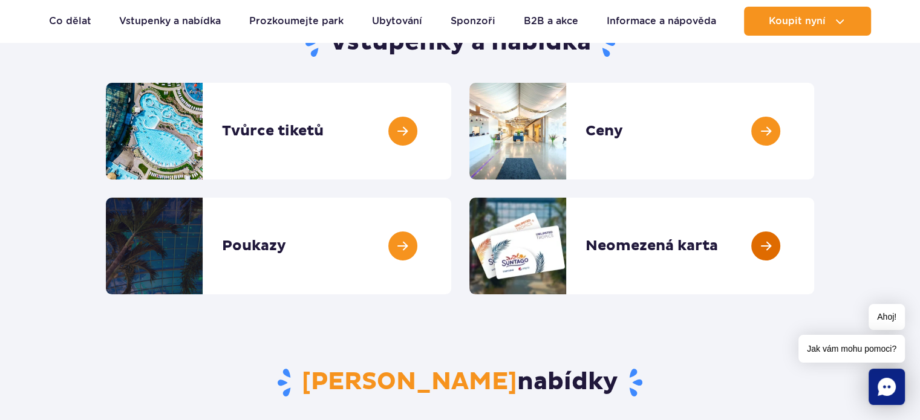
scroll to position [161, 0]
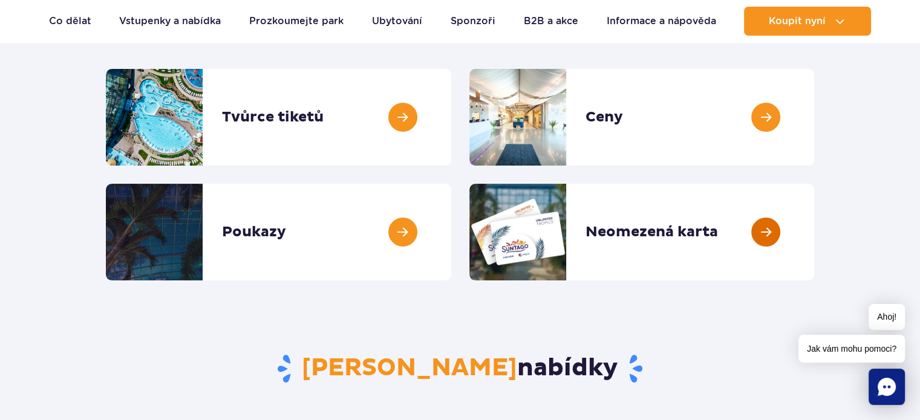
click at [814, 232] on link at bounding box center [814, 232] width 0 height 97
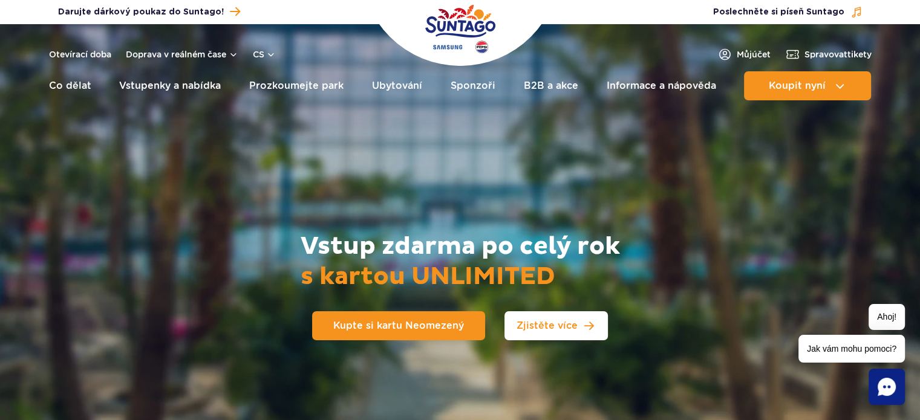
click at [554, 327] on span "Zjistěte více" at bounding box center [546, 326] width 61 height 10
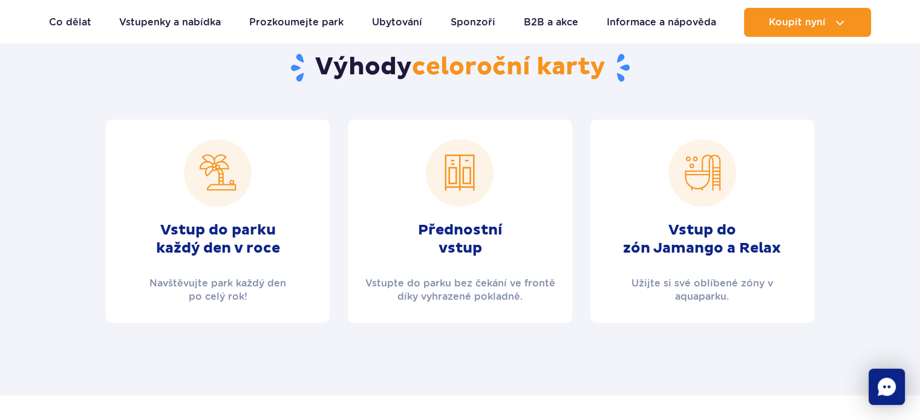
scroll to position [441, 0]
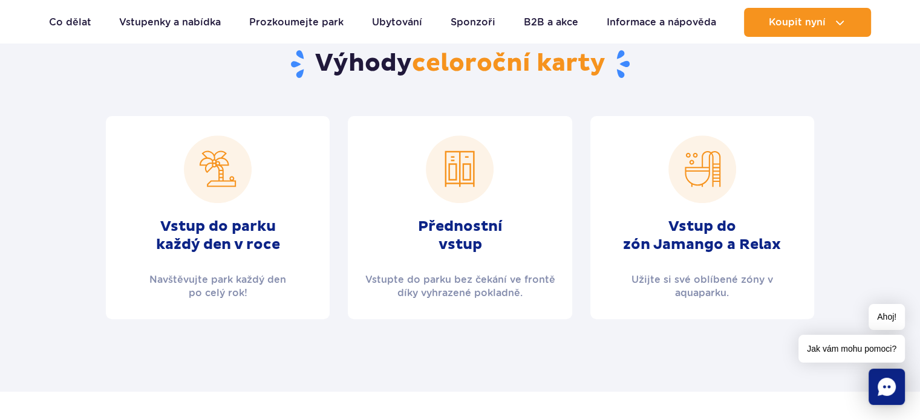
click at [232, 225] on font "Vstup do parku" at bounding box center [217, 227] width 115 height 18
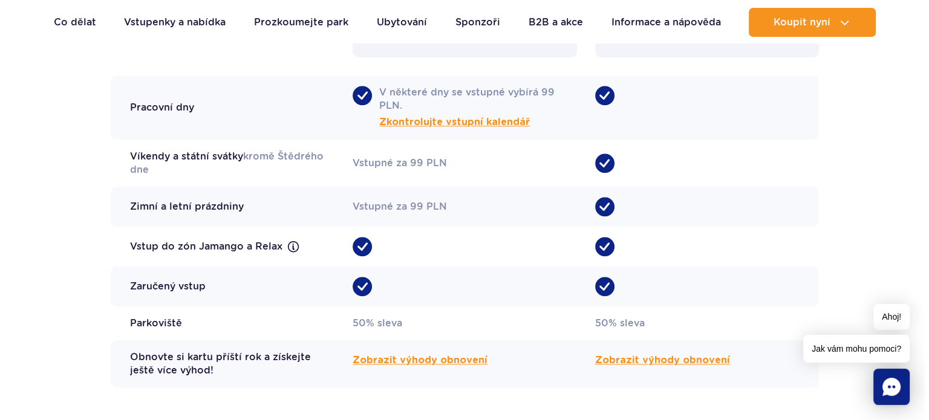
scroll to position [1086, 0]
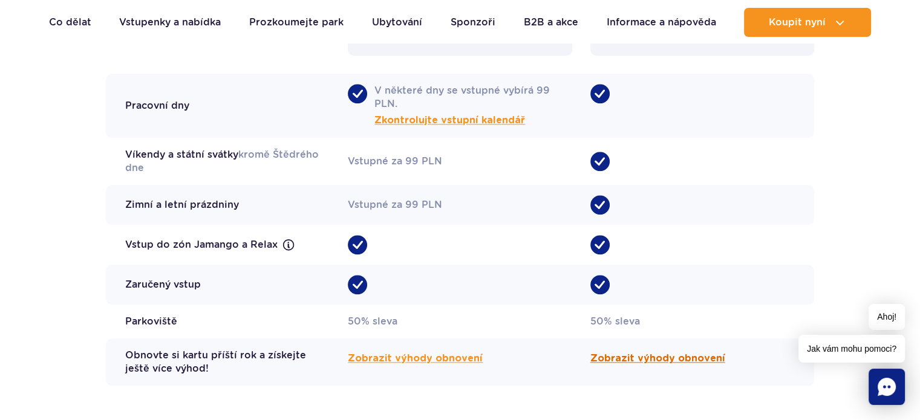
click at [642, 354] on font "Zobrazit výhody obnovení" at bounding box center [657, 359] width 135 height 10
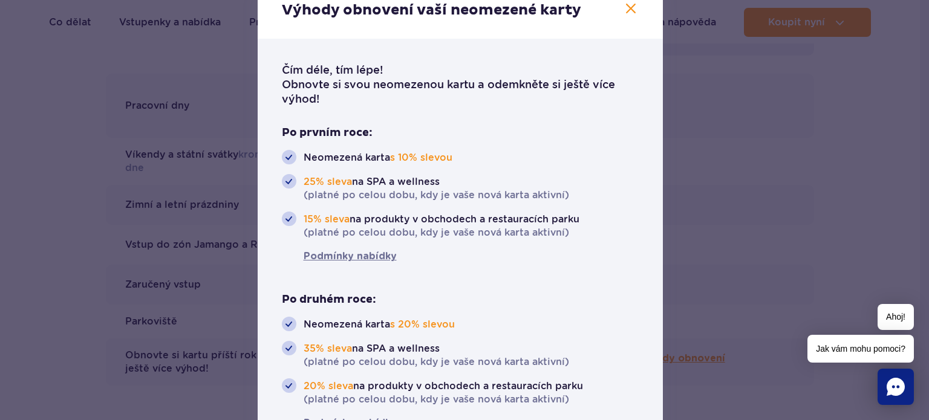
scroll to position [72, 0]
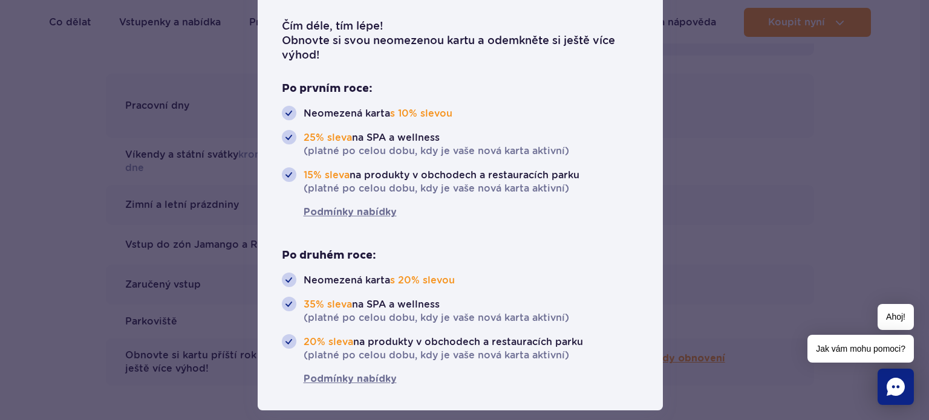
click at [665, 138] on div at bounding box center [464, 210] width 929 height 420
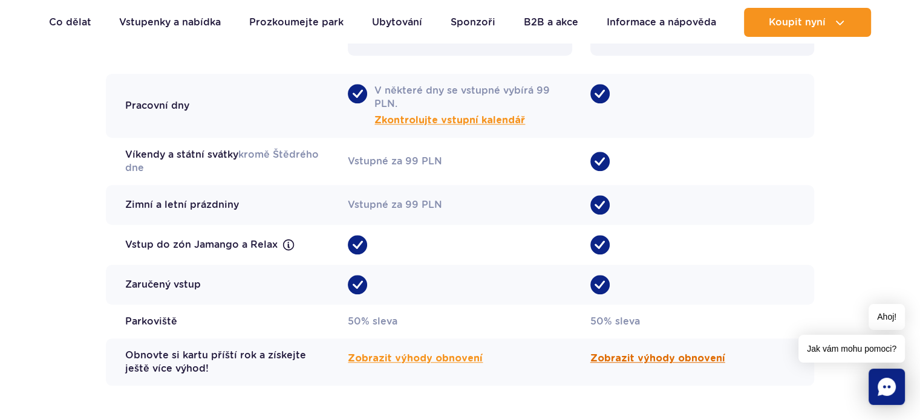
click at [662, 354] on font "Zobrazit výhody obnovení" at bounding box center [657, 359] width 135 height 10
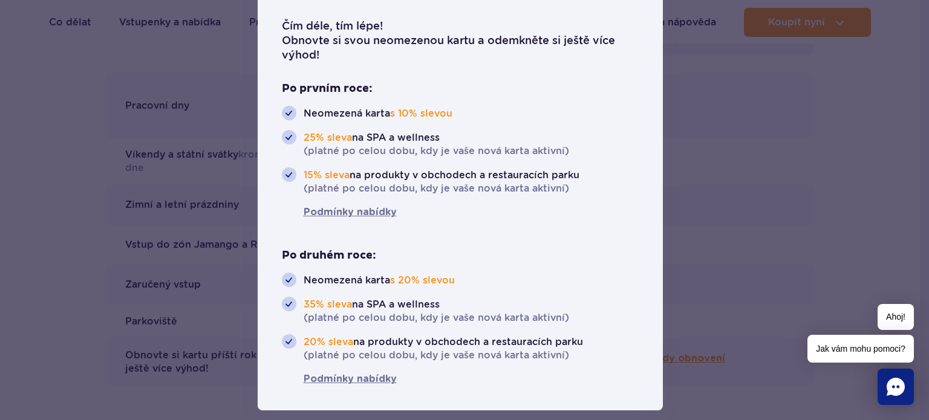
click at [714, 203] on div at bounding box center [464, 210] width 929 height 420
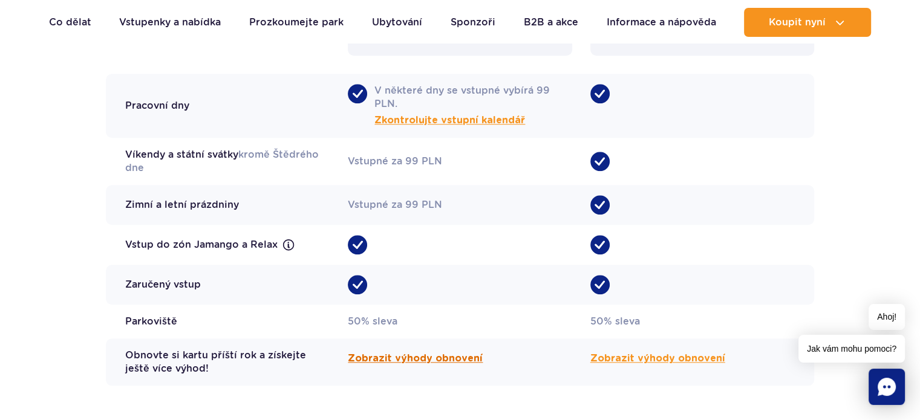
click at [445, 354] on font "Zobrazit výhody obnovení" at bounding box center [415, 359] width 135 height 10
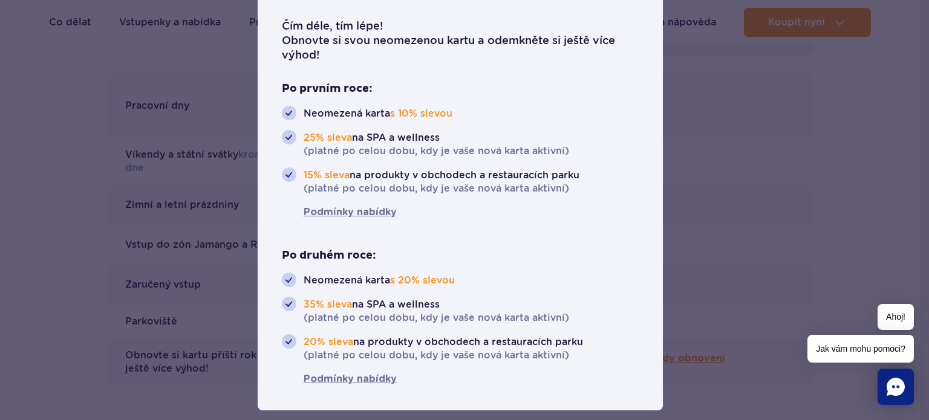
click at [693, 261] on div at bounding box center [464, 210] width 929 height 420
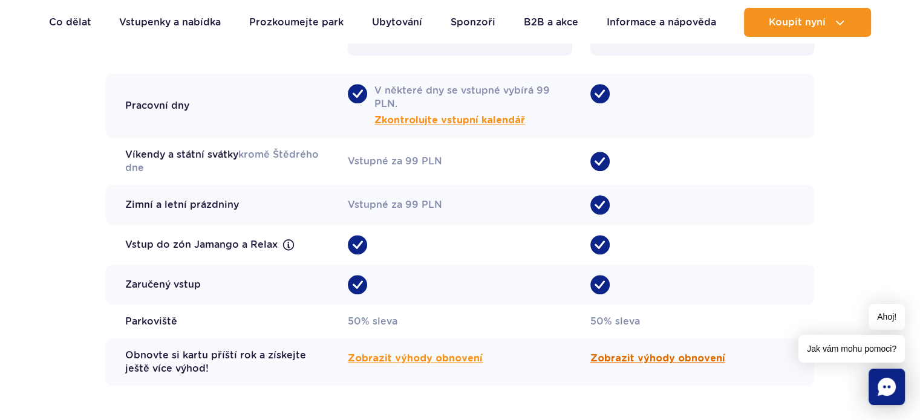
click at [679, 354] on font "Zobrazit výhody obnovení" at bounding box center [657, 359] width 135 height 10
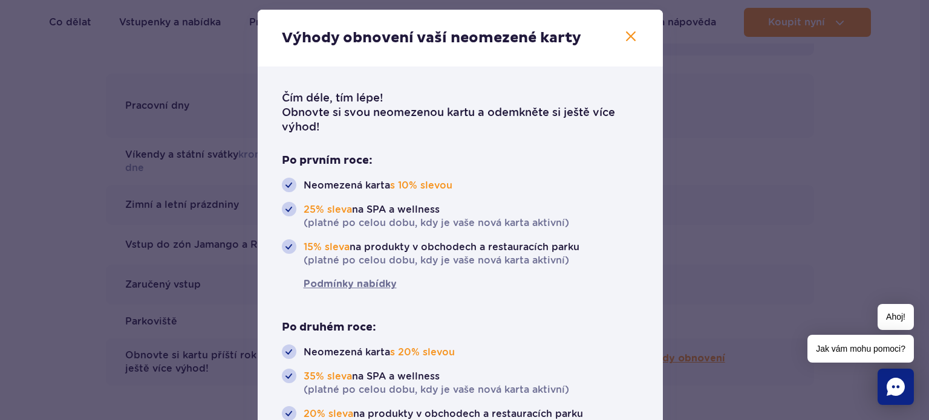
click at [785, 227] on div at bounding box center [464, 210] width 929 height 420
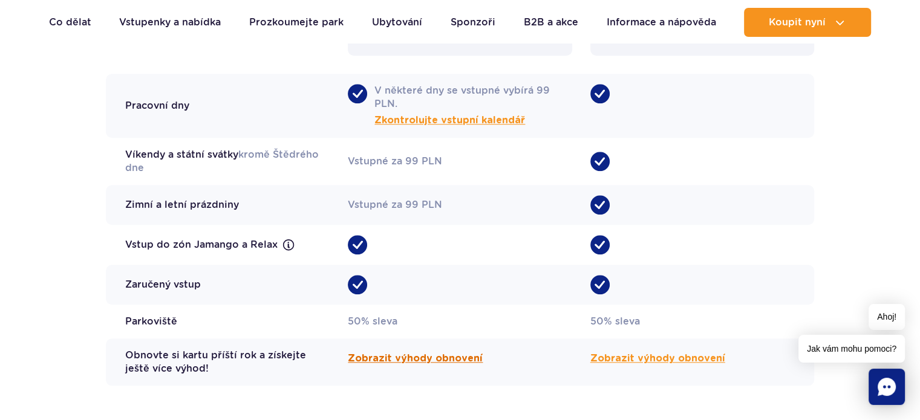
click at [413, 354] on font "Zobrazit výhody obnovení" at bounding box center [415, 359] width 135 height 10
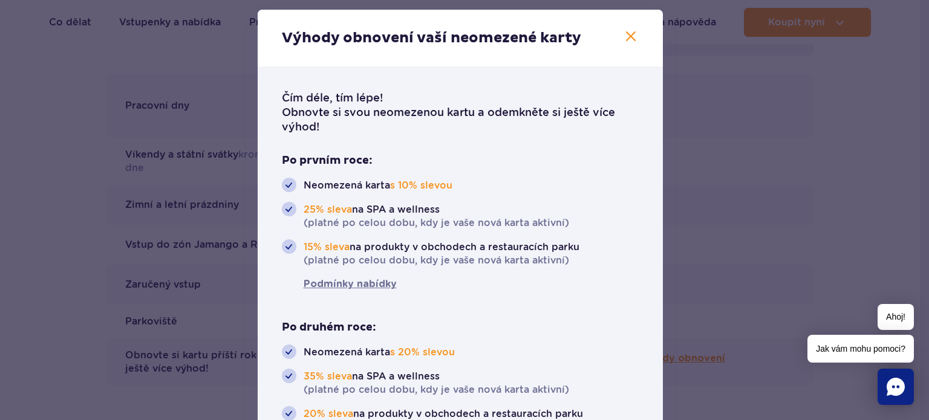
click at [689, 212] on div at bounding box center [464, 210] width 929 height 420
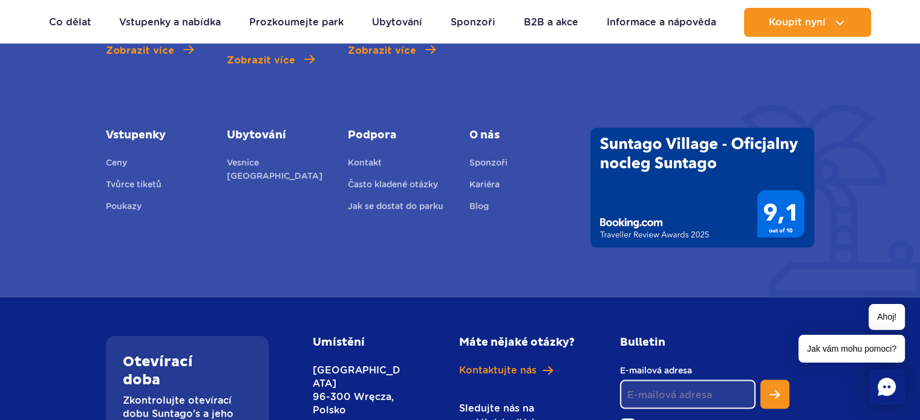
scroll to position [2165, 0]
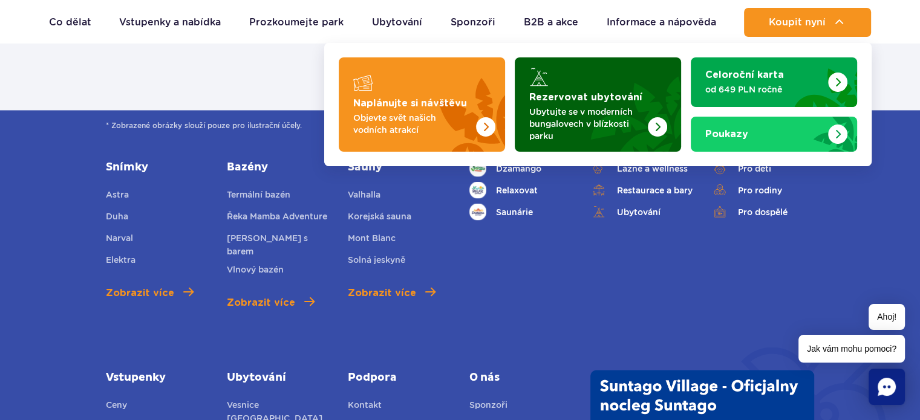
click at [665, 122] on img "Rezervovat ubytování" at bounding box center [657, 126] width 19 height 19
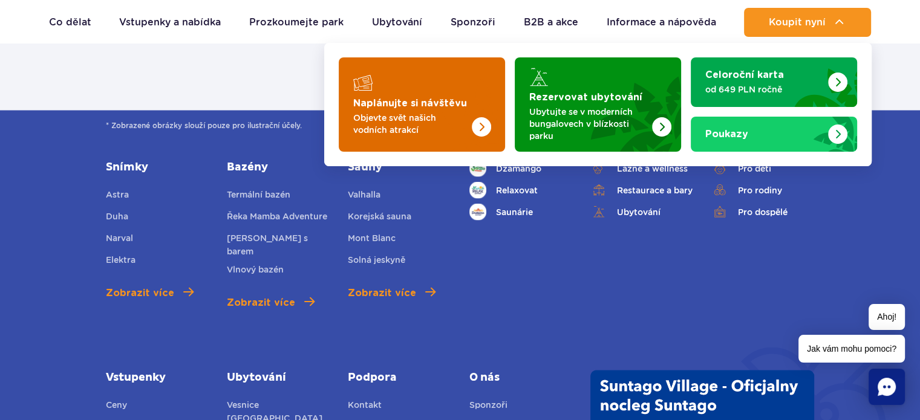
click at [428, 122] on p "Objevte svět našich vodních atrakcí" at bounding box center [412, 124] width 118 height 24
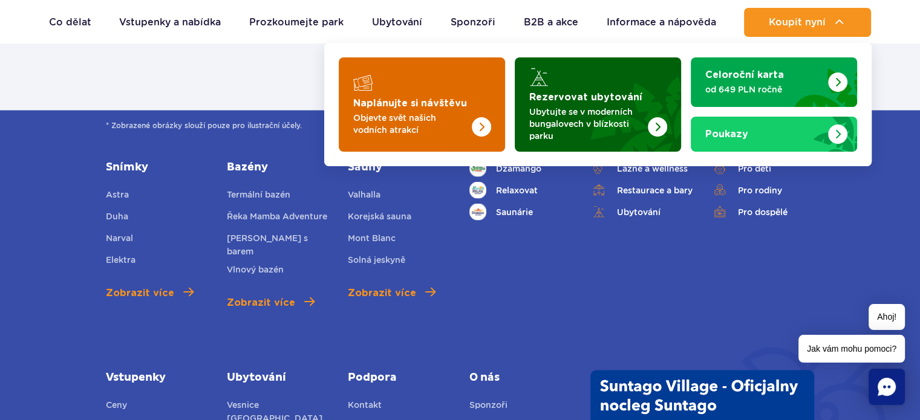
click at [585, 114] on font "Ubytujte se v moderních bungalovech v blízkosti parku" at bounding box center [580, 124] width 103 height 34
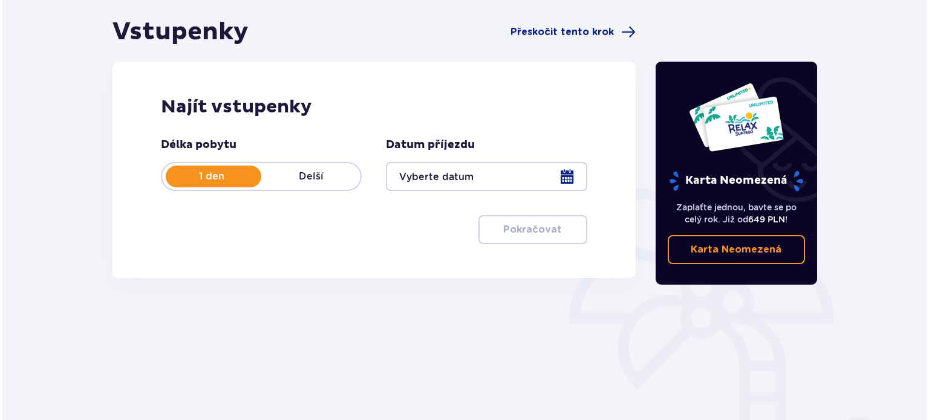
scroll to position [161, 0]
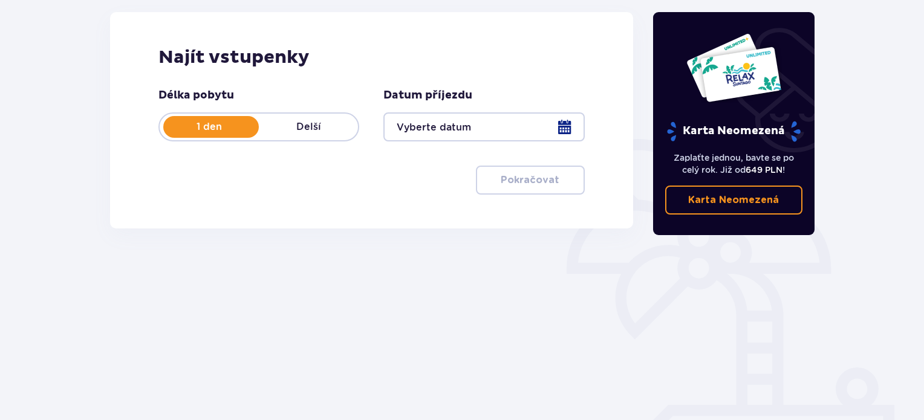
click at [325, 125] on p "Delší" at bounding box center [308, 126] width 99 height 13
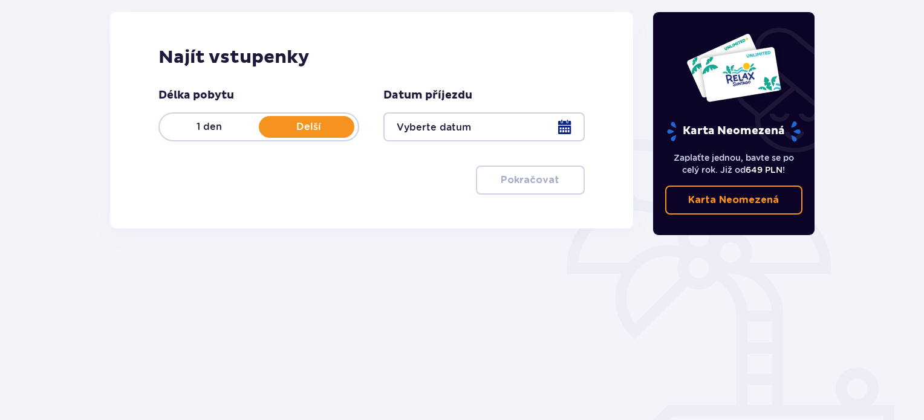
click at [449, 125] on div at bounding box center [483, 126] width 201 height 29
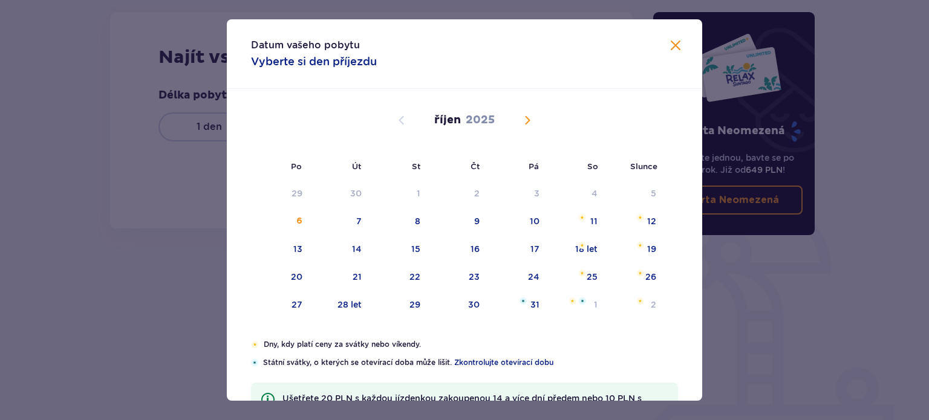
click at [528, 124] on span "Příští měsíc" at bounding box center [527, 120] width 15 height 15
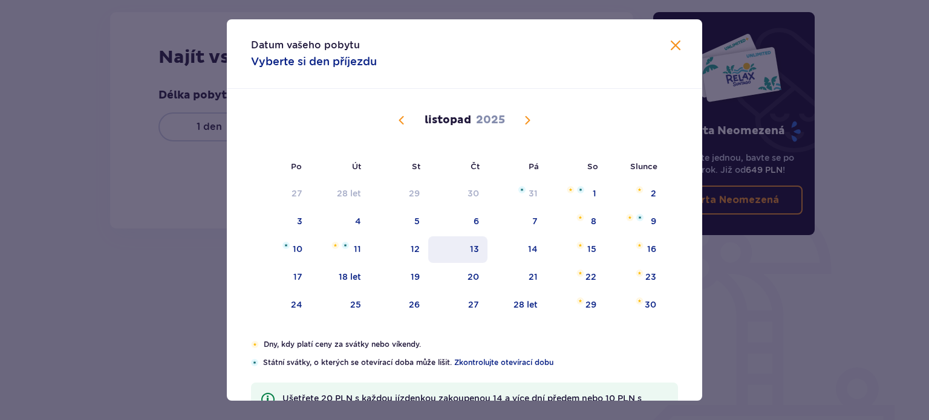
click at [478, 244] on div "13" at bounding box center [458, 249] width 60 height 27
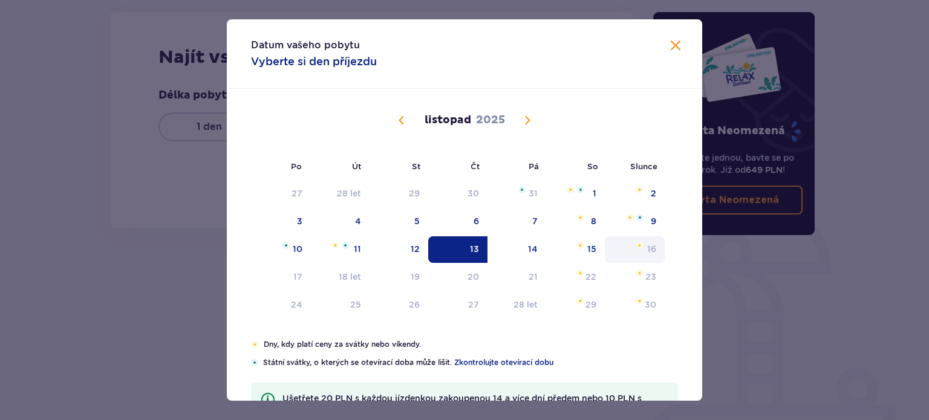
click at [653, 245] on font "16" at bounding box center [651, 249] width 9 height 10
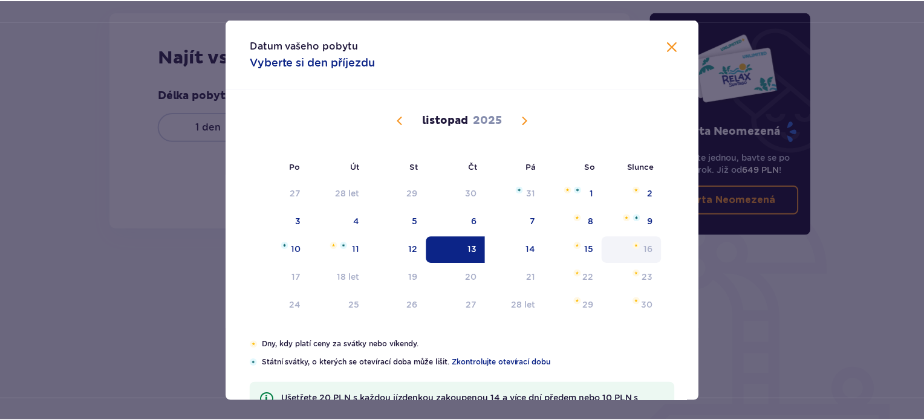
scroll to position [97, 0]
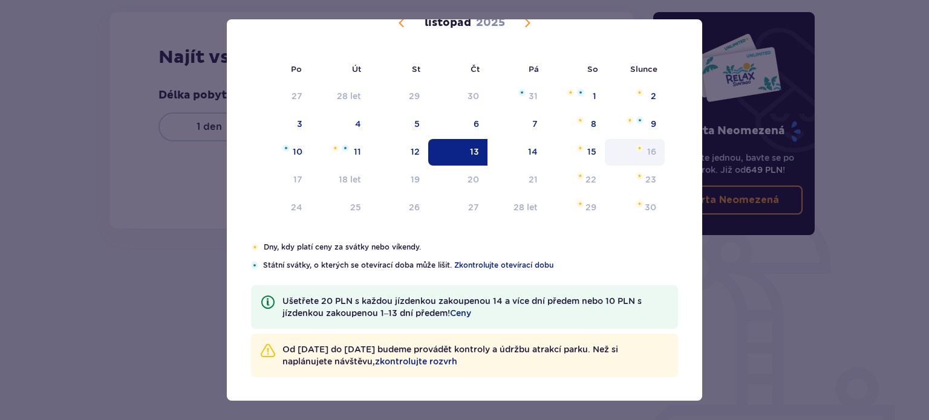
click at [655, 152] on div "16" at bounding box center [635, 152] width 60 height 27
click at [655, 153] on div "16" at bounding box center [635, 152] width 60 height 27
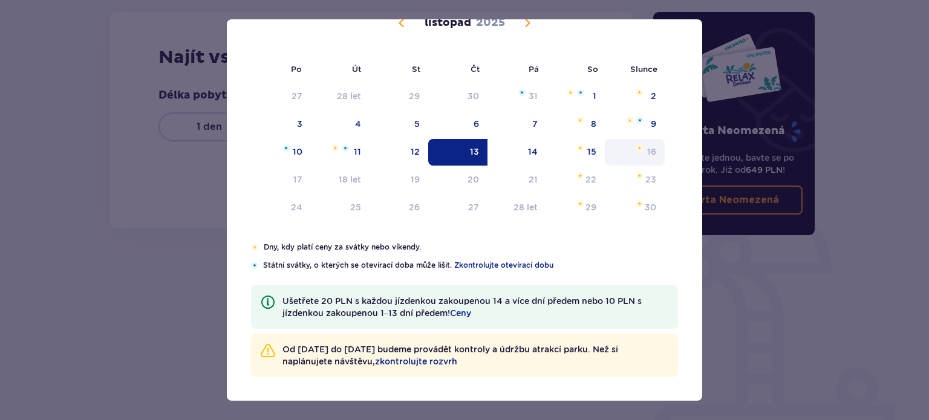
click at [655, 153] on div "16" at bounding box center [635, 152] width 60 height 27
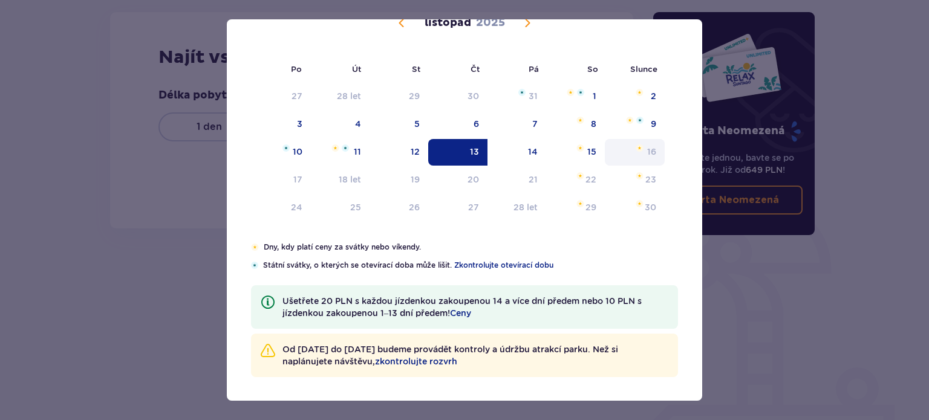
click at [655, 153] on div "16" at bounding box center [635, 152] width 60 height 27
click at [747, 318] on div "Datum vašeho pobytu Vyberte si den příjezdu Po Út St Čt Pá So Slunce [DATE] 29 …" at bounding box center [464, 210] width 929 height 420
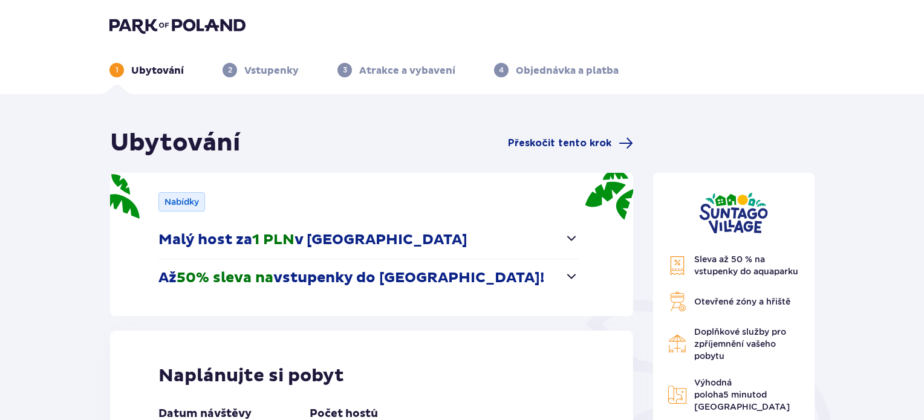
click at [252, 279] on font "50% sleva na" at bounding box center [225, 278] width 97 height 18
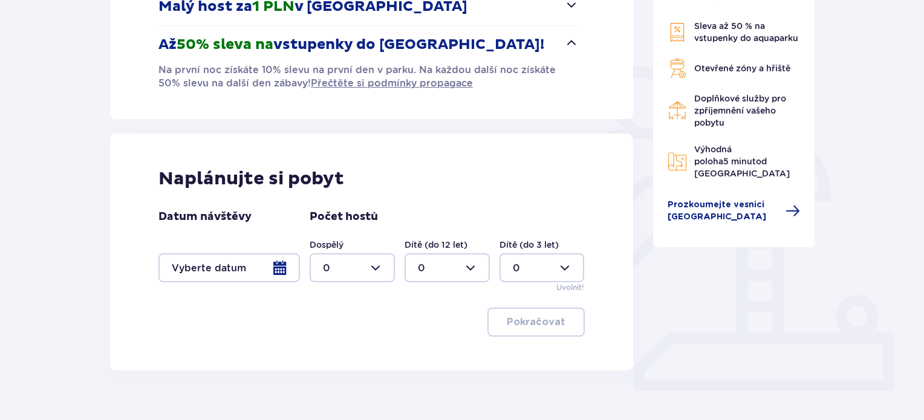
scroll to position [242, 0]
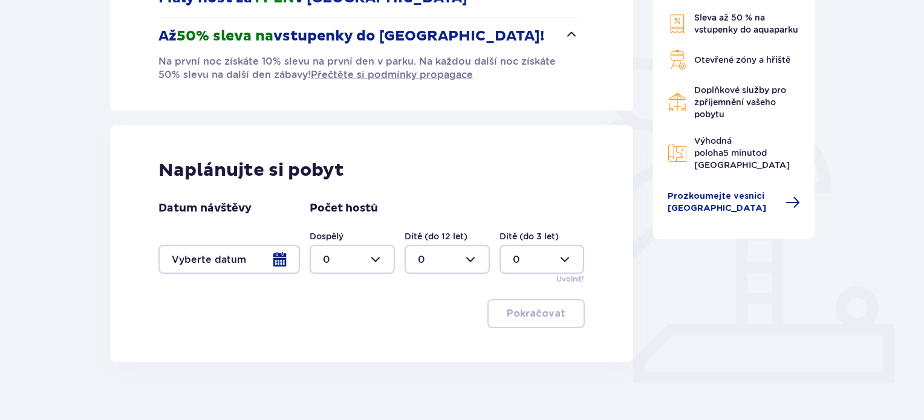
click at [281, 256] on div at bounding box center [228, 259] width 141 height 29
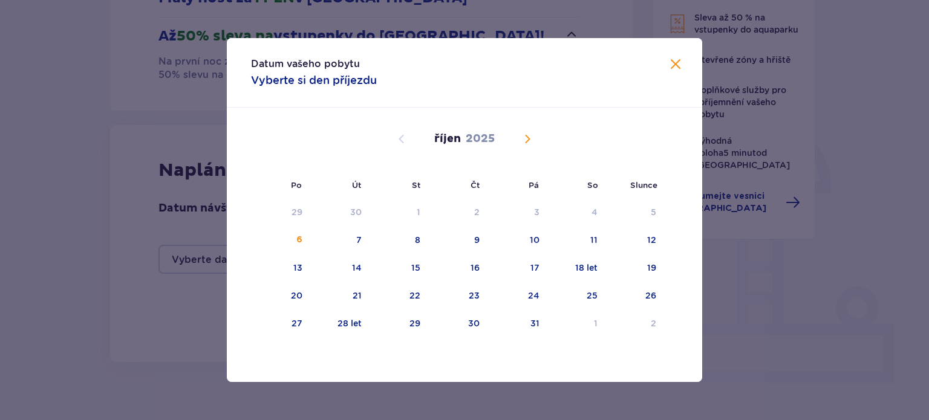
click at [530, 140] on span "Příští měsíc" at bounding box center [527, 139] width 15 height 15
drag, startPoint x: 478, startPoint y: 272, endPoint x: 487, endPoint y: 267, distance: 10.0
click at [478, 271] on font "13" at bounding box center [474, 268] width 9 height 10
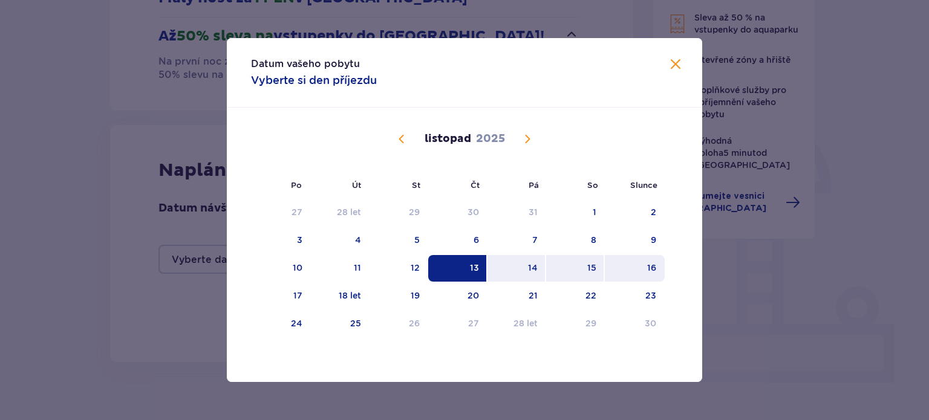
click at [657, 268] on div "16" at bounding box center [635, 268] width 60 height 27
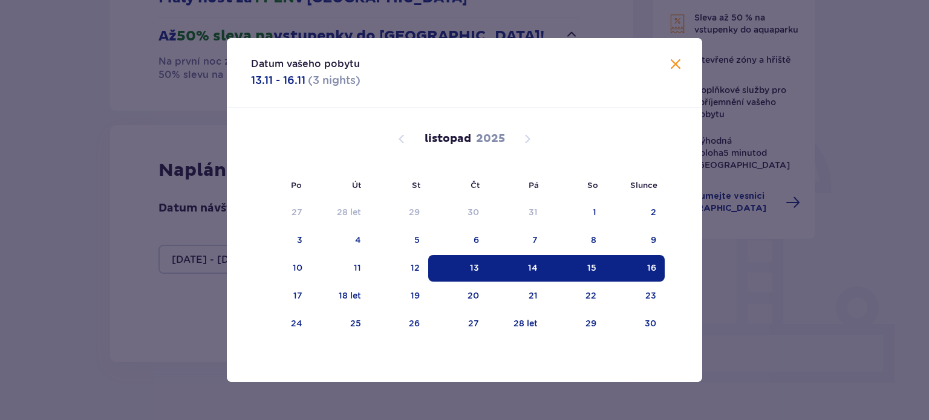
type input "[DATE] - [DATE]"
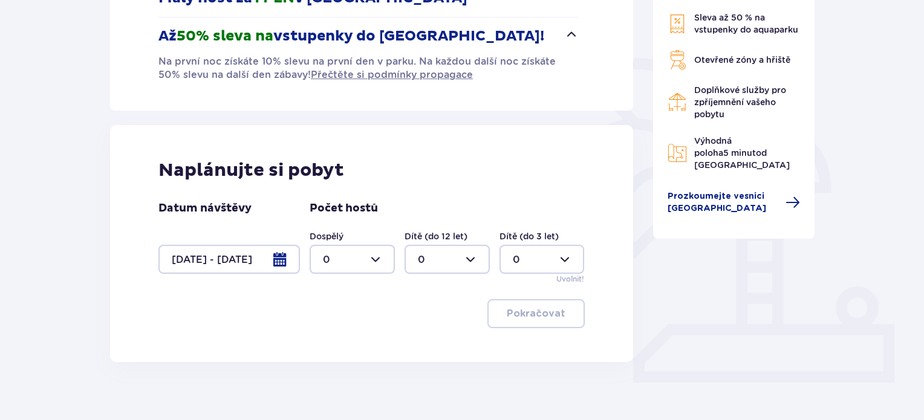
click at [372, 257] on div at bounding box center [352, 259] width 85 height 29
click at [327, 348] on font "2" at bounding box center [326, 346] width 6 height 11
type input "2"
click at [539, 311] on font "Pokračovat" at bounding box center [536, 314] width 59 height 10
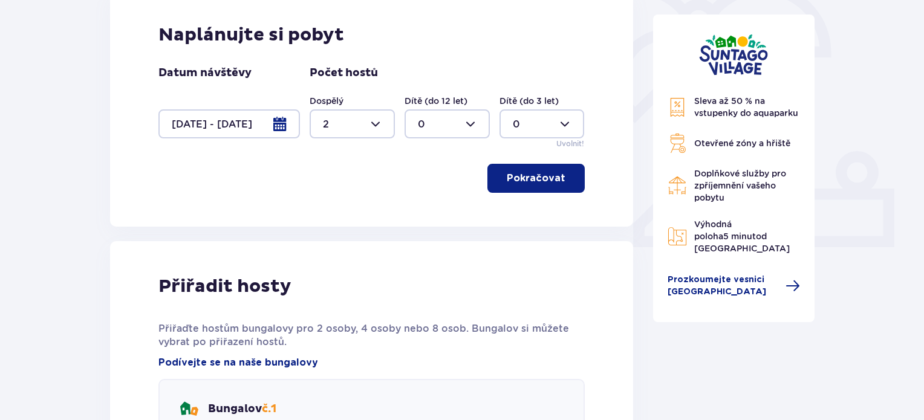
scroll to position [319, 0]
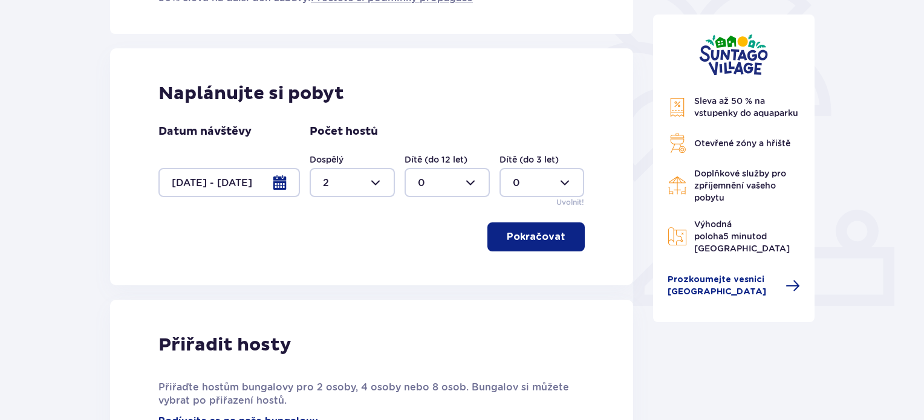
click at [542, 239] on font "Pokračovat" at bounding box center [536, 237] width 59 height 10
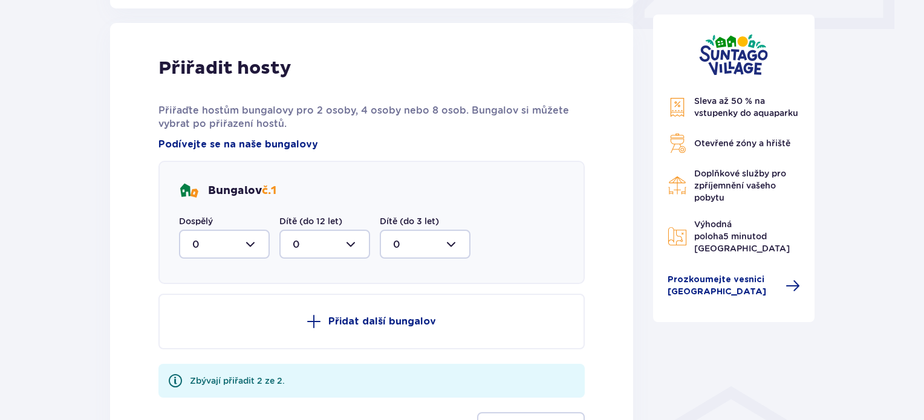
scroll to position [603, 0]
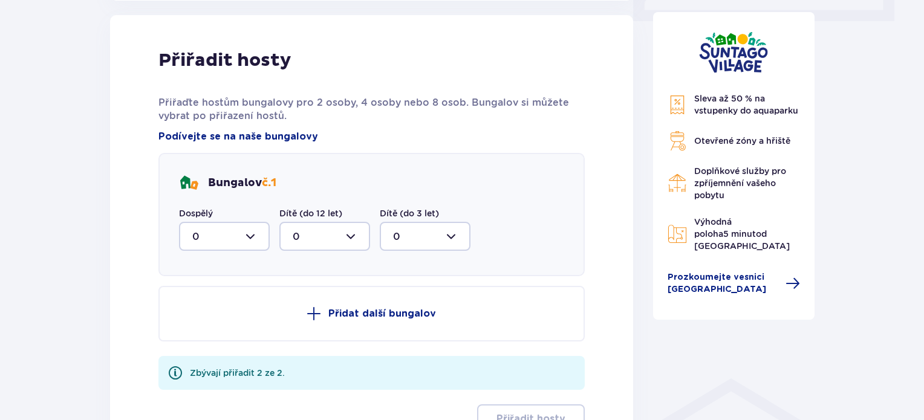
click at [252, 238] on div at bounding box center [224, 236] width 91 height 29
click at [194, 321] on font "2" at bounding box center [195, 323] width 6 height 11
type input "2"
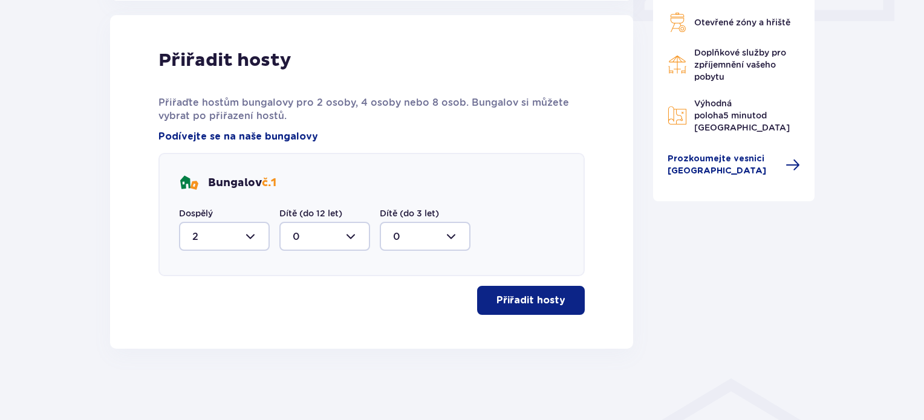
click at [542, 302] on font "Přiřadit hosty" at bounding box center [530, 301] width 69 height 10
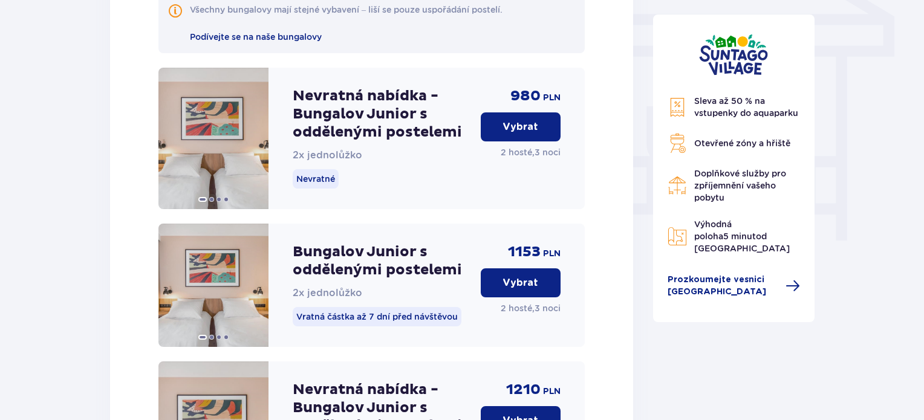
scroll to position [1113, 0]
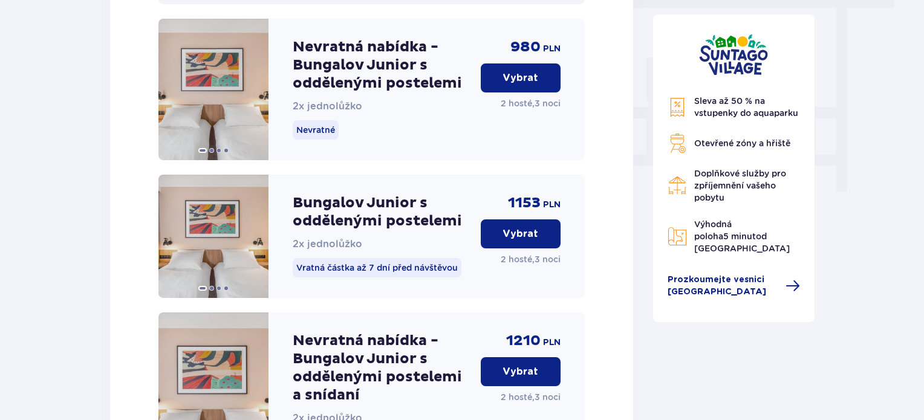
click at [515, 85] on button "Vybrat" at bounding box center [521, 77] width 80 height 29
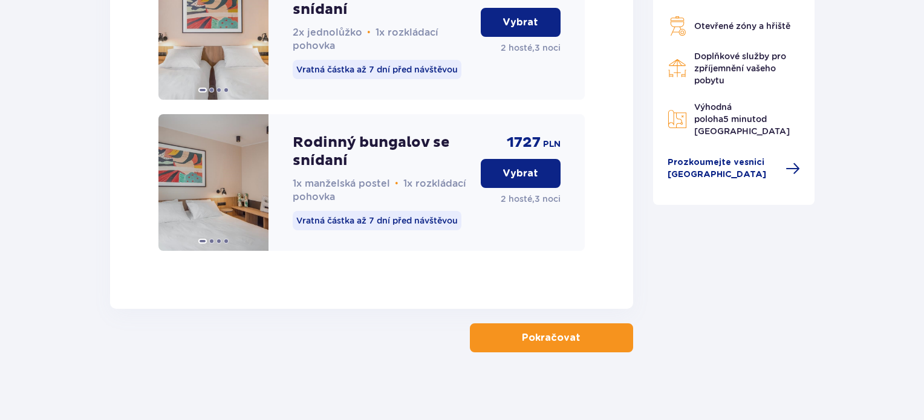
scroll to position [2707, 0]
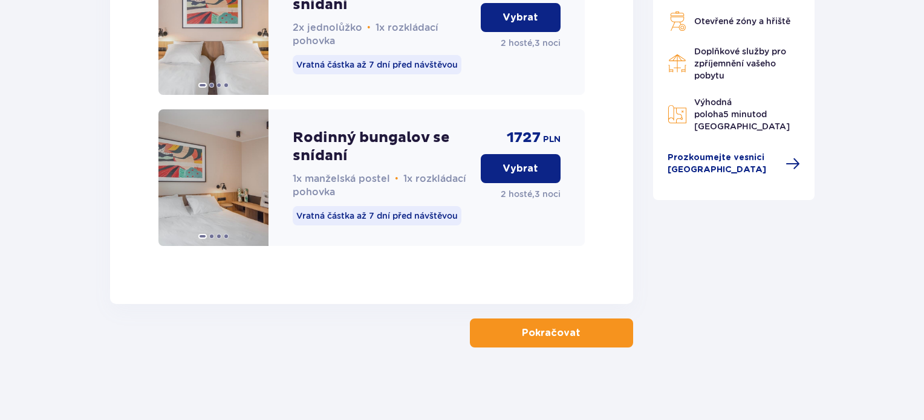
click at [596, 339] on button "Pokračovat" at bounding box center [551, 333] width 163 height 29
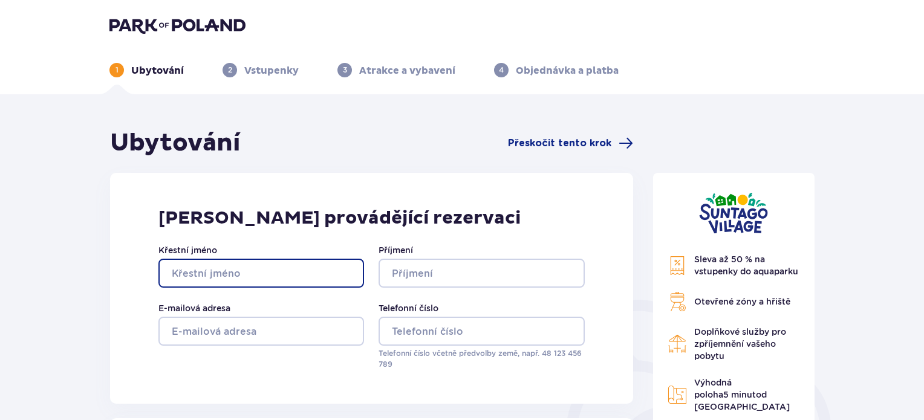
click at [252, 275] on input "Křestní jméno" at bounding box center [261, 273] width 206 height 29
type input "[PERSON_NAME]"
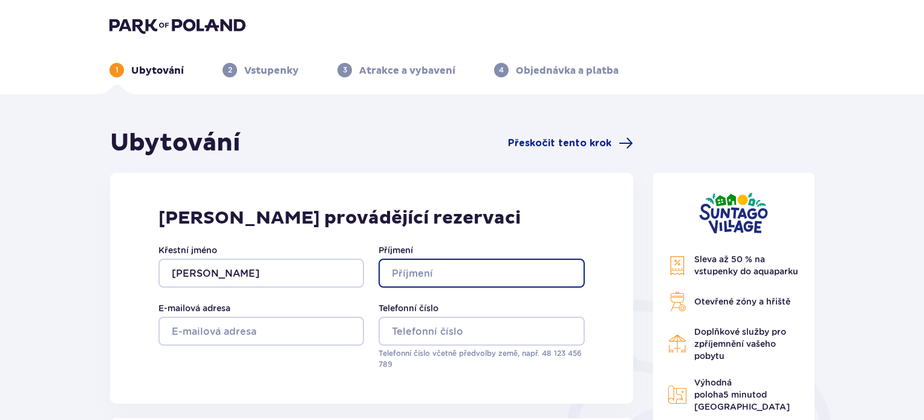
type input "[PERSON_NAME]"
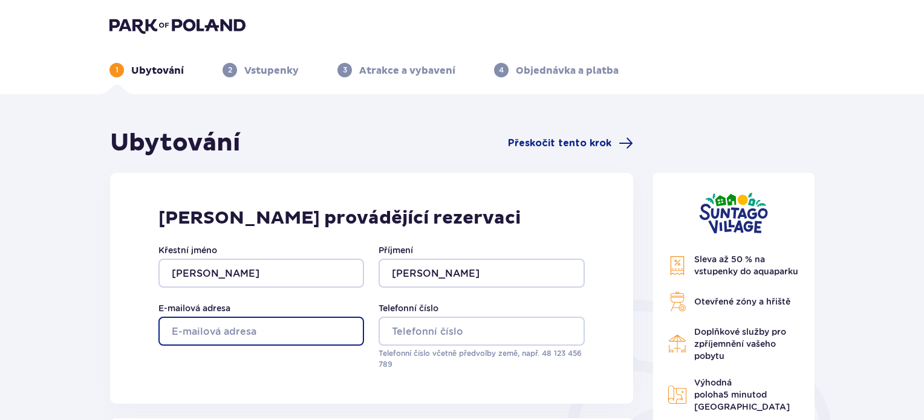
type input "[EMAIL_ADDRESS][DOMAIN_NAME]"
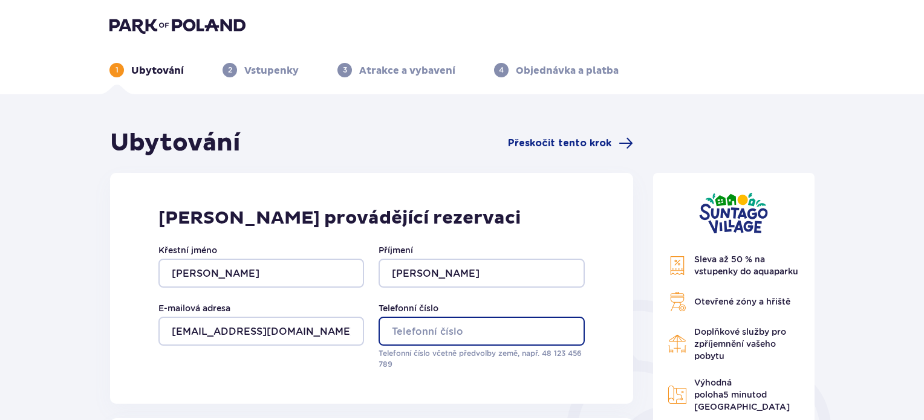
type input "605833178"
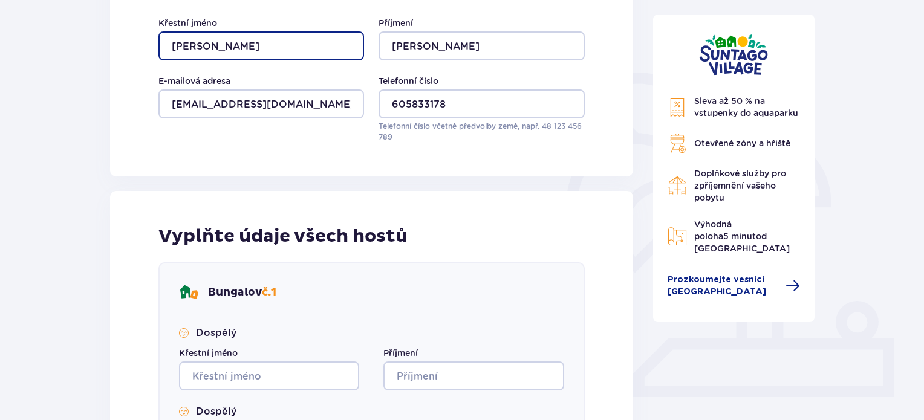
scroll to position [322, 0]
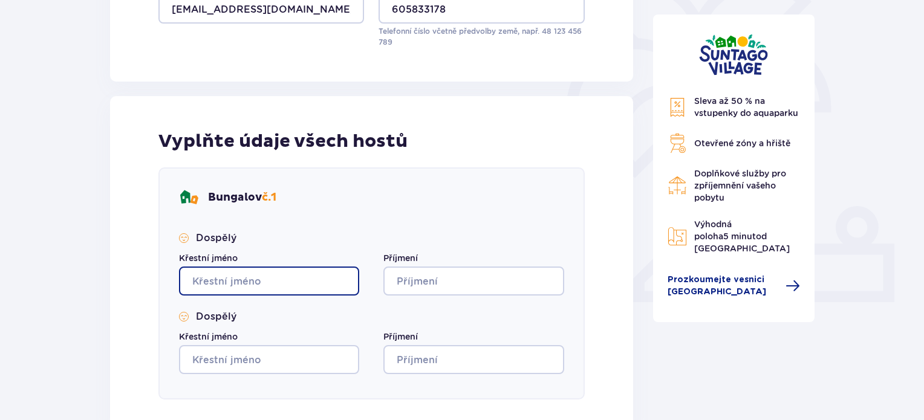
click at [244, 281] on input "Křestní jméno" at bounding box center [269, 281] width 180 height 29
type input "[PERSON_NAME]"
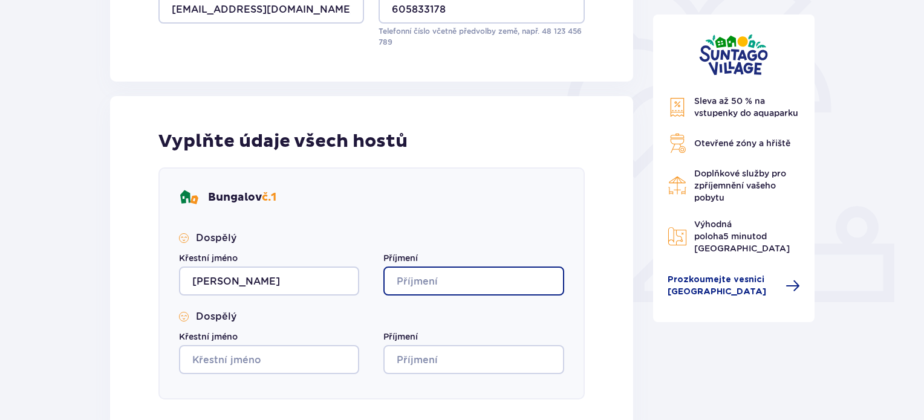
type input "[PERSON_NAME]"
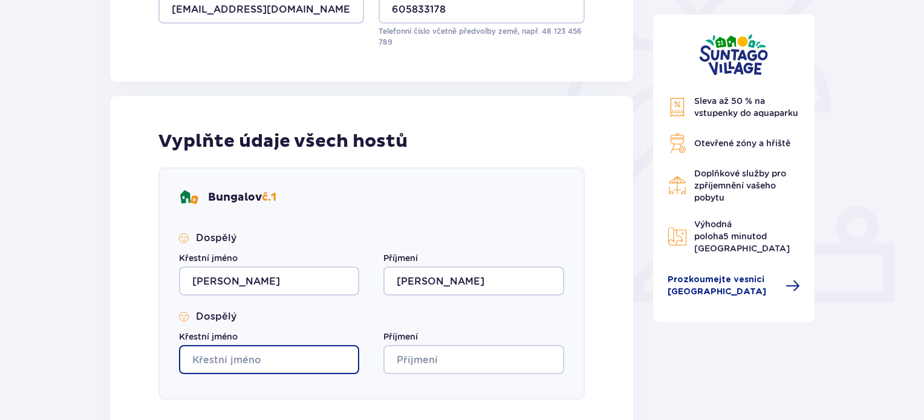
click at [233, 355] on input "Křestní jméno" at bounding box center [269, 359] width 180 height 29
type input "p"
type input "[PERSON_NAME]"
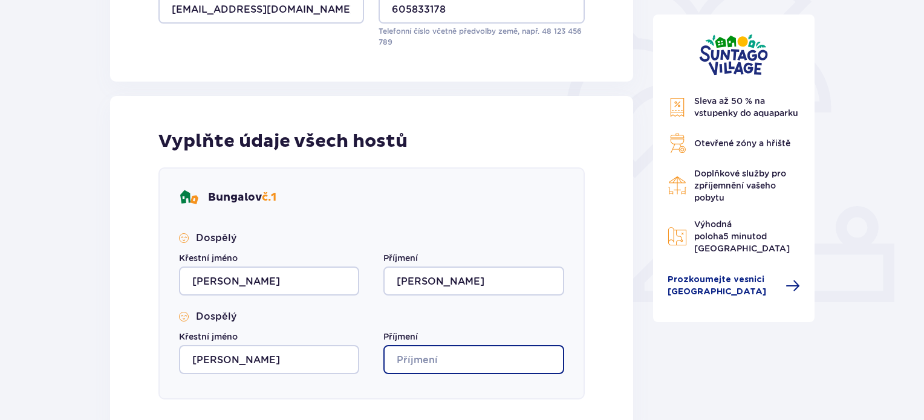
click at [447, 362] on input "Příjmení" at bounding box center [473, 359] width 180 height 29
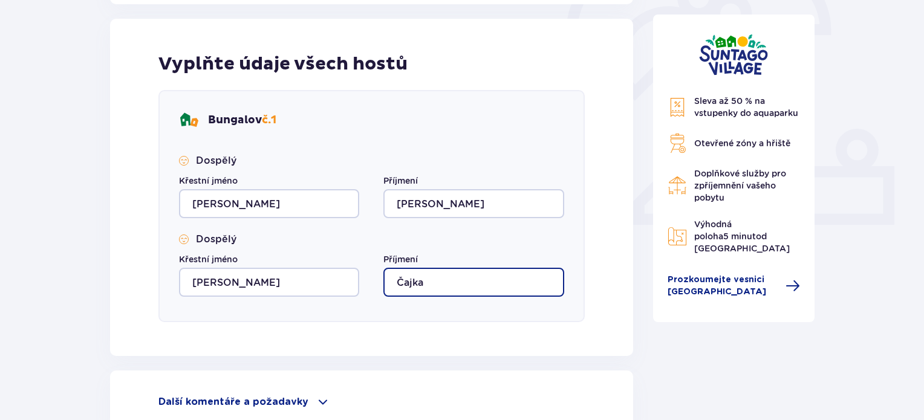
scroll to position [484, 0]
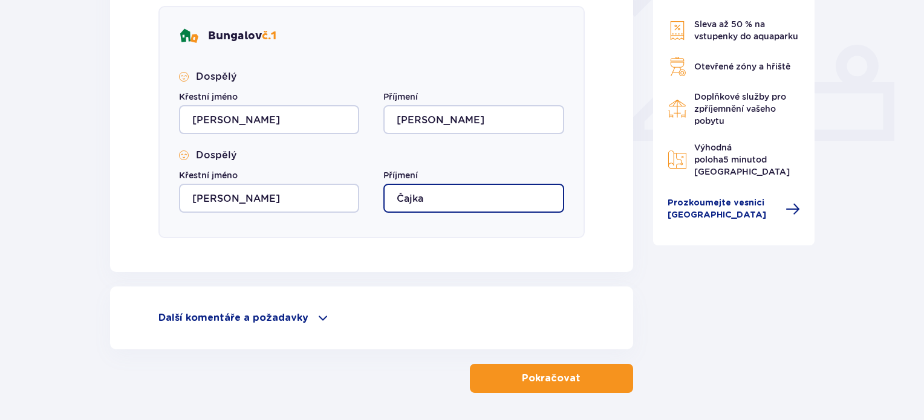
type input "Čajka"
click at [555, 389] on button "Pokračovat" at bounding box center [551, 378] width 163 height 29
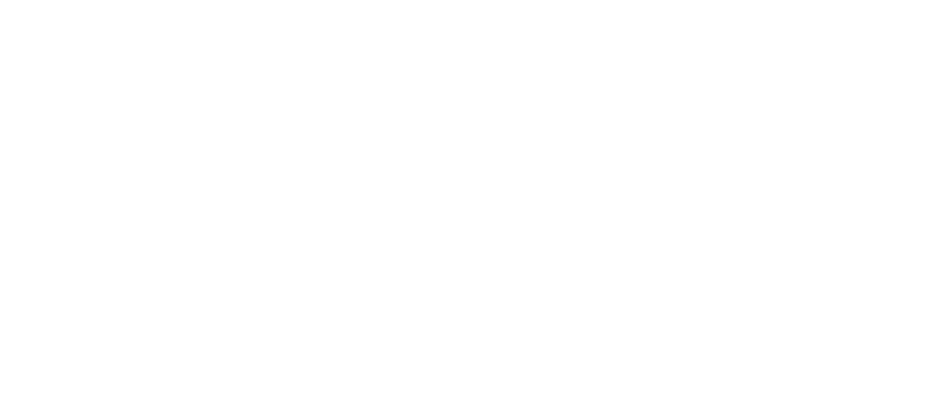
scroll to position [0, 0]
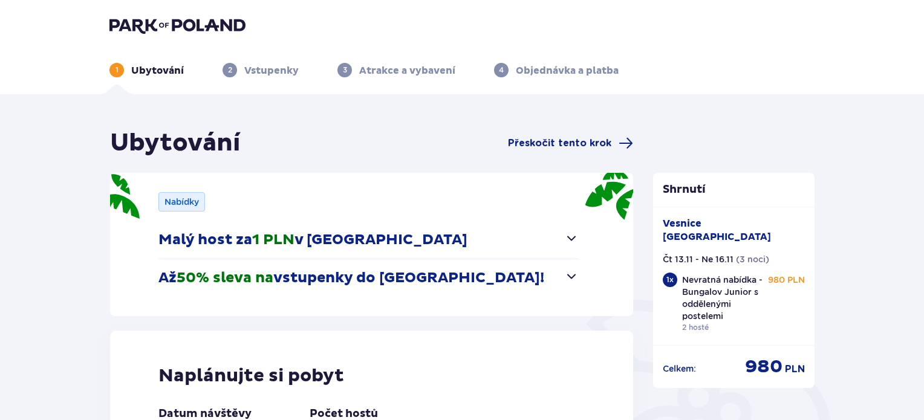
click at [573, 273] on span "button" at bounding box center [571, 276] width 15 height 15
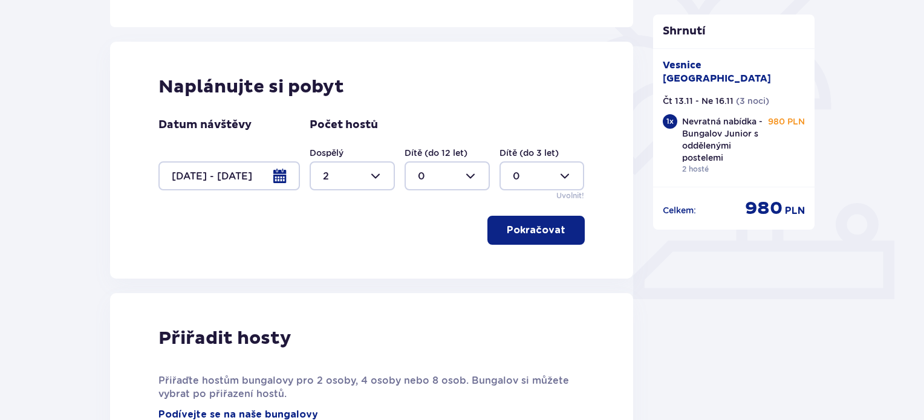
scroll to position [322, 0]
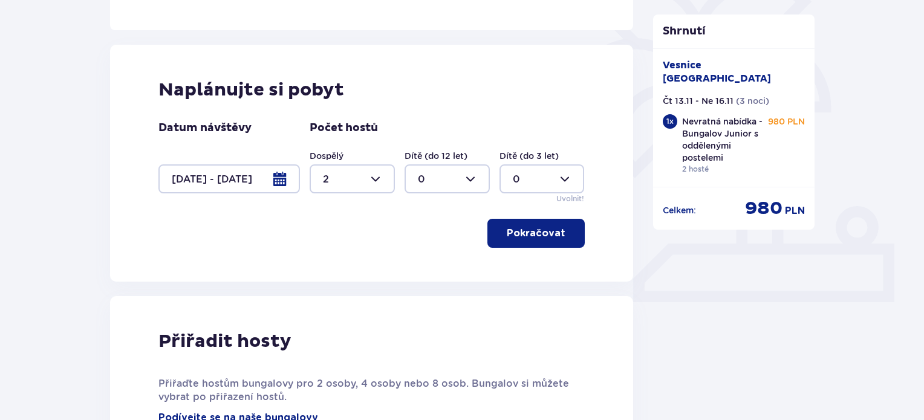
click at [544, 235] on font "Pokračovat" at bounding box center [536, 234] width 59 height 10
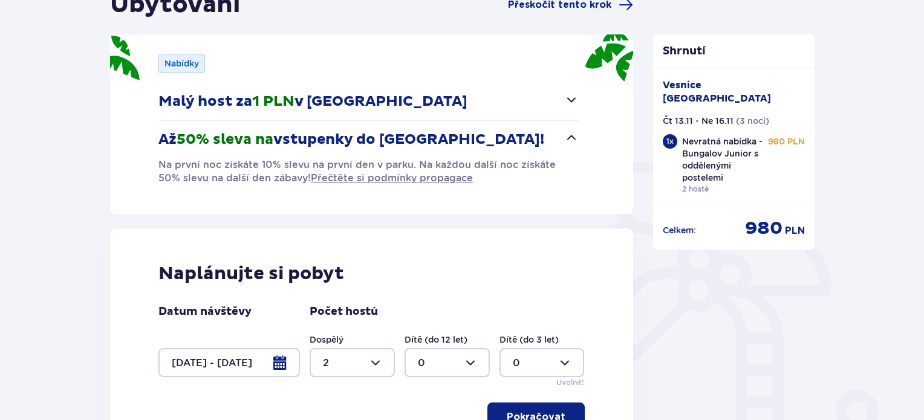
scroll to position [0, 0]
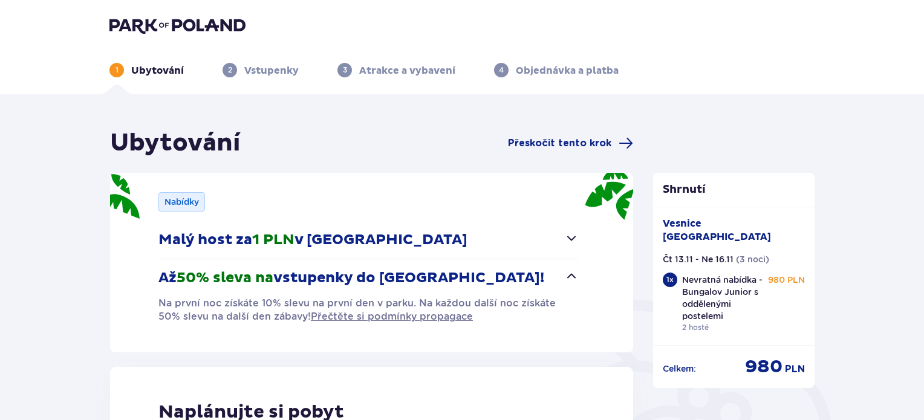
click at [228, 72] on font "2" at bounding box center [230, 69] width 4 height 9
click at [555, 143] on font "Přeskočit tento krok" at bounding box center [559, 143] width 103 height 10
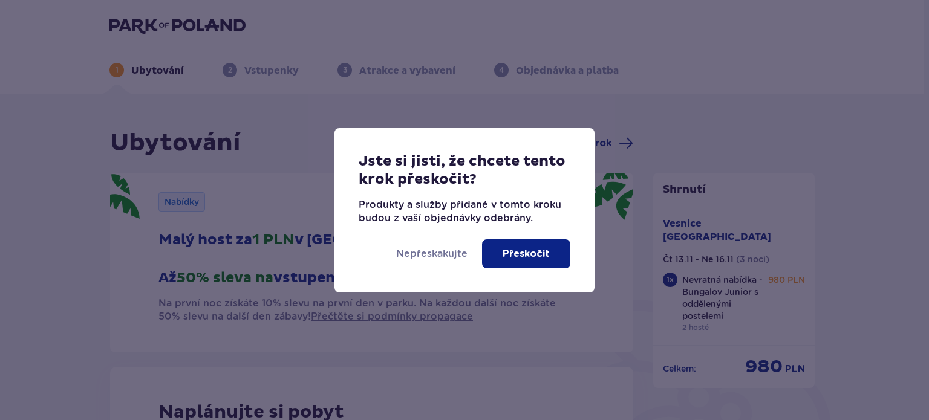
click at [721, 70] on div "Jste si jisti, že chcete tento krok přeskočit? Produkty a služby přidané v tomt…" at bounding box center [464, 210] width 929 height 420
click at [426, 252] on font "Nepřeskakujte" at bounding box center [431, 253] width 71 height 11
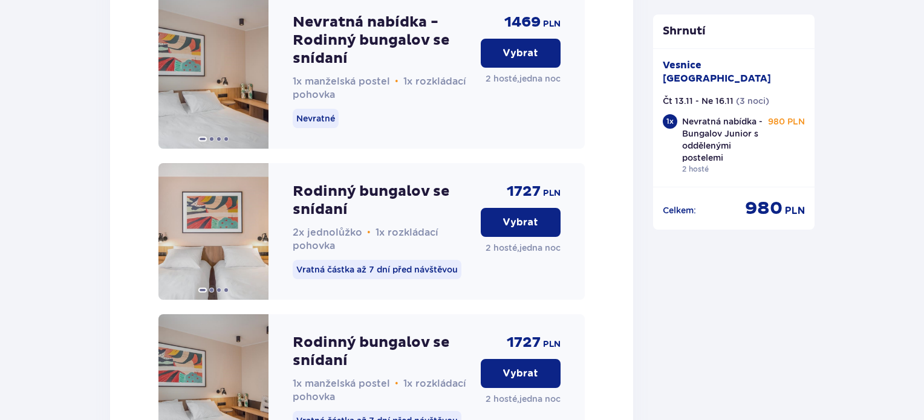
scroll to position [2707, 0]
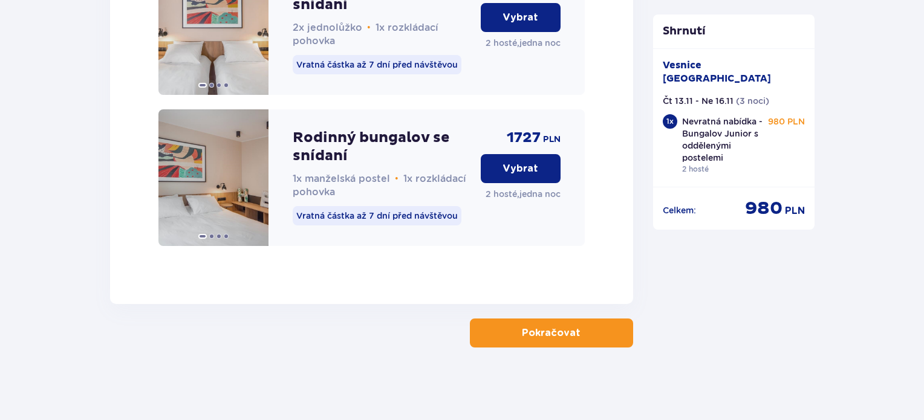
click at [541, 334] on font "Pokračovat" at bounding box center [551, 333] width 59 height 10
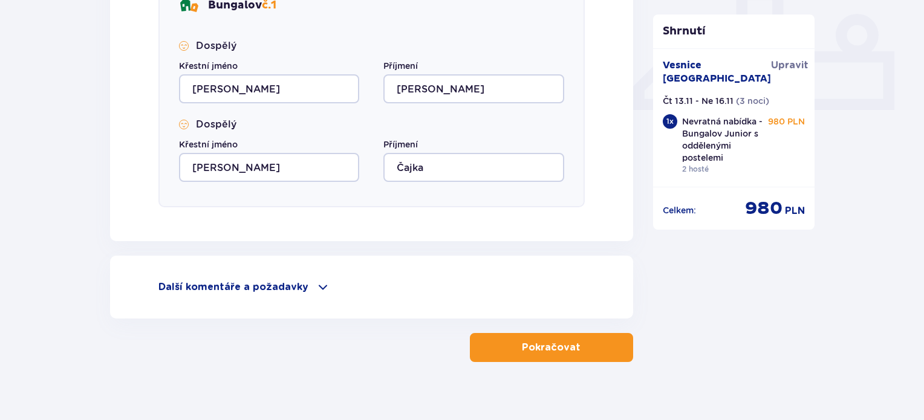
scroll to position [528, 0]
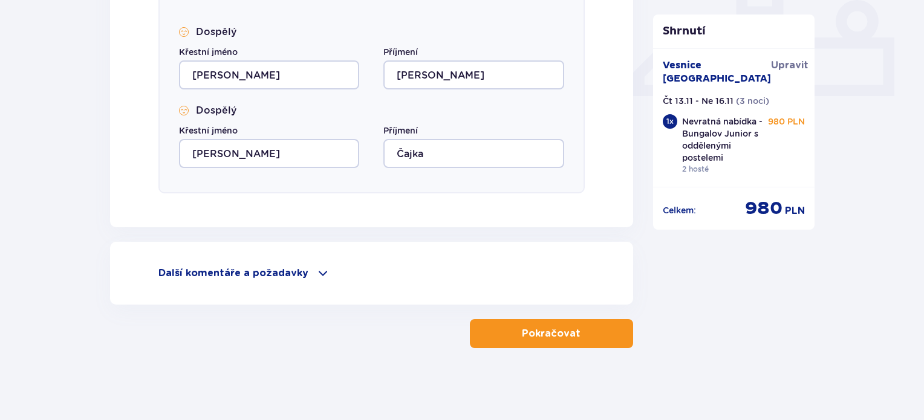
click at [554, 336] on font "Pokračovat" at bounding box center [551, 334] width 59 height 10
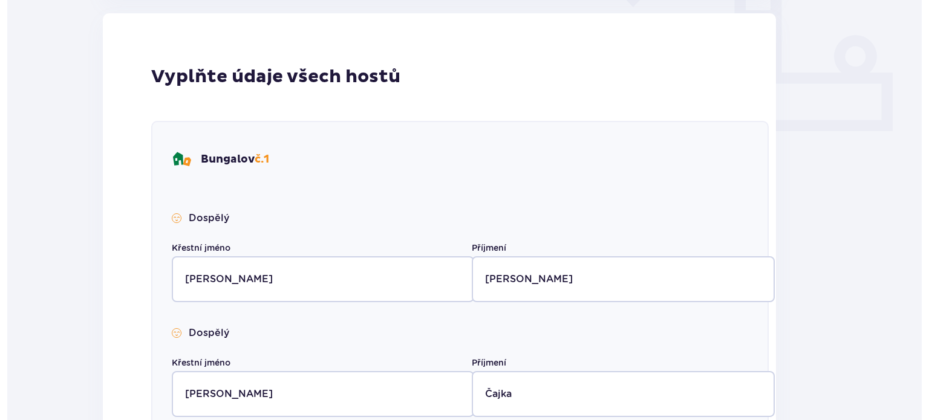
scroll to position [0, 0]
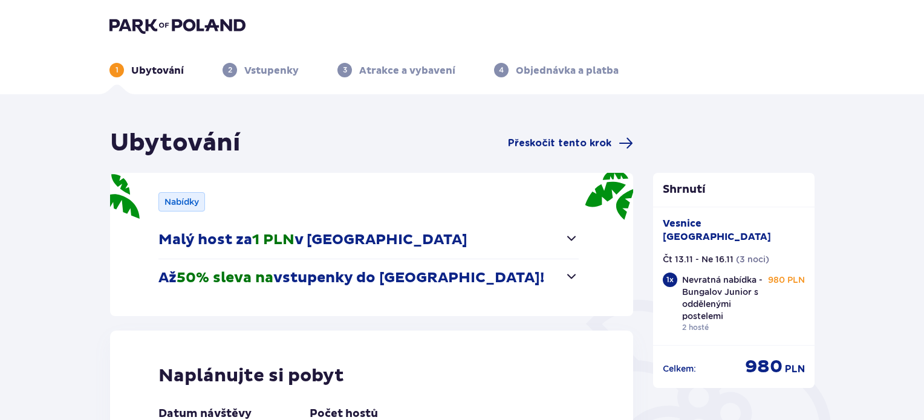
scroll to position [161, 0]
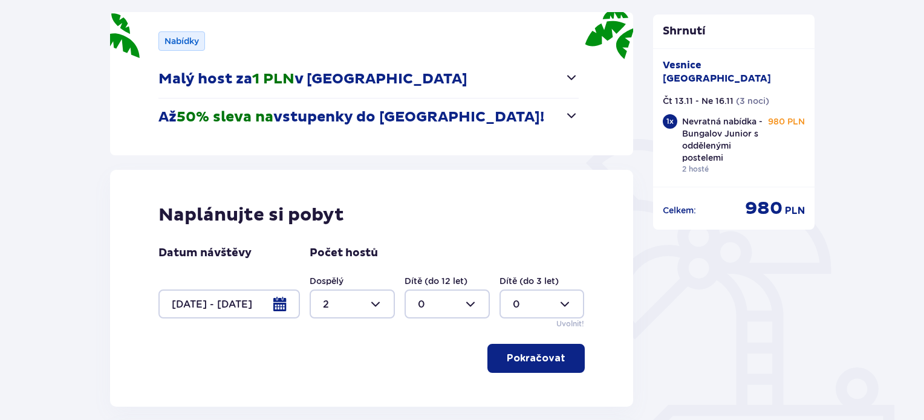
click at [578, 115] on div "Nabídky Malý host za 1 PLN v Suntago Village Ubytování v Suntago Village pro dě…" at bounding box center [371, 83] width 523 height 143
click at [575, 113] on span "button" at bounding box center [571, 115] width 15 height 15
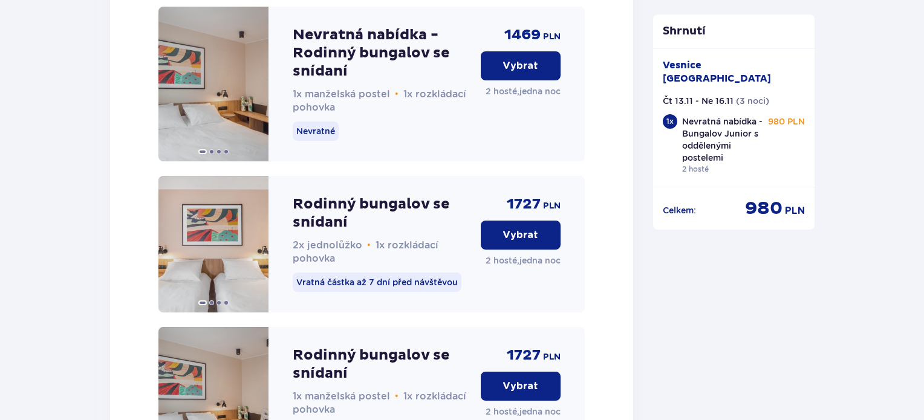
scroll to position [2707, 0]
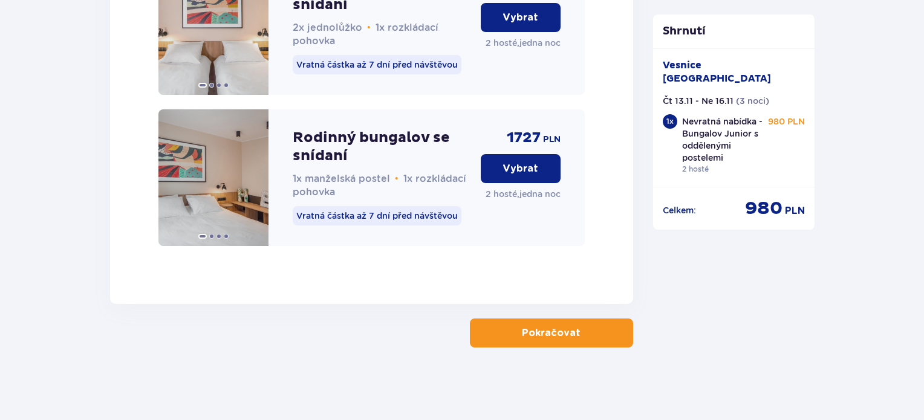
click at [558, 336] on font "Pokračovat" at bounding box center [551, 333] width 59 height 10
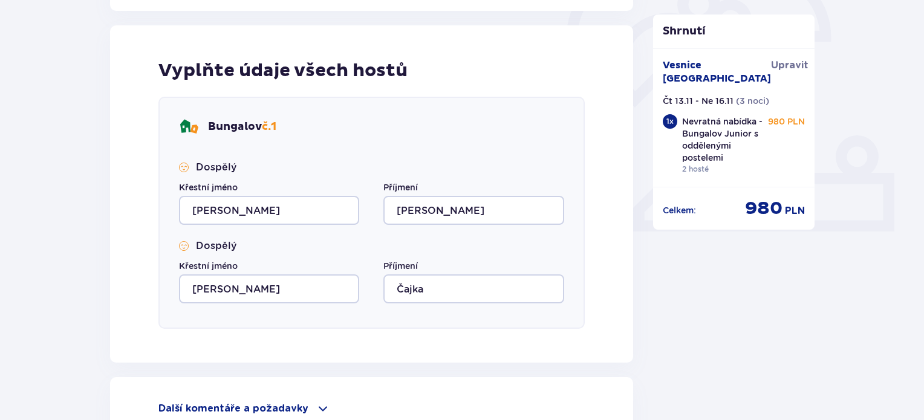
scroll to position [484, 0]
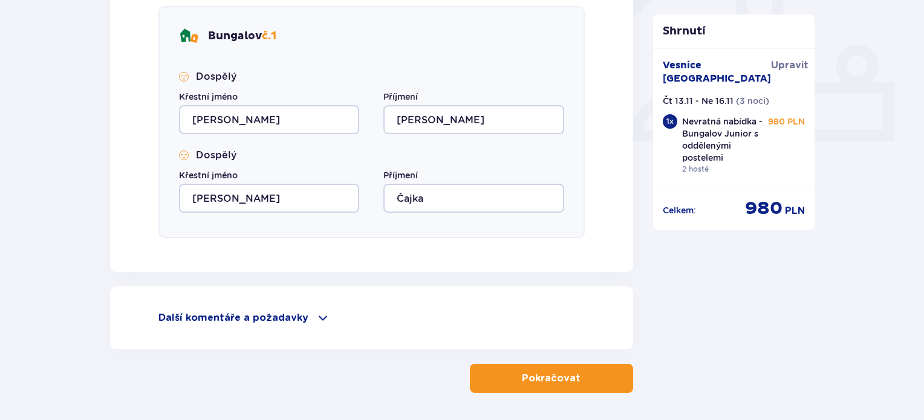
click at [307, 317] on div "Další komentáře a požadavky" at bounding box center [371, 318] width 426 height 15
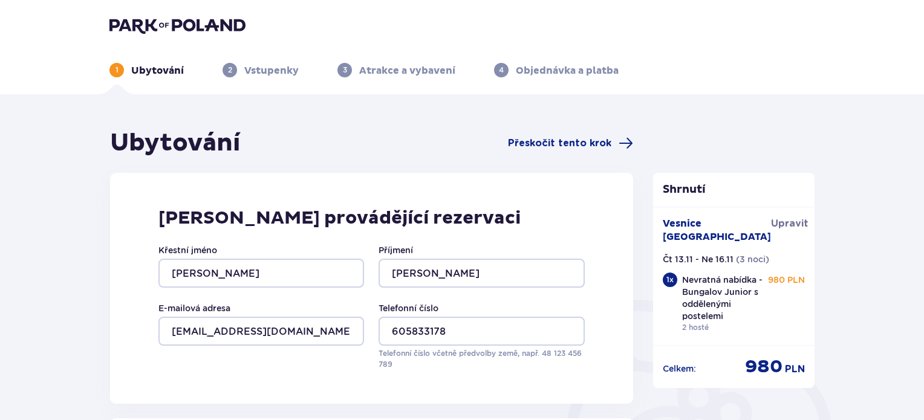
scroll to position [0, 0]
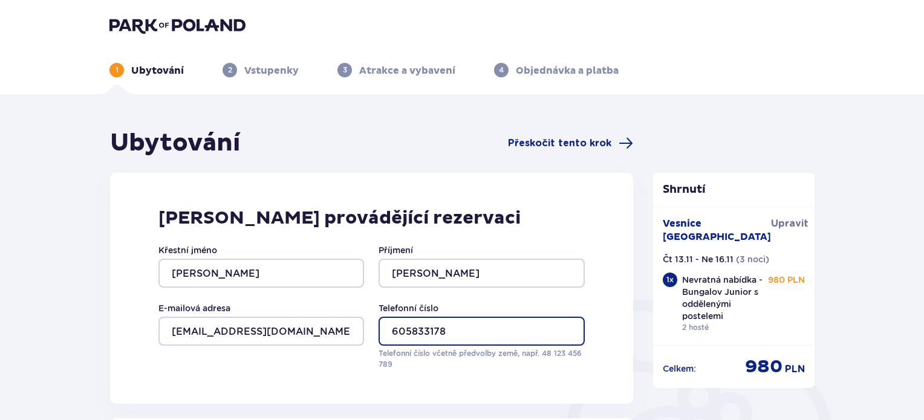
click at [389, 326] on input "605833178" at bounding box center [482, 331] width 206 height 29
click at [389, 331] on input "605833178" at bounding box center [482, 331] width 206 height 29
type input "+420605833178"
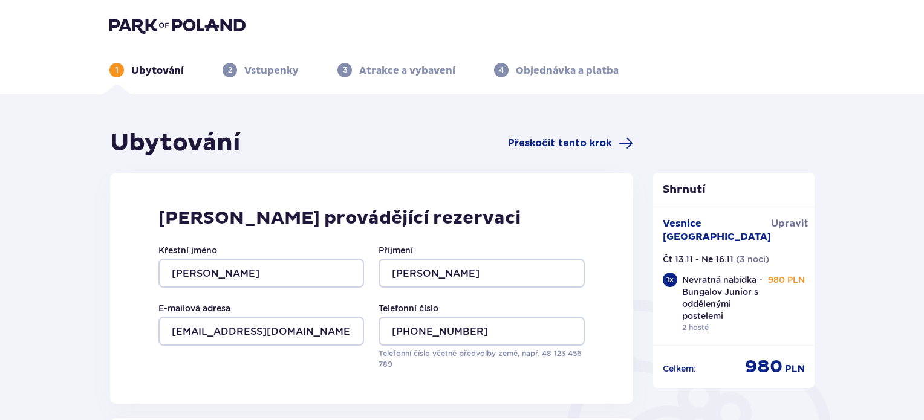
click at [439, 357] on font "Telefonní číslo včetně předvolby země, např. 48 ​123 ​456 ​789" at bounding box center [482, 359] width 206 height 20
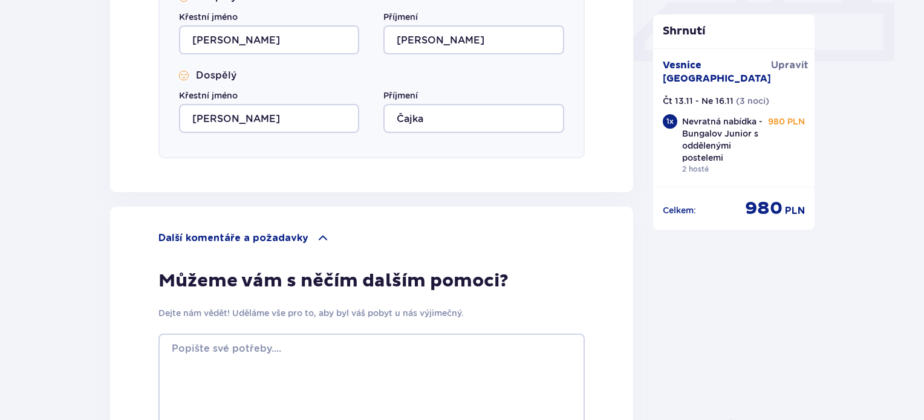
scroll to position [726, 0]
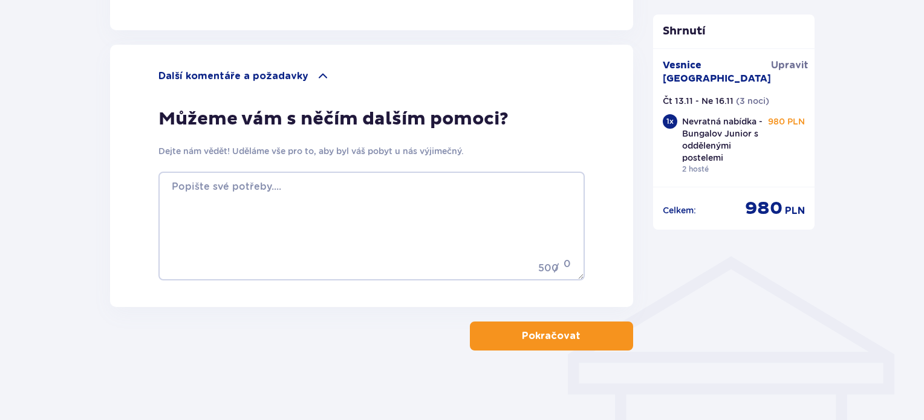
click at [558, 343] on button "Pokračovat" at bounding box center [551, 336] width 163 height 29
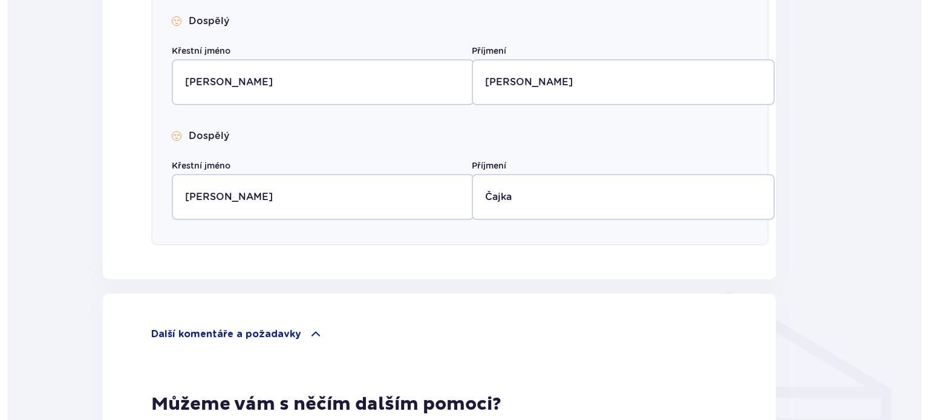
scroll to position [0, 0]
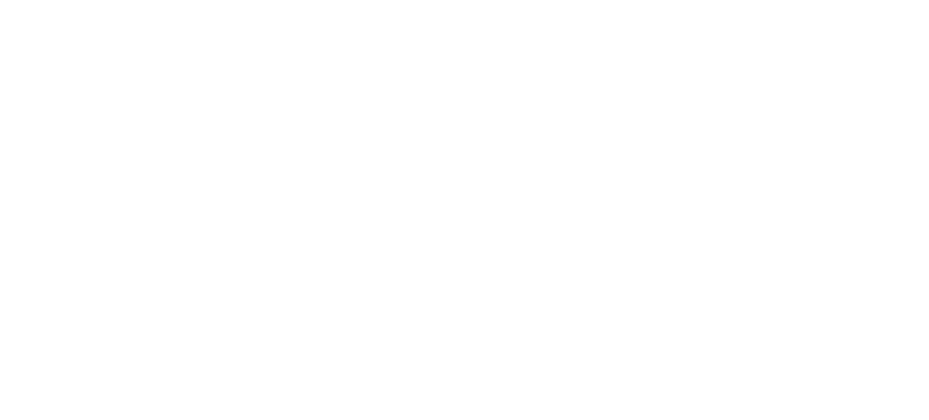
click at [573, 5] on html "Původní text Ohodnoťte tento překlad Vaše zpětná vazba bude použita k vylepšení…" at bounding box center [464, 2] width 929 height 5
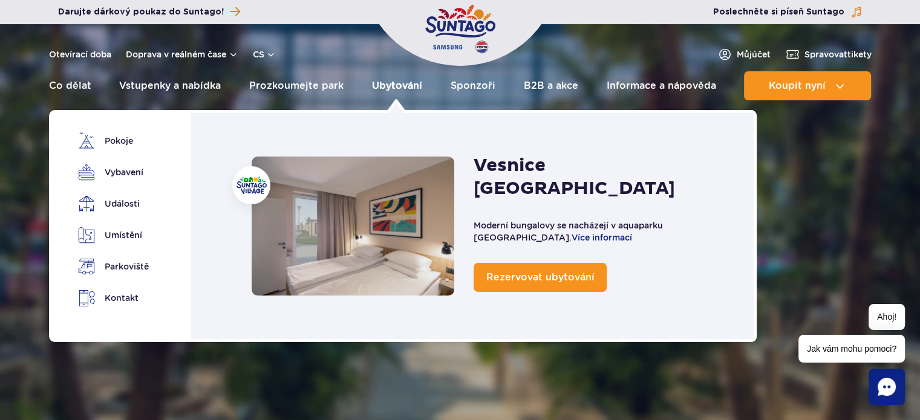
click at [411, 83] on font "Ubytování" at bounding box center [397, 85] width 50 height 11
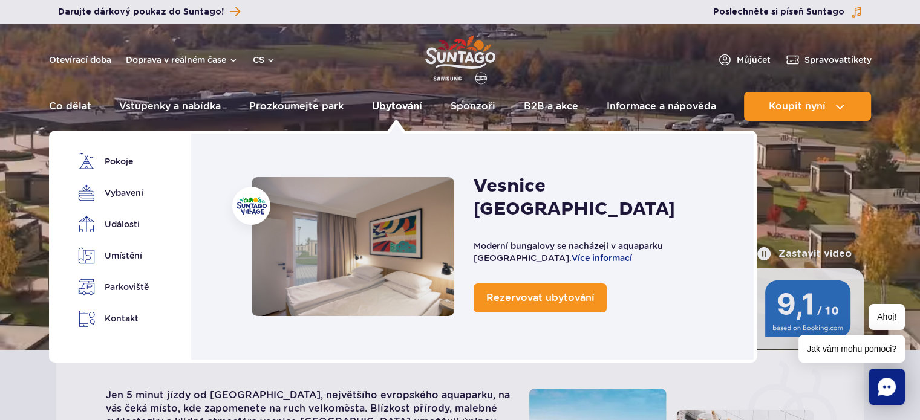
click at [405, 110] on font "Ubytování" at bounding box center [397, 105] width 50 height 11
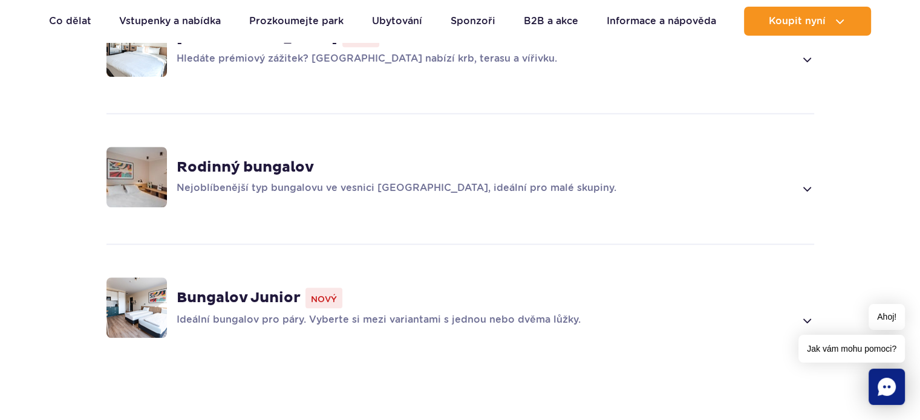
scroll to position [939, 0]
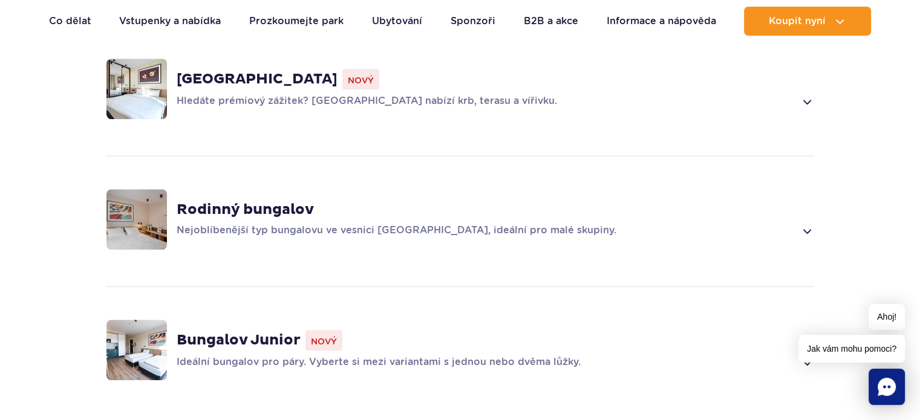
click at [282, 336] on font "Bungalov Junior" at bounding box center [239, 340] width 124 height 18
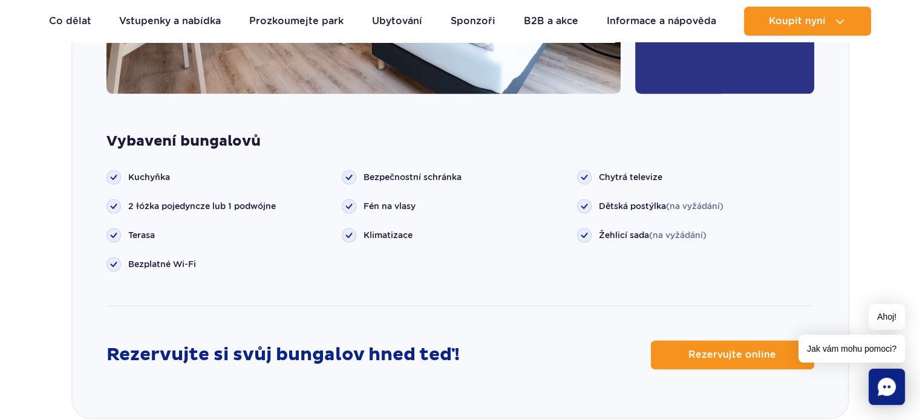
scroll to position [1807, 0]
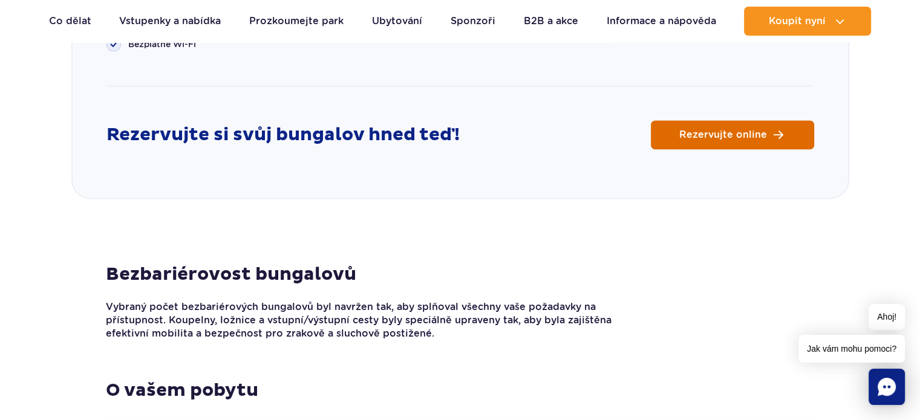
click at [724, 130] on span "Rezervujte online" at bounding box center [723, 135] width 88 height 10
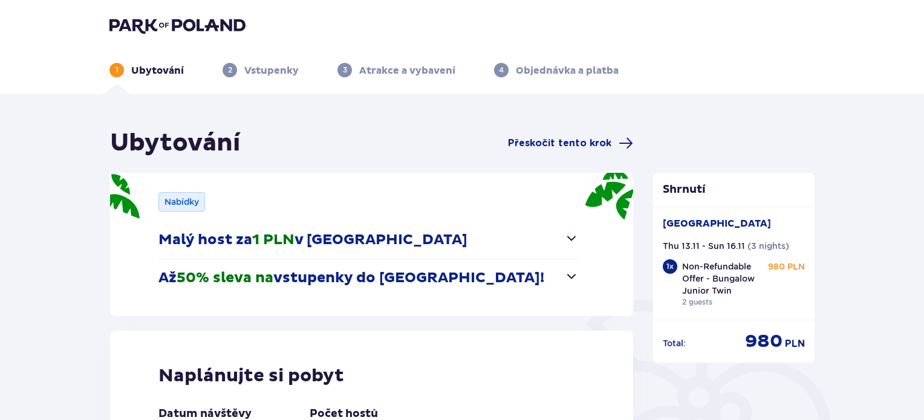
click at [200, 201] on div "Nabídky" at bounding box center [181, 201] width 47 height 19
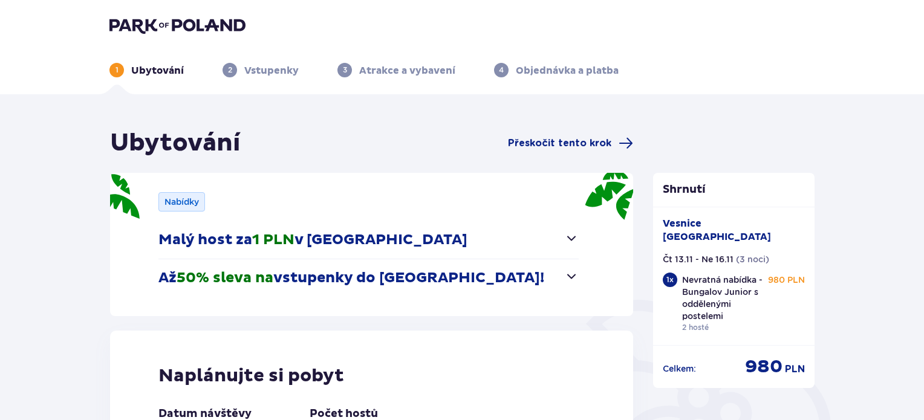
click at [198, 201] on font "Nabídky" at bounding box center [181, 202] width 34 height 10
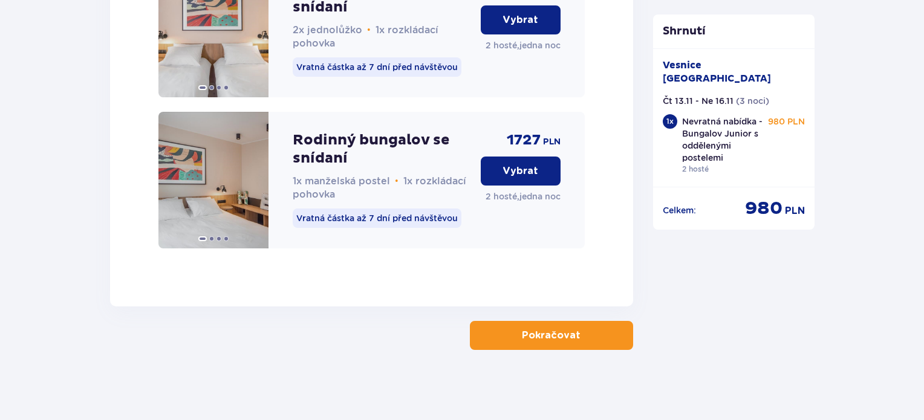
scroll to position [2670, 0]
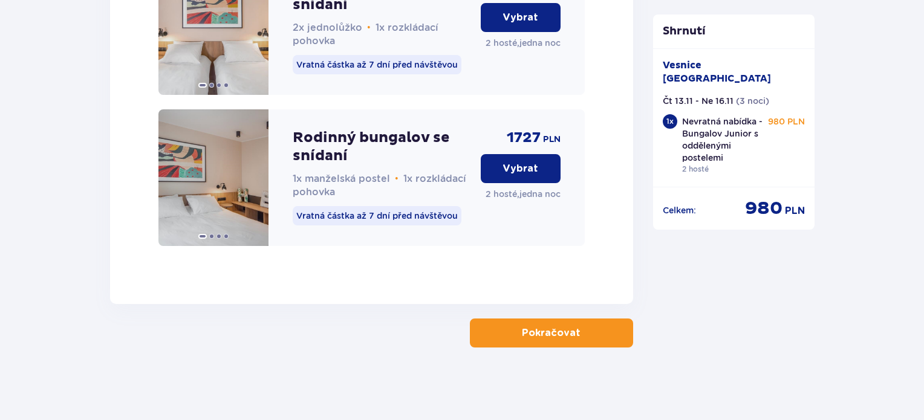
click at [545, 334] on font "Pokračovat" at bounding box center [551, 333] width 59 height 10
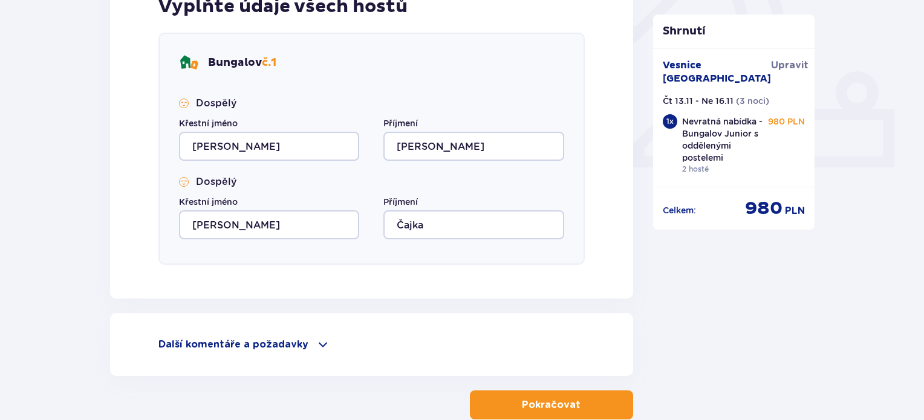
scroll to position [528, 0]
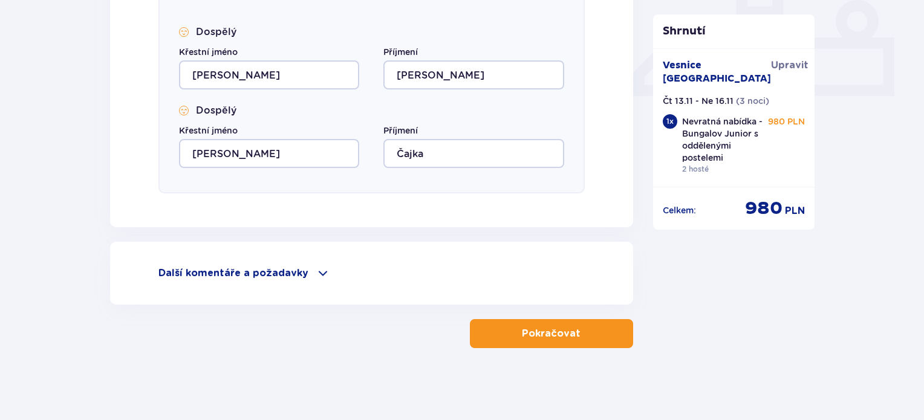
click at [549, 332] on font "Pokračovat" at bounding box center [551, 334] width 59 height 10
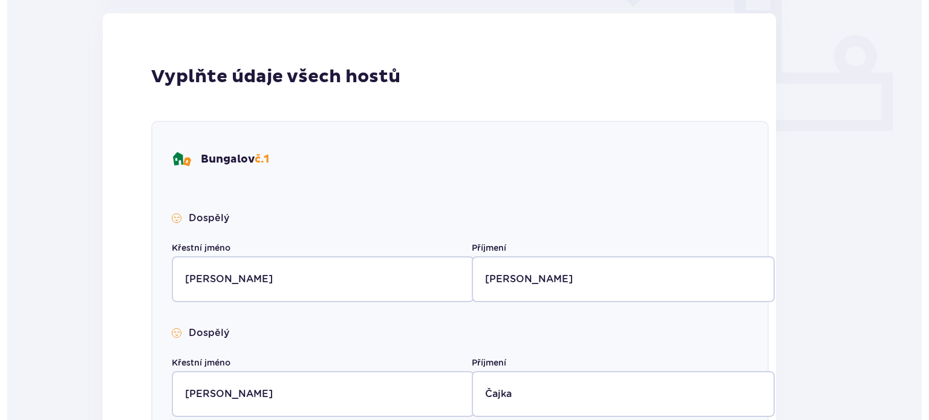
scroll to position [0, 0]
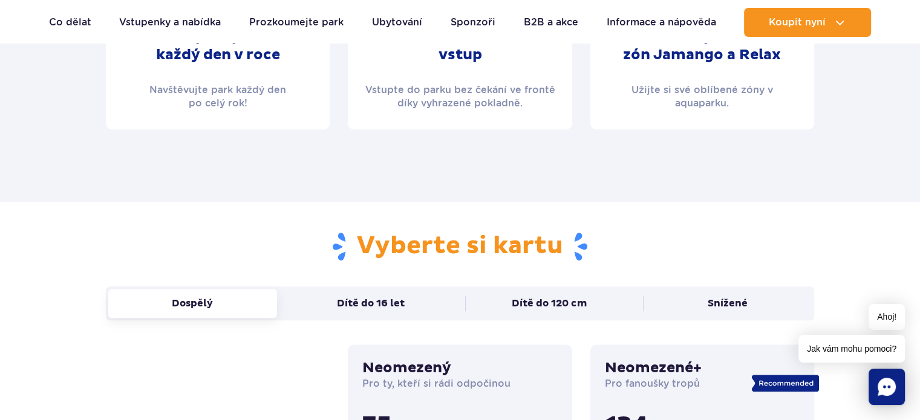
scroll to position [726, 0]
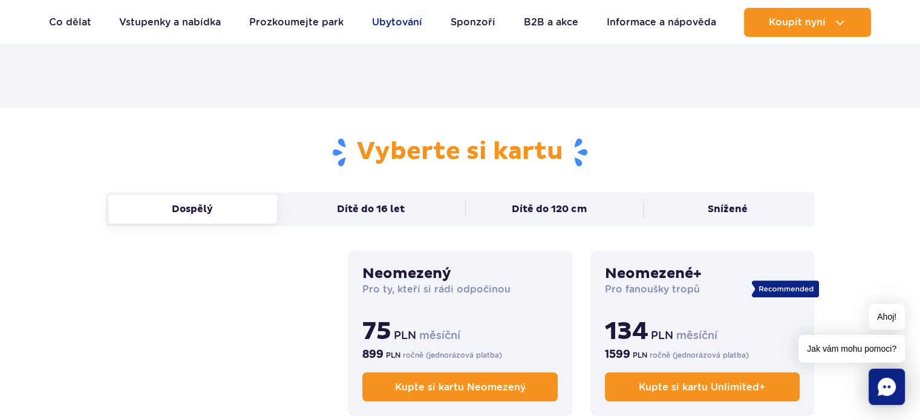
click at [407, 24] on font "Ubytování" at bounding box center [397, 21] width 50 height 11
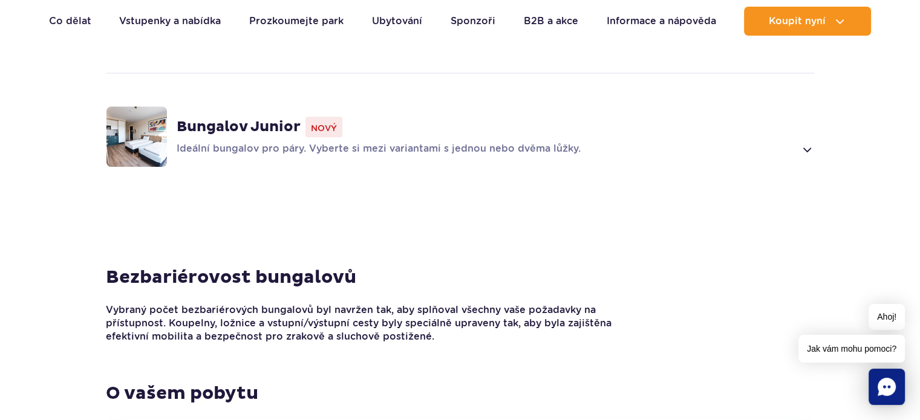
scroll to position [1209, 0]
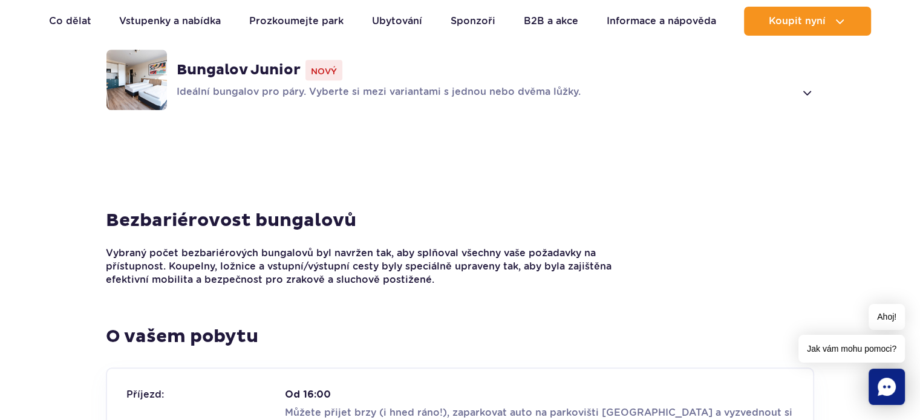
click at [894, 389] on icon "Povídání" at bounding box center [886, 387] width 18 height 18
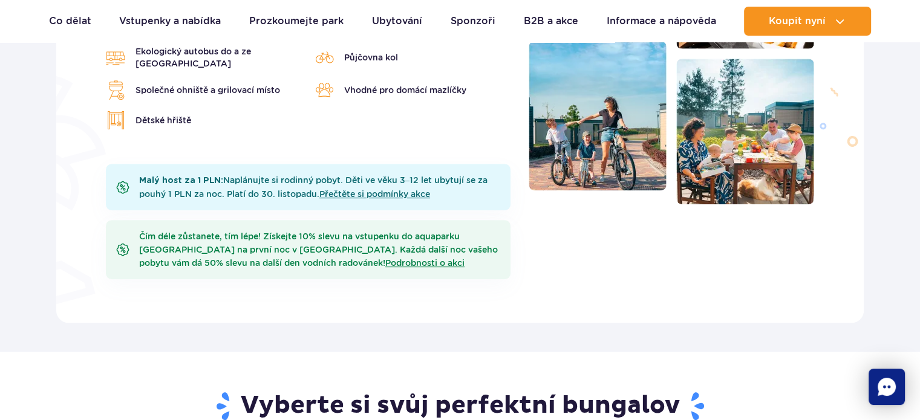
scroll to position [484, 0]
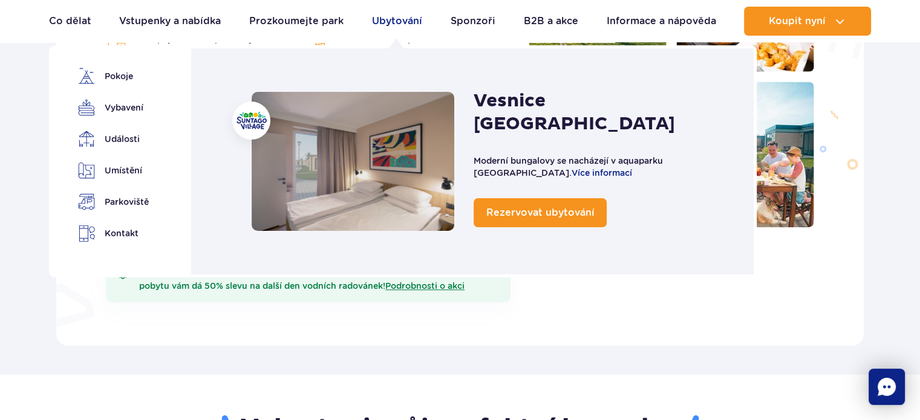
click at [397, 30] on link "Ubytování" at bounding box center [397, 21] width 50 height 29
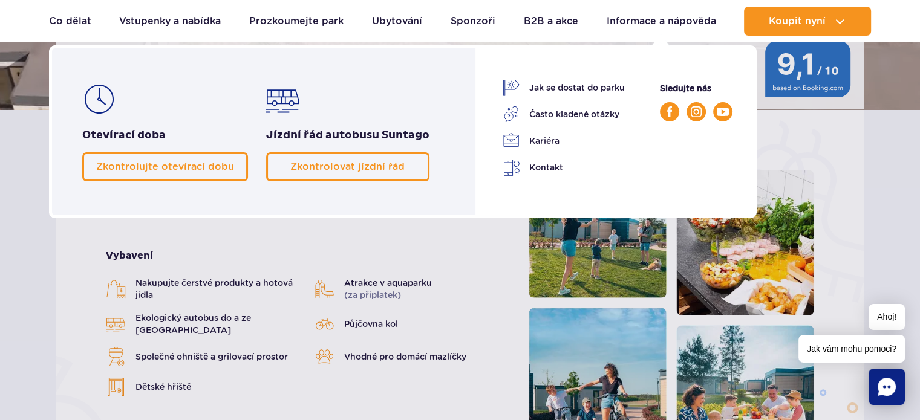
scroll to position [242, 0]
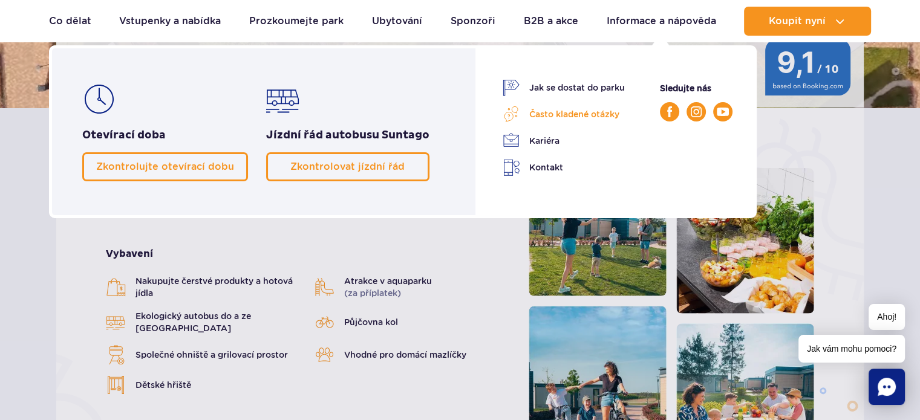
click at [568, 113] on font "Často kladené otázky" at bounding box center [574, 114] width 90 height 10
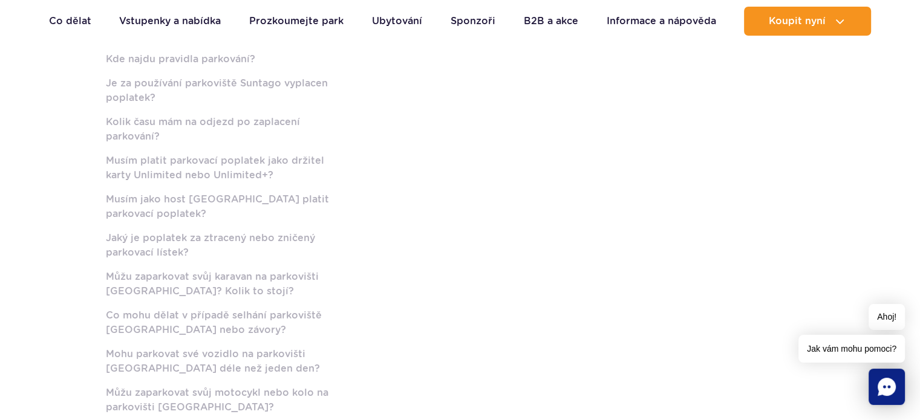
scroll to position [806, 0]
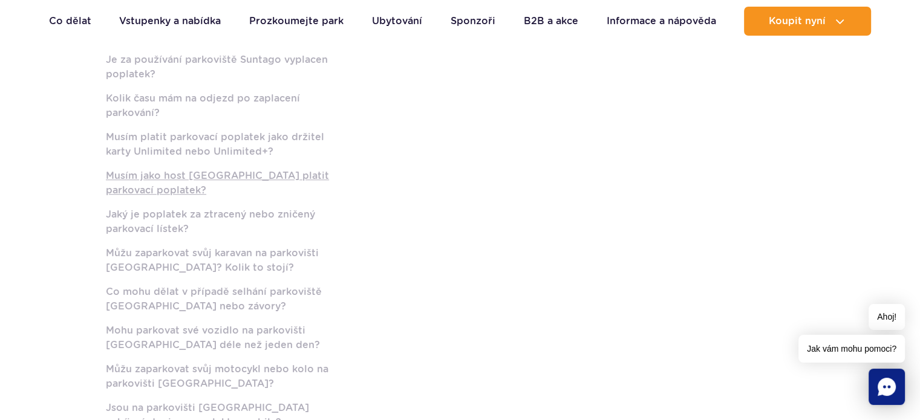
click at [163, 169] on link "Musím jako host Suntago Village platit parkovací poplatek?" at bounding box center [218, 183] width 224 height 29
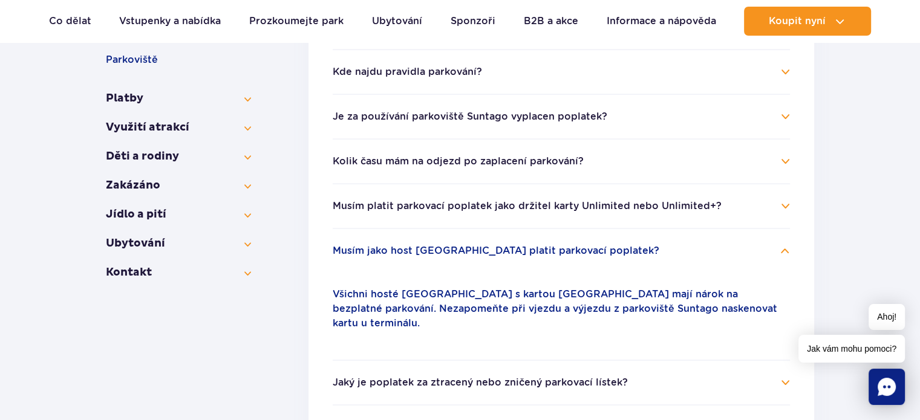
scroll to position [333, 0]
click at [246, 237] on button "Ubytování" at bounding box center [178, 244] width 145 height 15
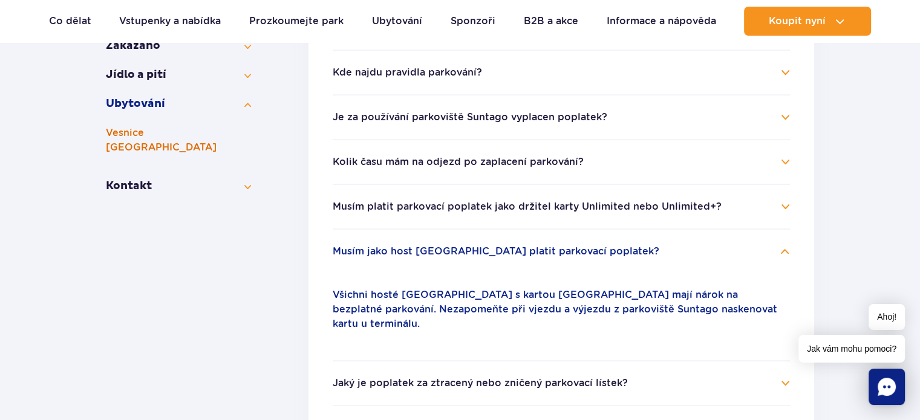
click at [177, 132] on font "Vesnice [GEOGRAPHIC_DATA]" at bounding box center [161, 140] width 111 height 26
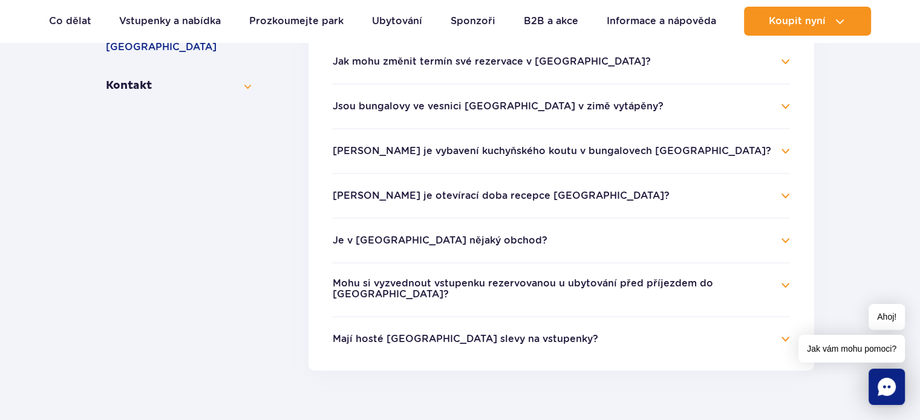
scroll to position [493, 0]
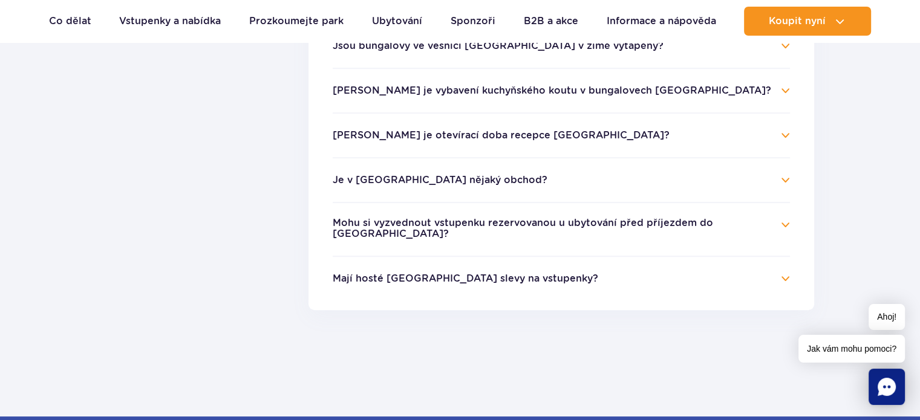
click at [418, 280] on font "Mají hosté Suntago Village slevy na vstupenky?" at bounding box center [465, 278] width 265 height 11
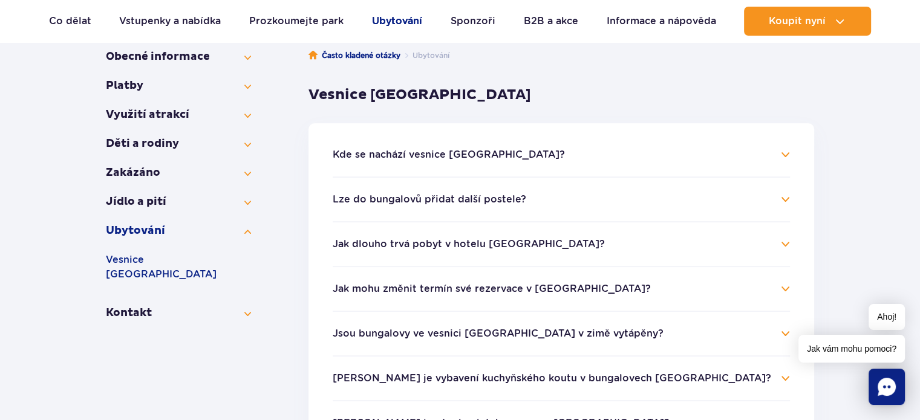
scroll to position [171, 0]
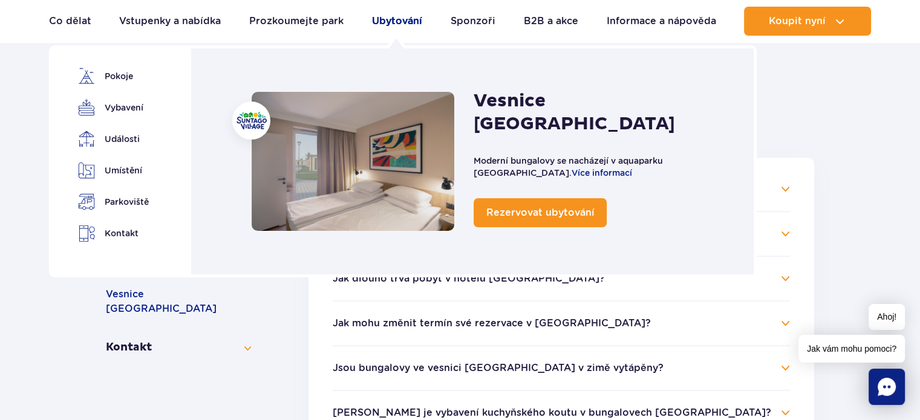
click at [404, 16] on font "Ubytování" at bounding box center [397, 20] width 50 height 11
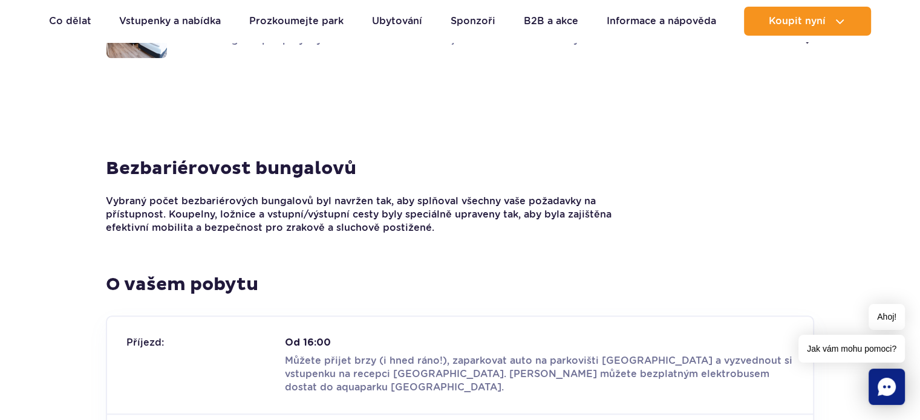
scroll to position [1290, 0]
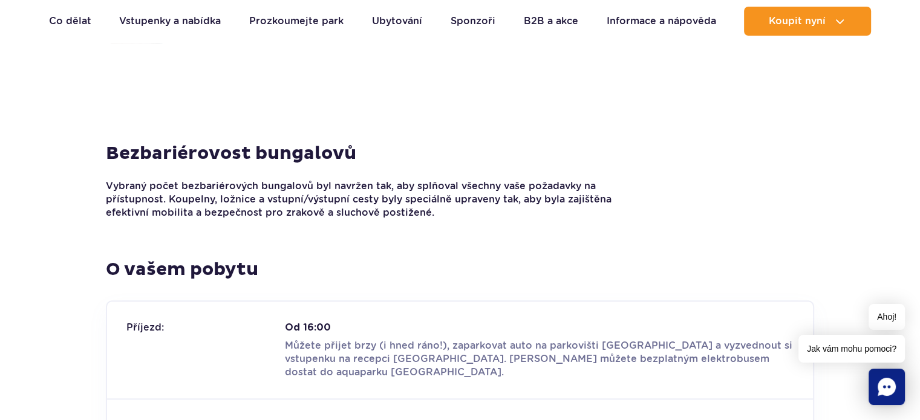
click at [888, 388] on rect "Povídání" at bounding box center [886, 387] width 36 height 36
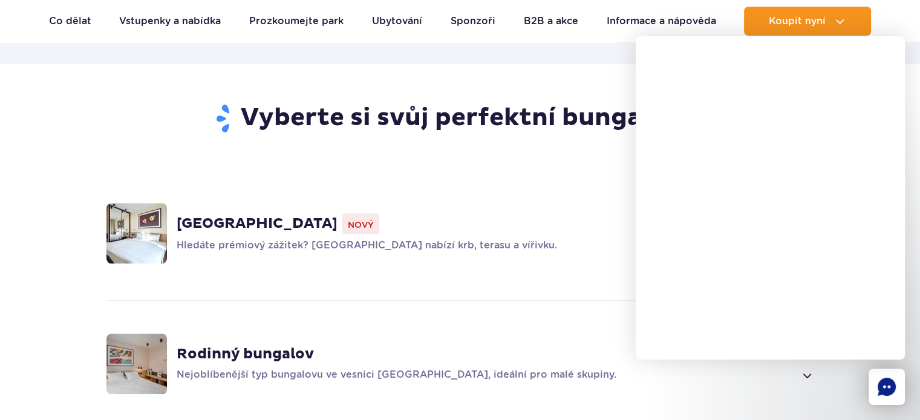
scroll to position [806, 0]
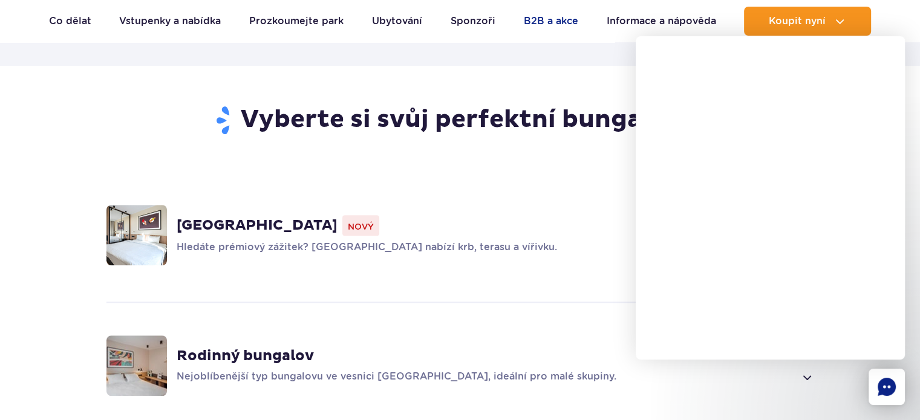
click at [564, 24] on font "B2B a akce" at bounding box center [551, 20] width 54 height 11
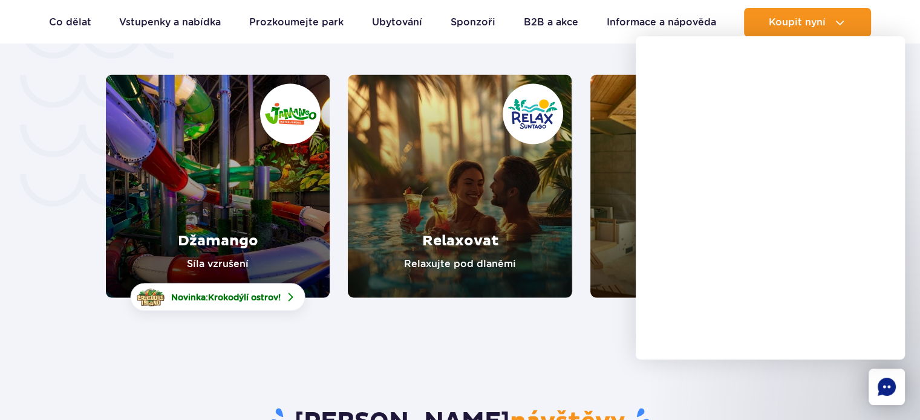
scroll to position [2194, 0]
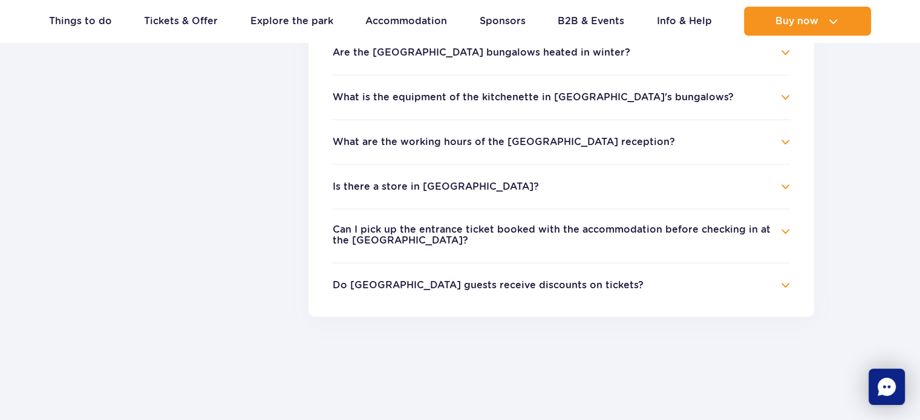
scroll to position [493, 0]
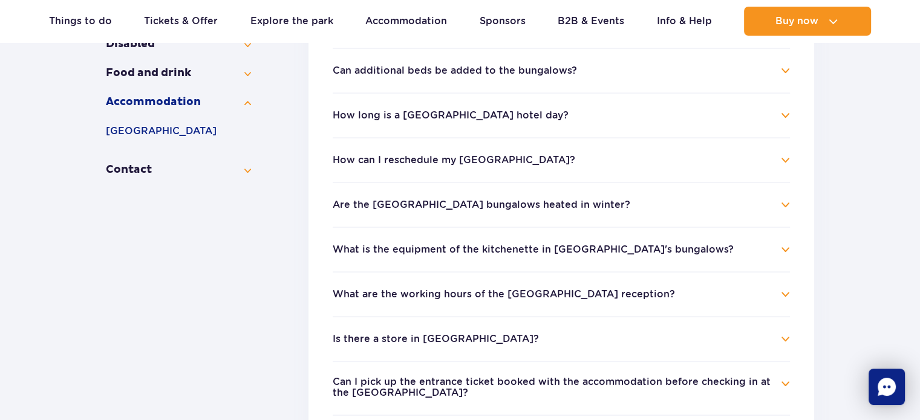
scroll to position [333, 0]
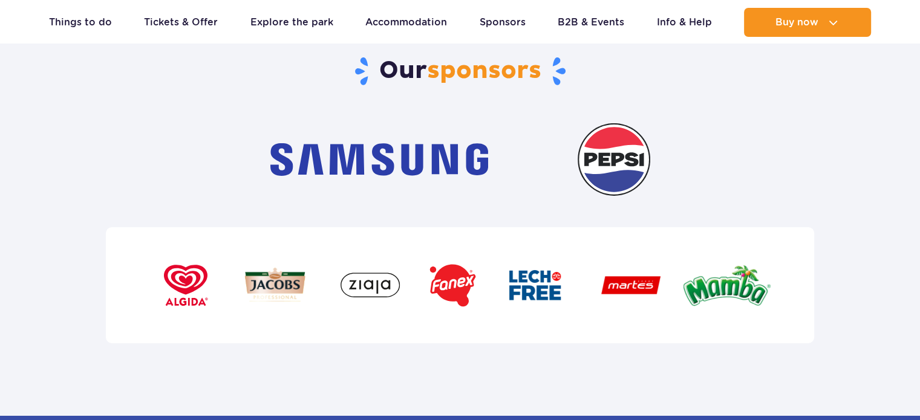
scroll to position [3976, 0]
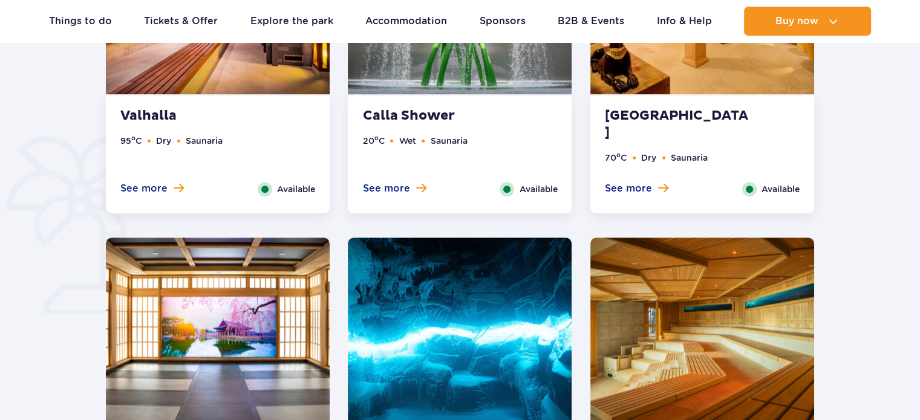
scroll to position [923, 0]
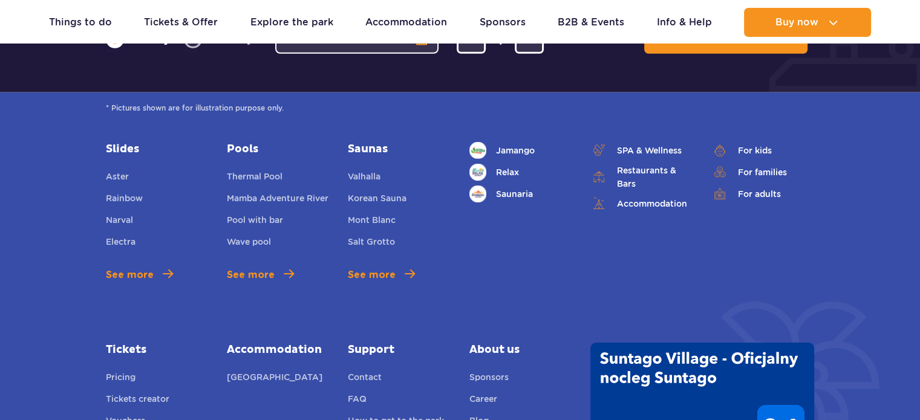
scroll to position [3870, 0]
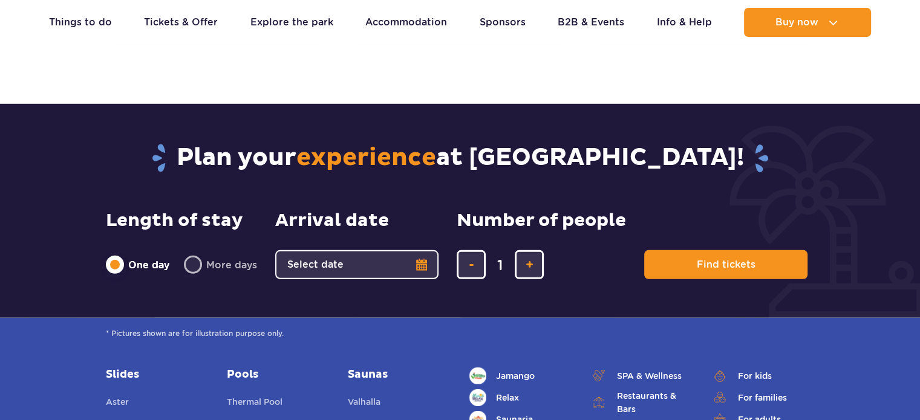
scroll to position [3767, 0]
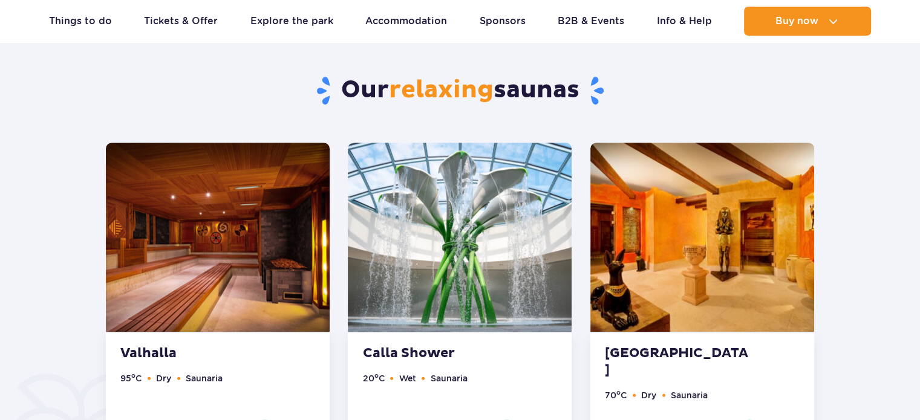
scroll to position [610, 0]
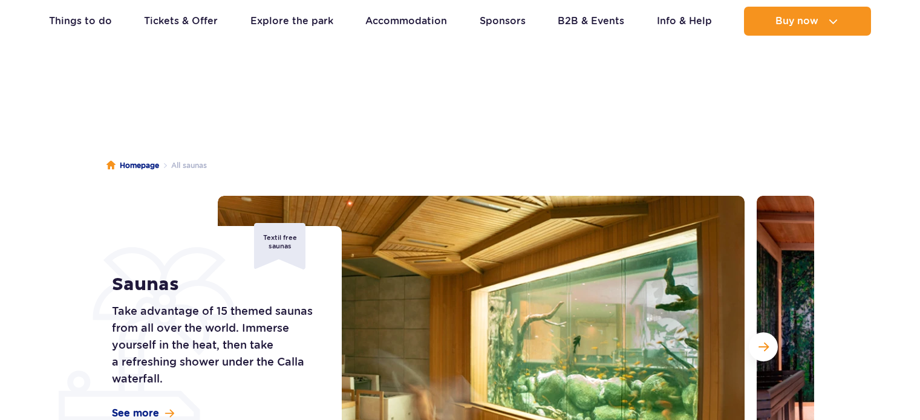
scroll to position [2638, 0]
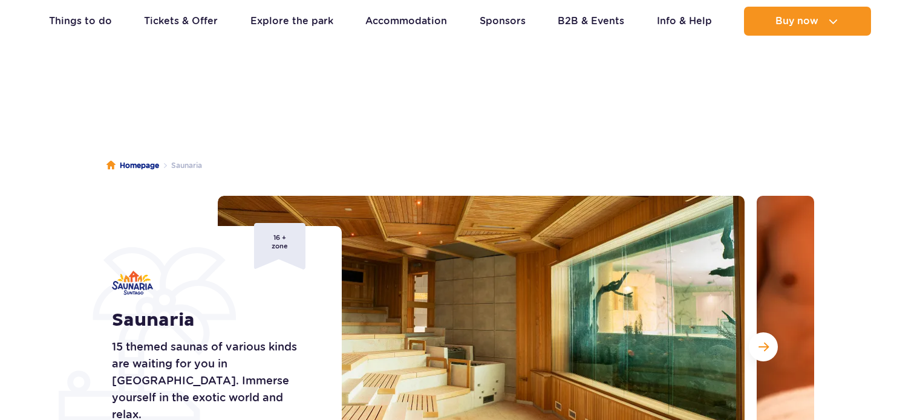
scroll to position [887, 0]
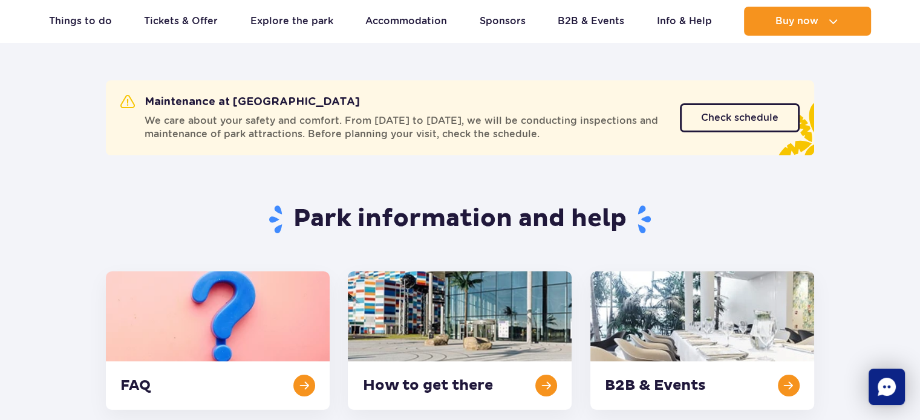
scroll to position [80, 0]
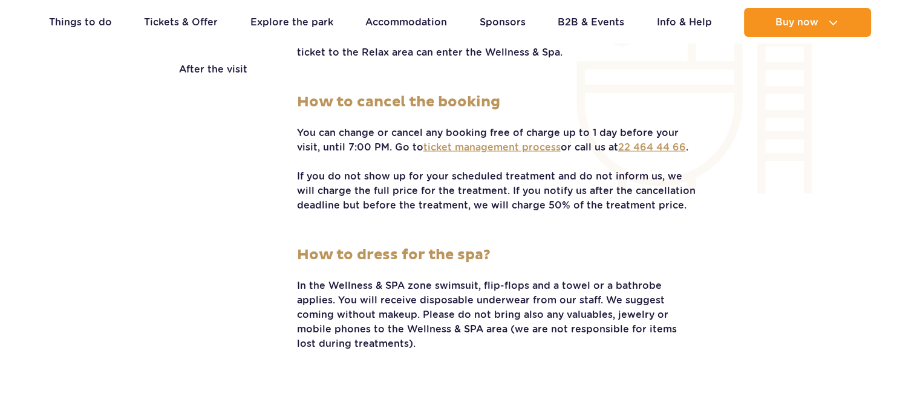
scroll to position [2646, 0]
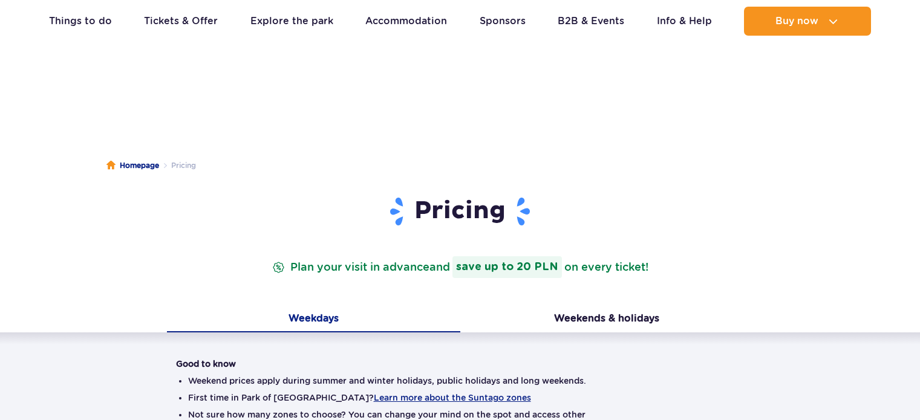
scroll to position [322, 0]
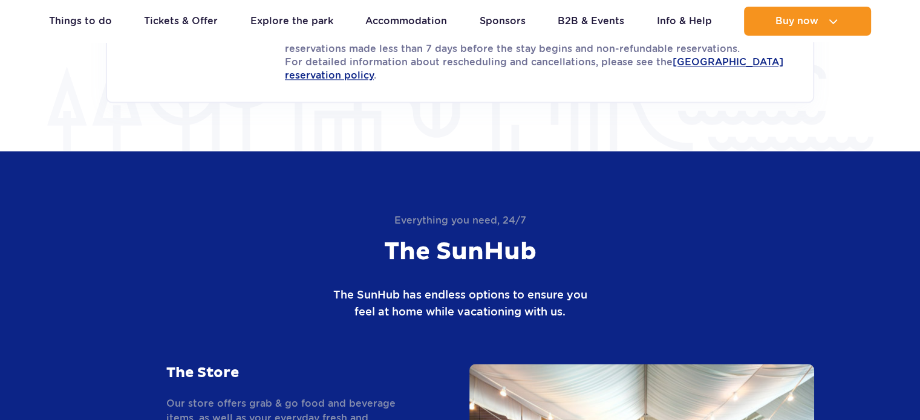
scroll to position [1774, 0]
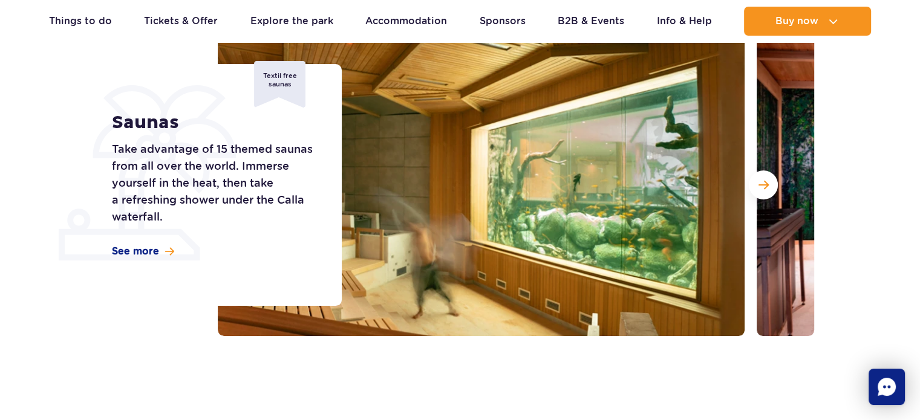
scroll to position [161, 0]
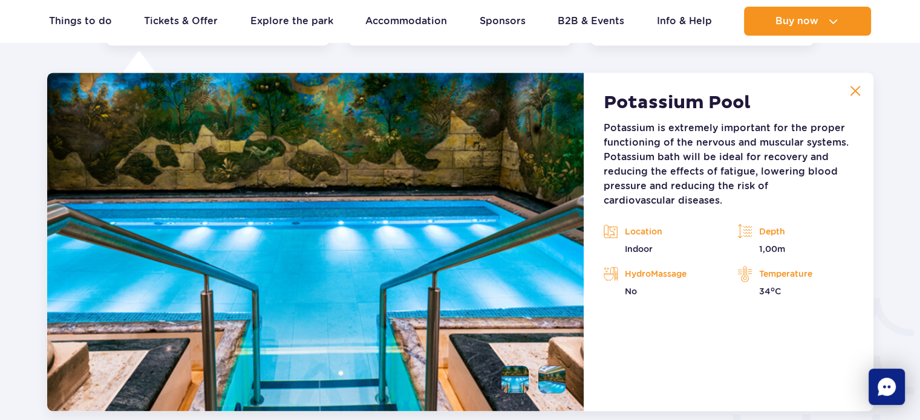
scroll to position [1788, 0]
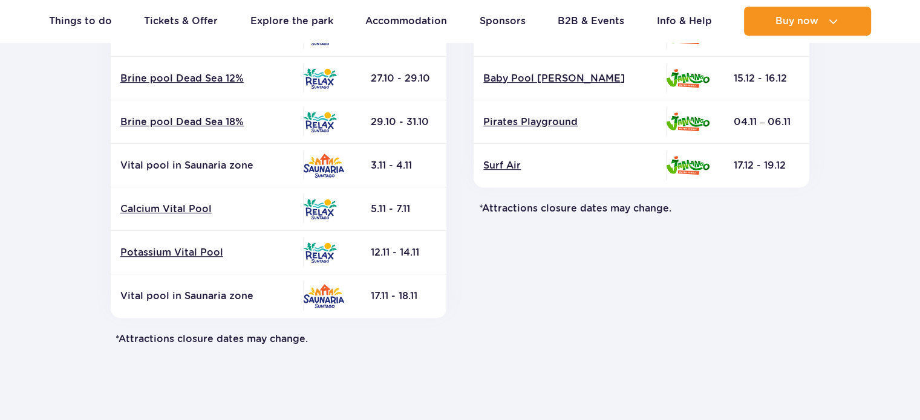
scroll to position [564, 0]
